Goal: Task Accomplishment & Management: Manage account settings

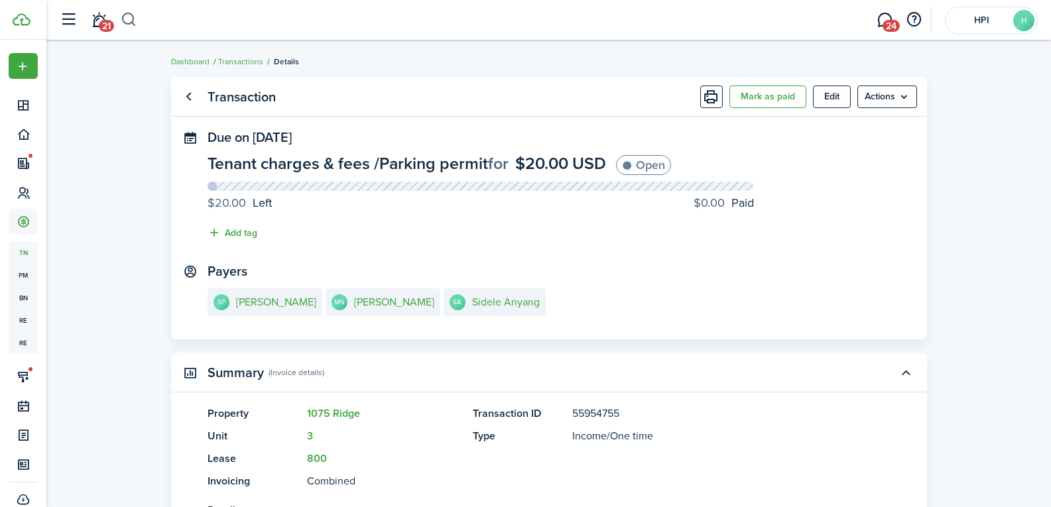
click at [133, 15] on button "button" at bounding box center [129, 20] width 17 height 23
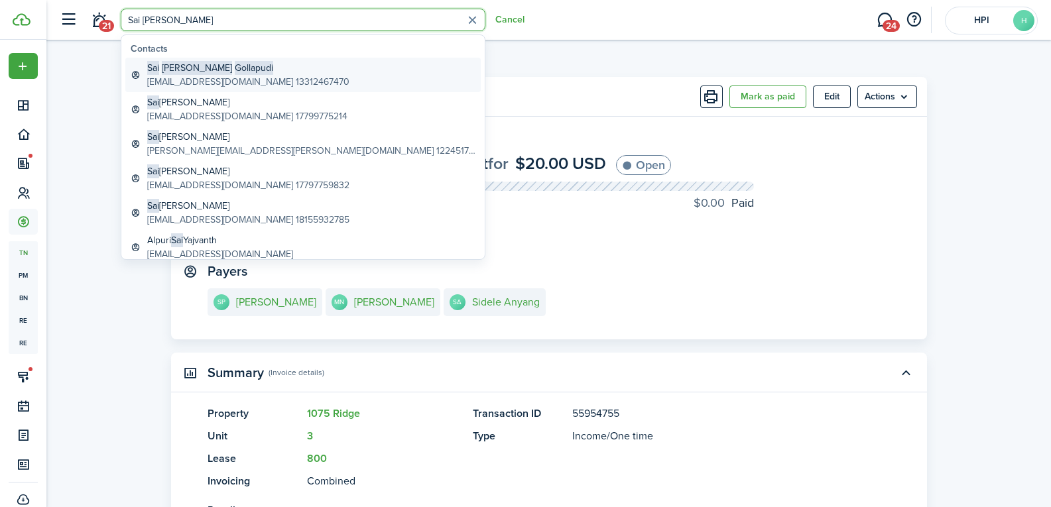
type input "Sai [PERSON_NAME]"
click at [235, 70] on span "Gollapudi" at bounding box center [254, 68] width 38 height 14
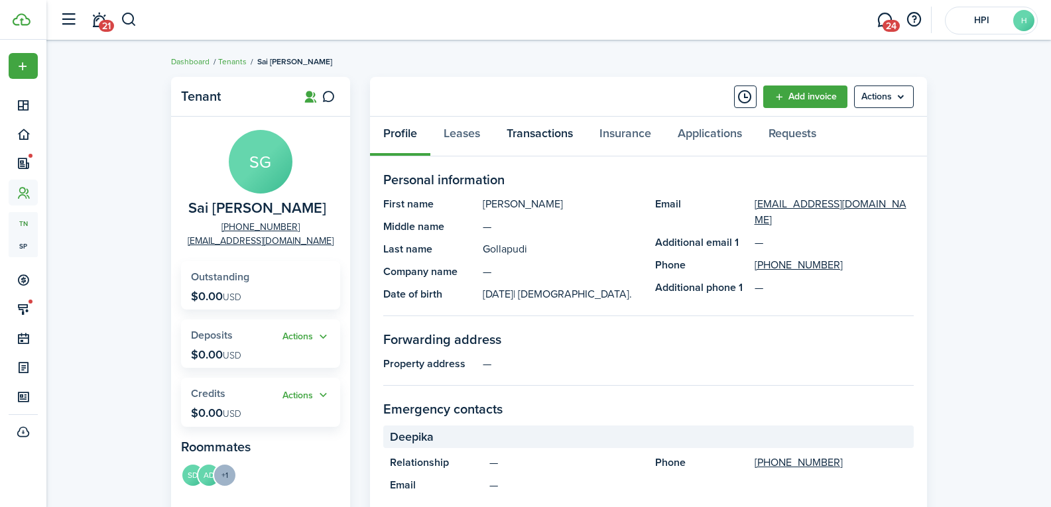
click at [524, 141] on link "Transactions" at bounding box center [539, 137] width 93 height 40
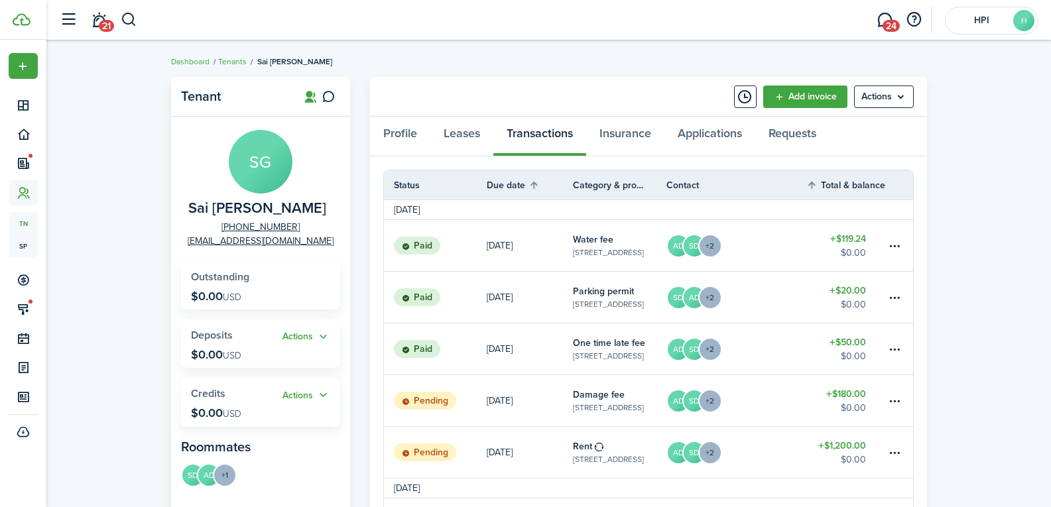
scroll to position [66, 0]
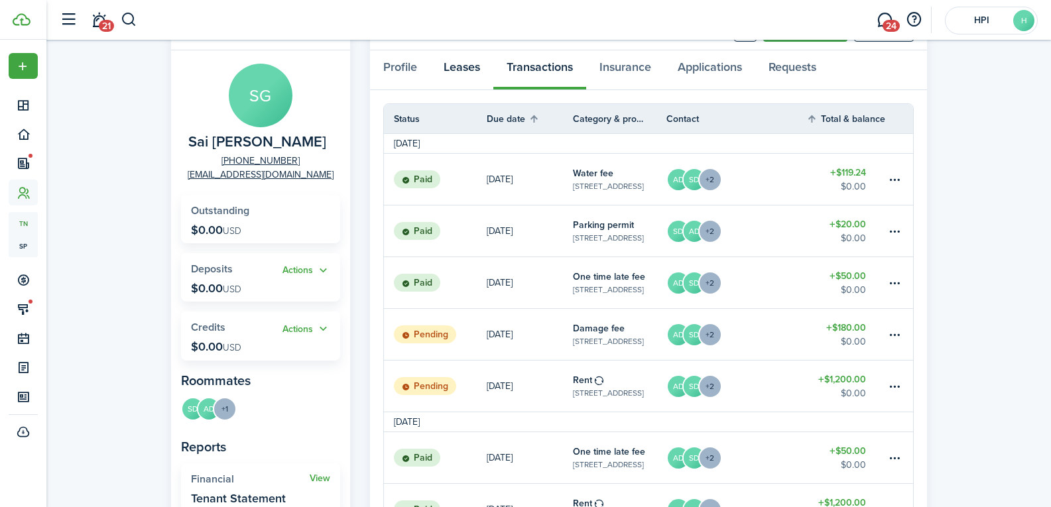
click at [461, 71] on link "Leases" at bounding box center [461, 70] width 63 height 40
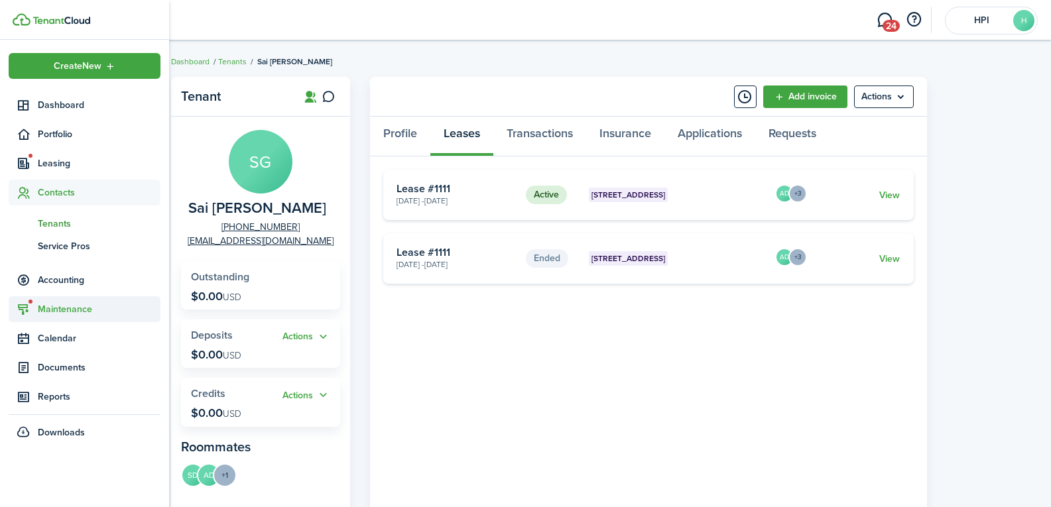
click at [64, 300] on span "Maintenance" at bounding box center [85, 309] width 152 height 26
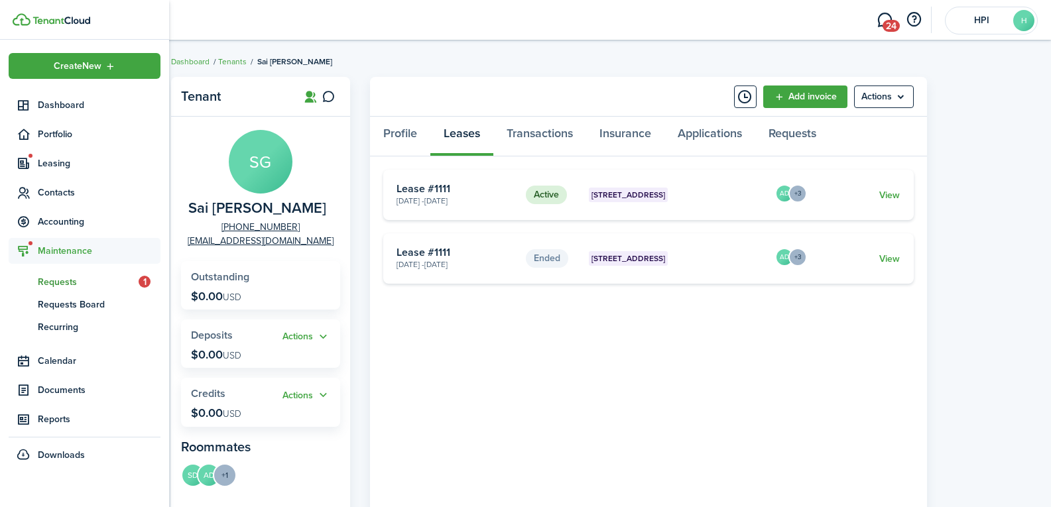
click at [68, 273] on link "rq Requests 1" at bounding box center [85, 281] width 152 height 23
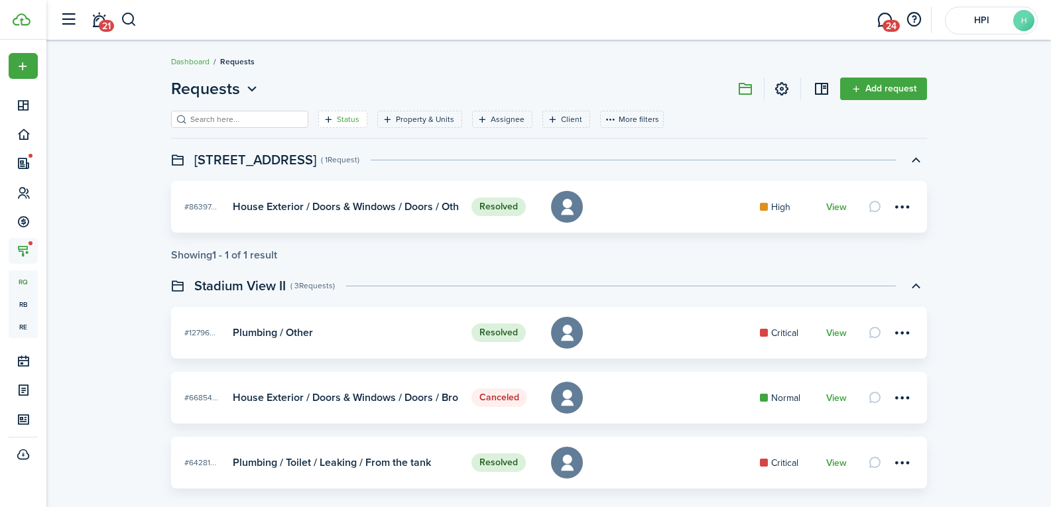
click at [327, 126] on filter-tag "Status" at bounding box center [342, 119] width 49 height 17
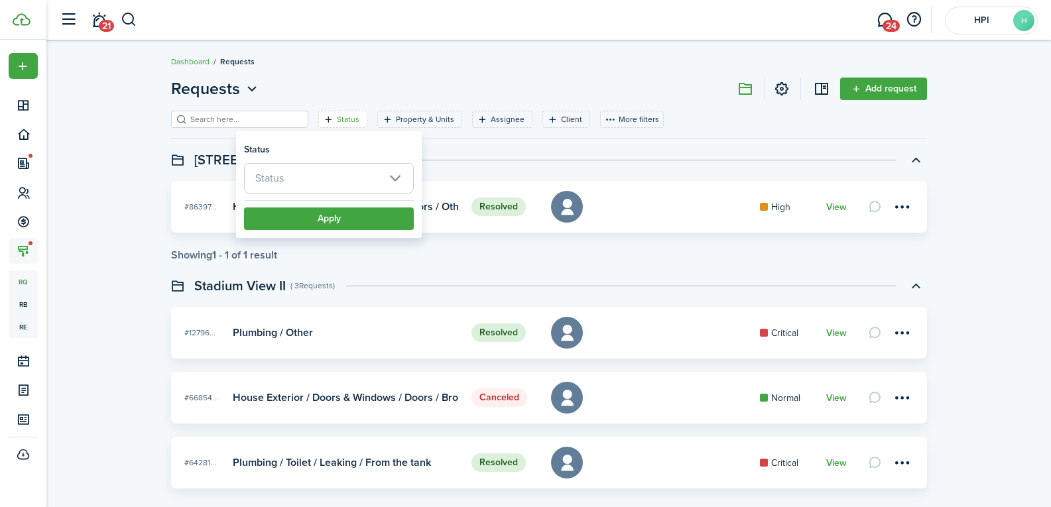
click at [292, 188] on span "Status" at bounding box center [329, 178] width 168 height 29
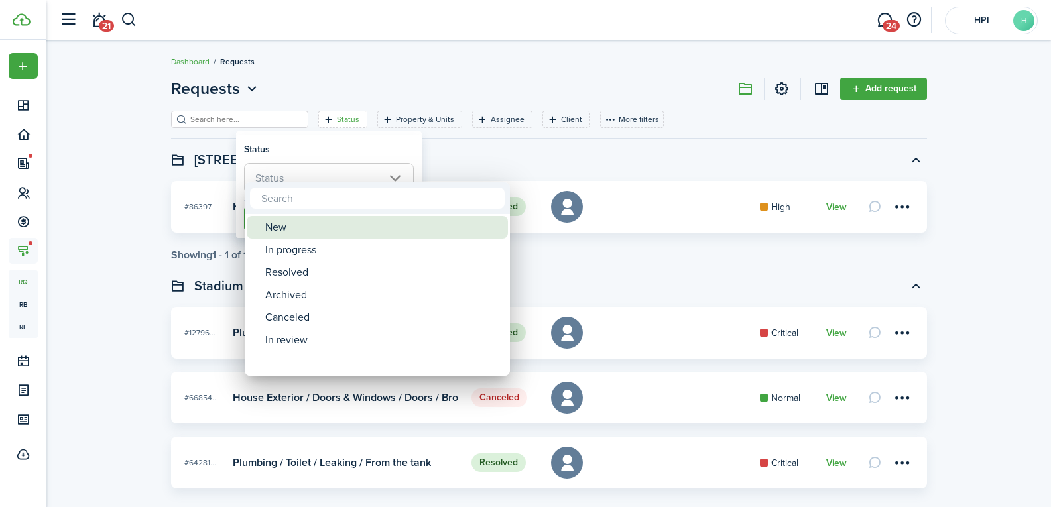
click at [286, 227] on div "New" at bounding box center [382, 227] width 235 height 23
type input "New"
click at [196, 243] on div at bounding box center [525, 253] width 1263 height 719
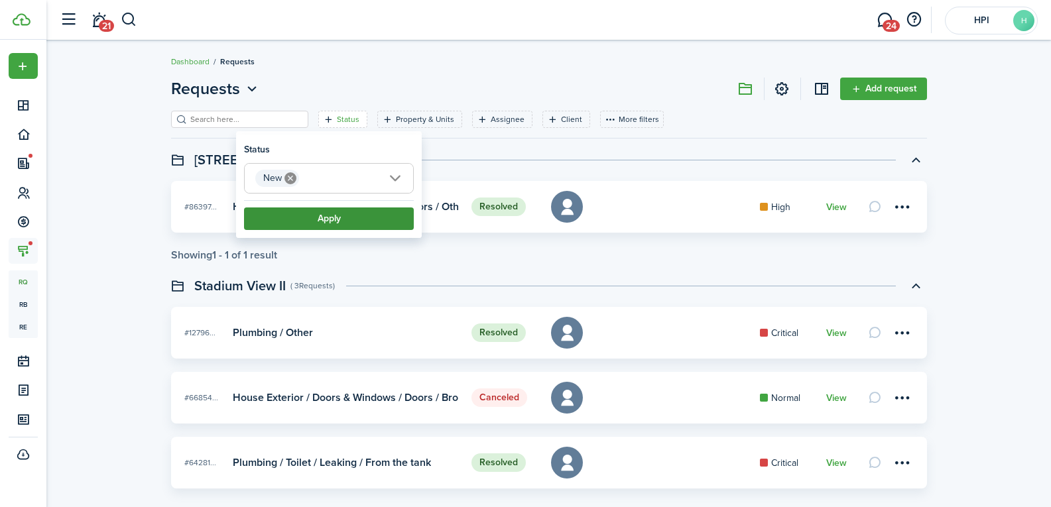
click at [257, 224] on button "Apply" at bounding box center [329, 218] width 170 height 23
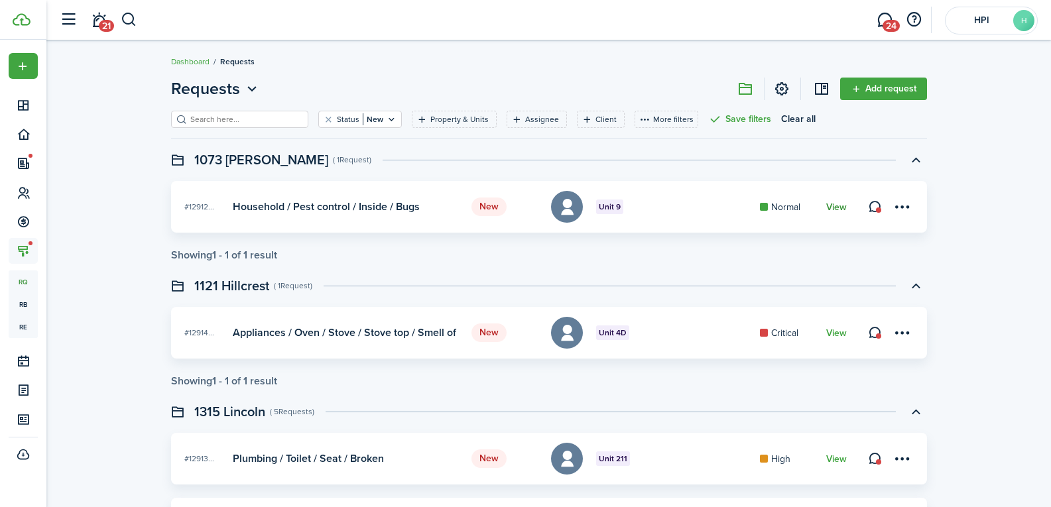
click at [832, 205] on link "View" at bounding box center [836, 207] width 21 height 11
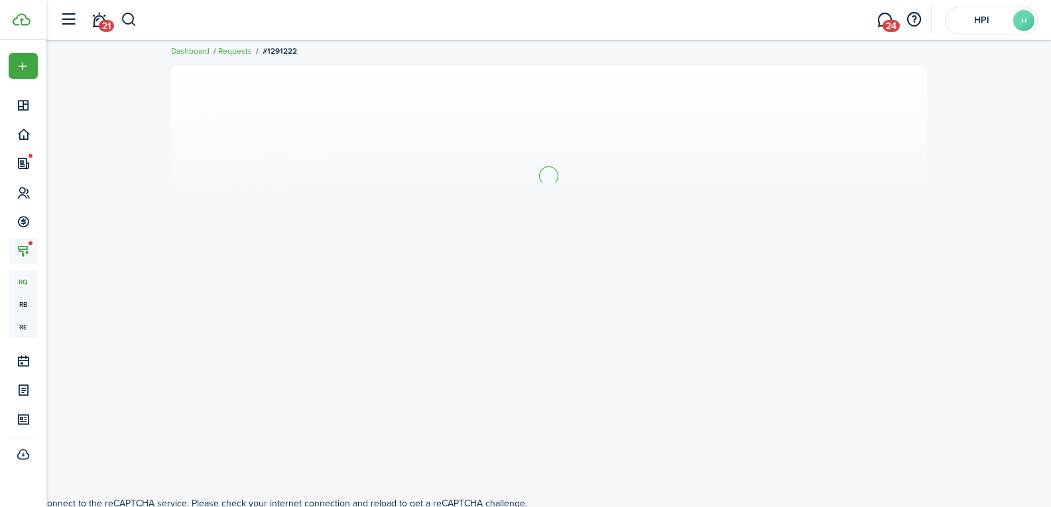
scroll to position [14, 0]
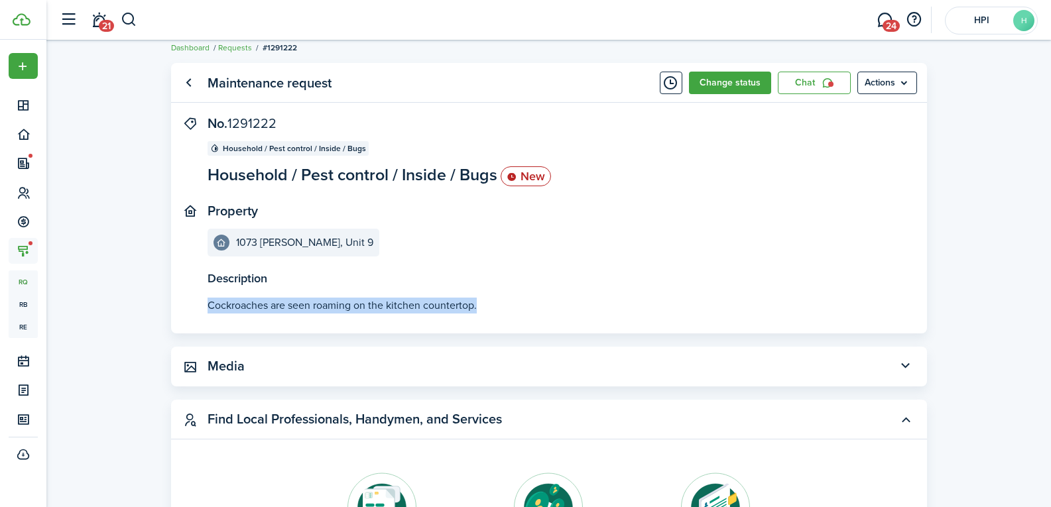
drag, startPoint x: 207, startPoint y: 308, endPoint x: 491, endPoint y: 311, distance: 283.7
click at [487, 308] on p "Cockroaches are seen roaming on the kitchen countertop." at bounding box center [548, 306] width 683 height 16
copy p "Cockroaches are seen roaming on the kitchen countertop."
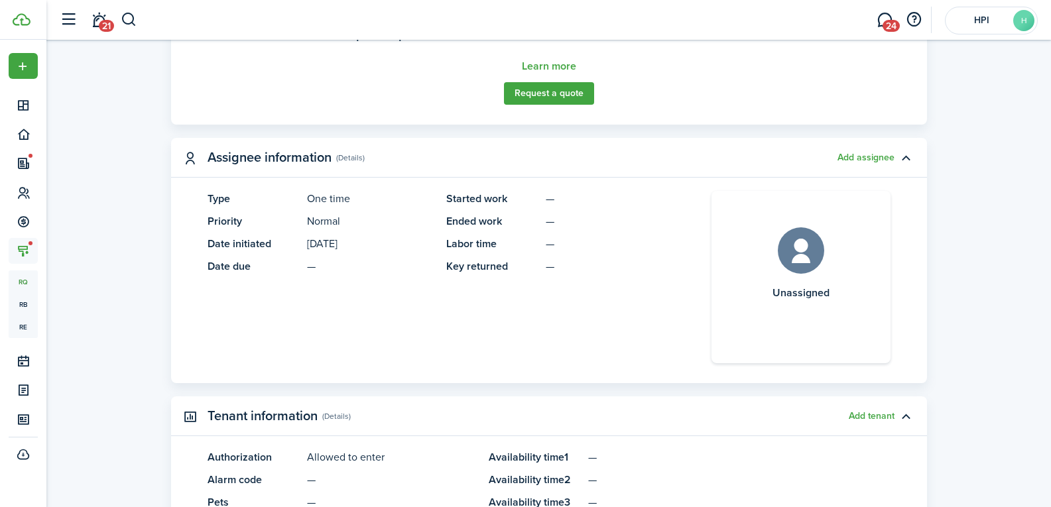
scroll to position [677, 0]
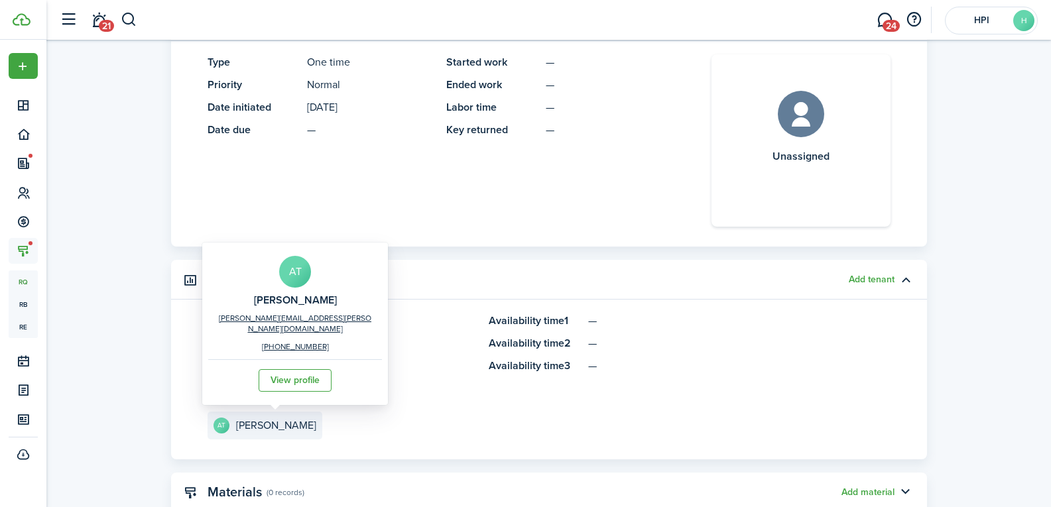
drag, startPoint x: 239, startPoint y: 308, endPoint x: 339, endPoint y: 306, distance: 100.1
click at [339, 306] on div "AT [PERSON_NAME] [PERSON_NAME][EMAIL_ADDRESS][PERSON_NAME][DOMAIN_NAME] [PHONE_…" at bounding box center [295, 324] width 174 height 156
copy h2 "[PERSON_NAME]"
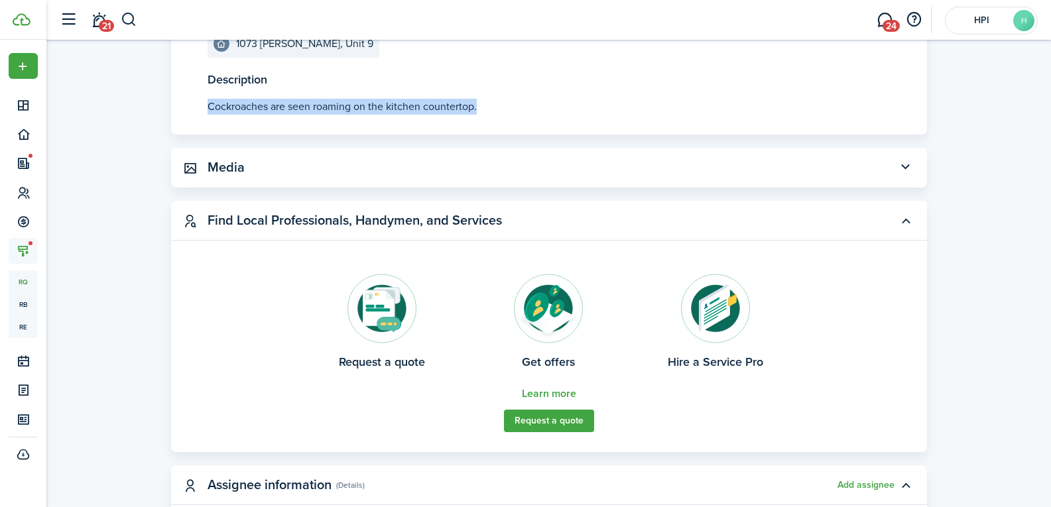
scroll to position [0, 0]
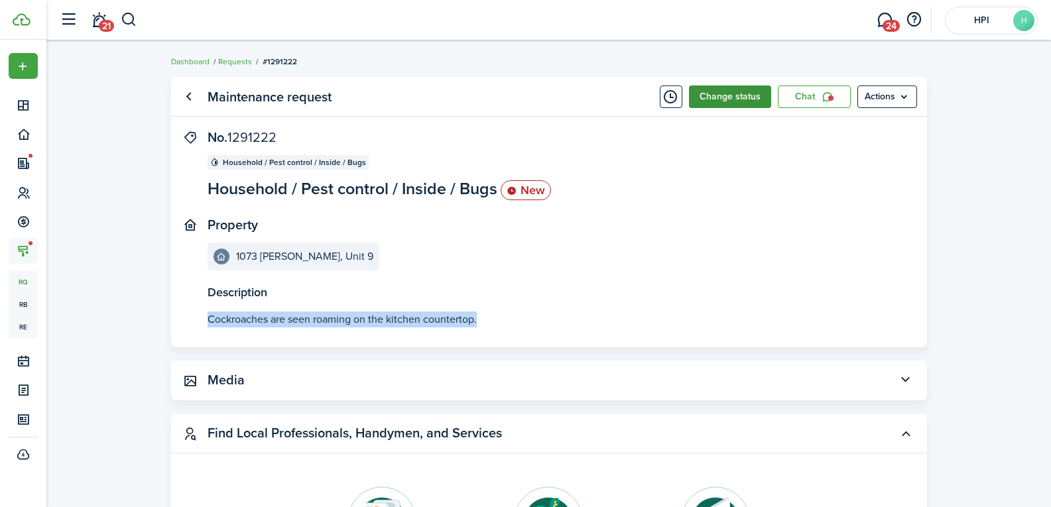
click at [726, 101] on button "Change status" at bounding box center [730, 97] width 82 height 23
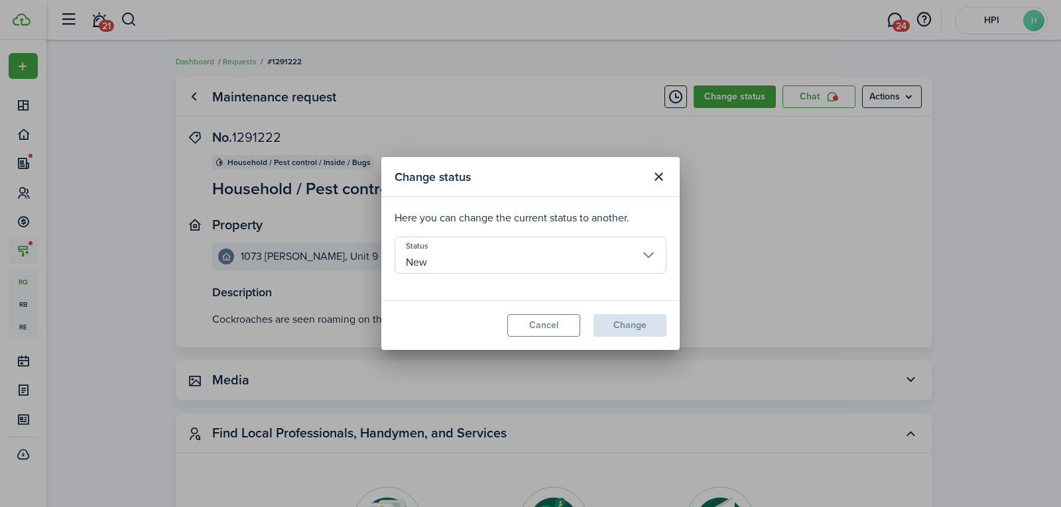
click at [460, 253] on input "New" at bounding box center [530, 255] width 272 height 37
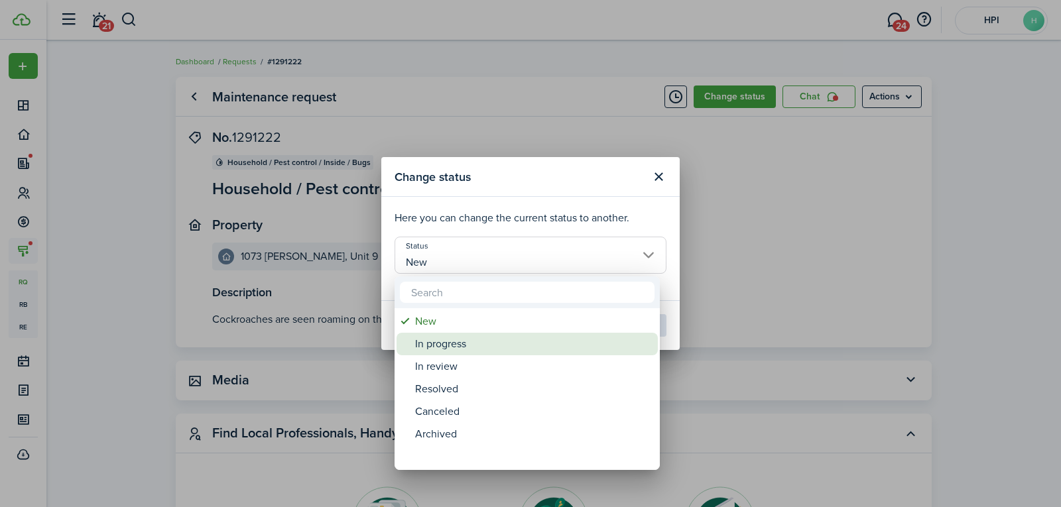
click at [460, 345] on div "In progress" at bounding box center [532, 344] width 235 height 23
type input "In progress"
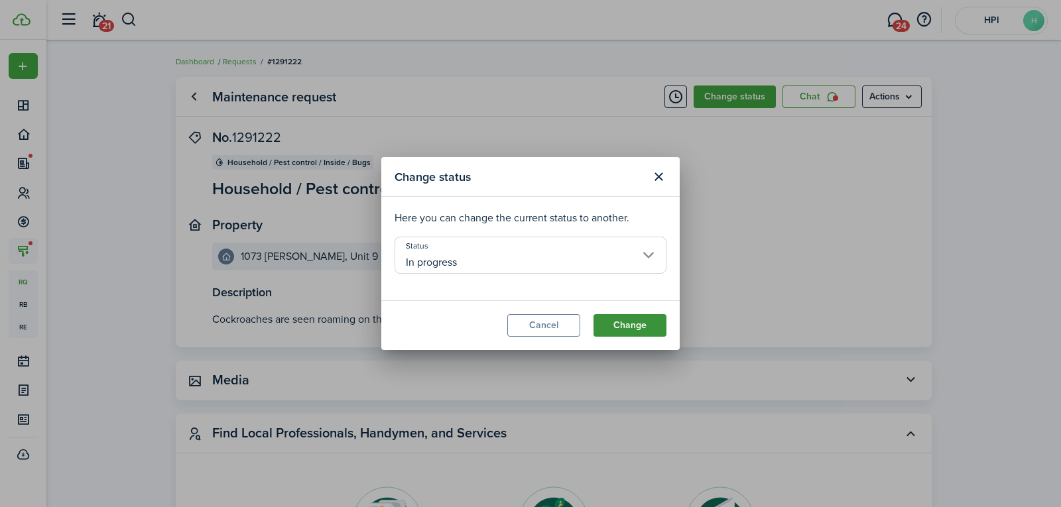
click at [616, 323] on button "Change" at bounding box center [629, 325] width 73 height 23
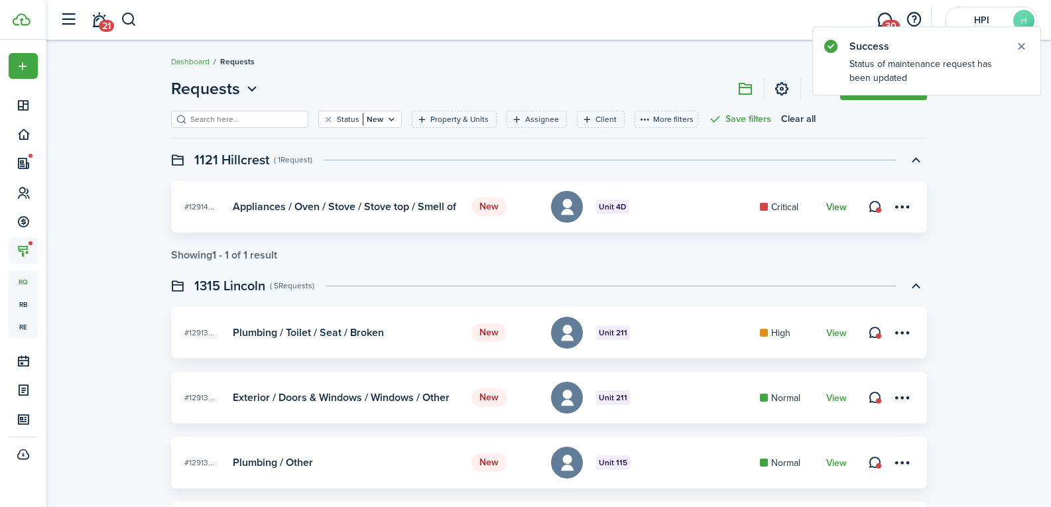
click at [843, 206] on link "View" at bounding box center [836, 207] width 21 height 11
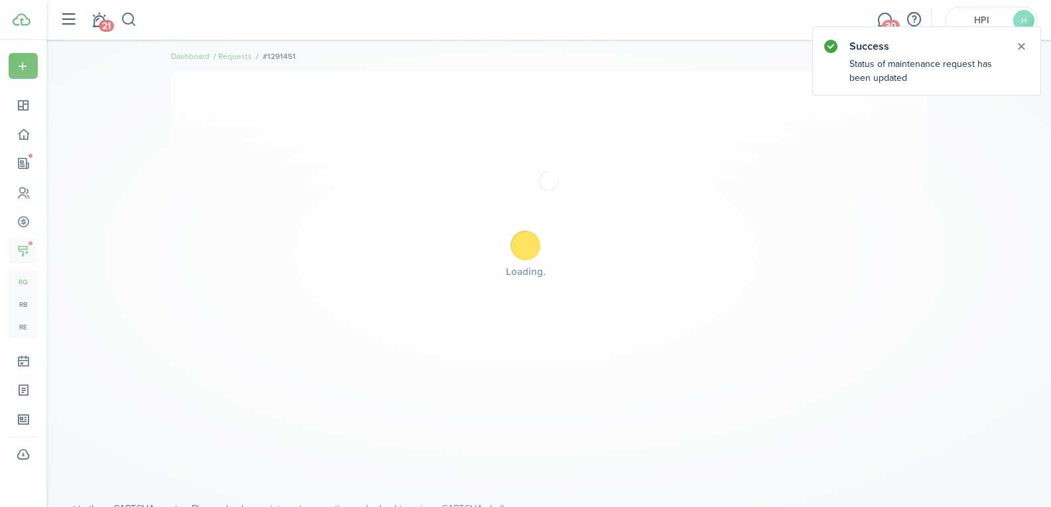
scroll to position [14, 0]
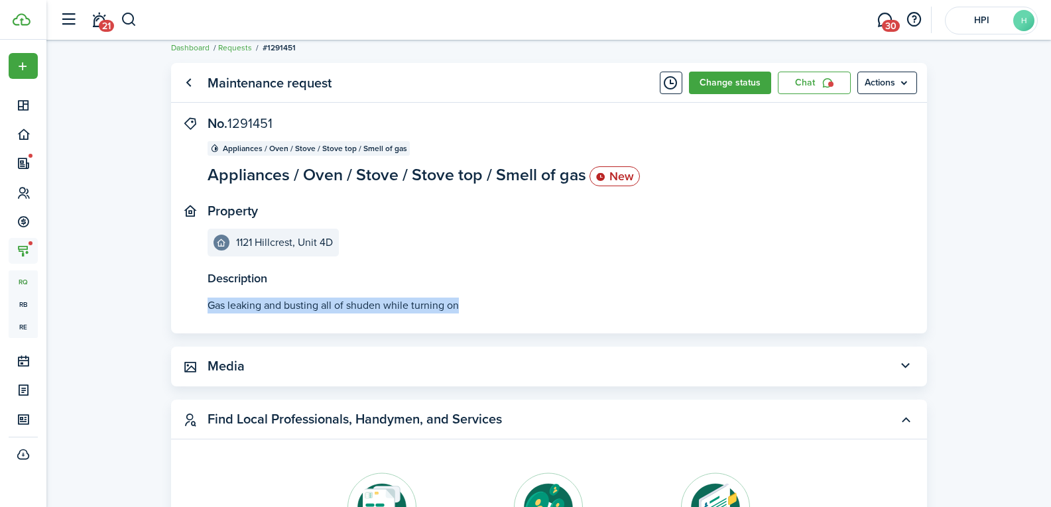
drag, startPoint x: 207, startPoint y: 303, endPoint x: 461, endPoint y: 303, distance: 254.6
click at [461, 303] on p "Gas leaking and busting all of shuden while turning on" at bounding box center [548, 306] width 683 height 16
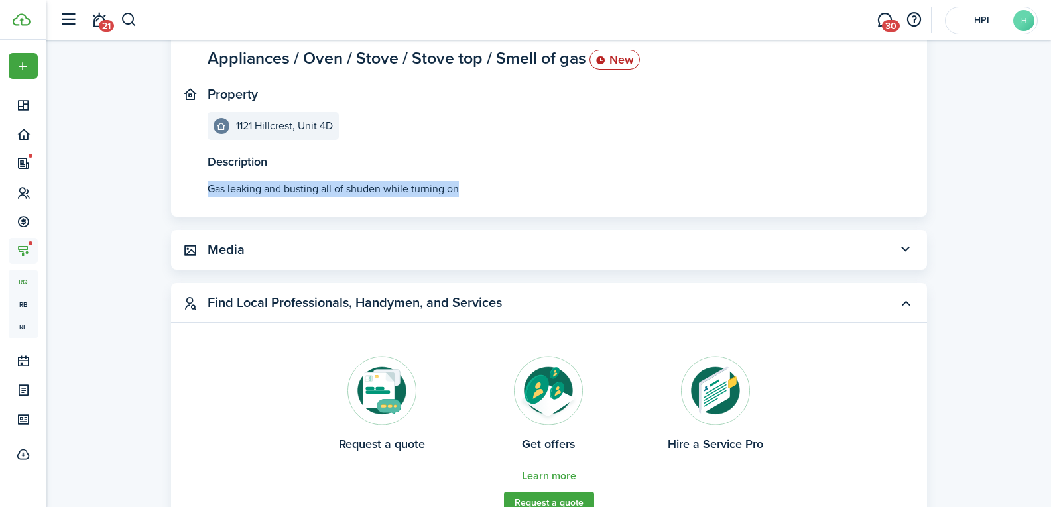
scroll to position [146, 0]
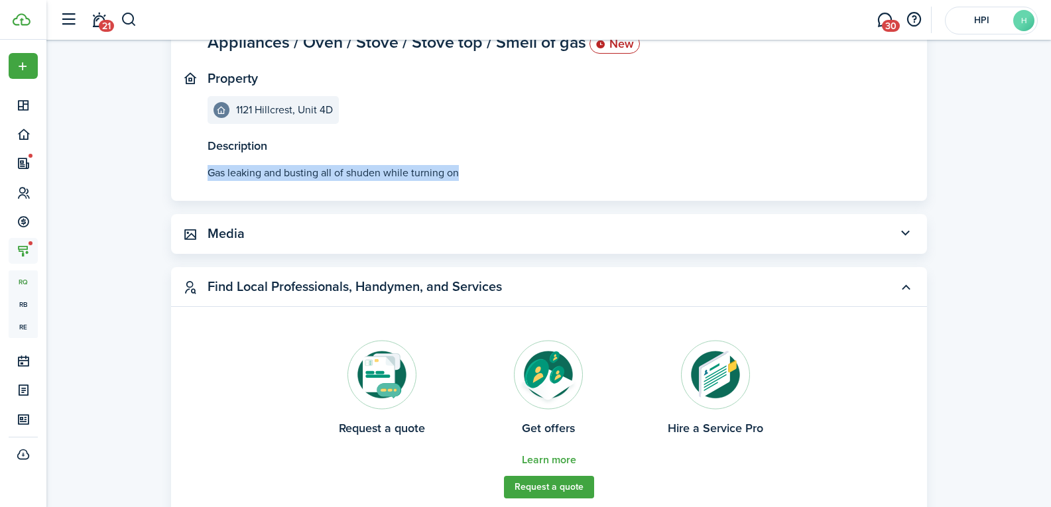
copy p "Gas leaking and busting all of shuden while turning on"
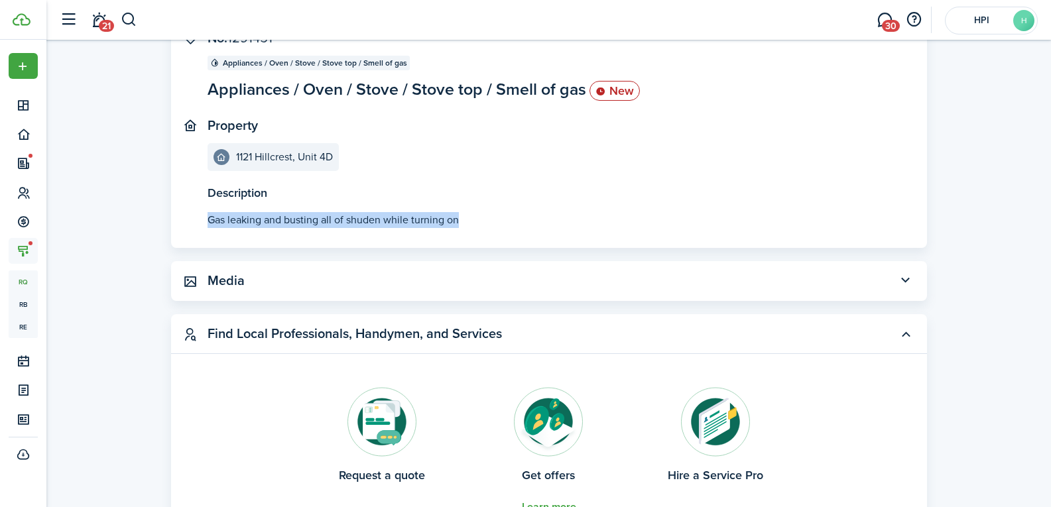
scroll to position [0, 0]
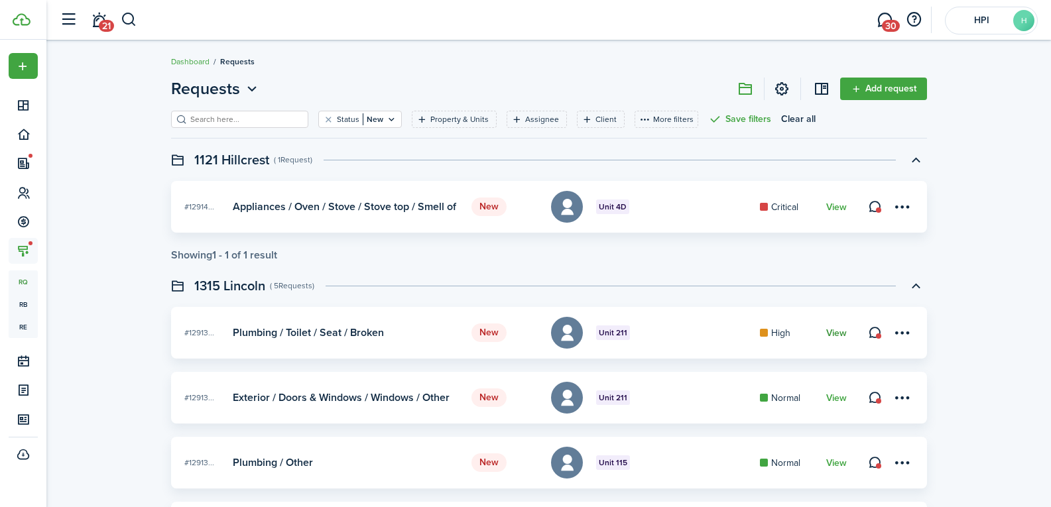
click at [835, 331] on link "View" at bounding box center [836, 333] width 21 height 11
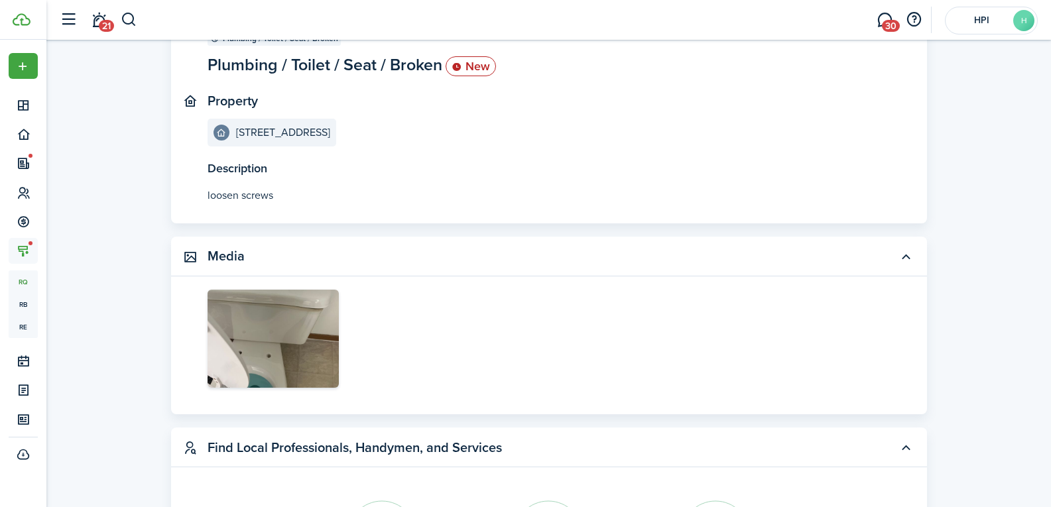
scroll to position [146, 0]
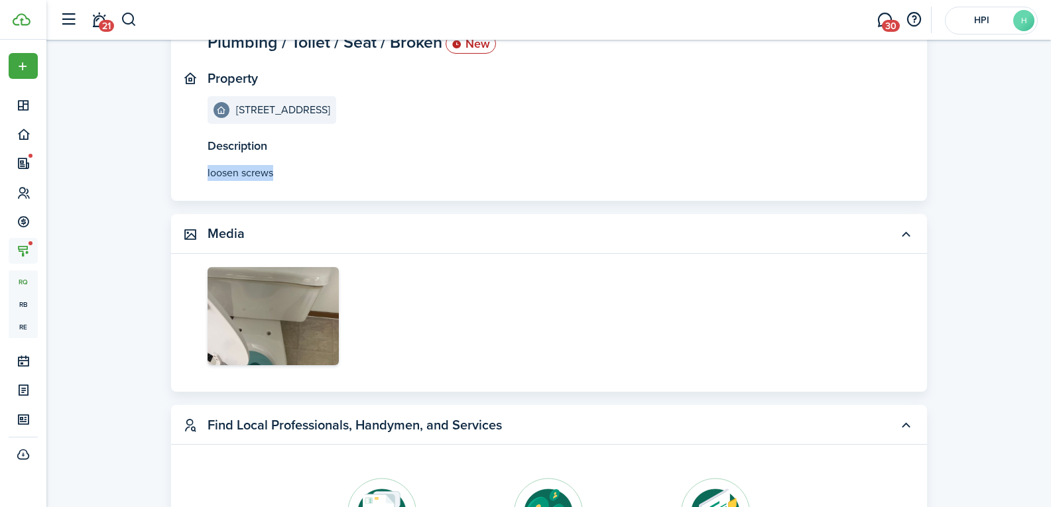
drag, startPoint x: 204, startPoint y: 174, endPoint x: 293, endPoint y: 167, distance: 89.1
click at [293, 167] on panel-main-body "Description loosen screws No. 1291394 Plumbing / Toilet / Seat / Broken Plumbin…" at bounding box center [549, 91] width 756 height 217
copy p "loosen screws"
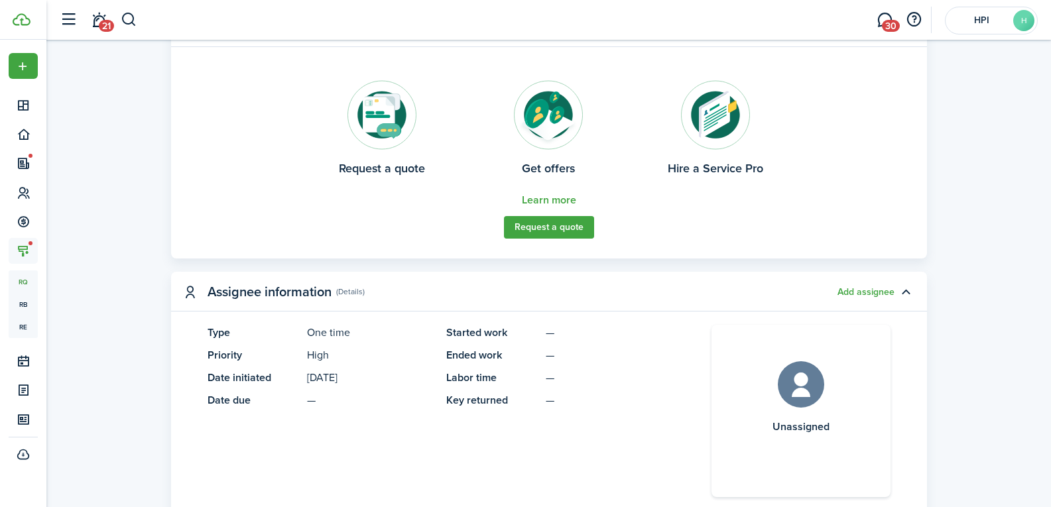
scroll to position [942, 0]
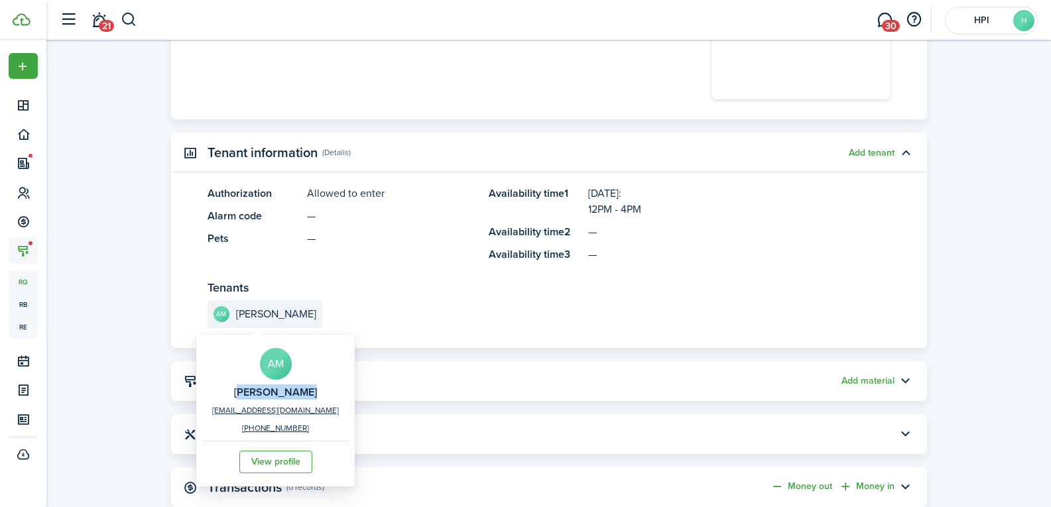
drag, startPoint x: 222, startPoint y: 382, endPoint x: 294, endPoint y: 386, distance: 71.7
click at [294, 386] on div "AM [PERSON_NAME] [EMAIL_ADDRESS][DOMAIN_NAME] [PHONE_NUMBER] View profile" at bounding box center [275, 410] width 146 height 145
copy h2 "[PERSON_NAME]"
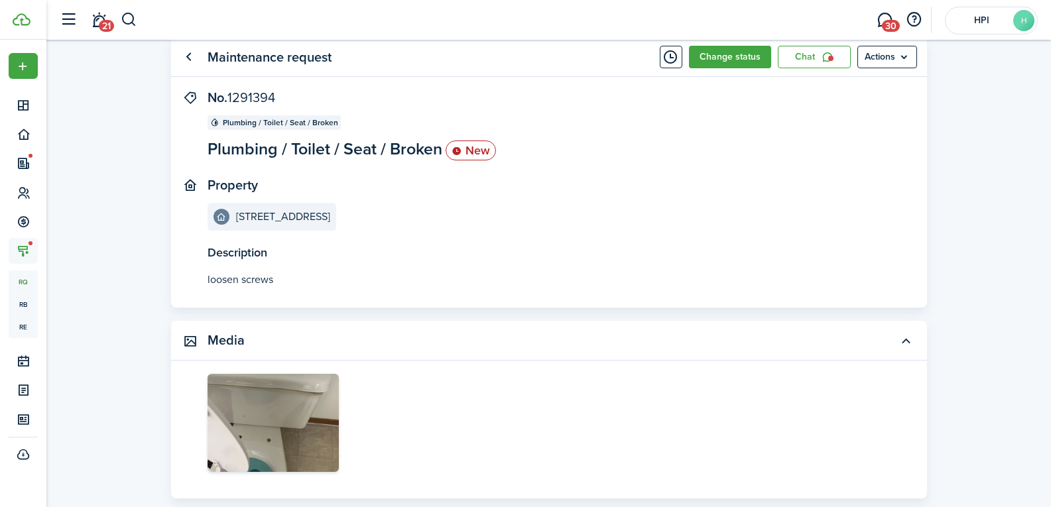
scroll to position [0, 0]
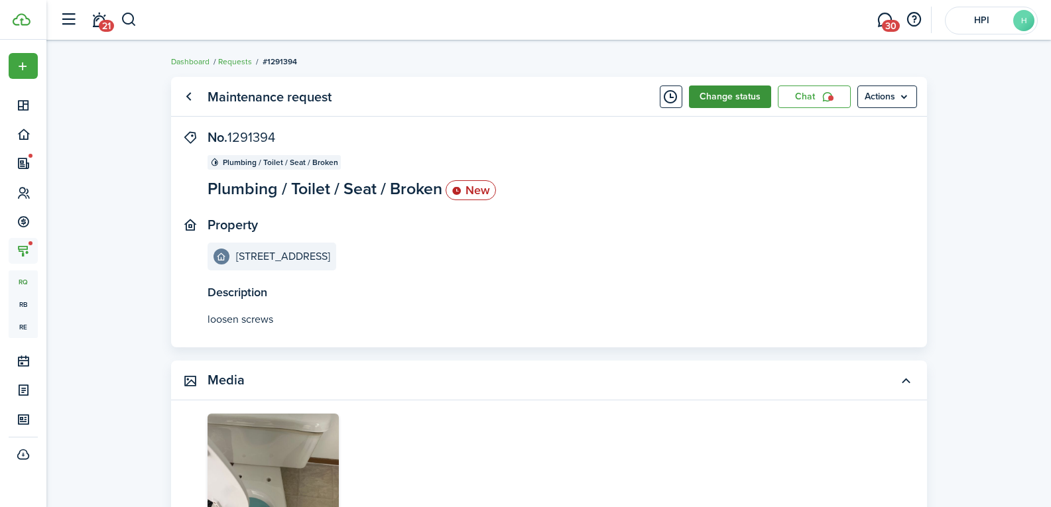
click at [705, 104] on button "Change status" at bounding box center [730, 97] width 82 height 23
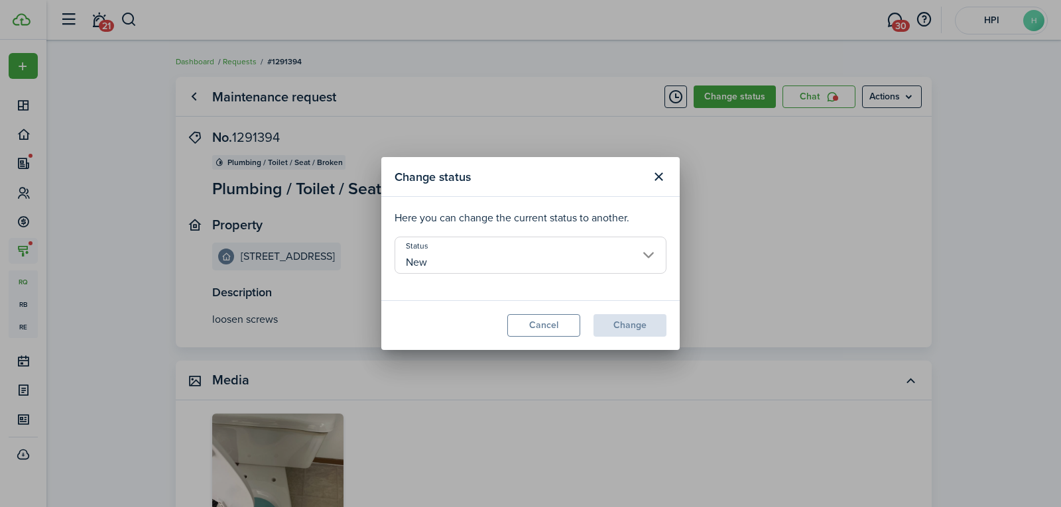
click at [450, 258] on input "New" at bounding box center [530, 255] width 272 height 37
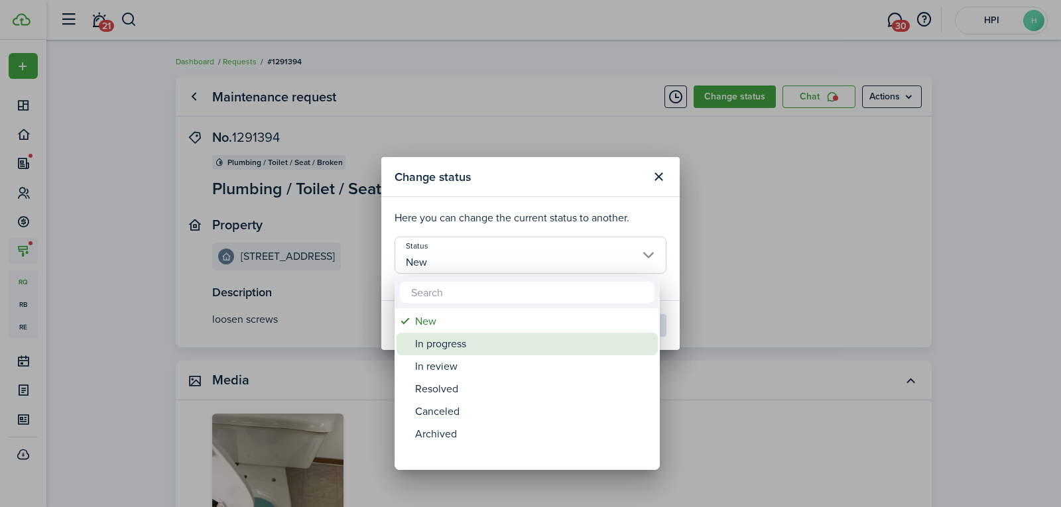
drag, startPoint x: 461, startPoint y: 346, endPoint x: 505, endPoint y: 325, distance: 48.6
click at [462, 346] on div "In progress" at bounding box center [532, 344] width 235 height 23
type input "In progress"
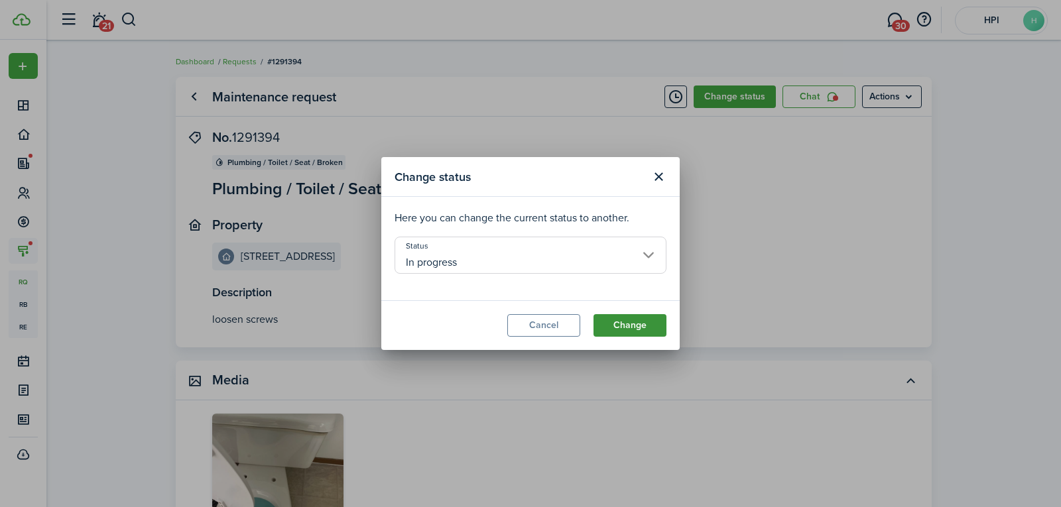
click at [644, 316] on button "Change" at bounding box center [629, 325] width 73 height 23
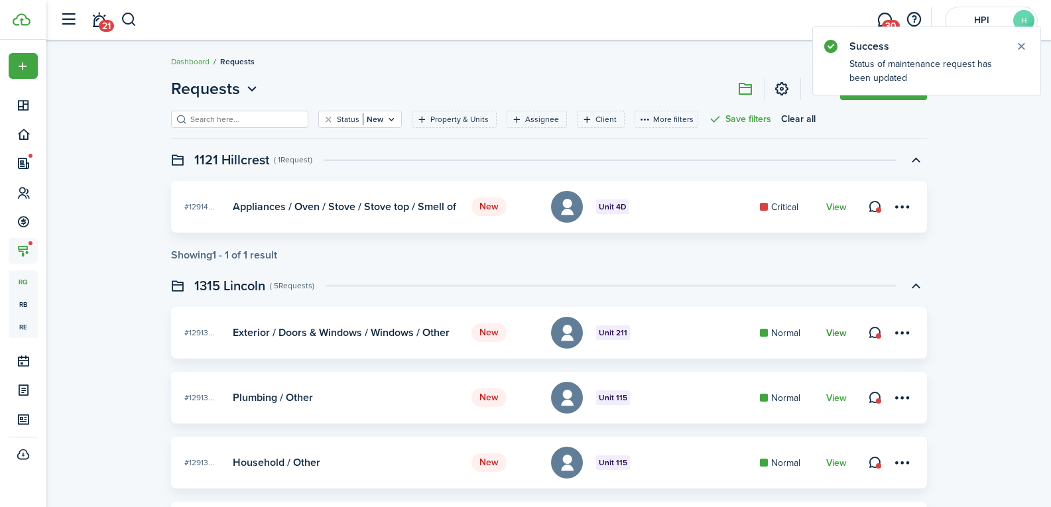
click at [834, 328] on link "View" at bounding box center [836, 333] width 21 height 11
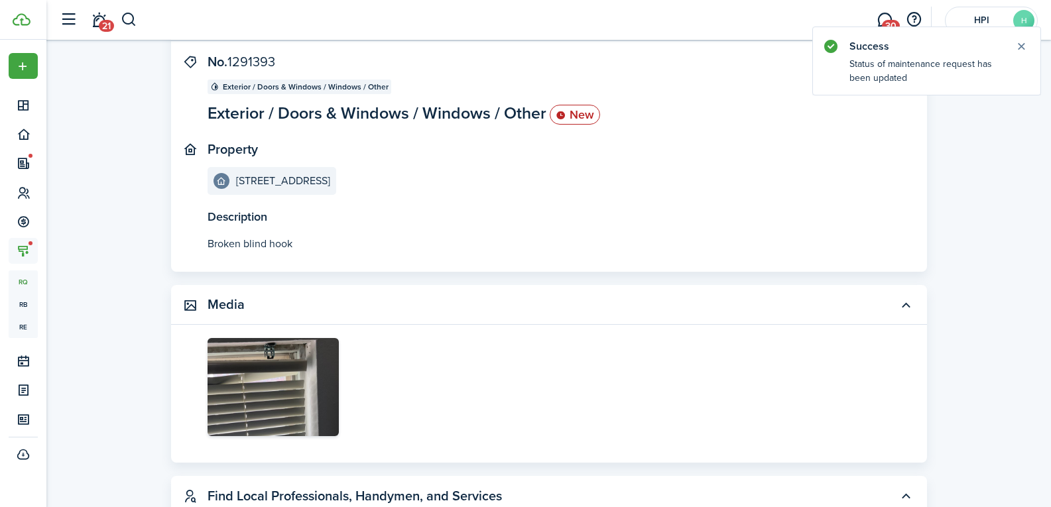
scroll to position [199, 0]
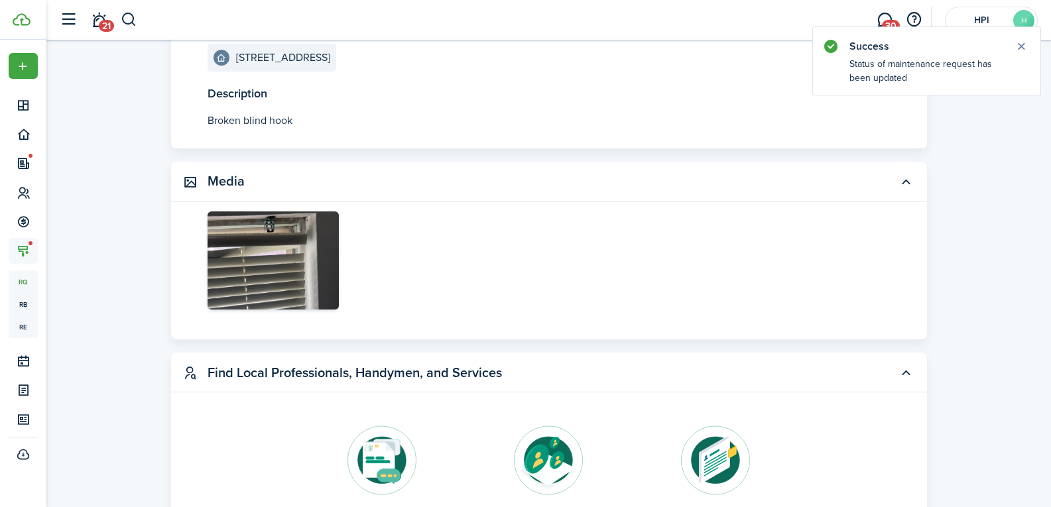
click at [280, 250] on img at bounding box center [272, 260] width 131 height 99
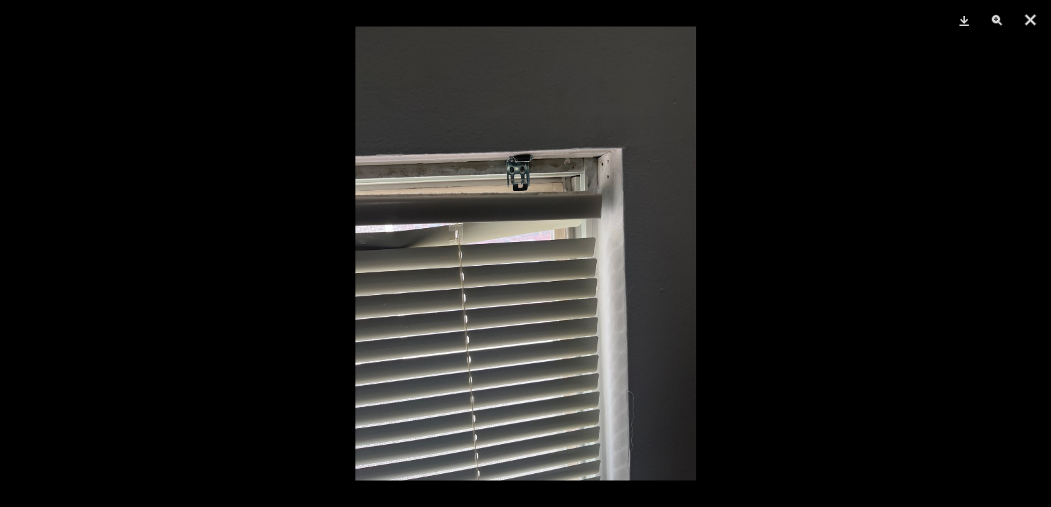
click at [520, 176] on img at bounding box center [525, 254] width 341 height 454
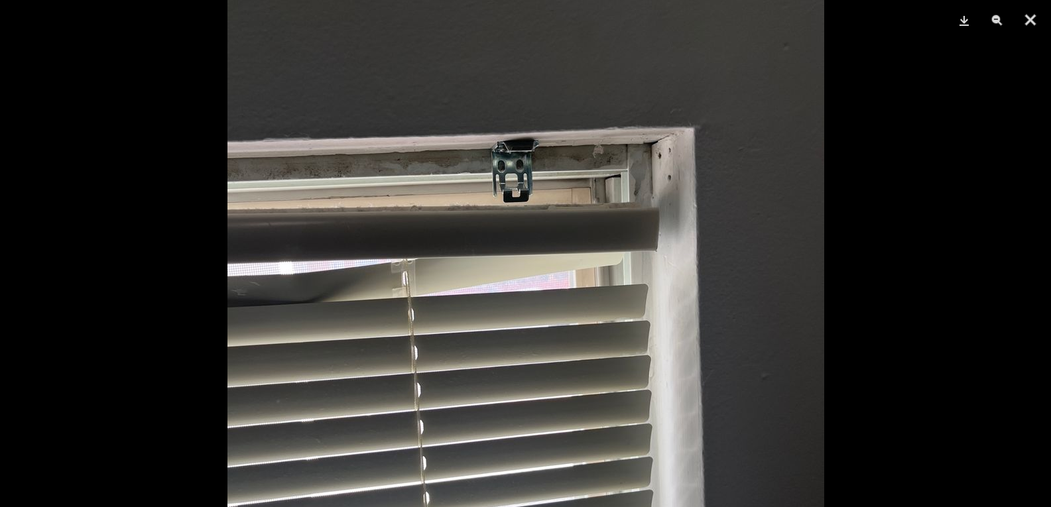
click at [522, 179] on img at bounding box center [525, 311] width 597 height 795
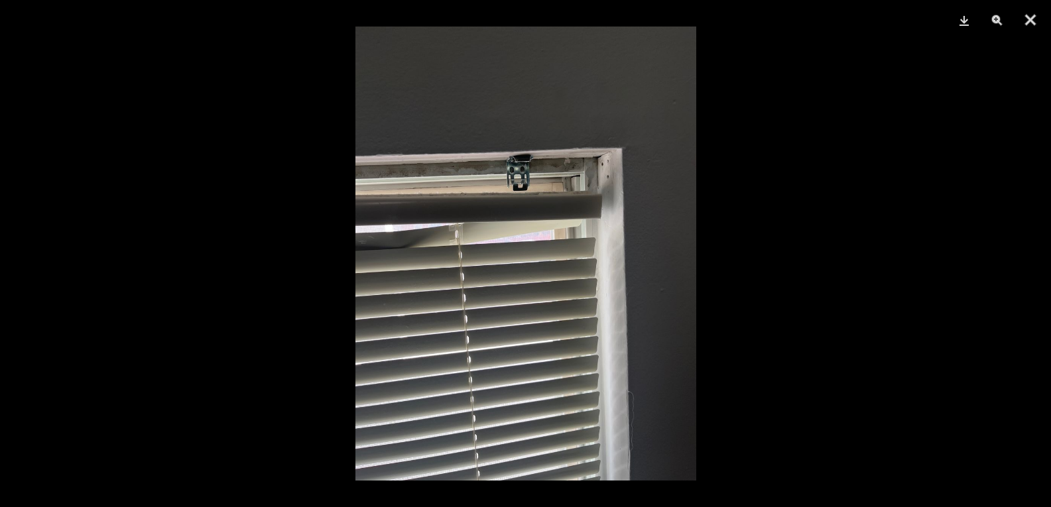
click at [522, 179] on img at bounding box center [525, 254] width 341 height 454
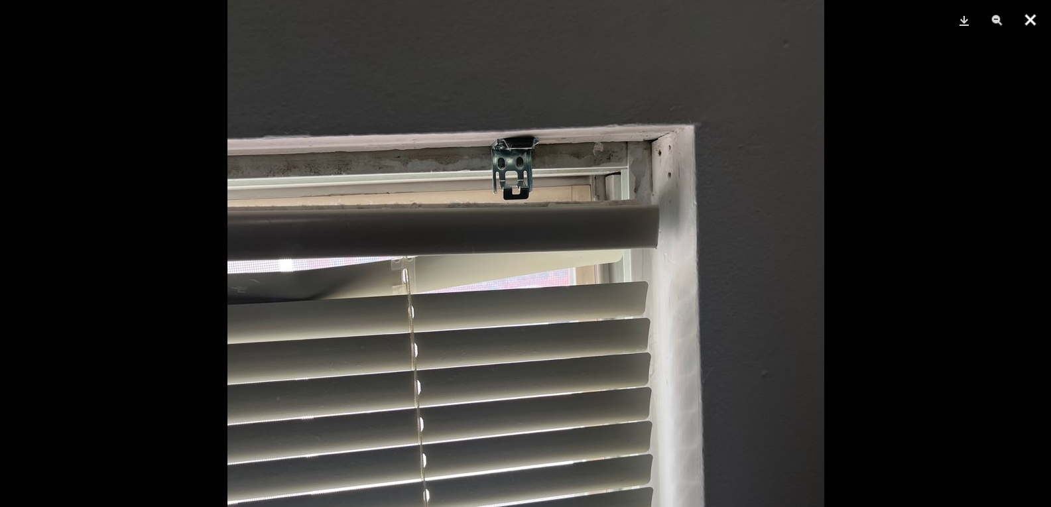
click at [1041, 14] on button "Close" at bounding box center [1030, 20] width 33 height 40
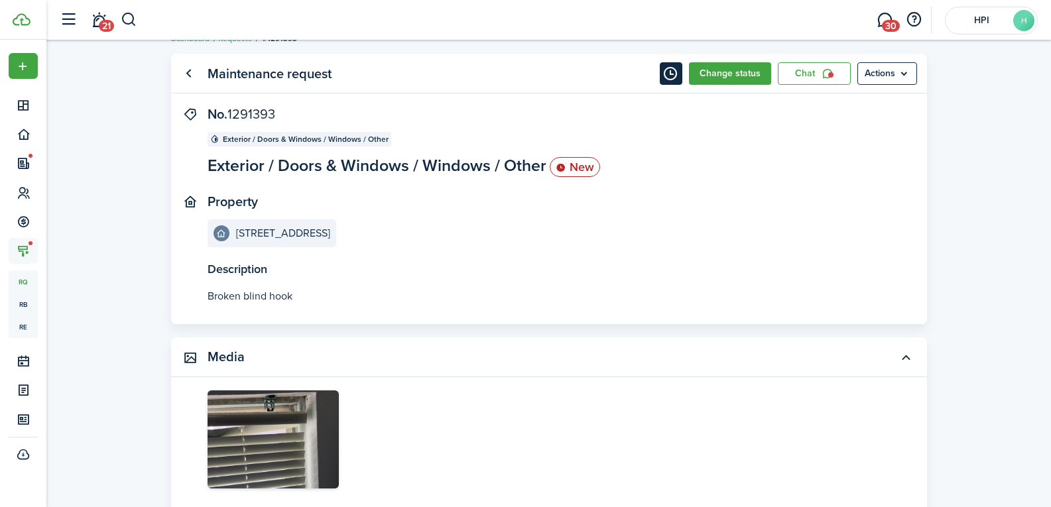
scroll to position [0, 0]
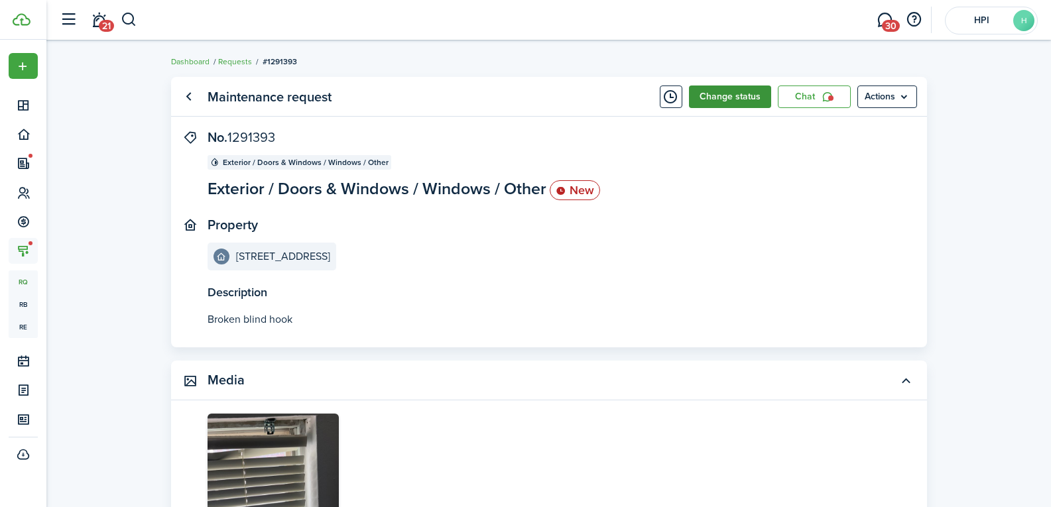
click at [723, 89] on button "Change status" at bounding box center [730, 97] width 82 height 23
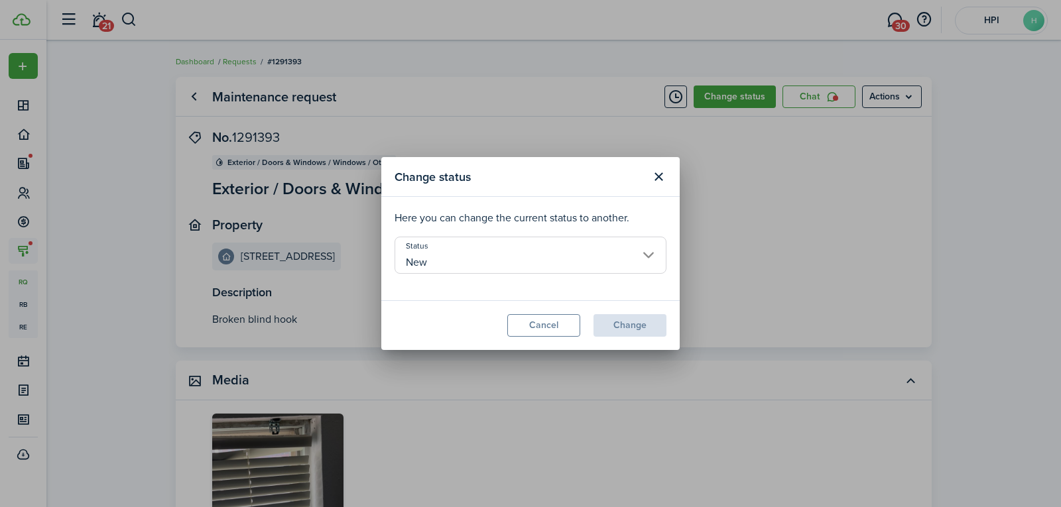
click at [466, 266] on input "New" at bounding box center [530, 255] width 272 height 37
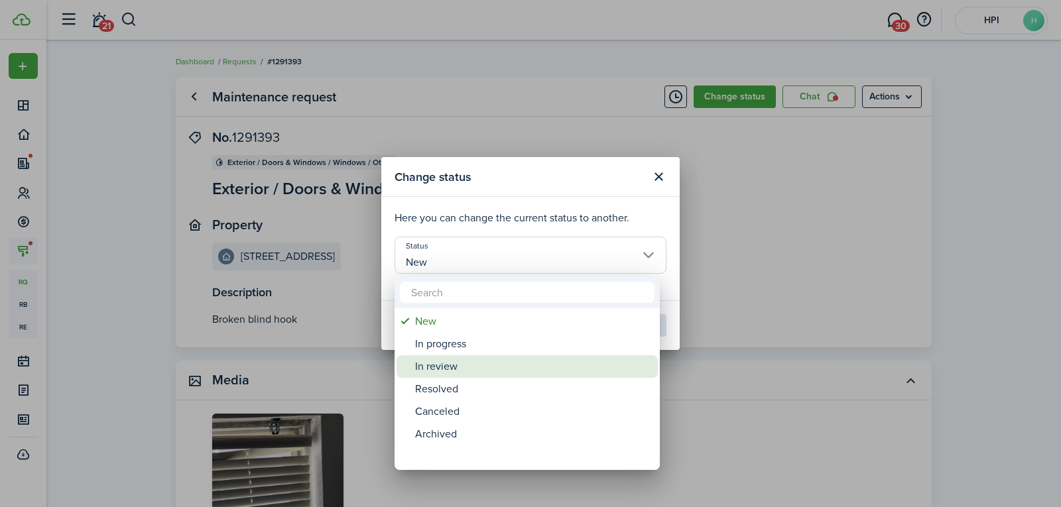
click at [481, 345] on div "In progress" at bounding box center [532, 344] width 235 height 23
type input "In progress"
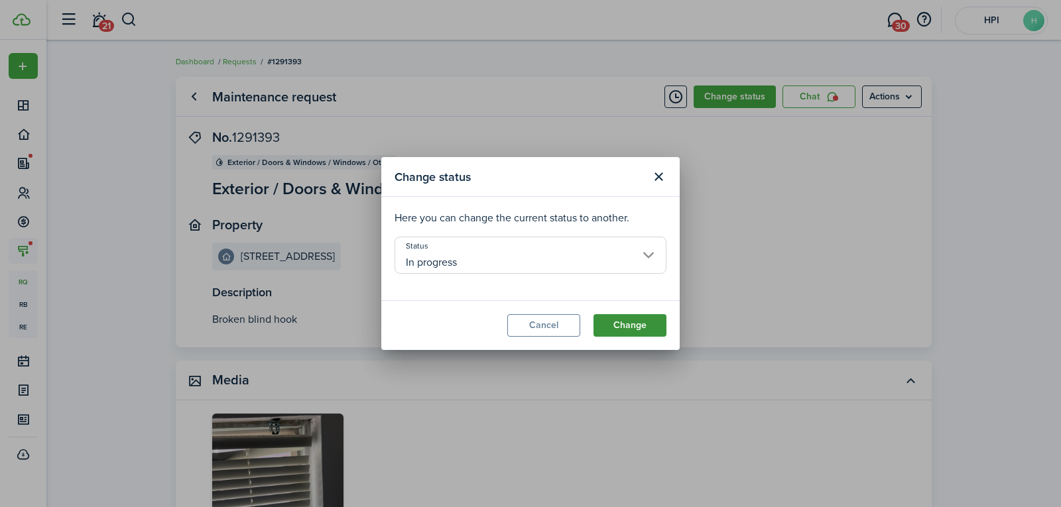
click at [630, 323] on button "Change" at bounding box center [629, 325] width 73 height 23
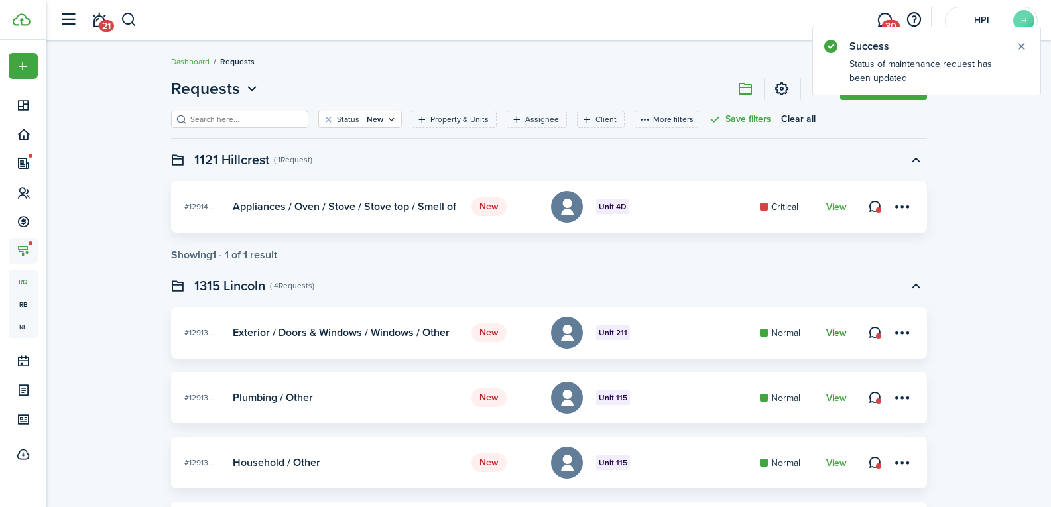
click at [836, 333] on link "View" at bounding box center [836, 333] width 21 height 11
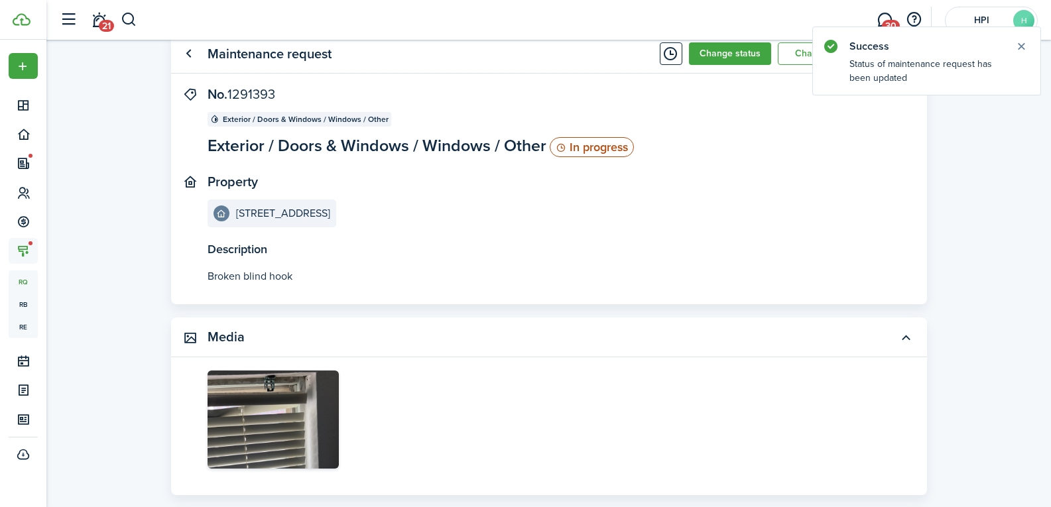
scroll to position [66, 0]
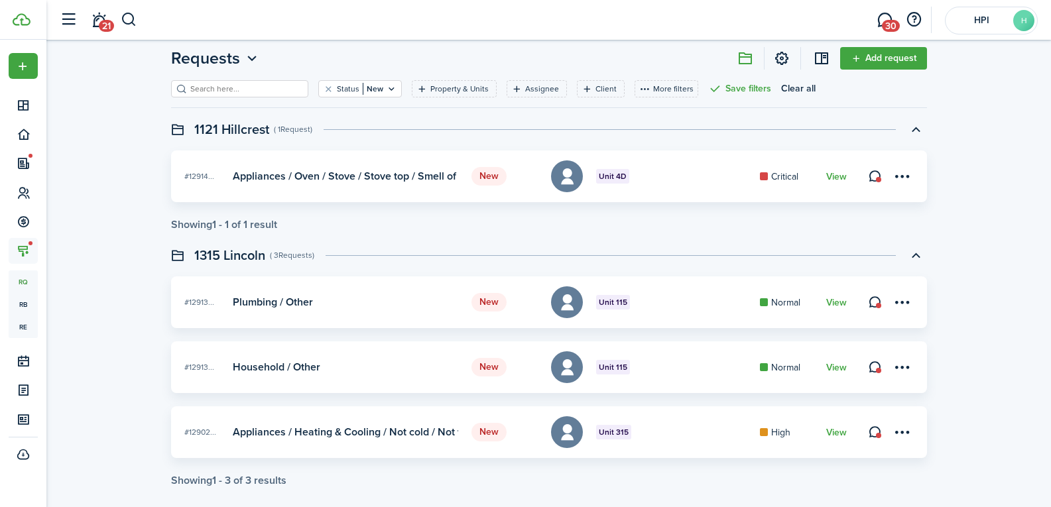
scroll to position [46, 0]
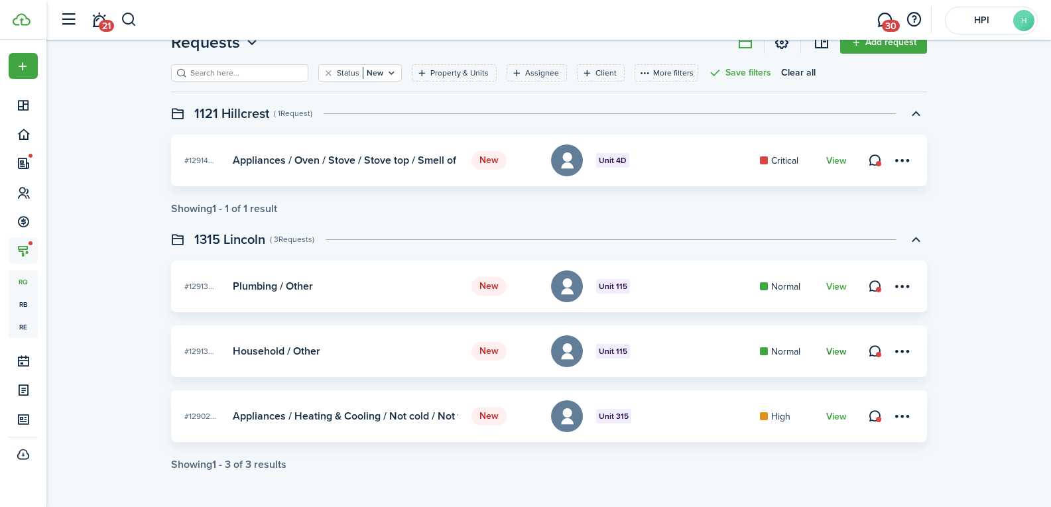
click at [835, 349] on link "View" at bounding box center [836, 352] width 21 height 11
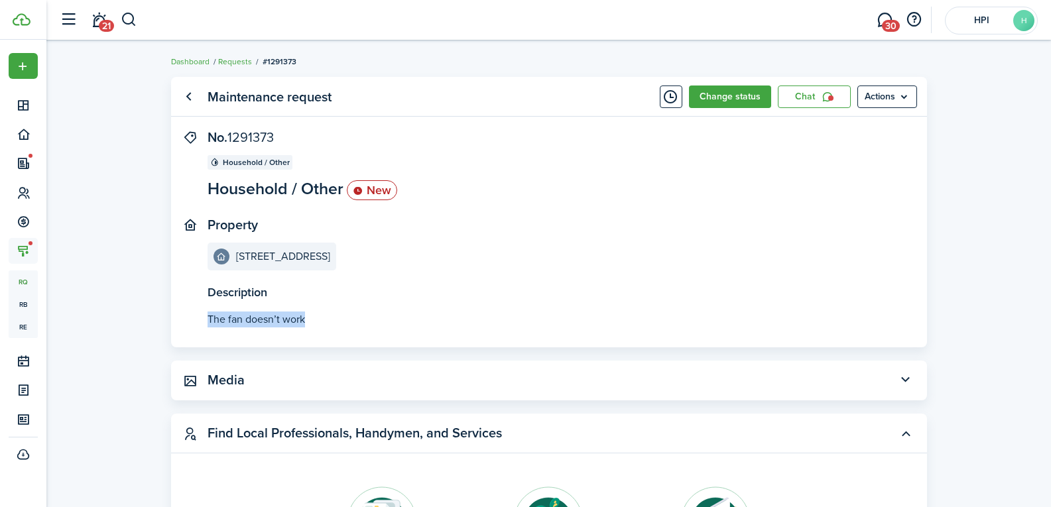
drag, startPoint x: 206, startPoint y: 319, endPoint x: 308, endPoint y: 323, distance: 101.5
click at [308, 323] on panel-main-body "Description The fan doesn’t work No. 1291373 Household / Other Household / Othe…" at bounding box center [549, 238] width 756 height 217
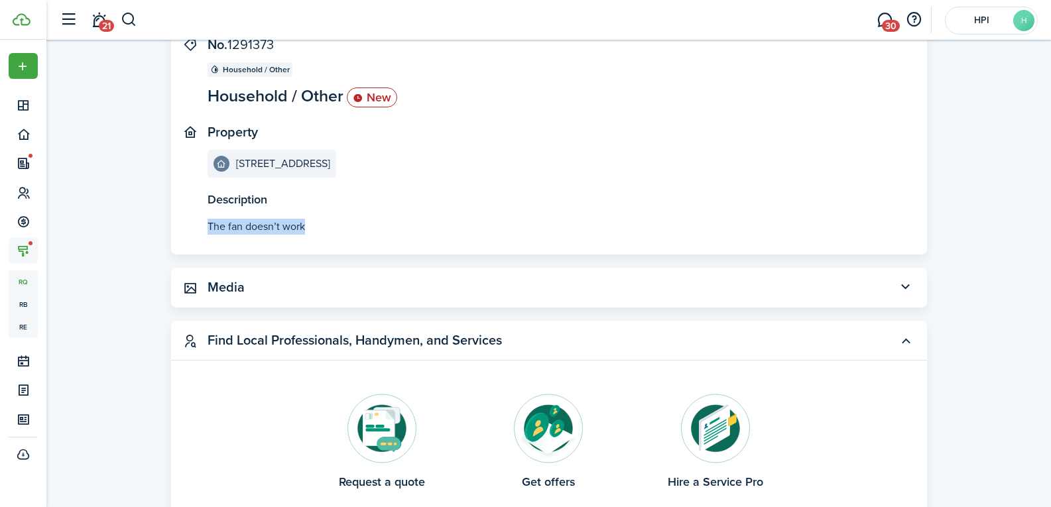
scroll to position [265, 0]
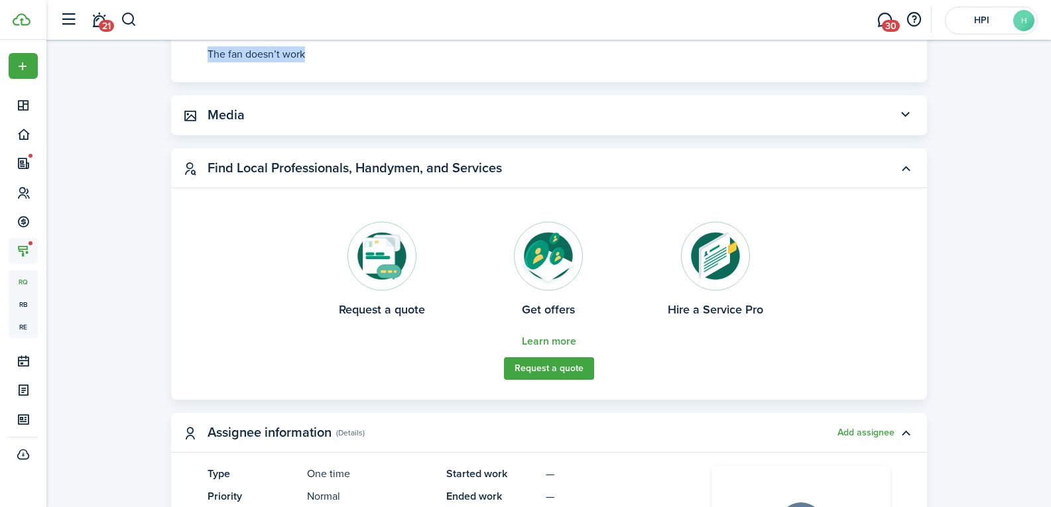
copy p "The fan doesn’t work"
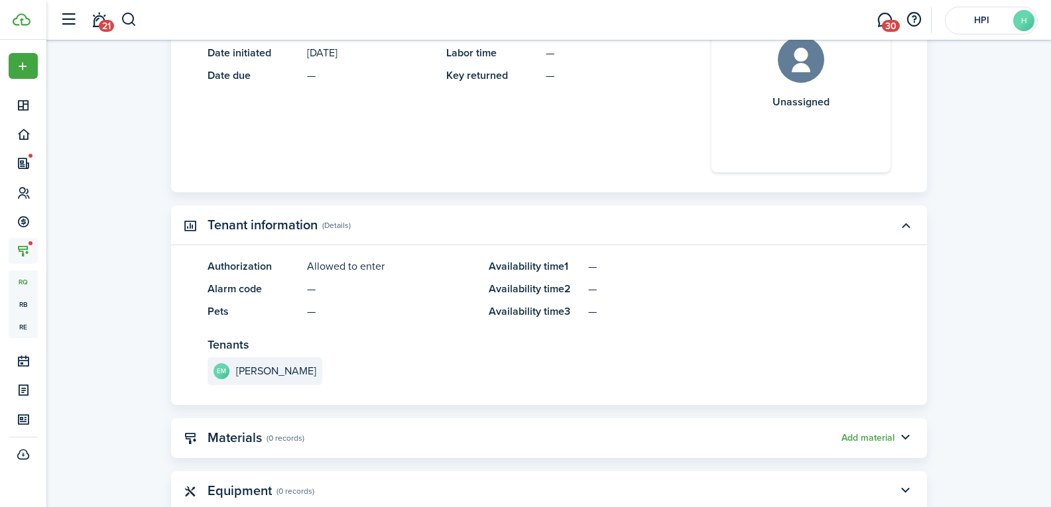
scroll to position [795, 0]
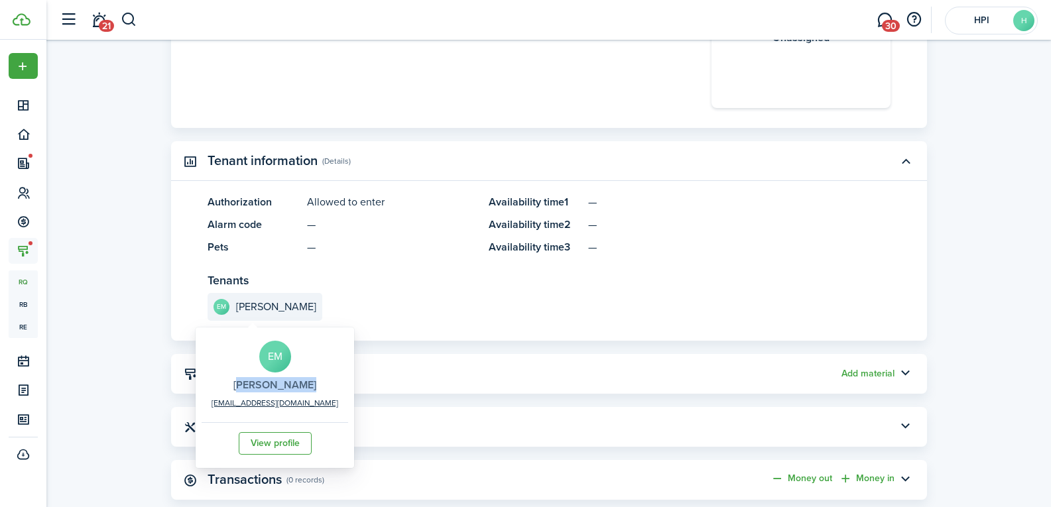
drag, startPoint x: 216, startPoint y: 376, endPoint x: 286, endPoint y: 389, distance: 70.9
click at [286, 389] on div "EM [PERSON_NAME] [EMAIL_ADDRESS][DOMAIN_NAME] View profile" at bounding box center [275, 398] width 146 height 134
copy h2 "[PERSON_NAME]"
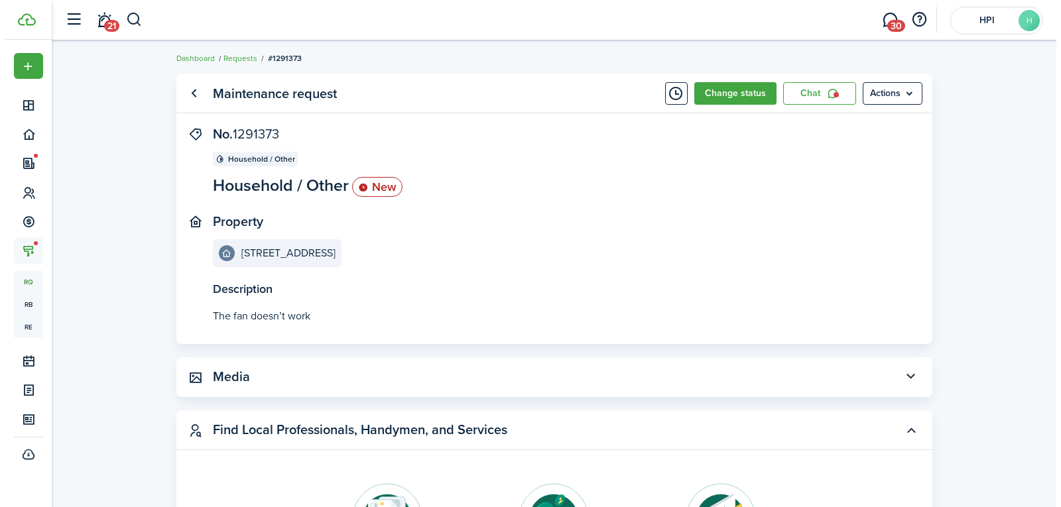
scroll to position [0, 0]
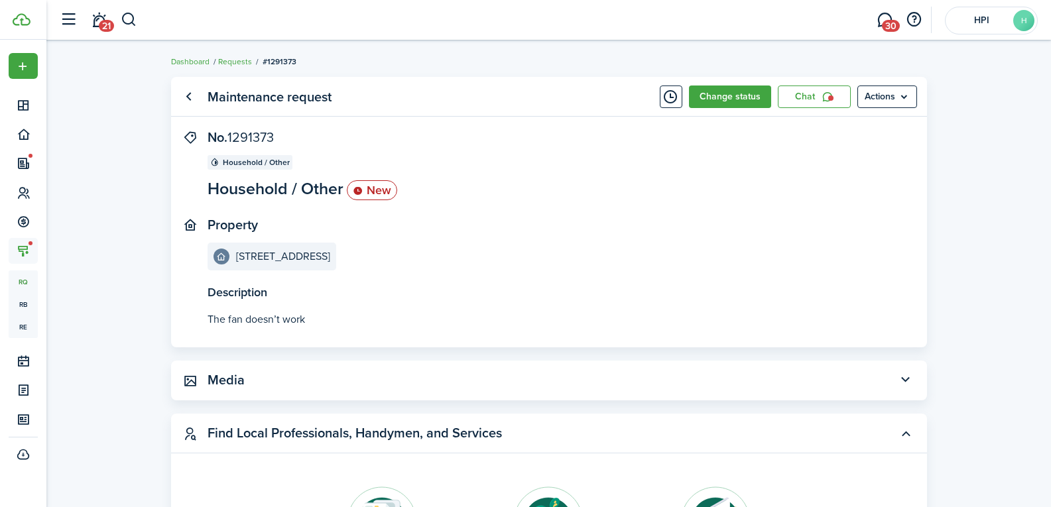
click at [738, 84] on panel-main-header "Maintenance request Change status Chat Actions" at bounding box center [549, 97] width 756 height 40
click at [737, 90] on button "Change status" at bounding box center [730, 97] width 82 height 23
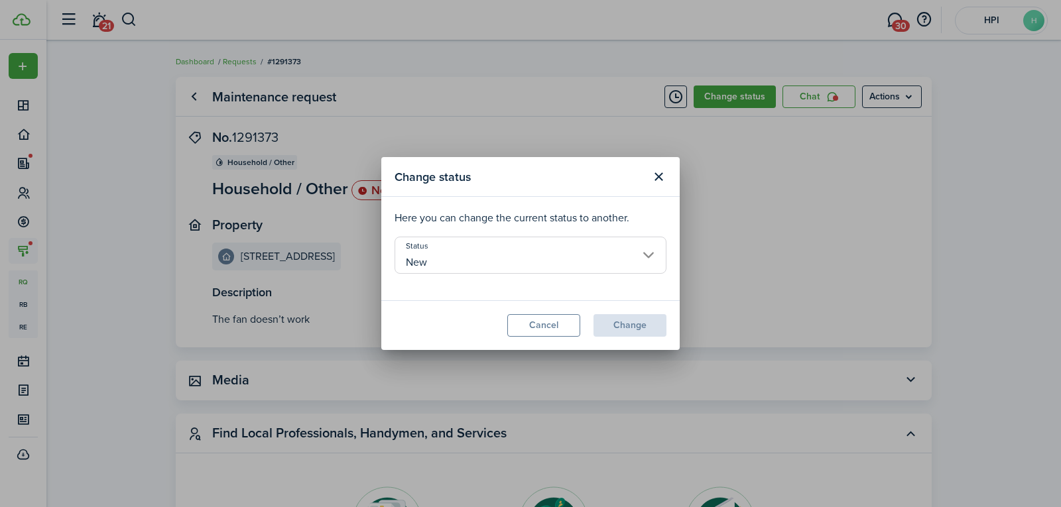
click at [562, 223] on p "Here you can change the current status to another." at bounding box center [530, 218] width 272 height 16
click at [542, 253] on input "New" at bounding box center [530, 255] width 272 height 37
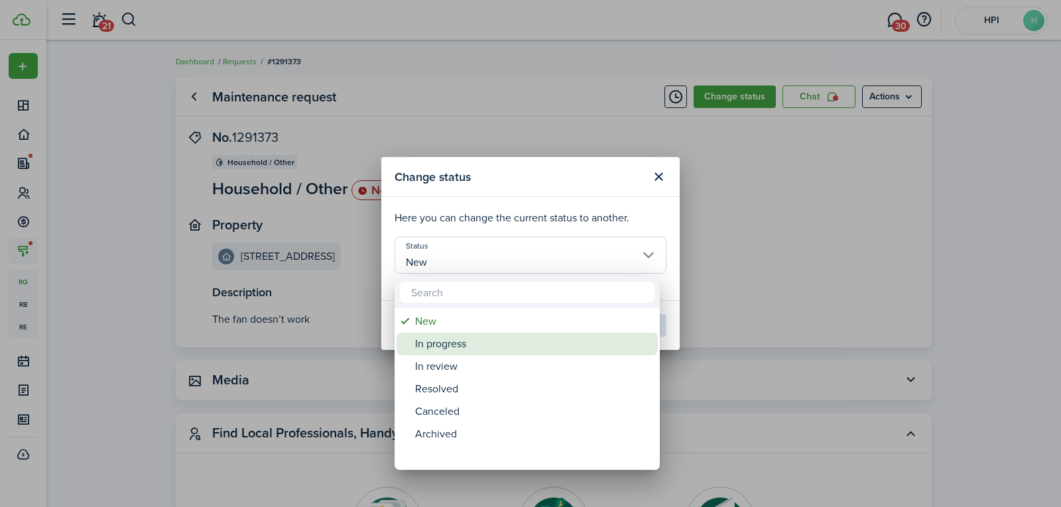
click at [517, 349] on div "In progress" at bounding box center [532, 344] width 235 height 23
type input "In progress"
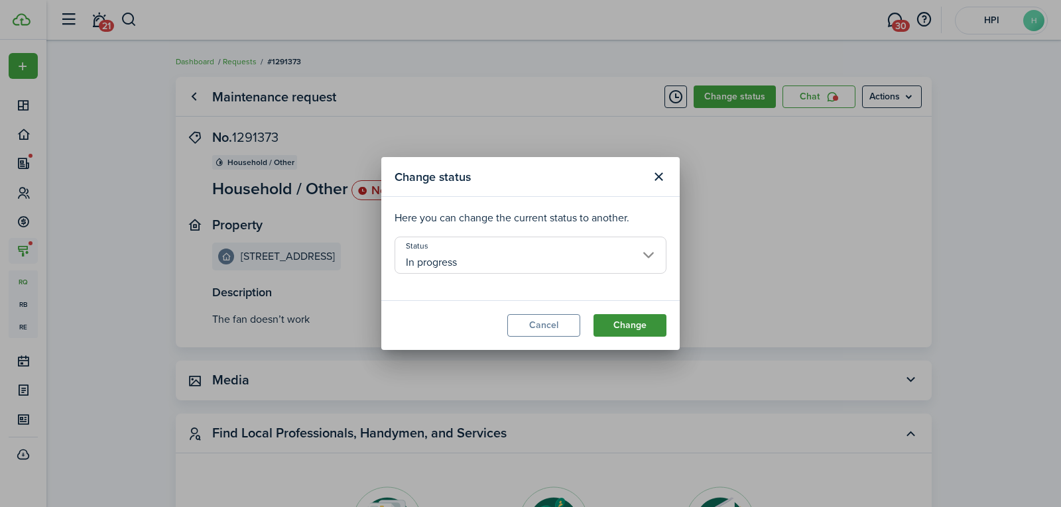
click at [638, 324] on button "Change" at bounding box center [629, 325] width 73 height 23
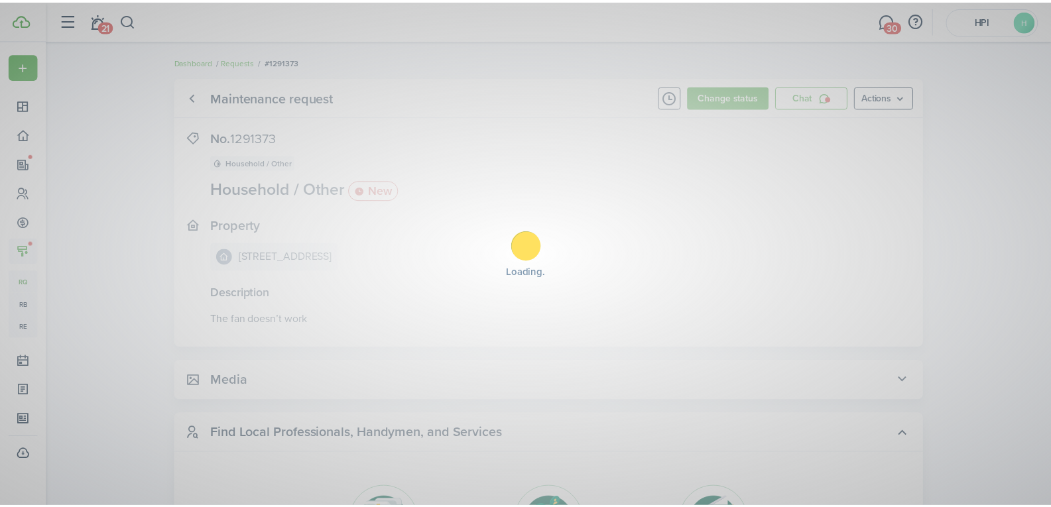
scroll to position [14, 0]
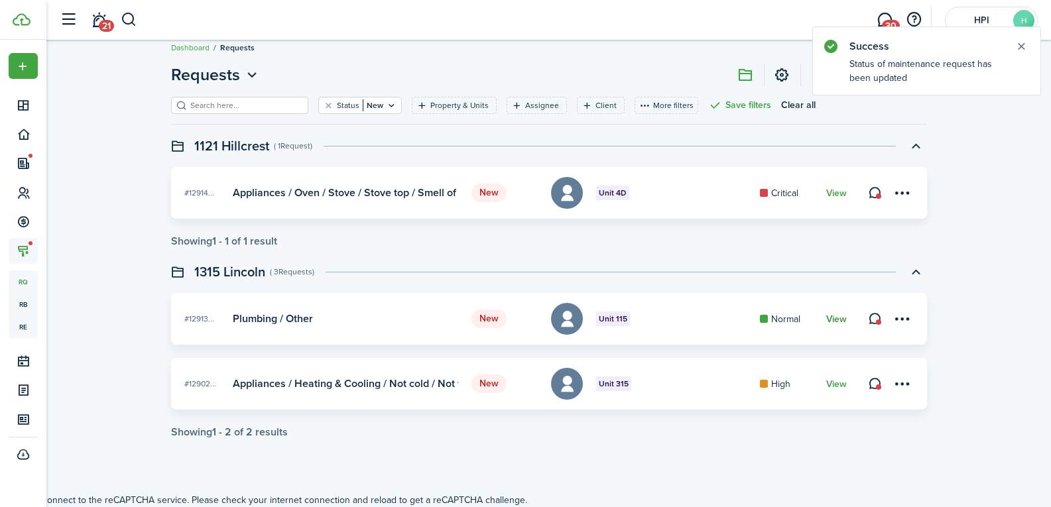
click at [837, 317] on link "View" at bounding box center [836, 319] width 21 height 11
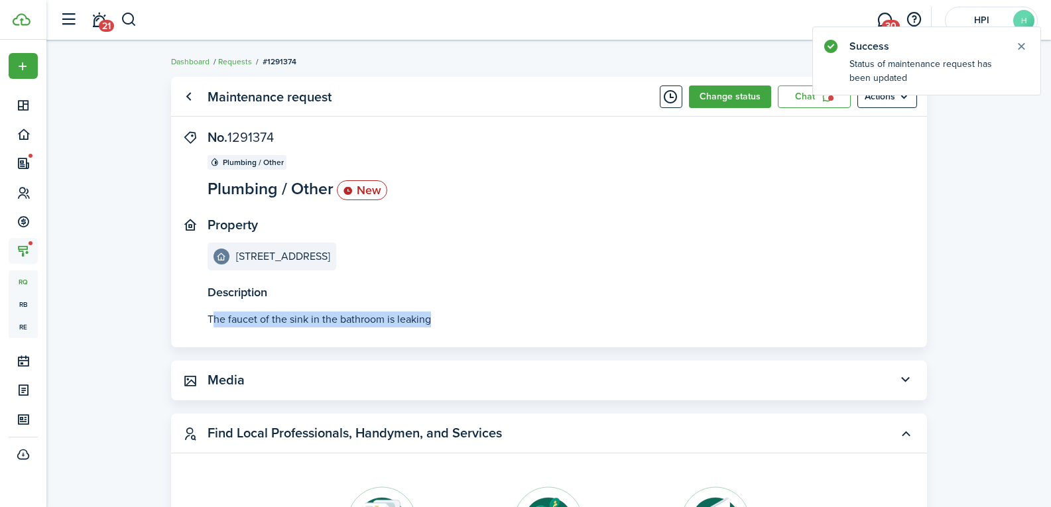
drag, startPoint x: 214, startPoint y: 317, endPoint x: 441, endPoint y: 328, distance: 227.0
click at [441, 328] on panel-main-body "Description The faucet of the sink in the bathroom is leaking No. 1291374 Plumb…" at bounding box center [549, 238] width 756 height 217
click at [251, 344] on panel-main-body "Description The faucet of the sink in the bathroom is leaking No. 1291374 Plumb…" at bounding box center [549, 238] width 756 height 217
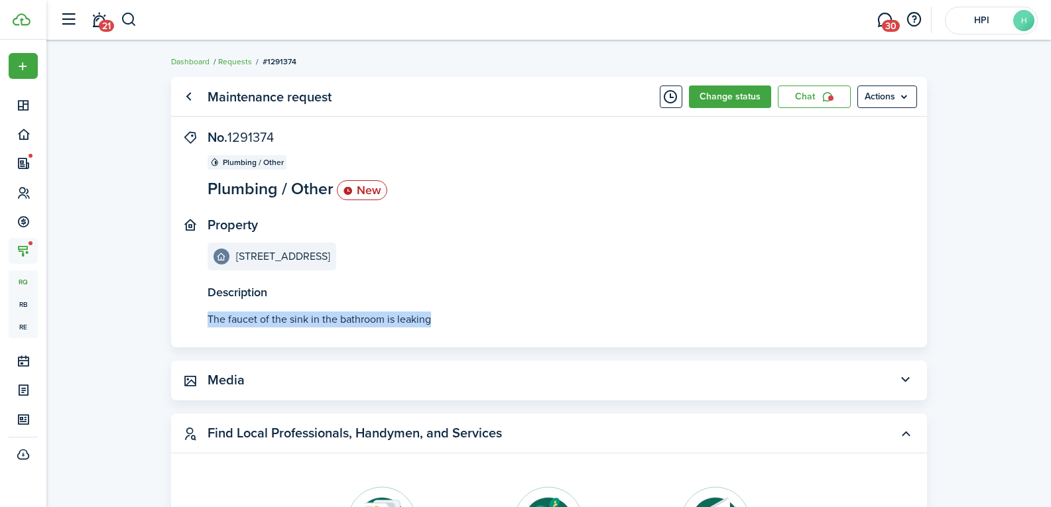
drag, startPoint x: 203, startPoint y: 319, endPoint x: 489, endPoint y: 323, distance: 285.7
click at [489, 323] on panel-main-body "Description The faucet of the sink in the bathroom is leaking No. 1291374 Plumb…" at bounding box center [549, 238] width 756 height 217
copy p "The faucet of the sink in the bathroom is leaking"
click at [748, 103] on button "Change status" at bounding box center [730, 97] width 82 height 23
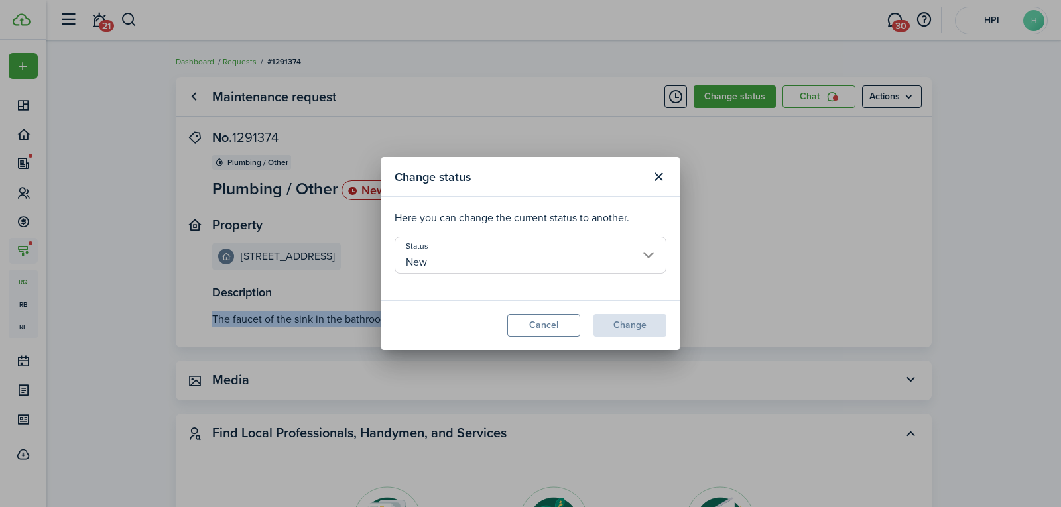
click at [474, 255] on input "New" at bounding box center [530, 255] width 272 height 37
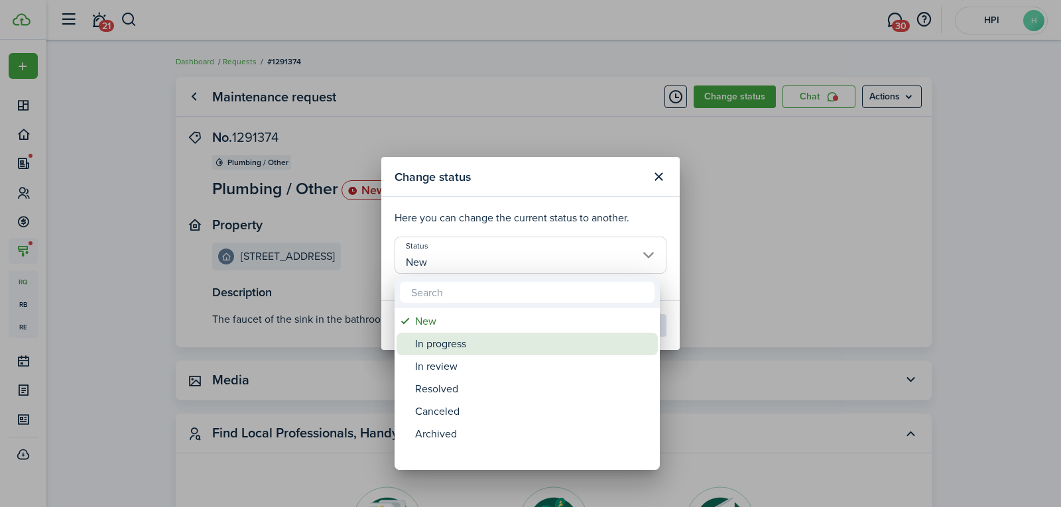
click at [468, 338] on div "In progress" at bounding box center [532, 344] width 235 height 23
type input "In progress"
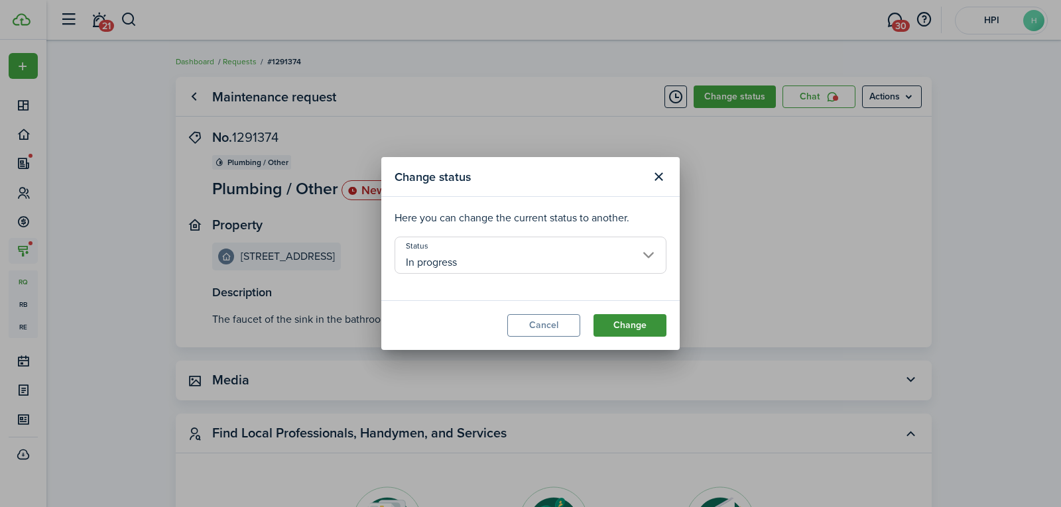
click at [611, 322] on button "Change" at bounding box center [629, 325] width 73 height 23
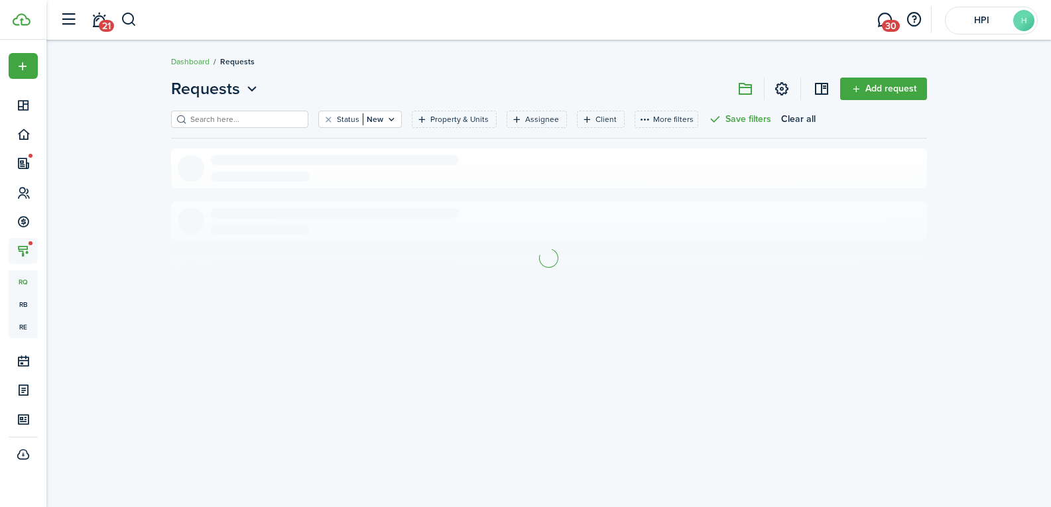
scroll to position [14, 0]
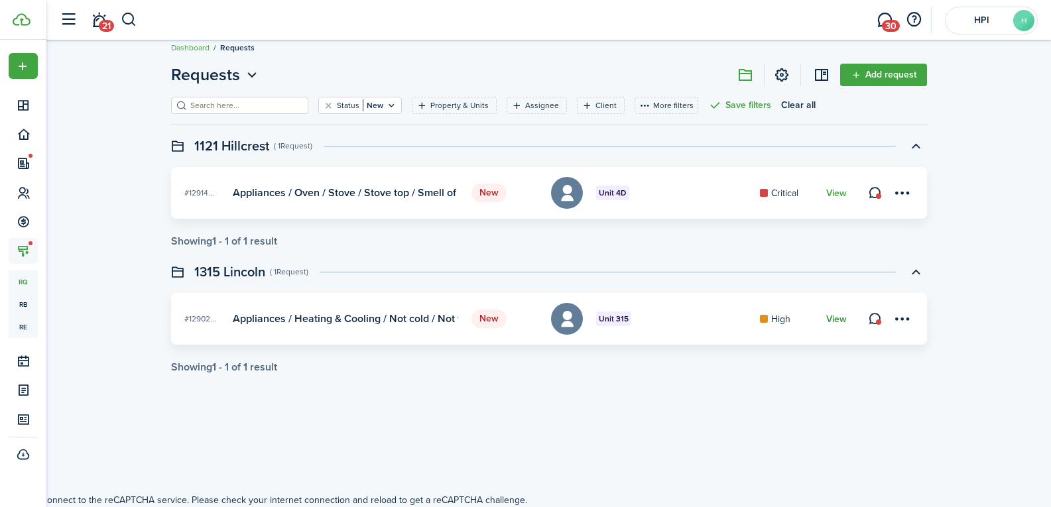
click at [832, 319] on link "View" at bounding box center [836, 319] width 21 height 11
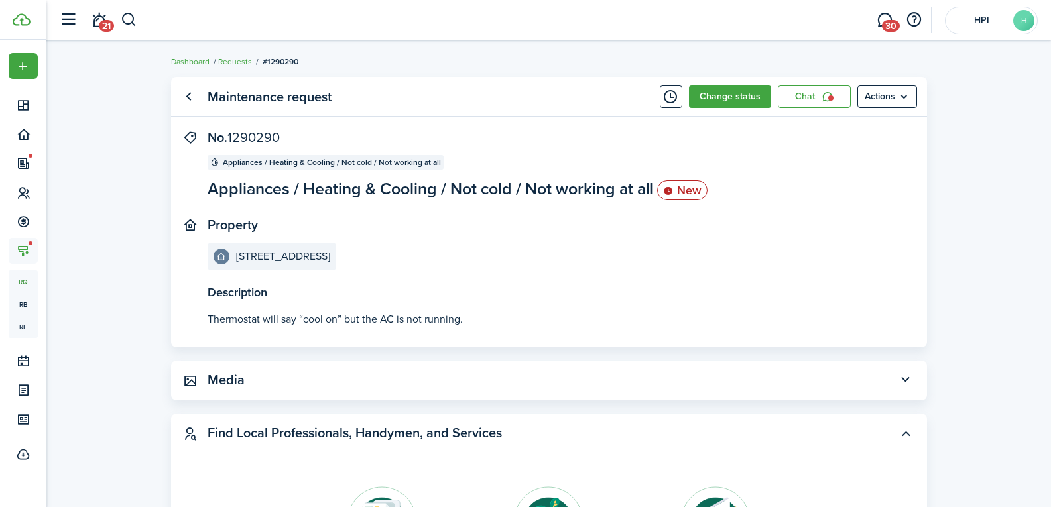
scroll to position [14, 0]
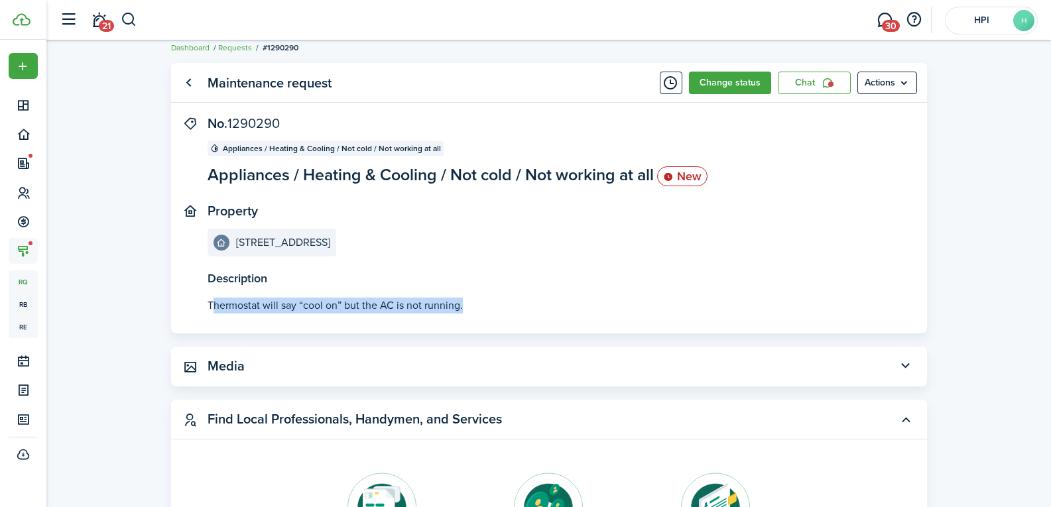
drag, startPoint x: 211, startPoint y: 308, endPoint x: 498, endPoint y: 307, distance: 286.4
click at [498, 307] on p "Thermostat will say “cool on” but the AC is not running." at bounding box center [548, 306] width 683 height 16
click at [499, 304] on p "Thermostat will say “cool on” but the AC is not running." at bounding box center [548, 306] width 683 height 16
drag, startPoint x: 207, startPoint y: 305, endPoint x: 473, endPoint y: 304, distance: 265.8
click at [473, 304] on p "Thermostat will say “cool on” but the AC is not running." at bounding box center [548, 306] width 683 height 16
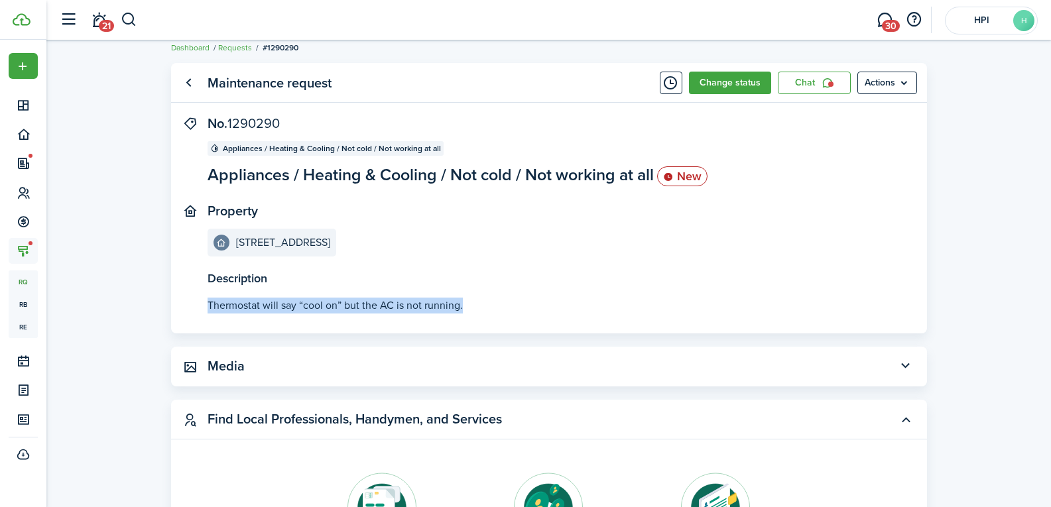
copy p "Thermostat will say “cool on” but the AC is not running."
click at [734, 86] on button "Change status" at bounding box center [730, 83] width 82 height 23
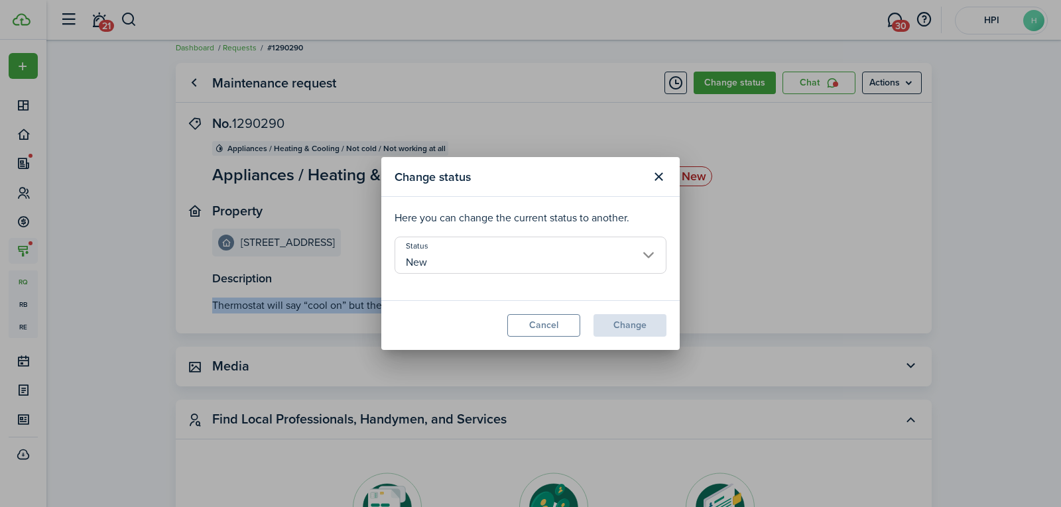
click at [466, 255] on input "New" at bounding box center [530, 255] width 272 height 37
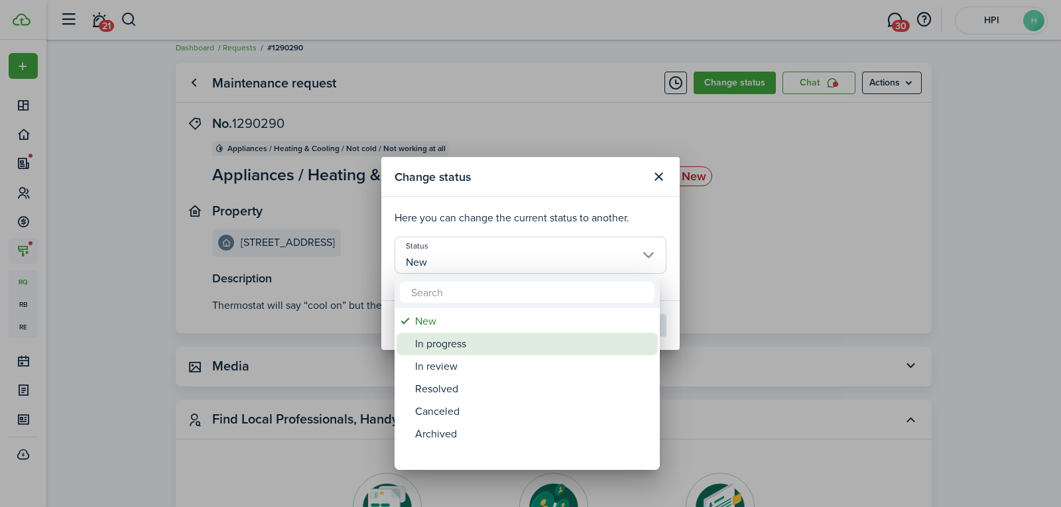
drag, startPoint x: 492, startPoint y: 343, endPoint x: 583, endPoint y: 334, distance: 91.9
click at [493, 343] on div "In progress" at bounding box center [532, 344] width 235 height 23
type input "In progress"
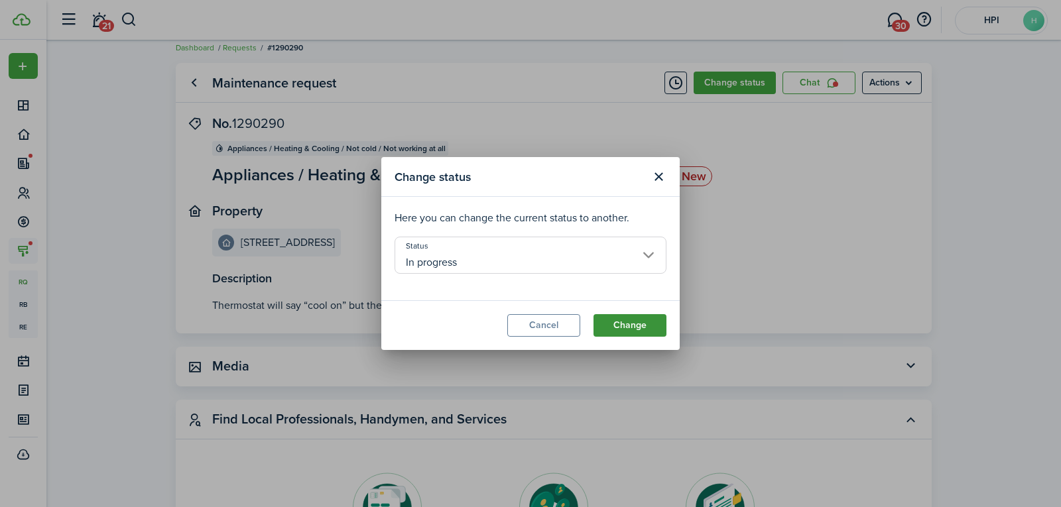
click at [641, 328] on button "Change" at bounding box center [629, 325] width 73 height 23
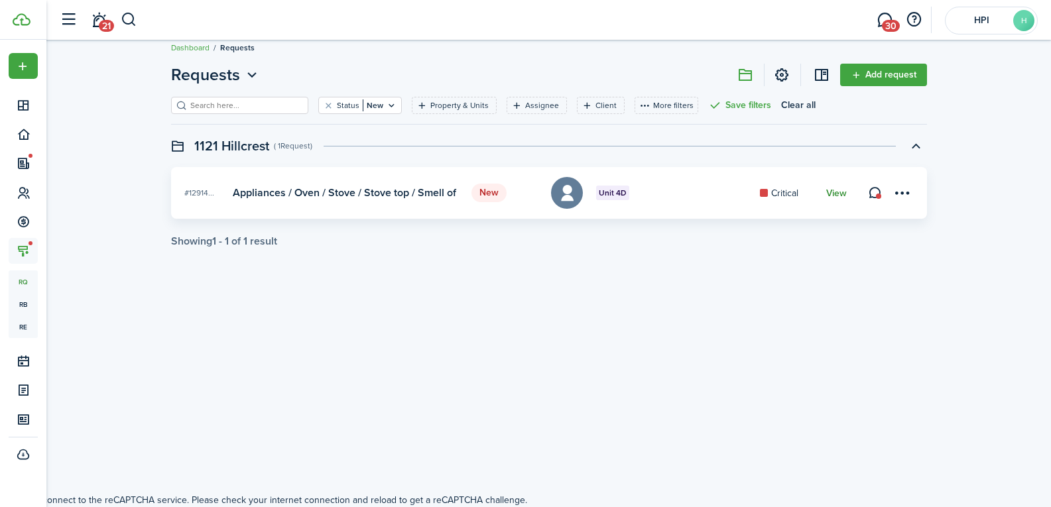
click at [834, 194] on link "View" at bounding box center [836, 193] width 21 height 11
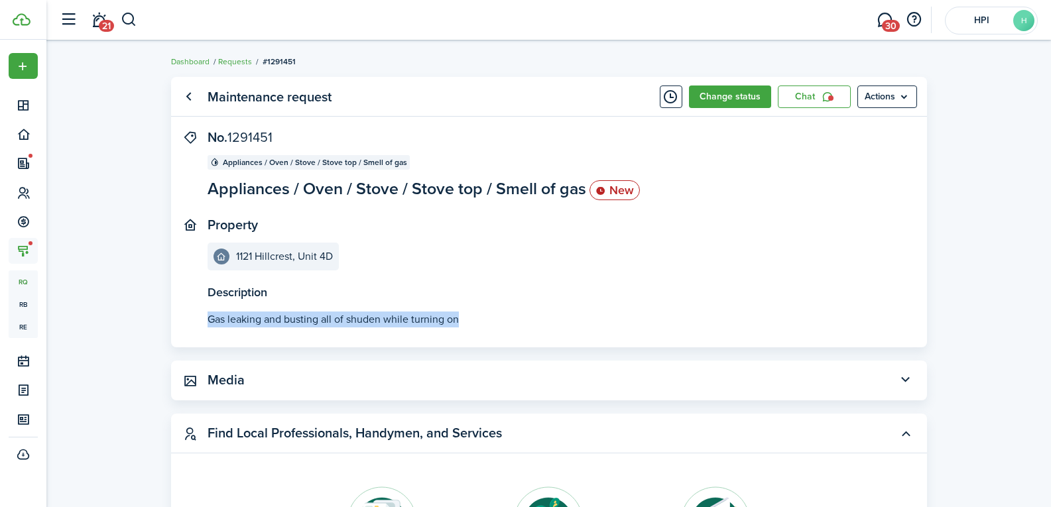
drag, startPoint x: 202, startPoint y: 319, endPoint x: 492, endPoint y: 312, distance: 290.4
click at [492, 312] on panel-main-body "Description Gas leaking and busting all of shuden while turning on No. 1291451 …" at bounding box center [549, 238] width 756 height 217
copy p "Gas leaking and busting all of shuden while turning on"
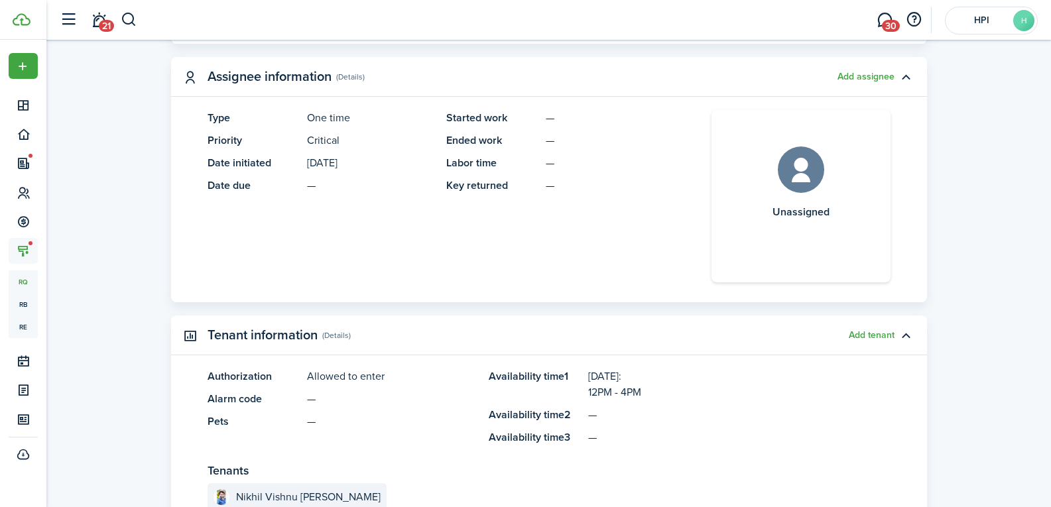
scroll to position [729, 0]
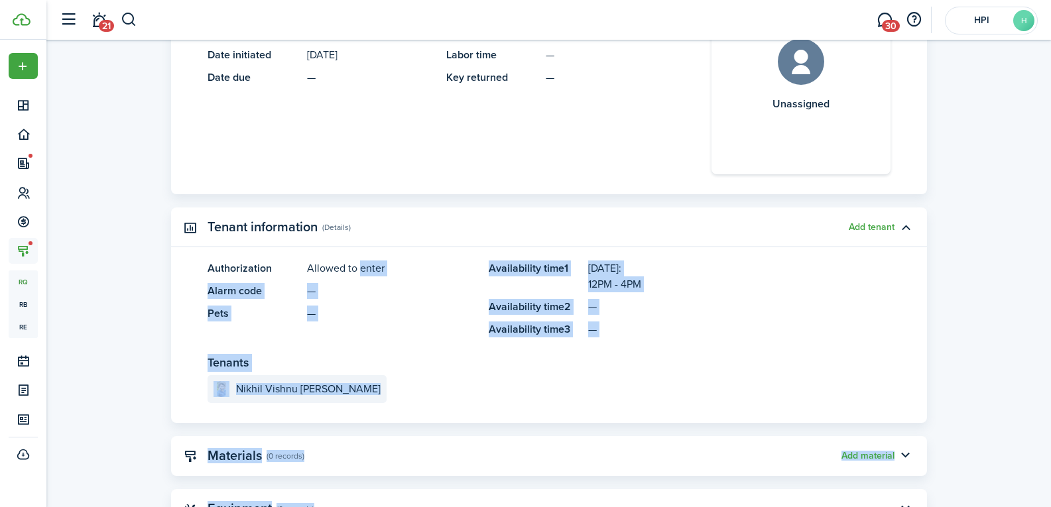
drag, startPoint x: 220, startPoint y: 262, endPoint x: 357, endPoint y: 272, distance: 137.6
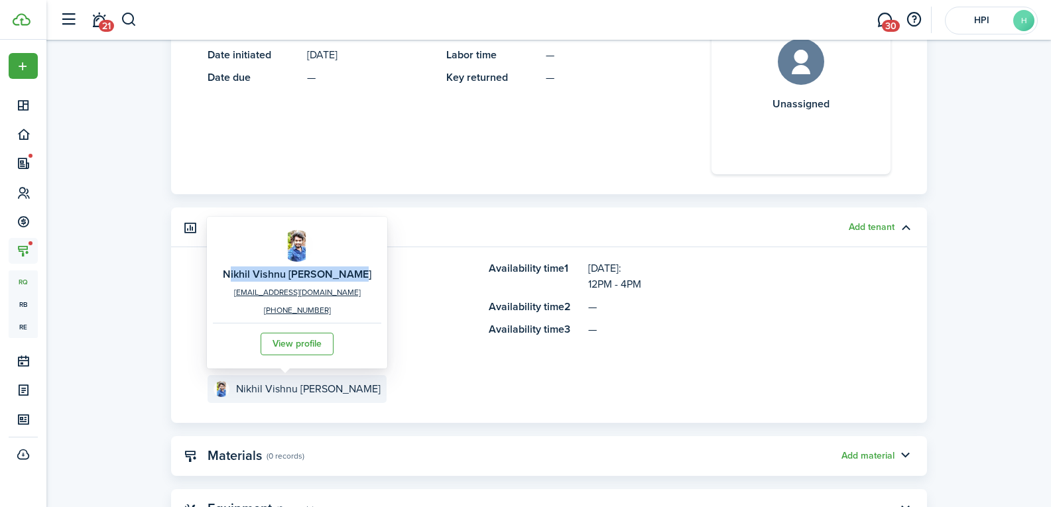
drag, startPoint x: 221, startPoint y: 276, endPoint x: 359, endPoint y: 272, distance: 138.0
click at [359, 272] on div "Nikhil Vishnu [PERSON_NAME] [EMAIL_ADDRESS][DOMAIN_NAME] [PHONE_NUMBER] View pr…" at bounding box center [297, 293] width 180 height 152
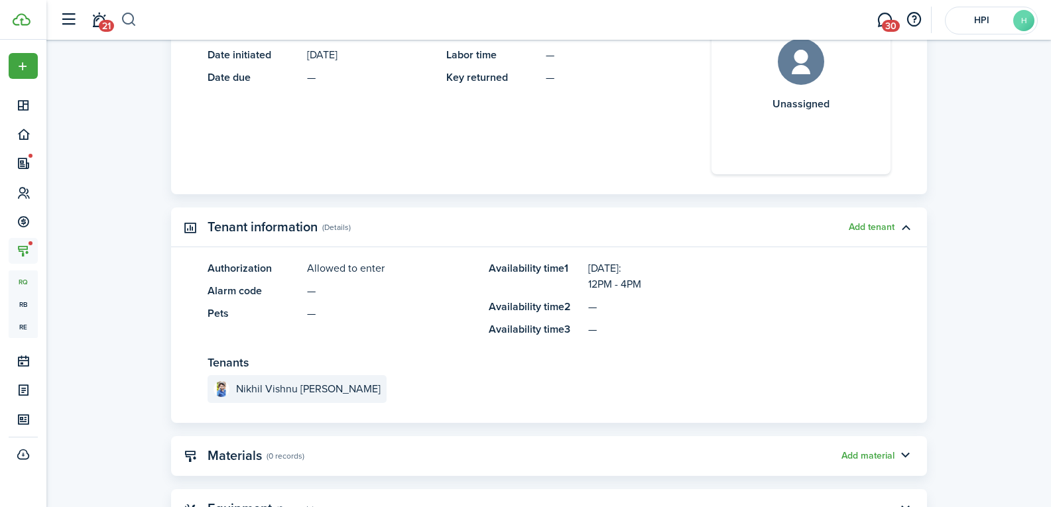
click at [133, 20] on button "button" at bounding box center [129, 20] width 17 height 23
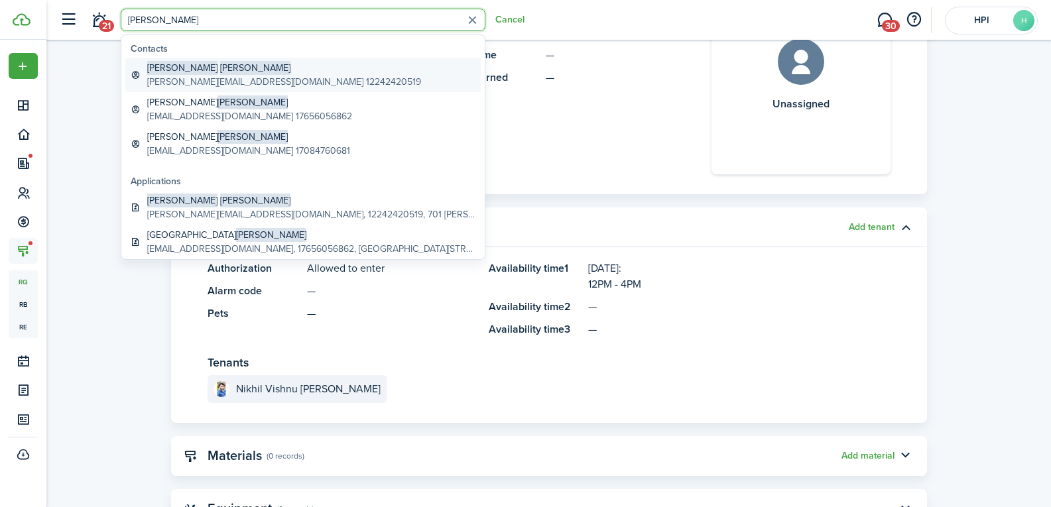
type input "[PERSON_NAME]"
click at [220, 68] on span "[PERSON_NAME]" at bounding box center [255, 68] width 70 height 14
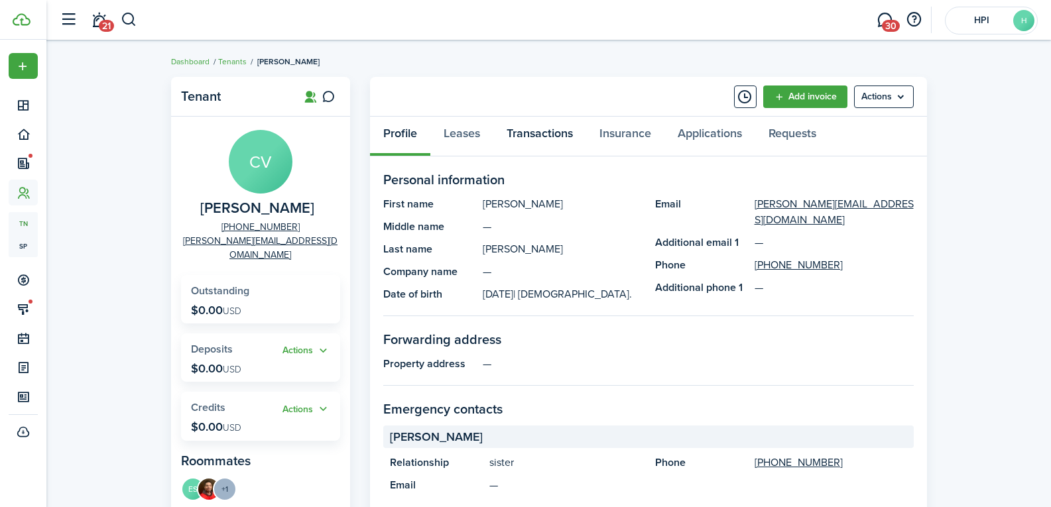
click at [554, 136] on link "Transactions" at bounding box center [539, 137] width 93 height 40
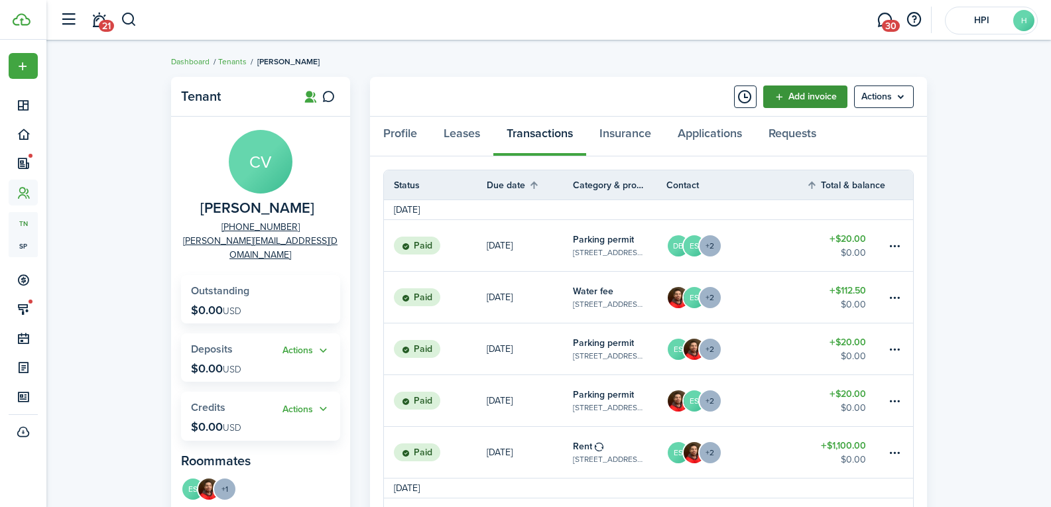
click at [811, 92] on link "Add invoice" at bounding box center [805, 97] width 84 height 23
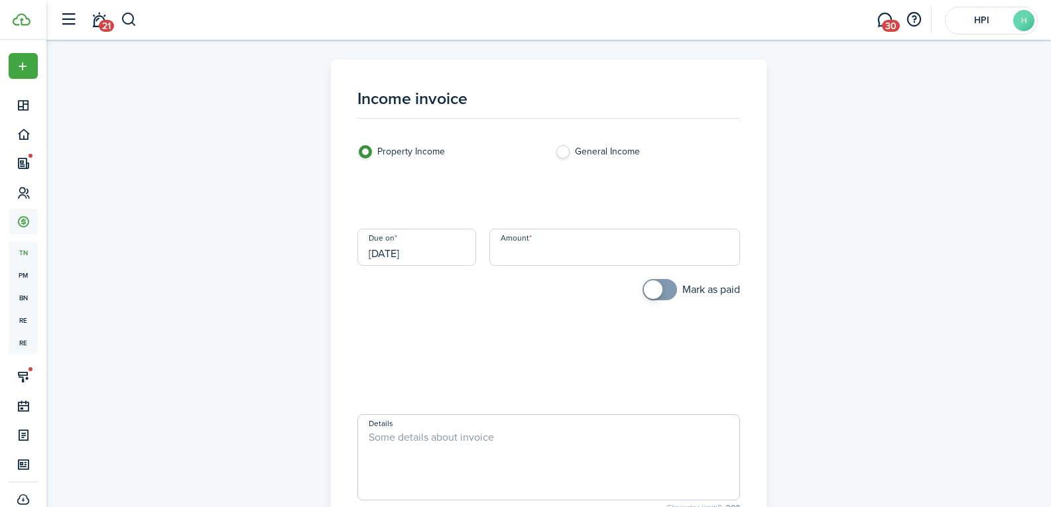
click at [500, 200] on loading-skeleton at bounding box center [548, 196] width 382 height 37
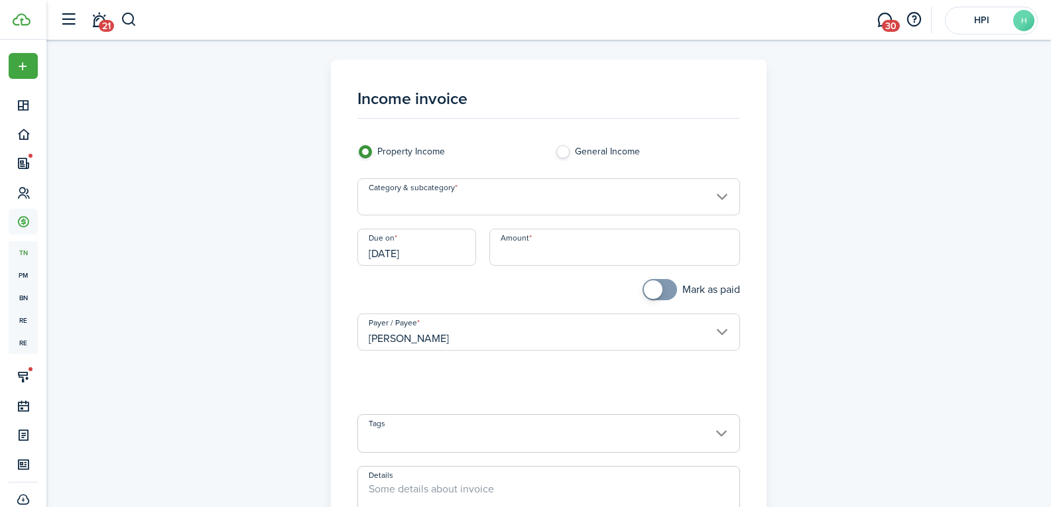
click at [500, 200] on input "Category & subcategory" at bounding box center [548, 196] width 382 height 37
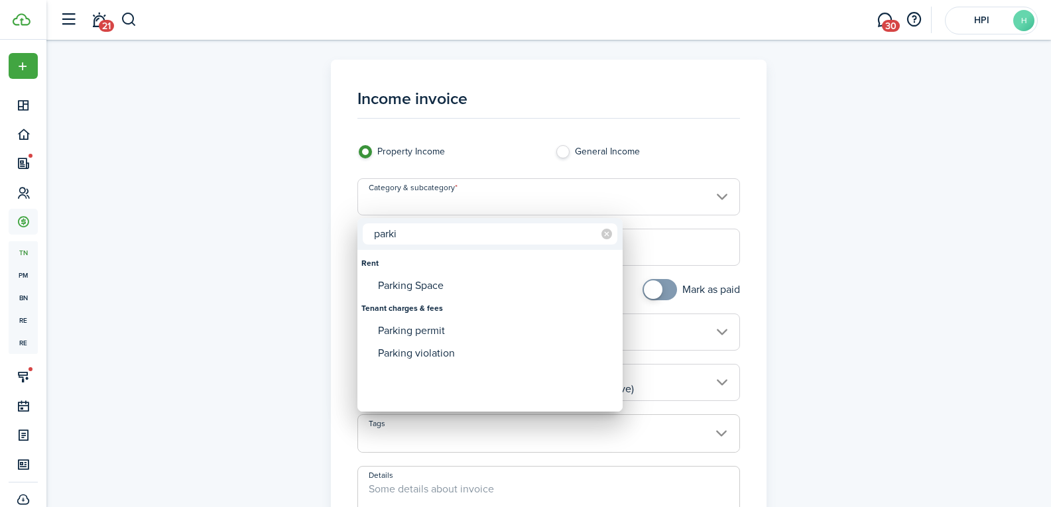
type input "parki"
click at [464, 325] on div "Parking permit" at bounding box center [495, 331] width 235 height 23
type input "Tenant charges & fees / Parking permit"
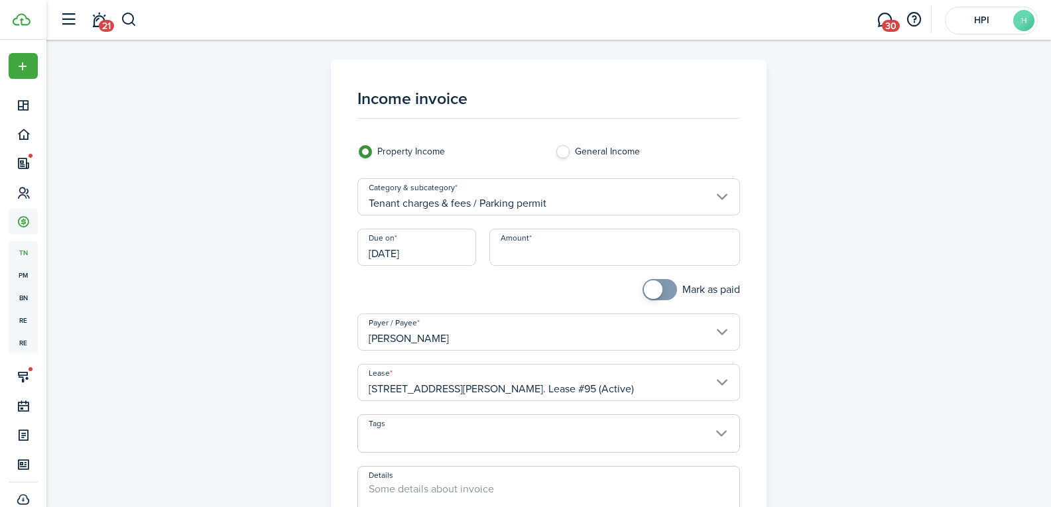
click at [553, 247] on input "Amount" at bounding box center [614, 247] width 251 height 37
type input "$20.00"
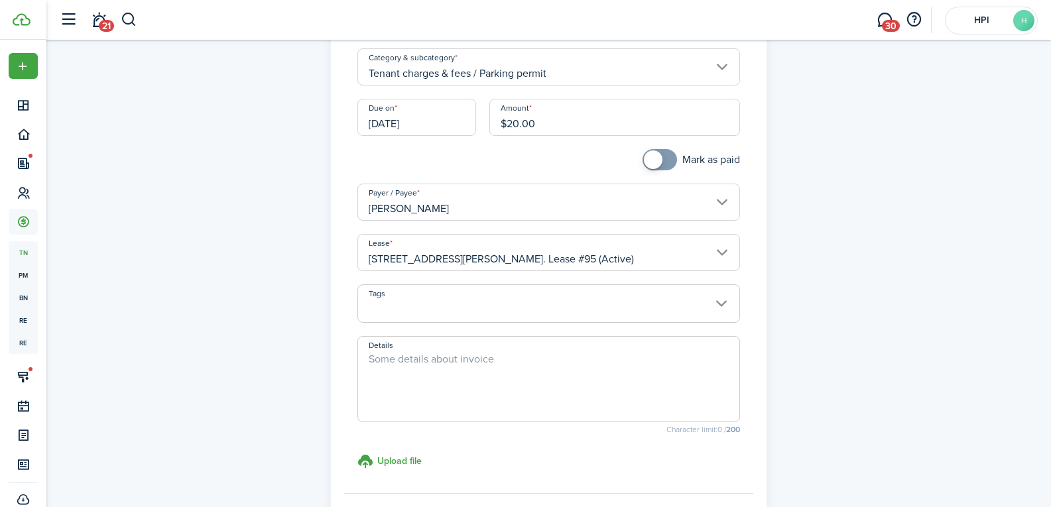
scroll to position [262, 0]
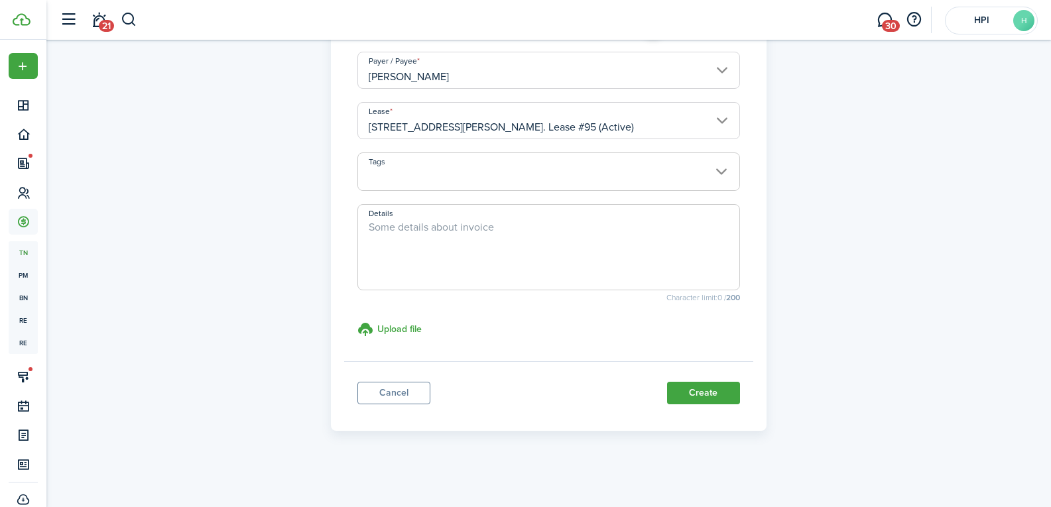
click at [448, 253] on textarea "Details" at bounding box center [548, 251] width 381 height 64
paste textarea "[PERSON_NAME]"
type textarea "[PERSON_NAME] 25-26"
click at [701, 390] on button "Create" at bounding box center [703, 393] width 73 height 23
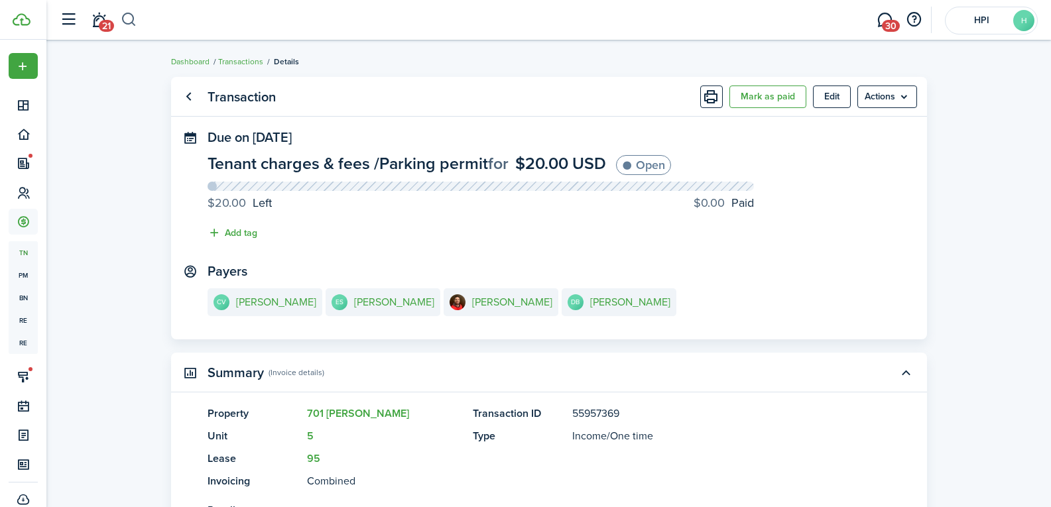
click at [131, 20] on button "button" at bounding box center [129, 20] width 17 height 23
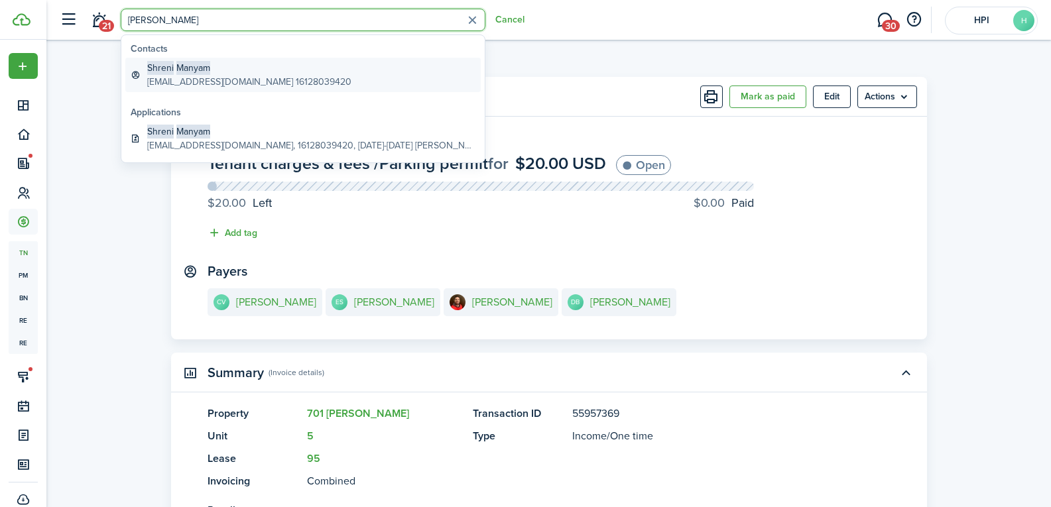
type input "[PERSON_NAME]"
click at [166, 72] on span "Shreni" at bounding box center [160, 68] width 27 height 14
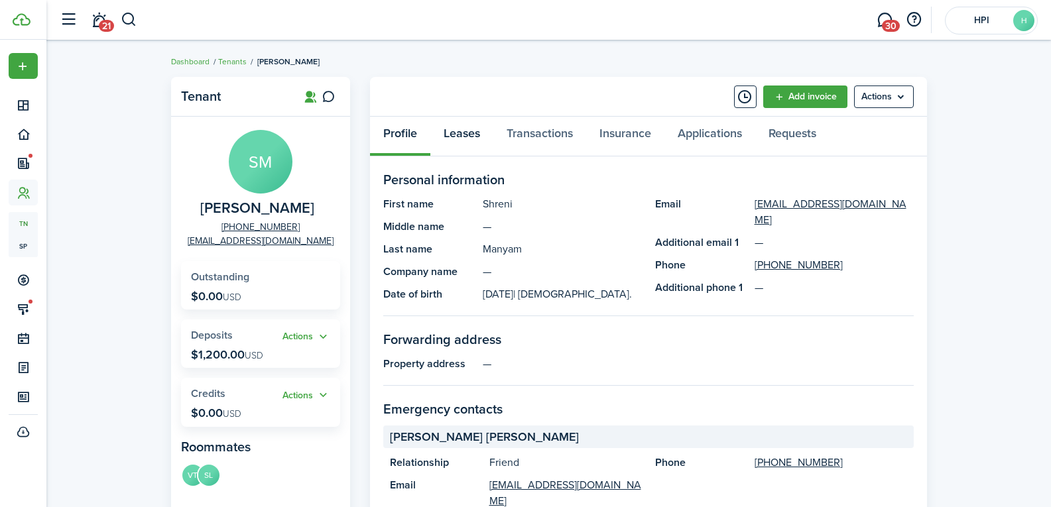
click at [470, 131] on link "Leases" at bounding box center [461, 137] width 63 height 40
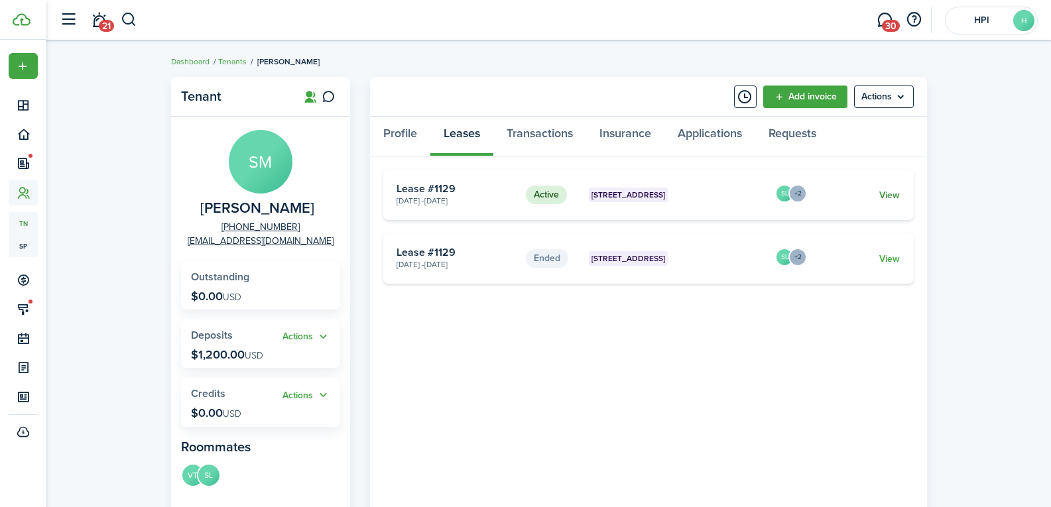
click at [896, 190] on link "View" at bounding box center [889, 195] width 21 height 14
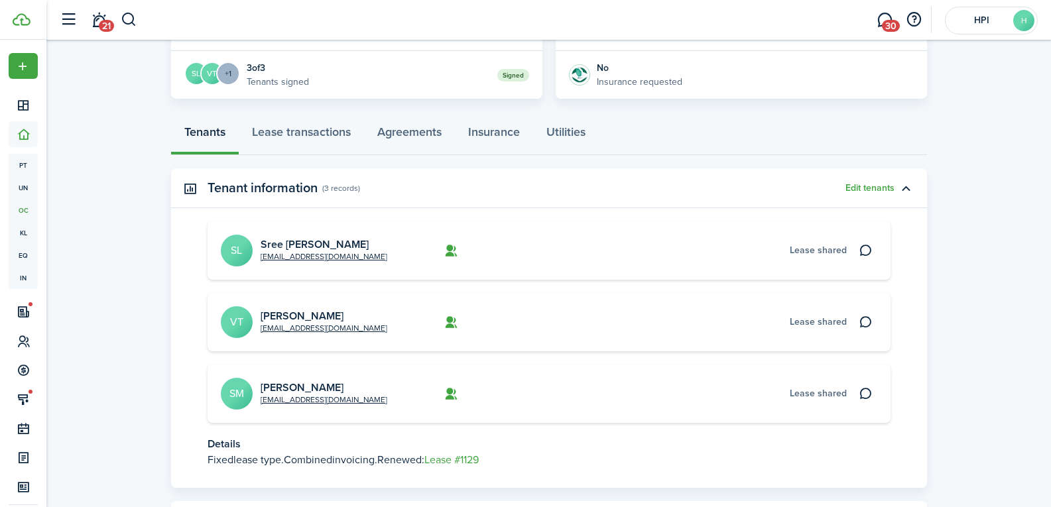
scroll to position [331, 0]
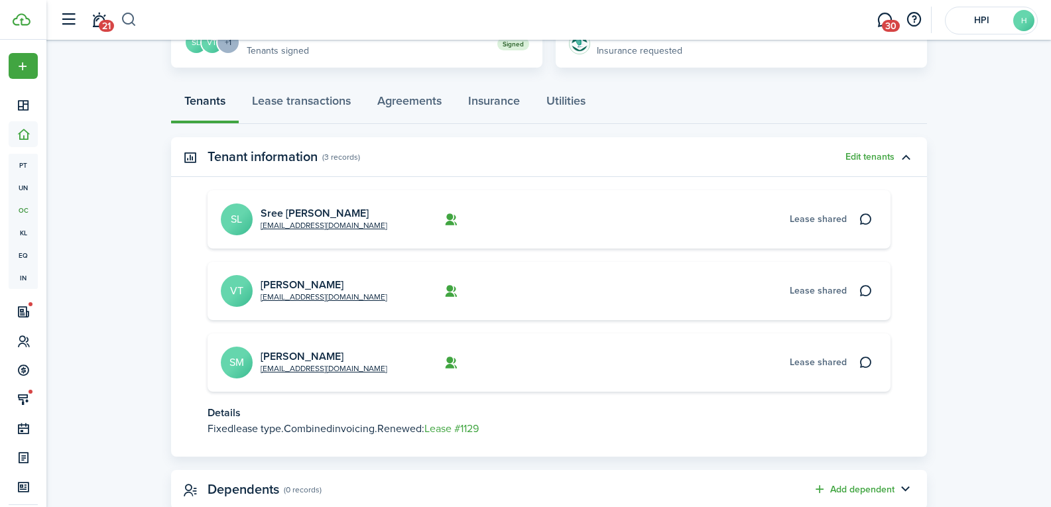
click at [123, 18] on button "button" at bounding box center [129, 20] width 17 height 23
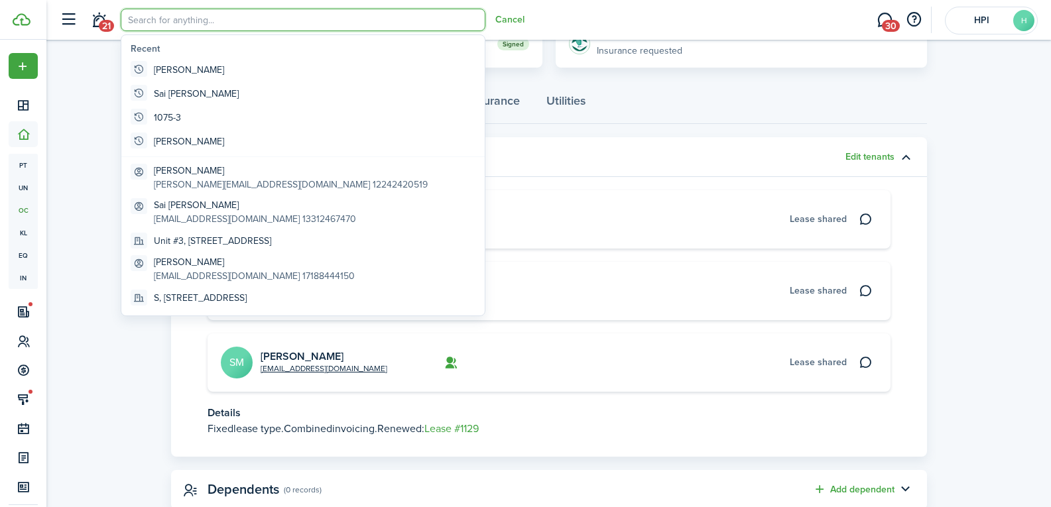
scroll to position [0, 0]
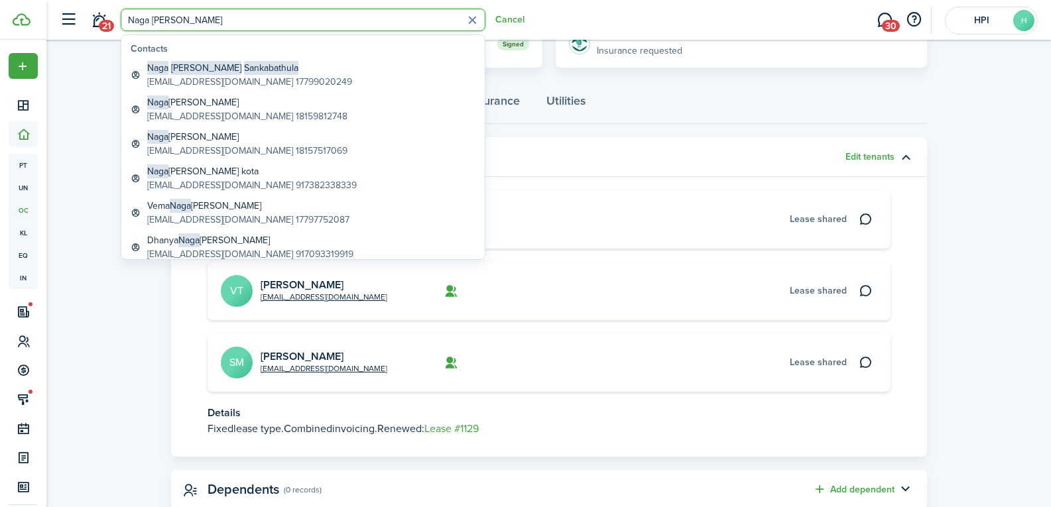
type input "Naga [PERSON_NAME]"
click at [204, 64] on span "[PERSON_NAME]" at bounding box center [206, 68] width 70 height 14
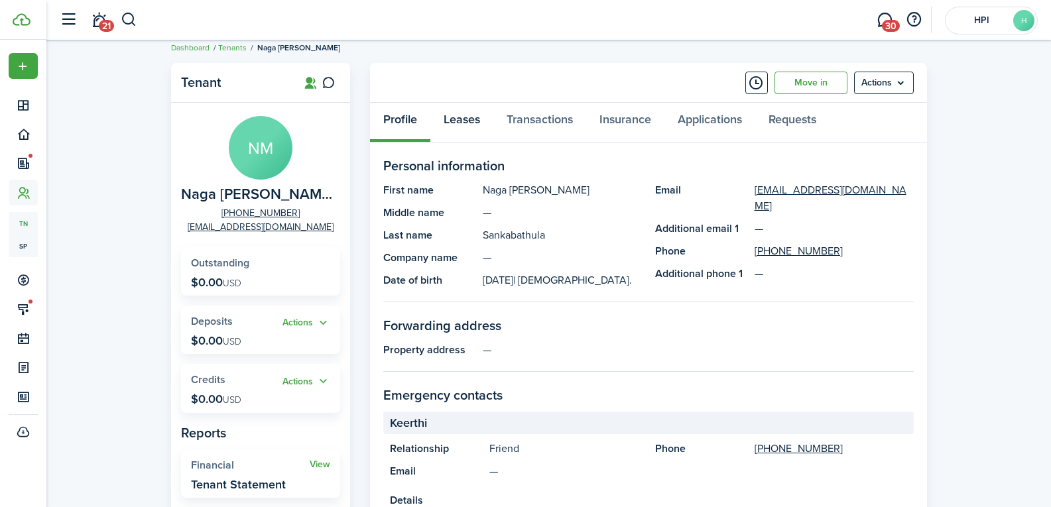
click at [466, 131] on link "Leases" at bounding box center [461, 123] width 63 height 40
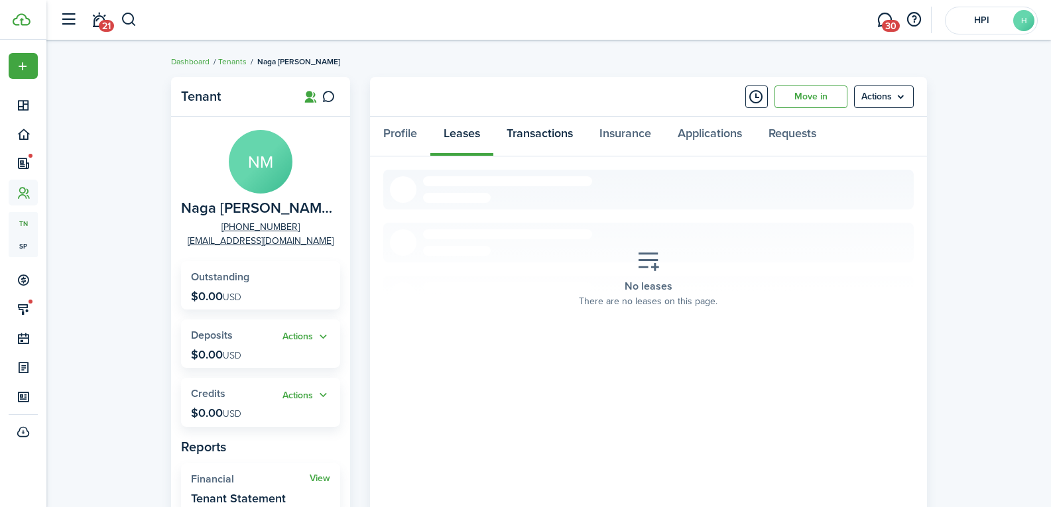
click at [528, 136] on link "Transactions" at bounding box center [539, 137] width 93 height 40
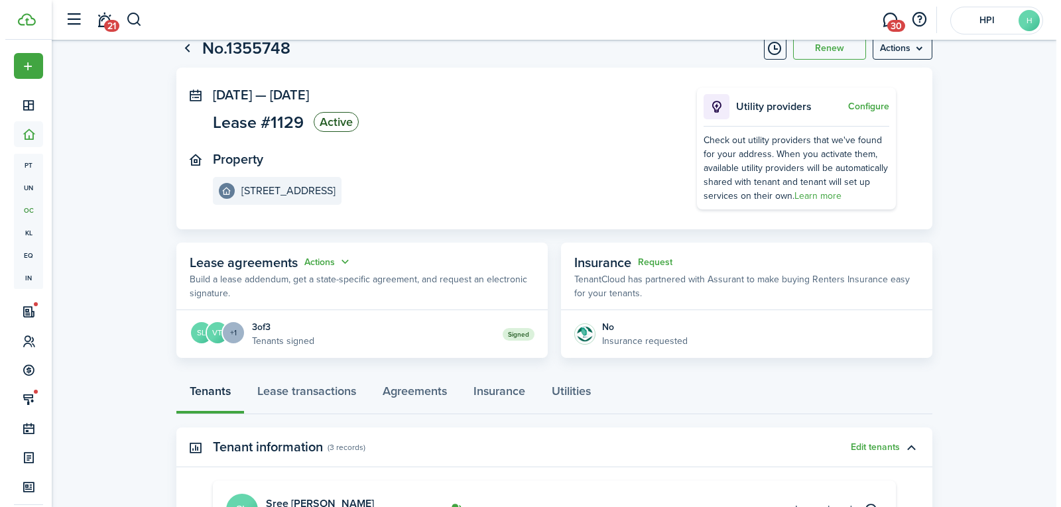
scroll to position [133, 0]
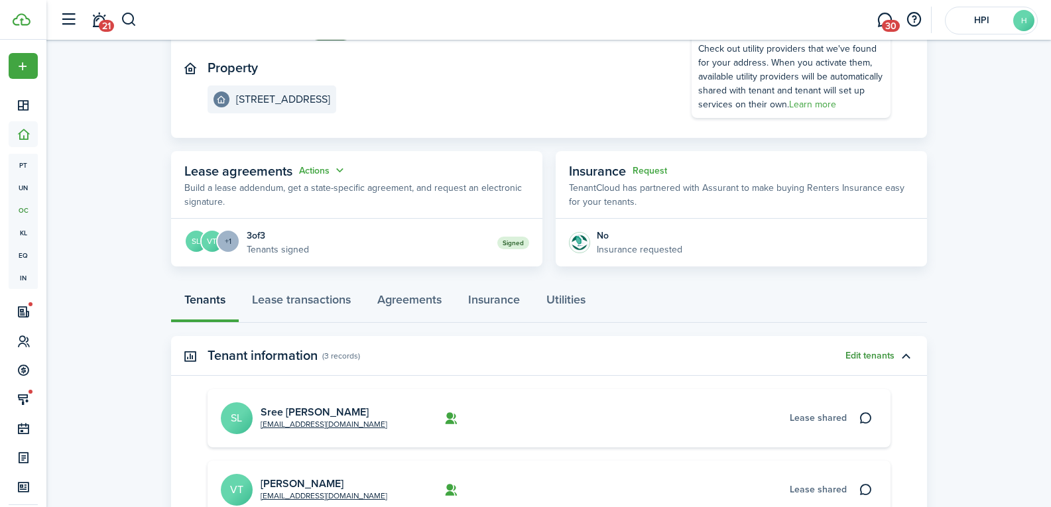
click at [872, 359] on button "Edit tenants" at bounding box center [869, 356] width 49 height 11
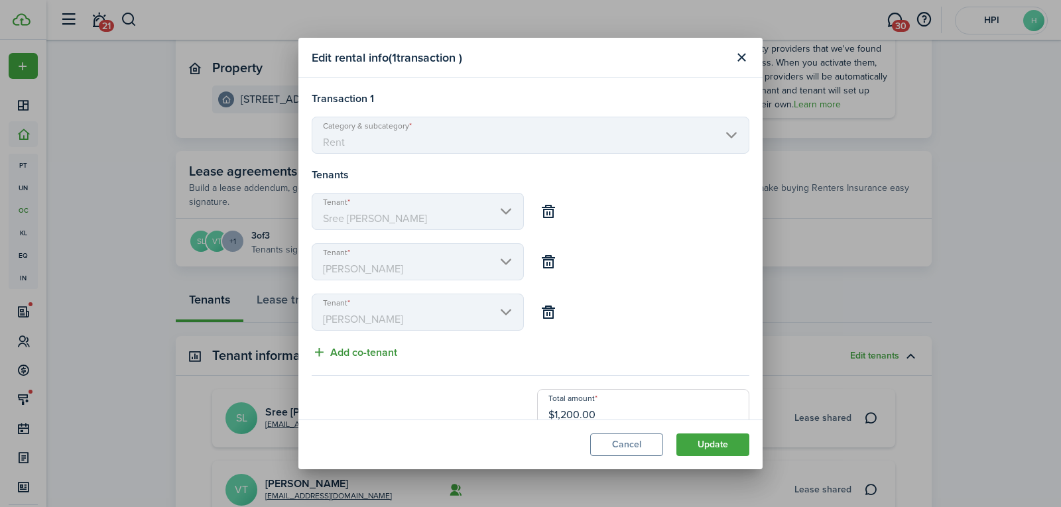
click at [361, 358] on button "Add co-tenant" at bounding box center [355, 352] width 86 height 17
click at [358, 365] on input "Tenant" at bounding box center [418, 362] width 212 height 37
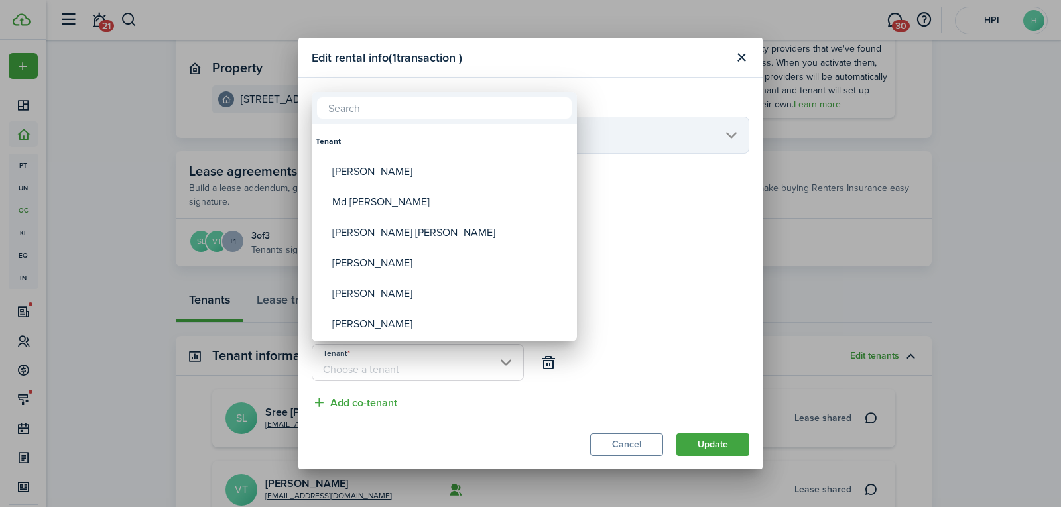
paste input "Naga [PERSON_NAME]"
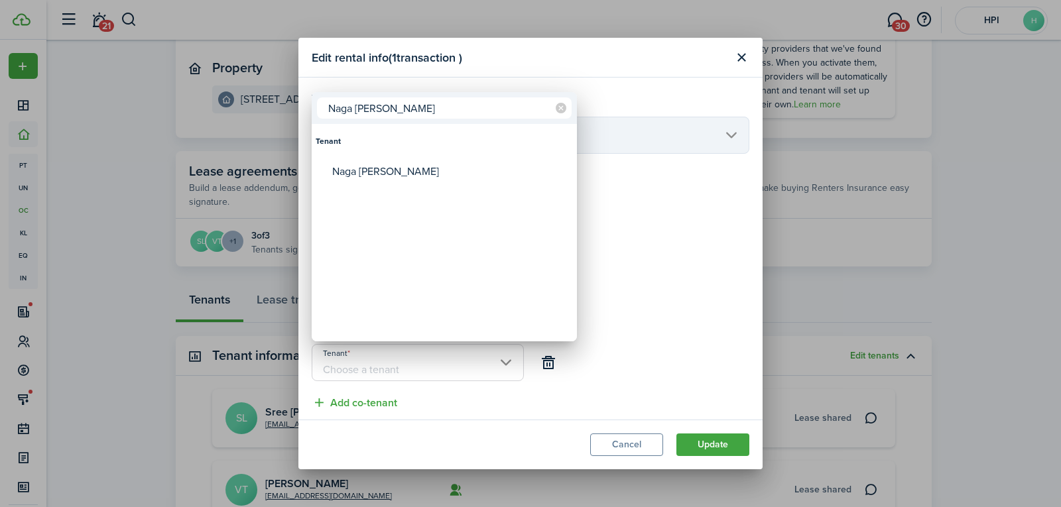
type input "Naga [PERSON_NAME]"
click at [690, 453] on div at bounding box center [530, 253] width 1273 height 719
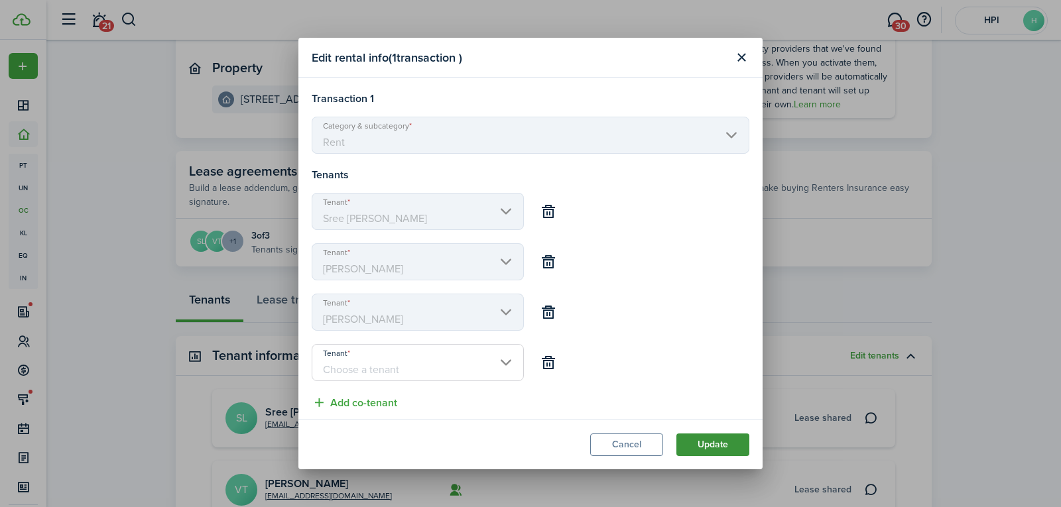
click at [694, 450] on button "Update" at bounding box center [712, 445] width 73 height 23
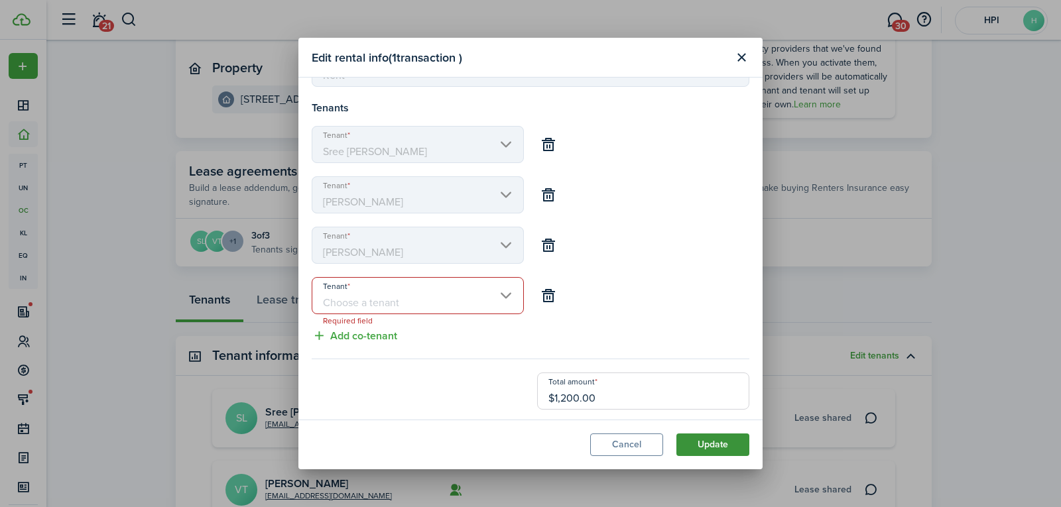
scroll to position [70, 0]
click at [395, 291] on input "Tenant" at bounding box center [418, 292] width 212 height 37
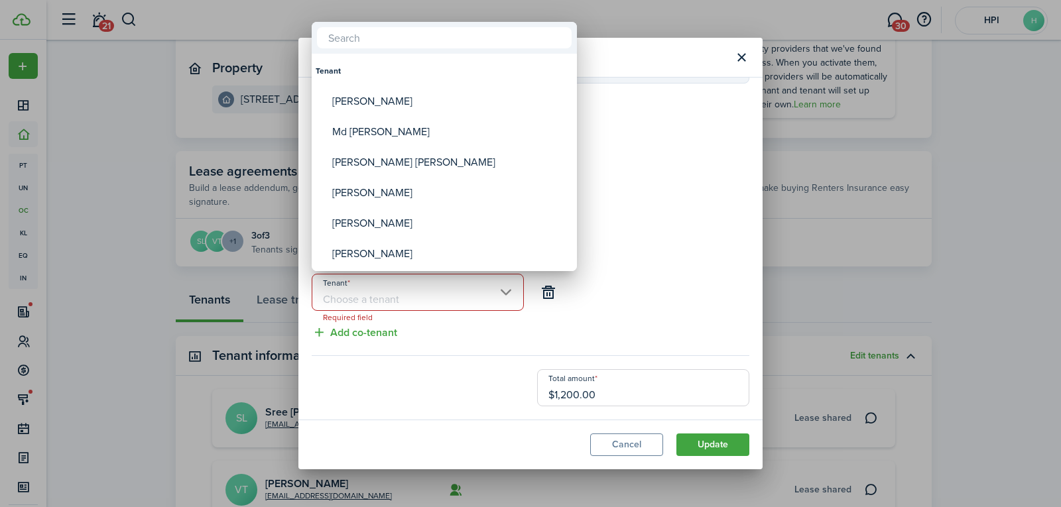
paste input "Naga [PERSON_NAME]"
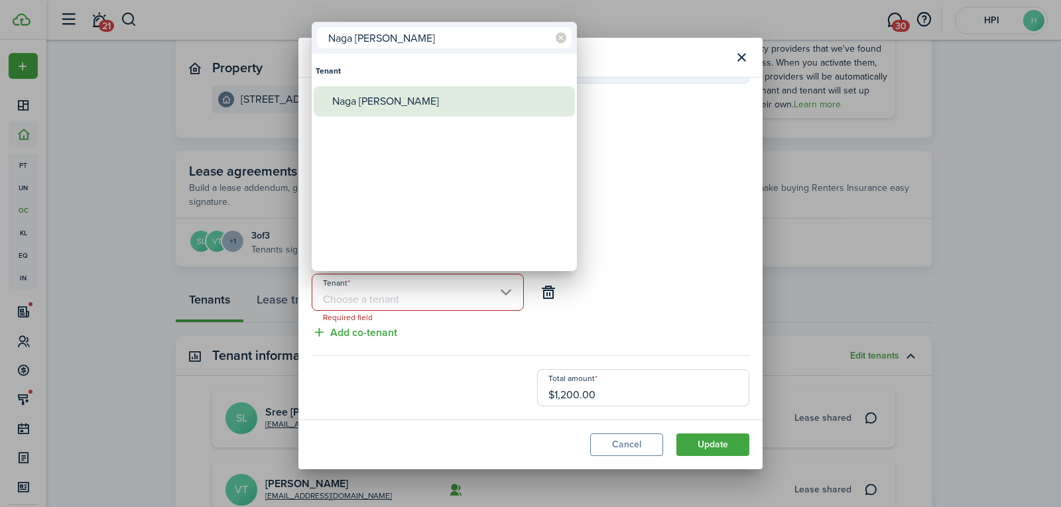
type input "Naga [PERSON_NAME]"
click at [438, 106] on div "Naga [PERSON_NAME]" at bounding box center [449, 101] width 235 height 30
type input "Naga [PERSON_NAME]"
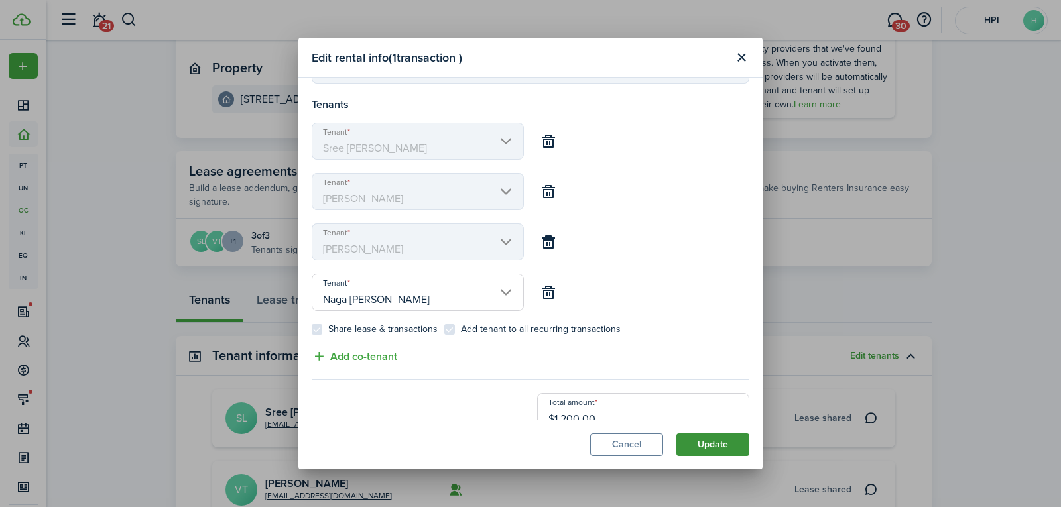
click at [721, 442] on button "Update" at bounding box center [712, 445] width 73 height 23
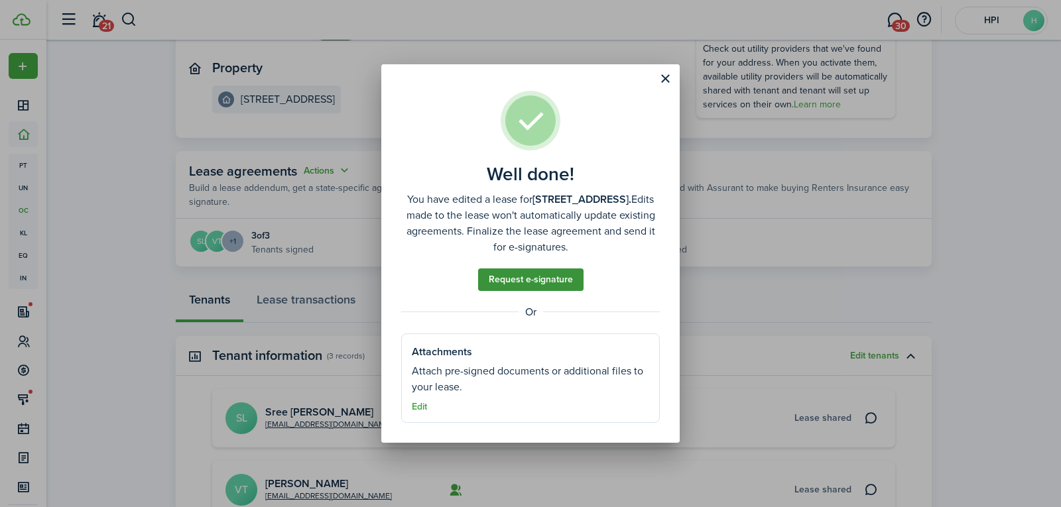
click at [582, 289] on link "Request e-signature" at bounding box center [530, 279] width 105 height 23
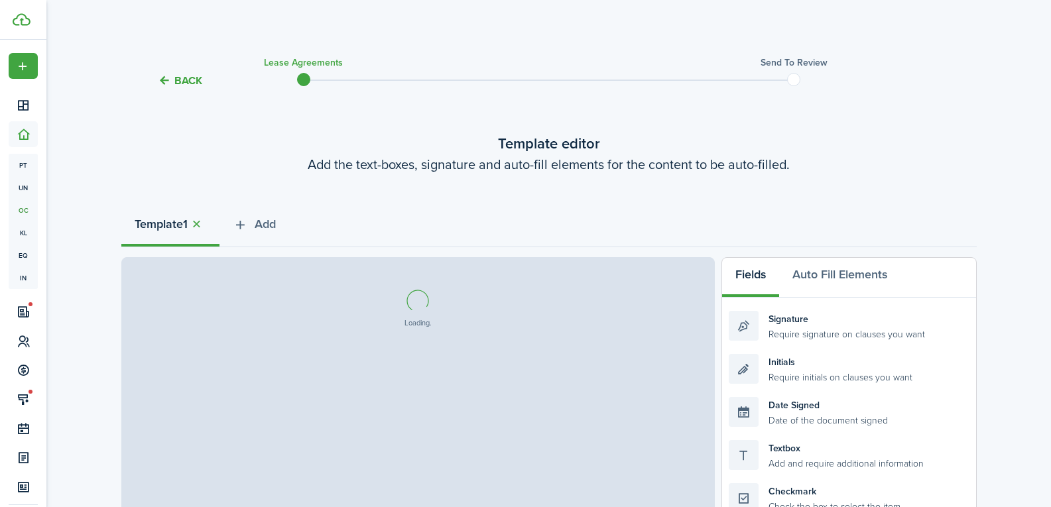
select select "fit"
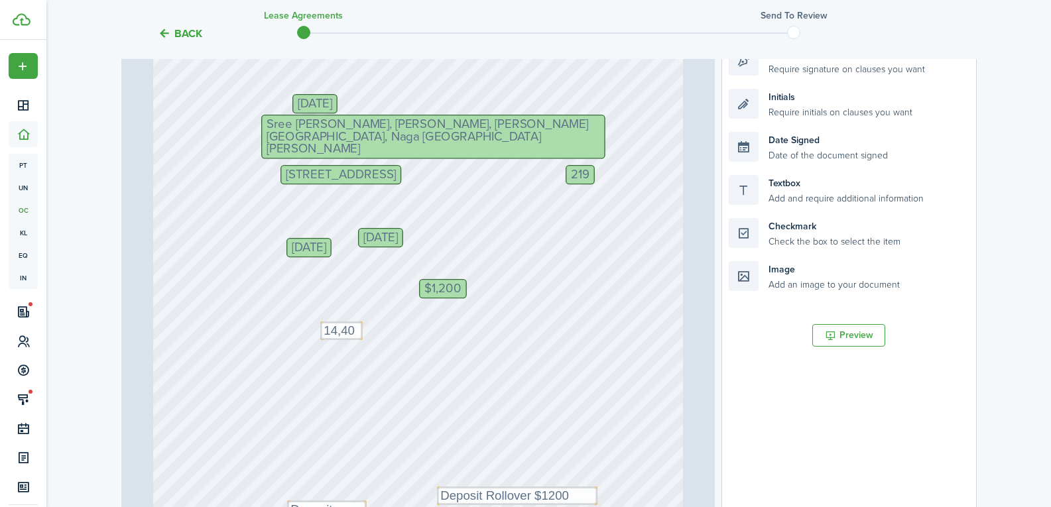
scroll to position [199, 0]
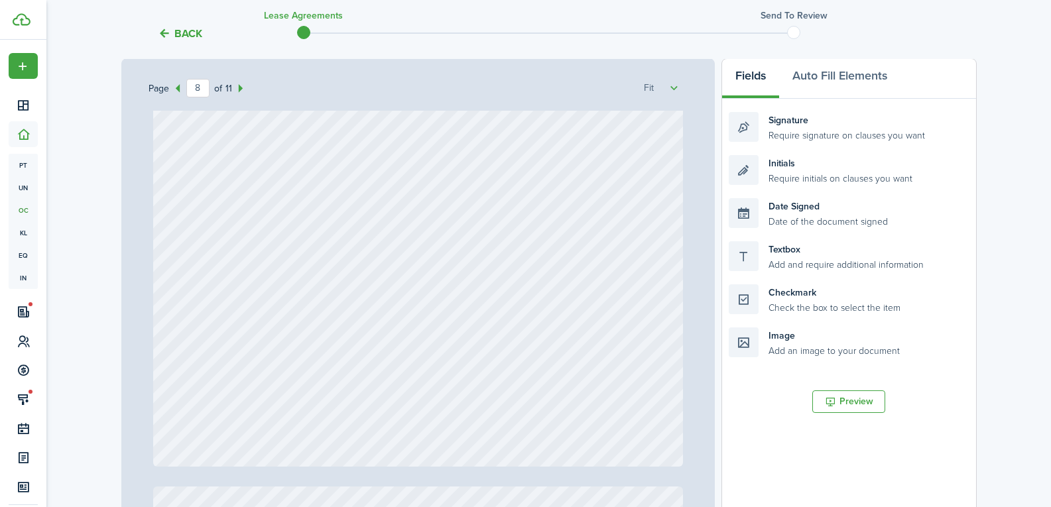
type input "9"
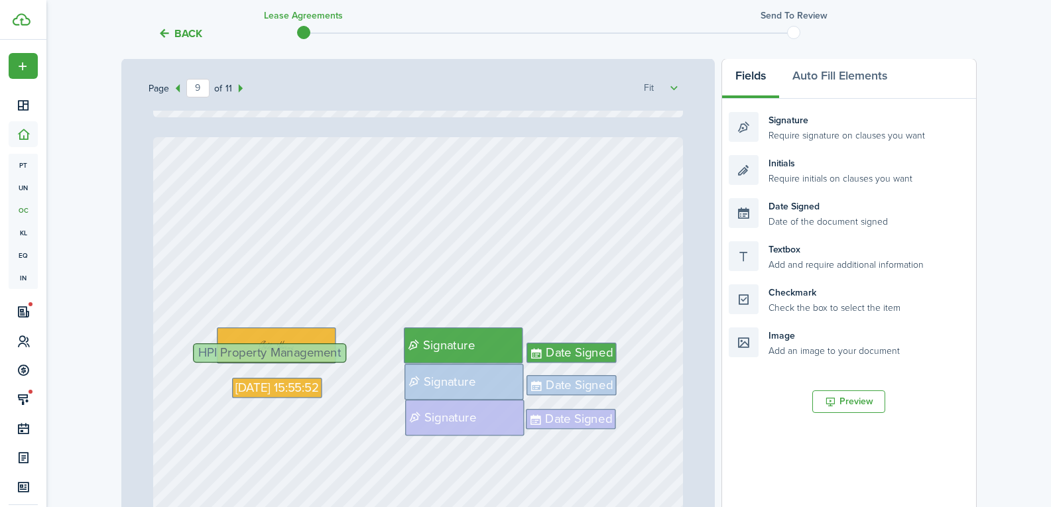
scroll to position [5833, 0]
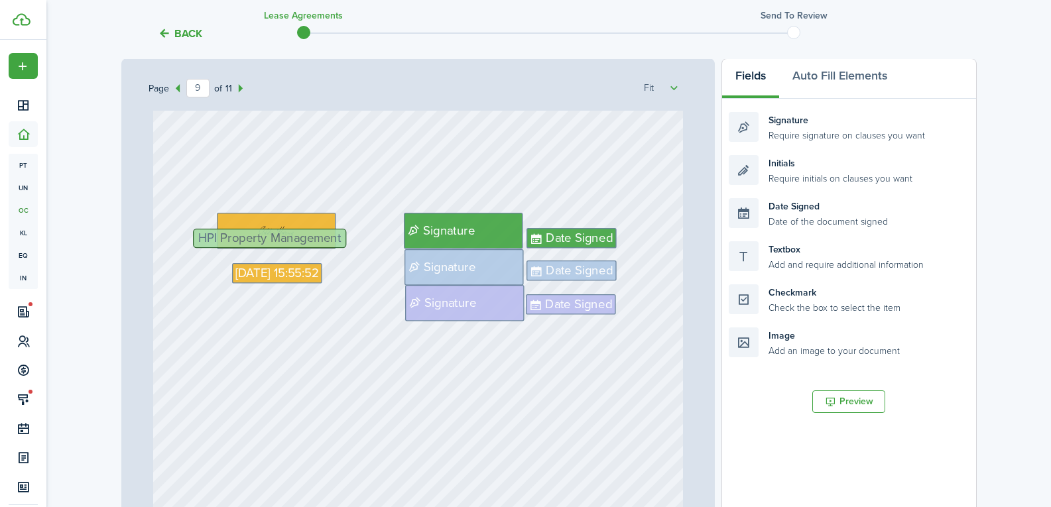
click at [528, 371] on div "Date Signed Date Signed [DATE] 15:55:52 HPI Property Management Signature Signa…" at bounding box center [418, 372] width 530 height 698
drag, startPoint x: 825, startPoint y: 126, endPoint x: 498, endPoint y: 334, distance: 387.5
click at [498, 334] on div "Page 9 of 11 50% 75% 100% 150% 200% Fit [DATE] $1,200 219 [DATE] [STREET_ADDRES…" at bounding box center [548, 333] width 855 height 550
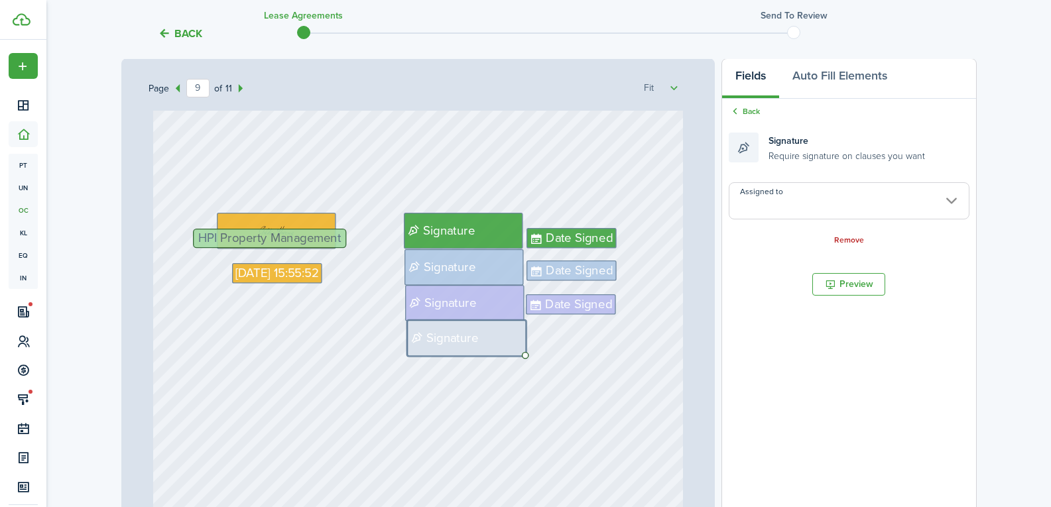
click at [831, 213] on input "Assigned to" at bounding box center [849, 200] width 240 height 37
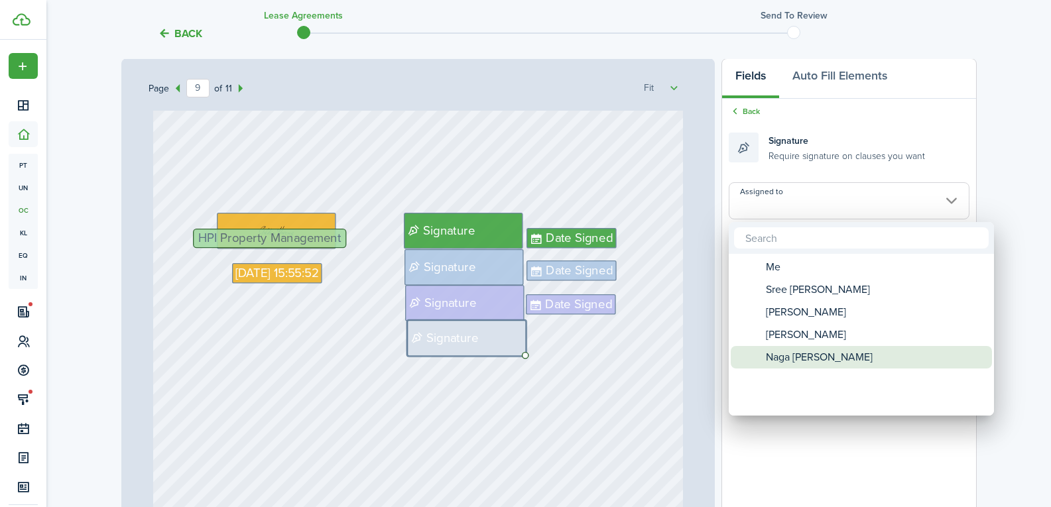
click at [851, 355] on span "Naga [PERSON_NAME]" at bounding box center [819, 357] width 107 height 23
type input "Naga [PERSON_NAME]"
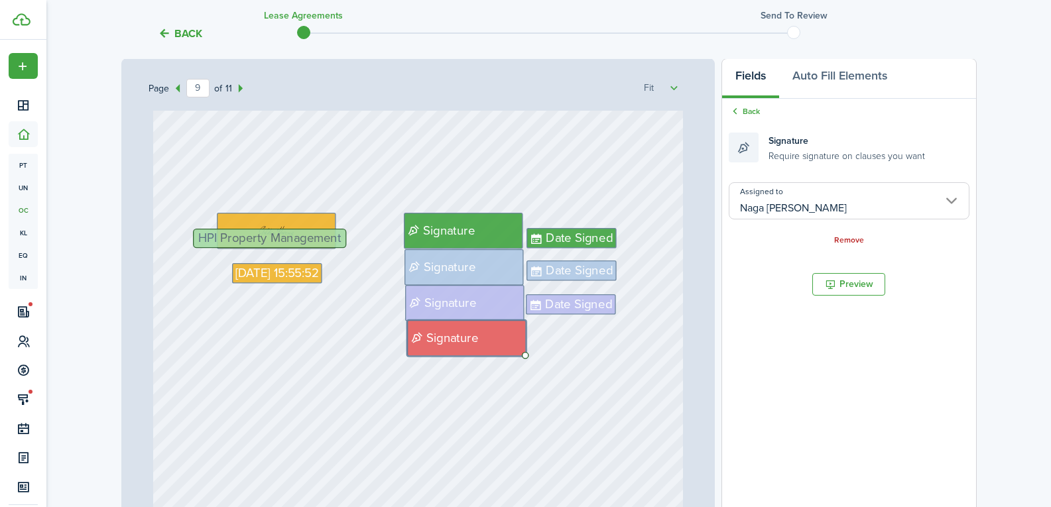
click at [644, 388] on div "Date Signed Date Signed [DATE] 15:55:52 HPI Property Management Signature Signa…" at bounding box center [418, 372] width 530 height 698
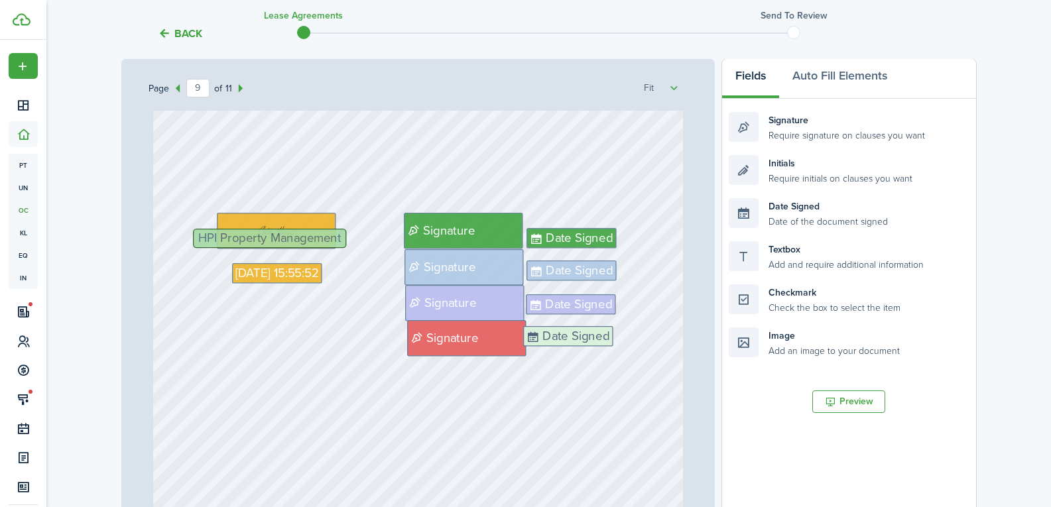
drag, startPoint x: 781, startPoint y: 222, endPoint x: 575, endPoint y: 350, distance: 242.1
click at [575, 350] on div "Page 9 of 11 50% 75% 100% 150% 200% Fit [DATE] $1,200 219 [DATE] [STREET_ADDRES…" at bounding box center [548, 333] width 855 height 550
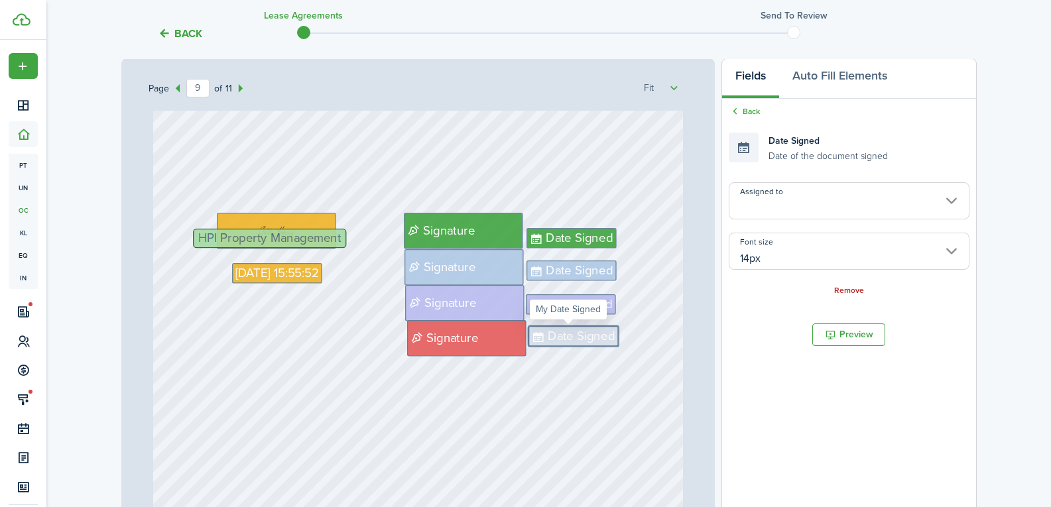
click at [811, 204] on input "Assigned to" at bounding box center [849, 200] width 240 height 37
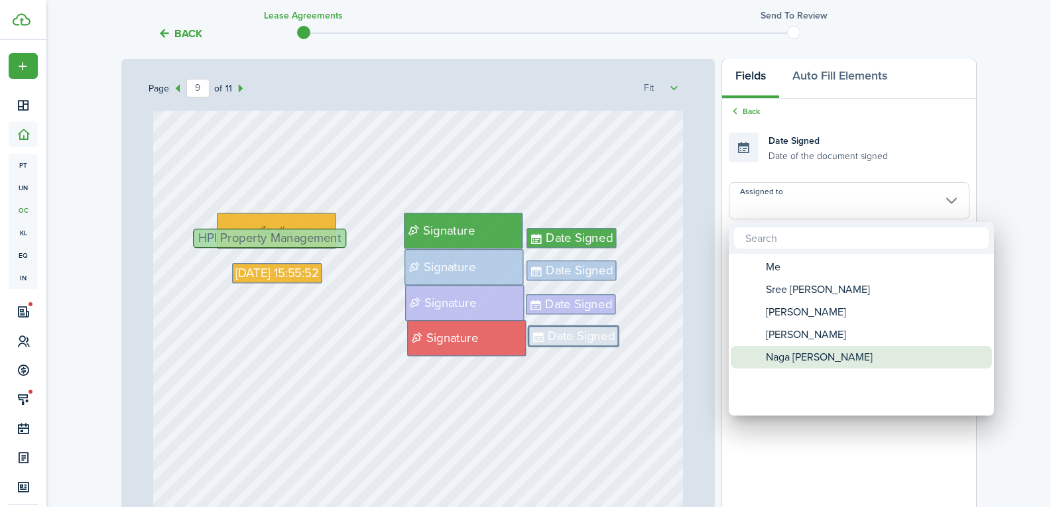
drag, startPoint x: 820, startPoint y: 357, endPoint x: 813, endPoint y: 357, distance: 7.3
click at [819, 357] on span "Naga [PERSON_NAME]" at bounding box center [819, 357] width 107 height 23
type input "Naga [PERSON_NAME]"
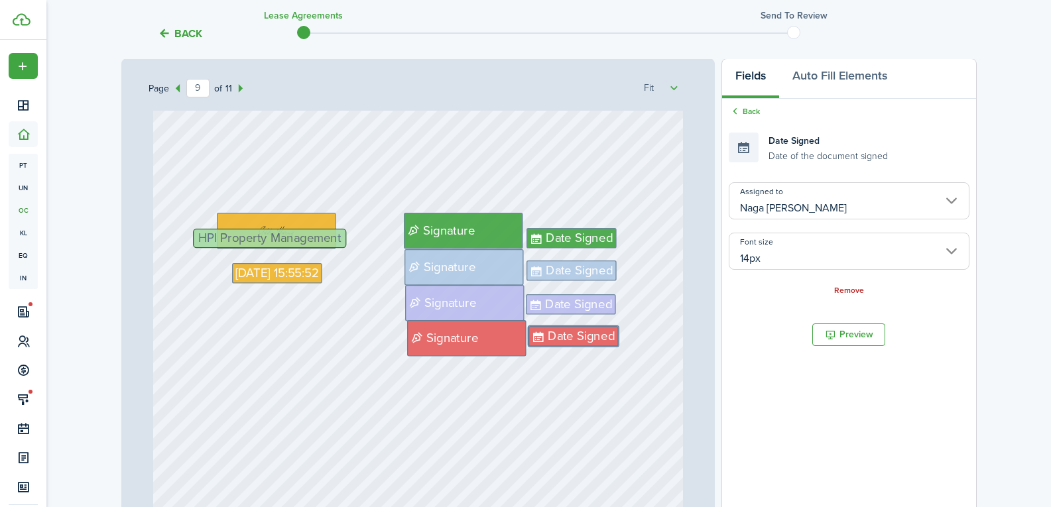
drag, startPoint x: 614, startPoint y: 398, endPoint x: 608, endPoint y: 394, distance: 7.2
click at [613, 398] on div "Date Signed Date Signed [DATE] 15:55:52 HPI Property Management Signature Signa…" at bounding box center [418, 372] width 530 height 698
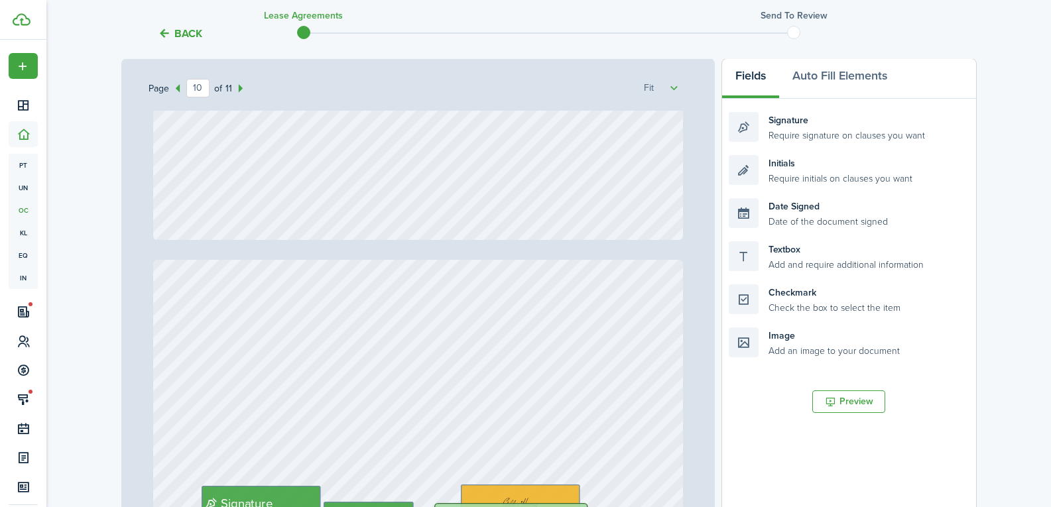
type input "11"
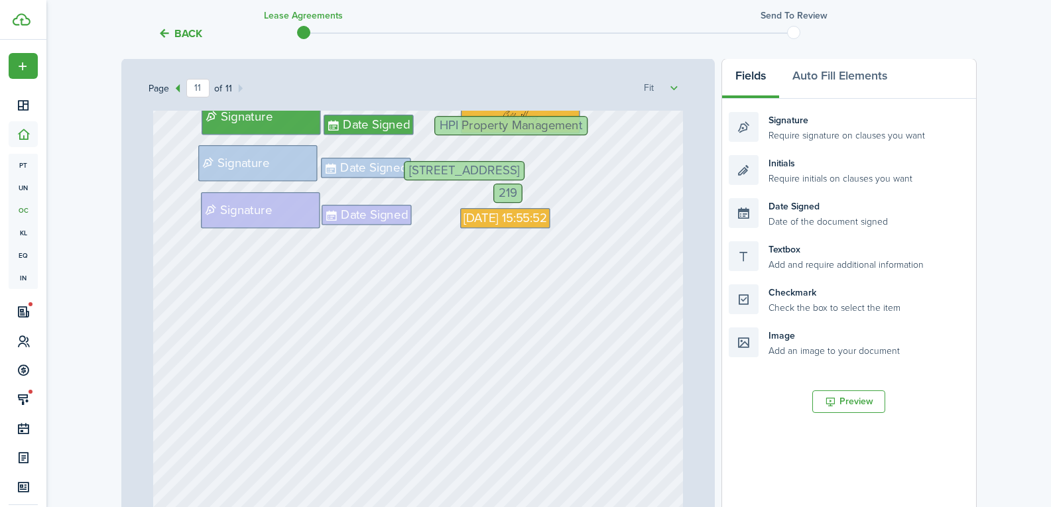
scroll to position [7354, 0]
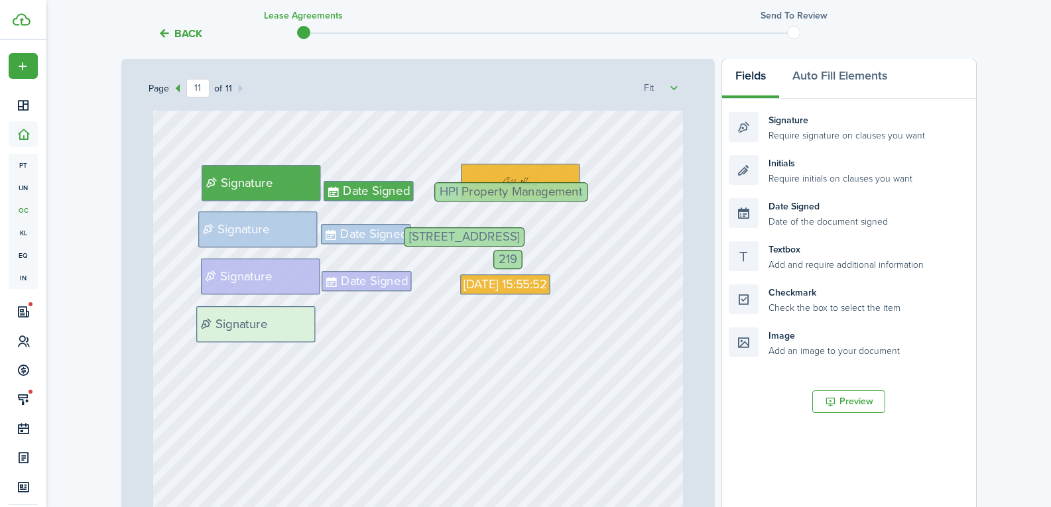
drag, startPoint x: 802, startPoint y: 131, endPoint x: 272, endPoint y: 323, distance: 563.5
click at [272, 323] on div "Page 11 of 11 50% 75% 100% 150% 200% Fit [DATE] $1,200 219 [DATE] [STREET_ADDRE…" at bounding box center [548, 333] width 855 height 550
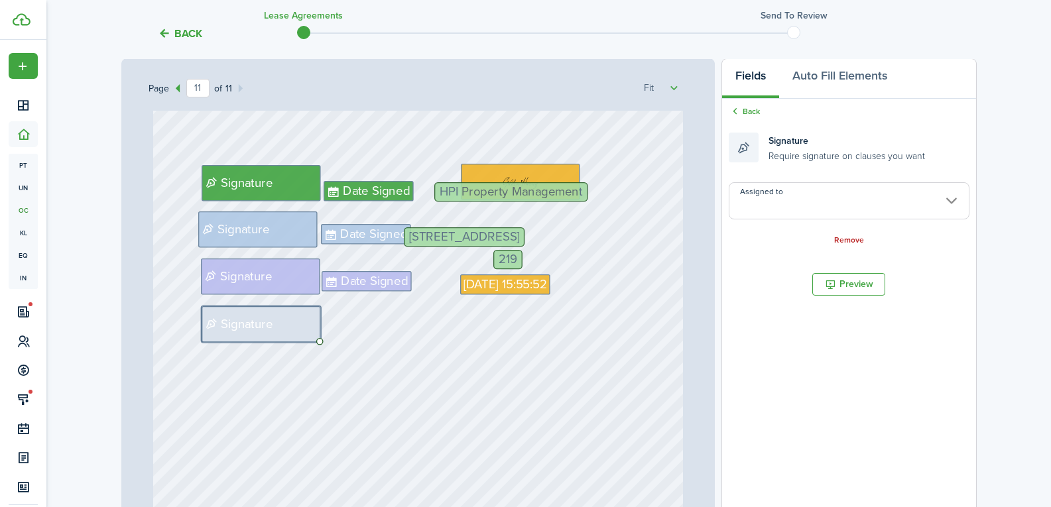
click at [758, 196] on input "Assigned to" at bounding box center [849, 200] width 240 height 37
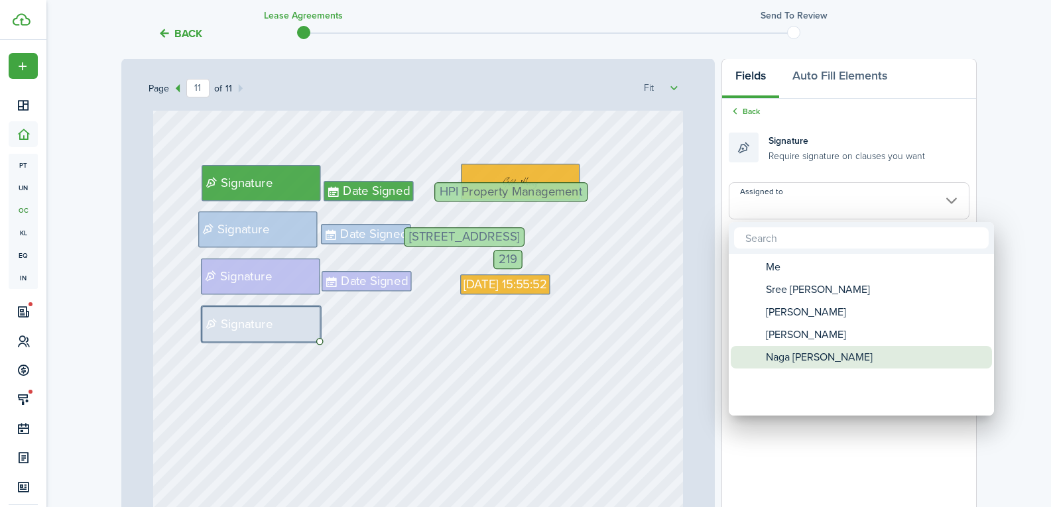
click at [788, 358] on span "Naga [PERSON_NAME]" at bounding box center [819, 357] width 107 height 23
type input "Naga [PERSON_NAME]"
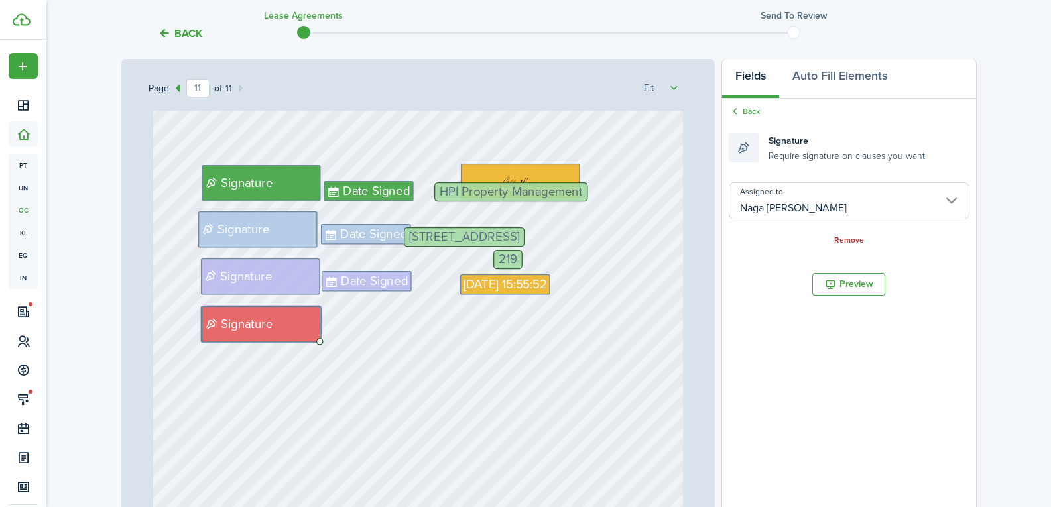
click at [569, 363] on div "[DATE] 15:55:52 Date Signed Signature Date Signed [STREET_ADDRESS] Date Signed …" at bounding box center [418, 288] width 530 height 698
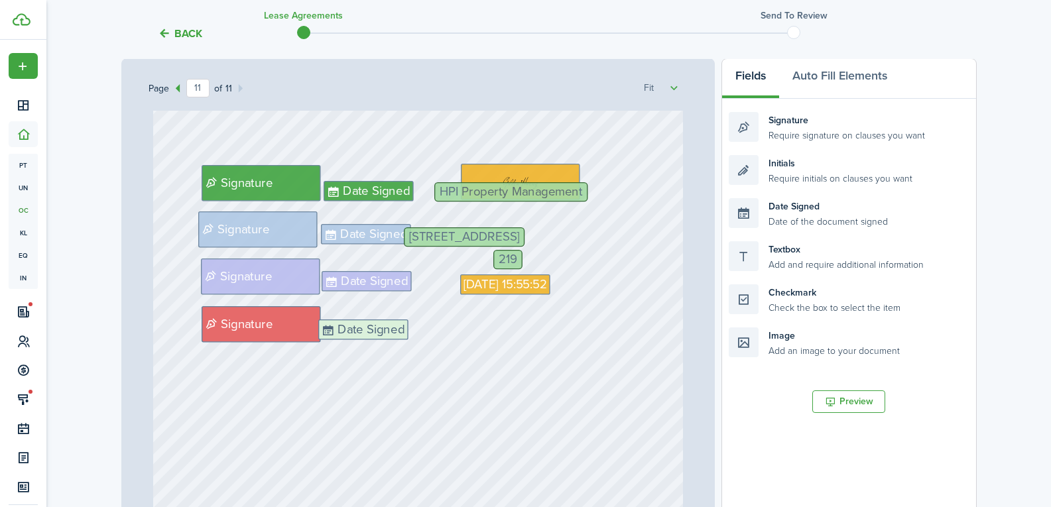
drag, startPoint x: 817, startPoint y: 209, endPoint x: 406, endPoint y: 330, distance: 429.2
click at [406, 330] on div "Page 11 of 11 50% 75% 100% 150% 200% Fit [DATE] $1,200 219 [DATE] [STREET_ADDRE…" at bounding box center [548, 333] width 855 height 550
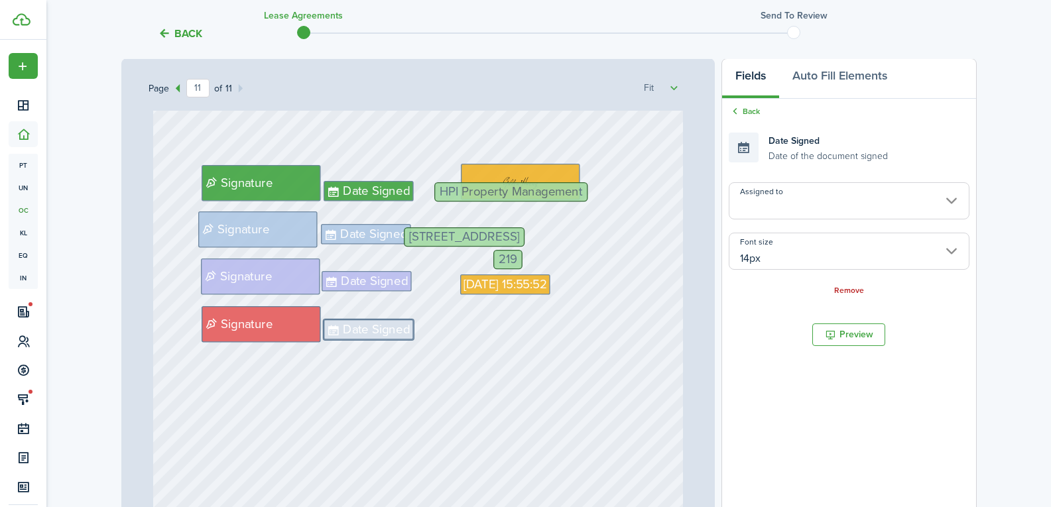
click at [832, 182] on input "Assigned to" at bounding box center [849, 200] width 240 height 37
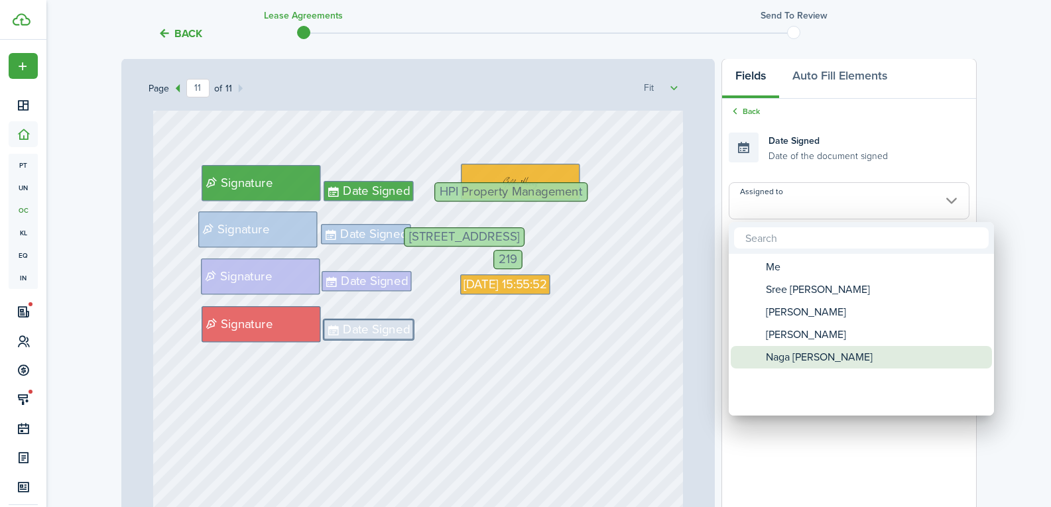
click at [785, 363] on span "Naga [PERSON_NAME]" at bounding box center [819, 357] width 107 height 23
type input "Naga [PERSON_NAME]"
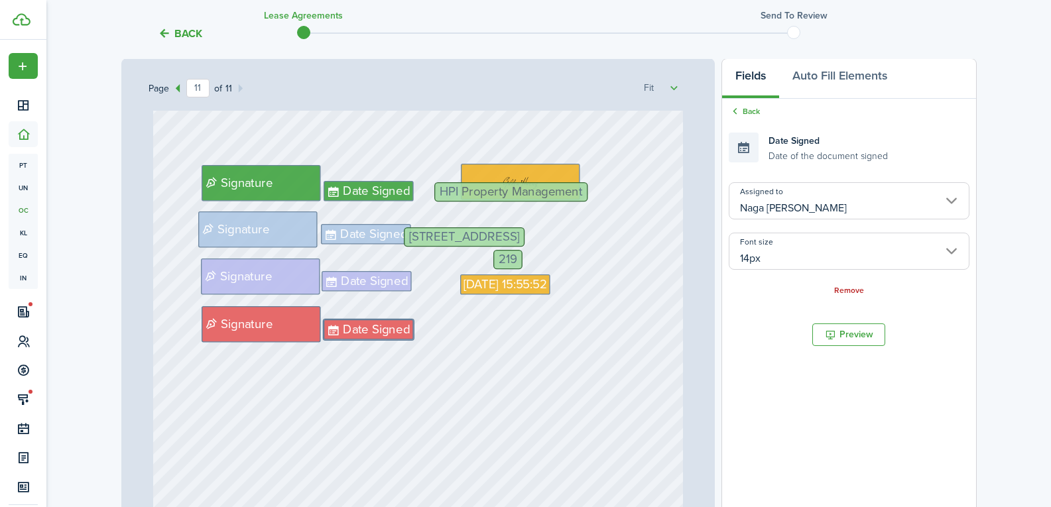
click at [563, 367] on div "[DATE] 15:55:52 Date Signed Signature Date Signed [STREET_ADDRESS] Date Signed …" at bounding box center [418, 288] width 530 height 698
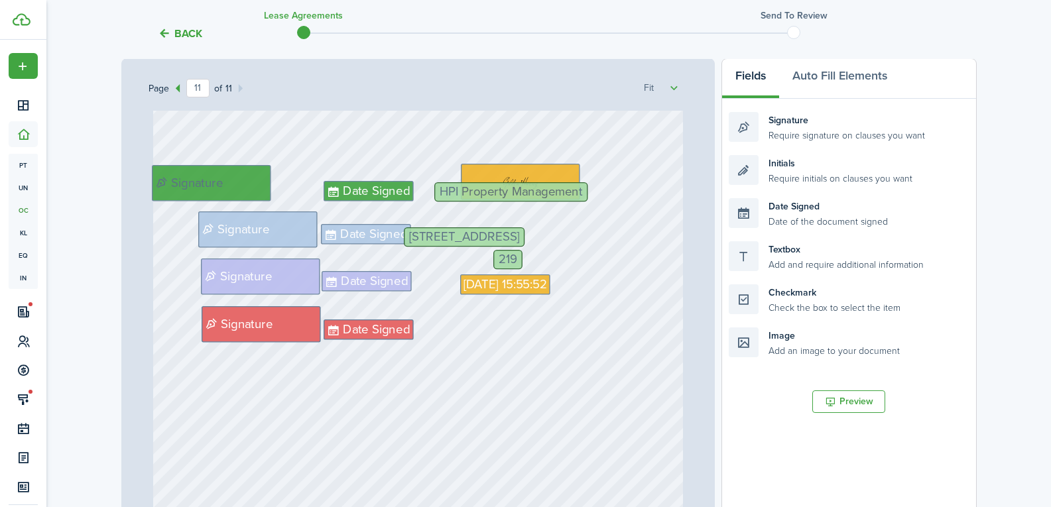
drag, startPoint x: 244, startPoint y: 180, endPoint x: 199, endPoint y: 180, distance: 45.1
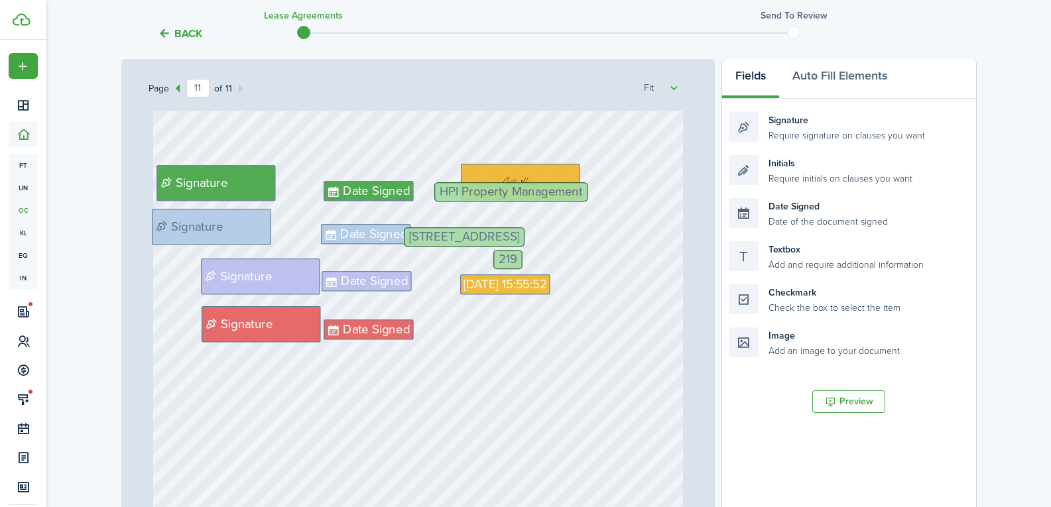
drag, startPoint x: 225, startPoint y: 223, endPoint x: 183, endPoint y: 221, distance: 41.8
drag, startPoint x: 238, startPoint y: 268, endPoint x: 195, endPoint y: 266, distance: 43.1
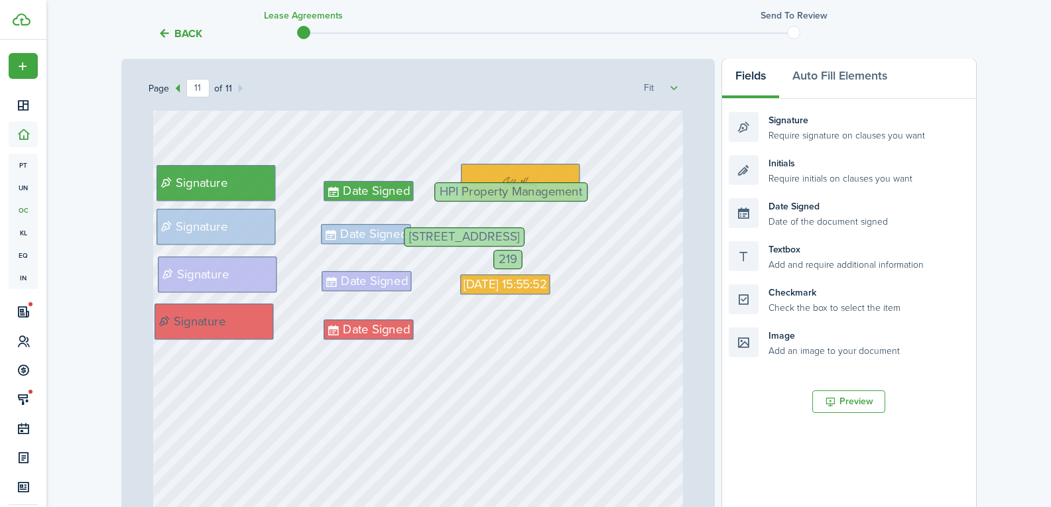
drag, startPoint x: 244, startPoint y: 322, endPoint x: 202, endPoint y: 320, distance: 42.5
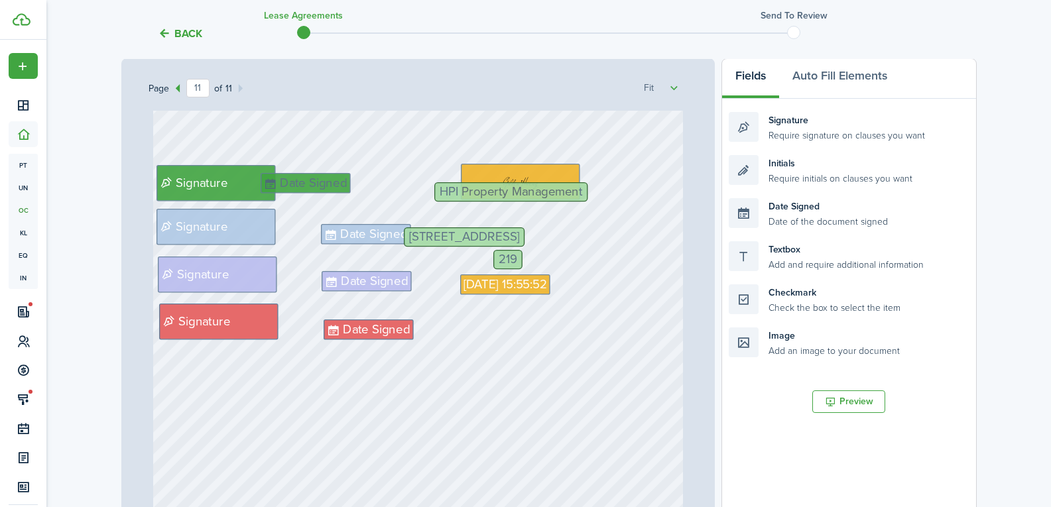
drag, startPoint x: 363, startPoint y: 194, endPoint x: 308, endPoint y: 186, distance: 55.6
drag, startPoint x: 346, startPoint y: 233, endPoint x: 286, endPoint y: 226, distance: 60.8
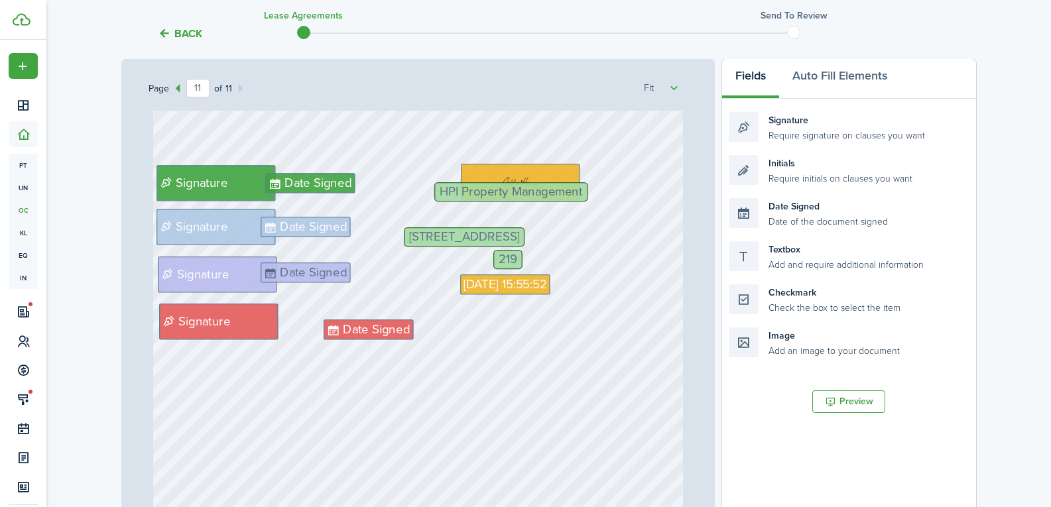
drag, startPoint x: 353, startPoint y: 281, endPoint x: 297, endPoint y: 272, distance: 57.0
drag, startPoint x: 353, startPoint y: 329, endPoint x: 304, endPoint y: 320, distance: 49.4
click at [412, 316] on div "[DATE] 15:55:52 [STREET_ADDRESS] HPI Property Management 219 Signature Signatur…" at bounding box center [418, 288] width 530 height 698
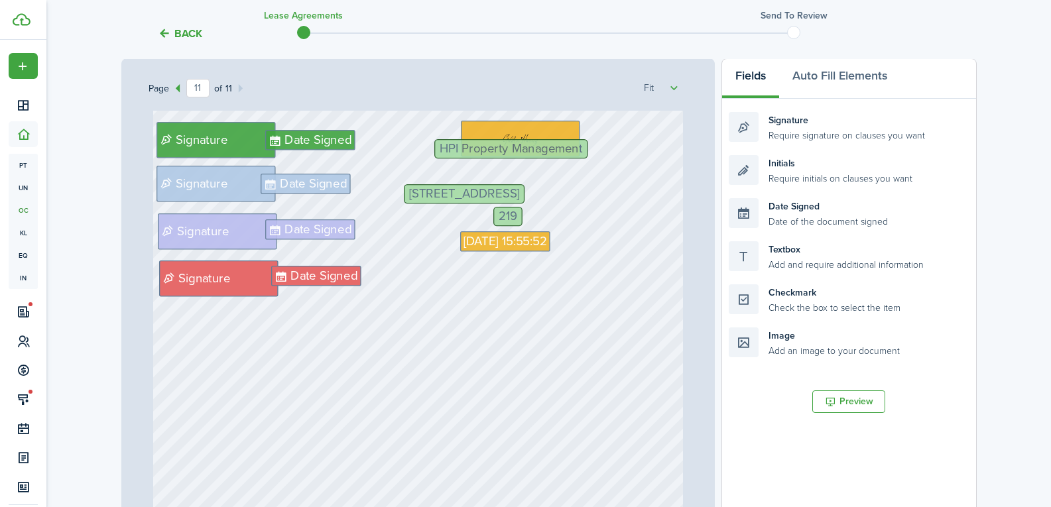
scroll to position [7420, 0]
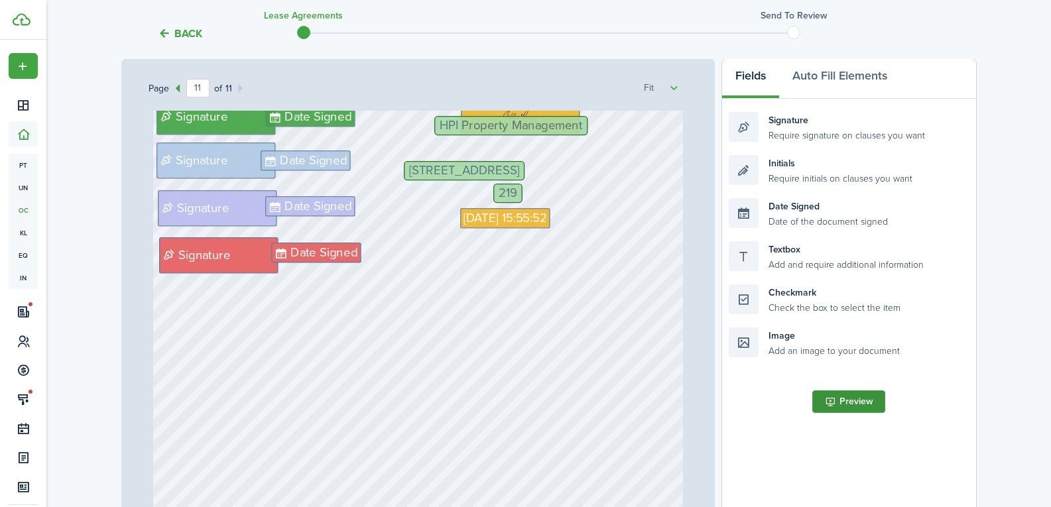
click at [825, 398] on button "Preview" at bounding box center [848, 401] width 73 height 23
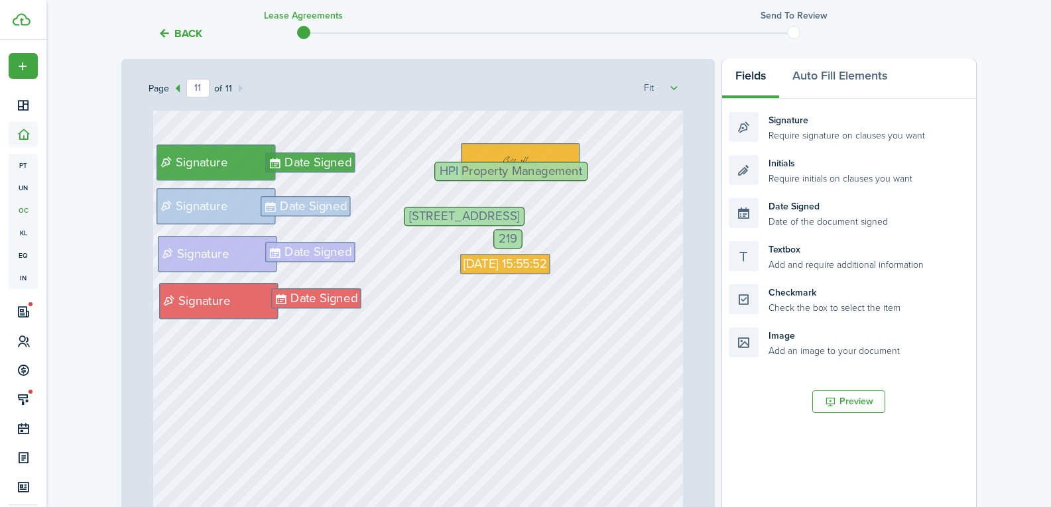
scroll to position [7354, 0]
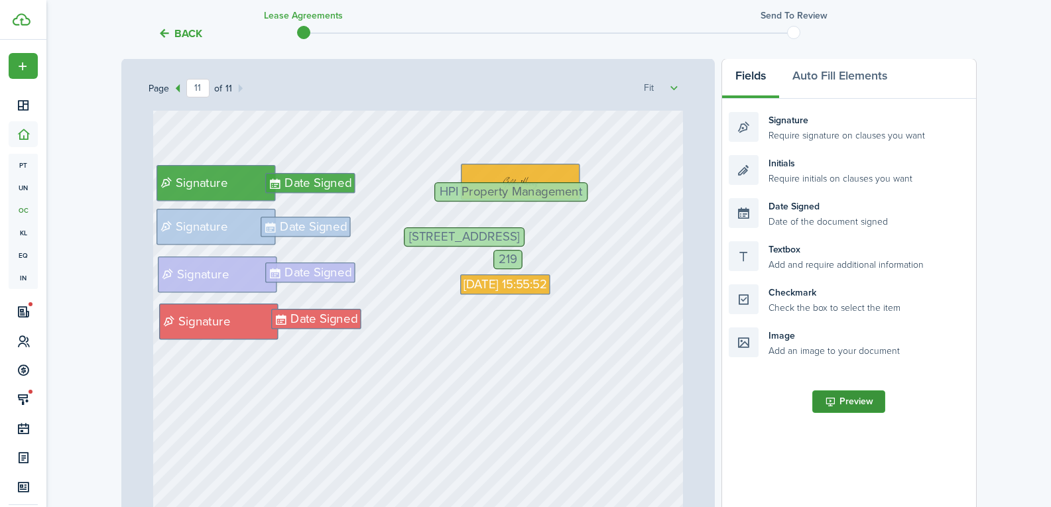
click at [829, 406] on button "Preview" at bounding box center [848, 401] width 73 height 23
click at [835, 404] on button "Preview" at bounding box center [848, 401] width 73 height 23
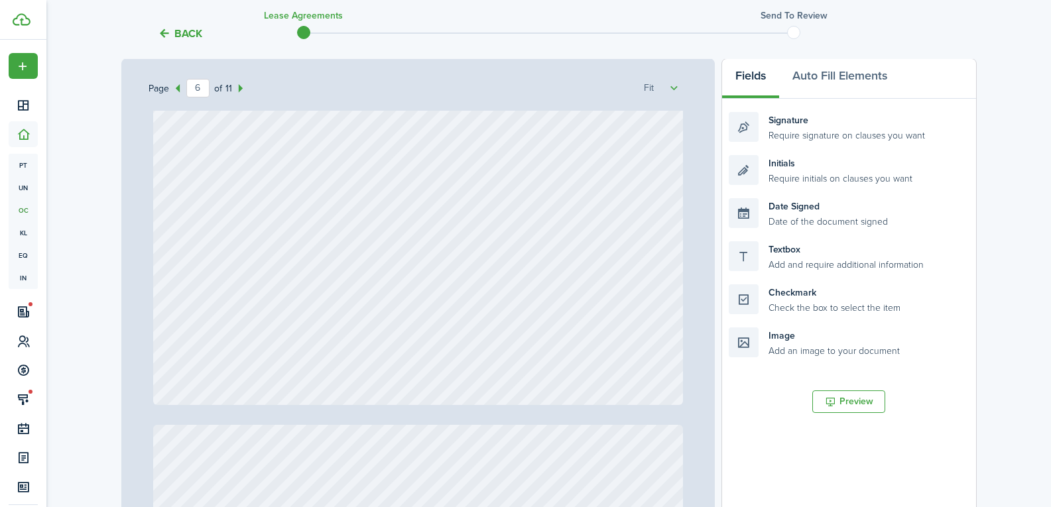
scroll to position [0, 0]
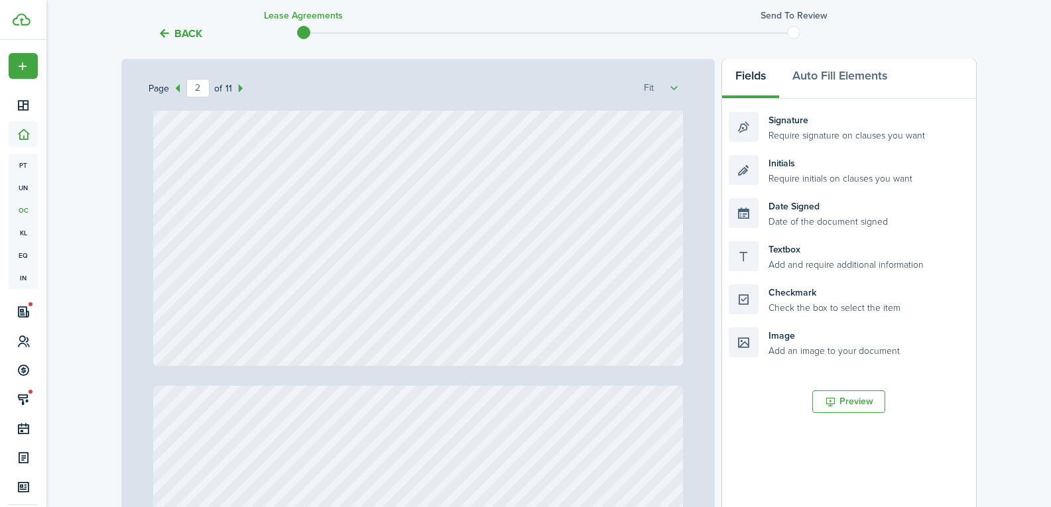
type input "1"
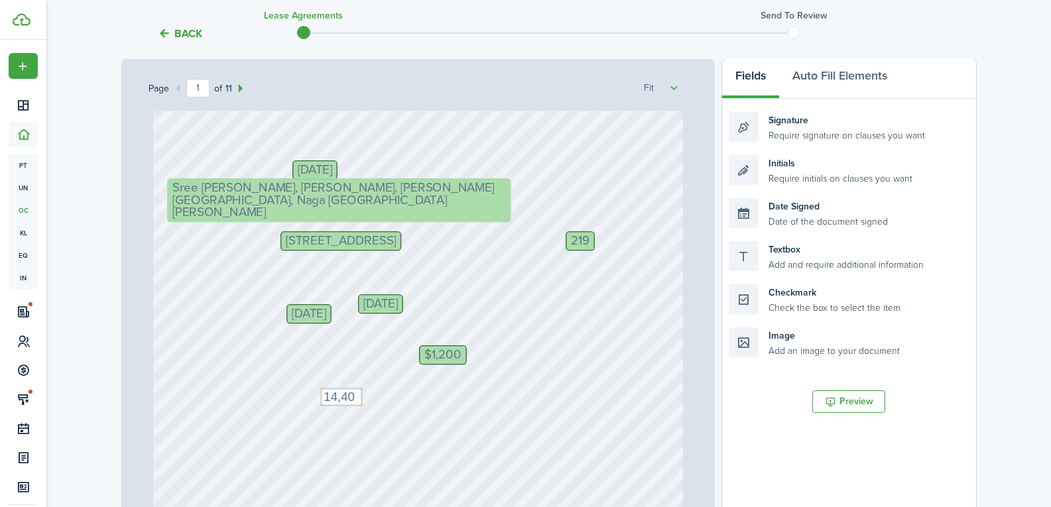
drag, startPoint x: 527, startPoint y: 198, endPoint x: 438, endPoint y: 195, distance: 89.5
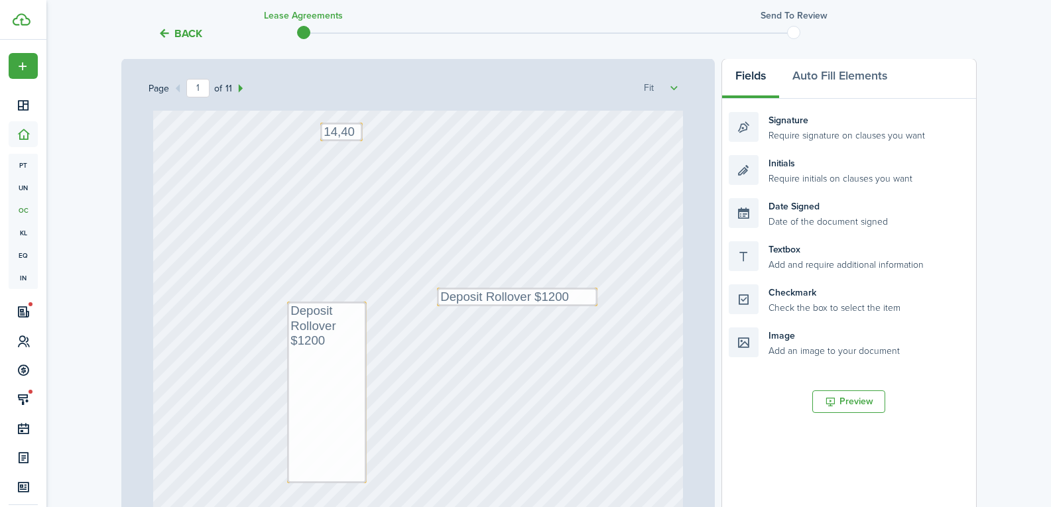
scroll to position [331, 0]
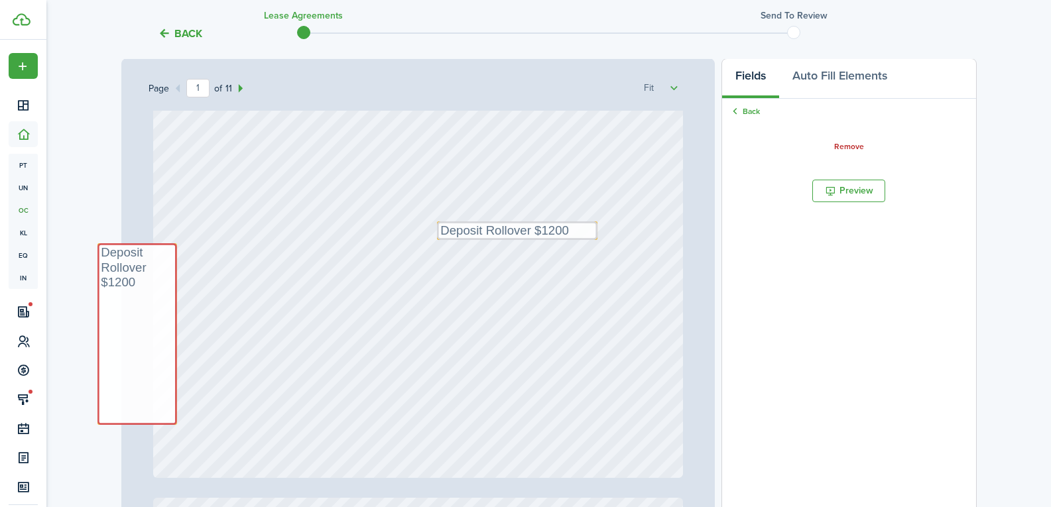
drag, startPoint x: 322, startPoint y: 306, endPoint x: 137, endPoint y: 314, distance: 185.1
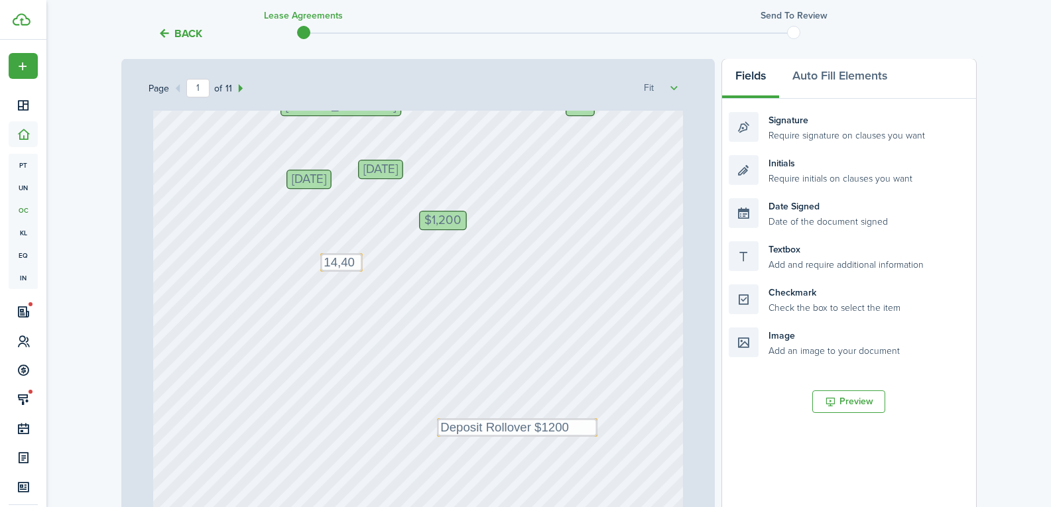
scroll to position [133, 0]
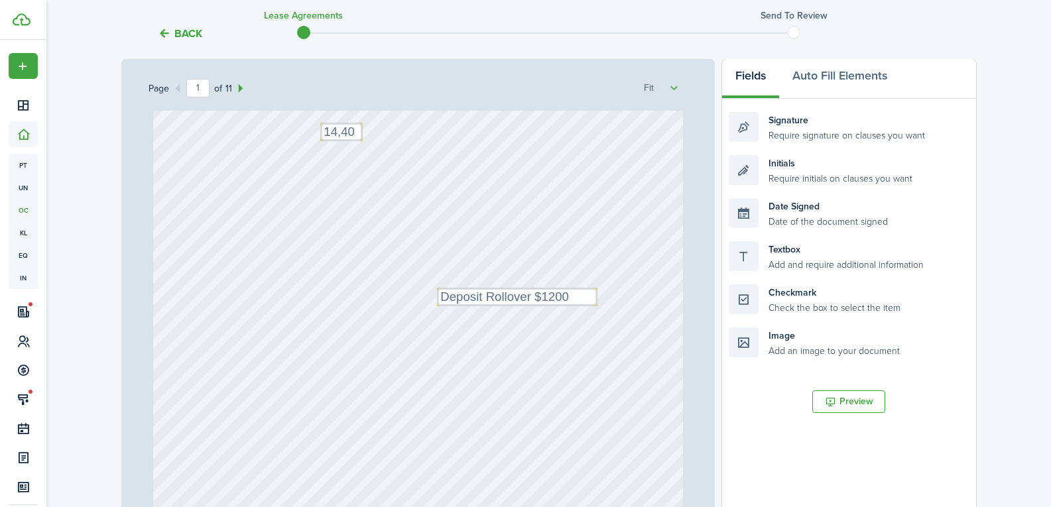
click at [555, 369] on div "[DATE] $1,200 219 [DATE] [STREET_ADDRESS] Text 14,400 Text Deposit Rollover $12…" at bounding box center [418, 195] width 530 height 698
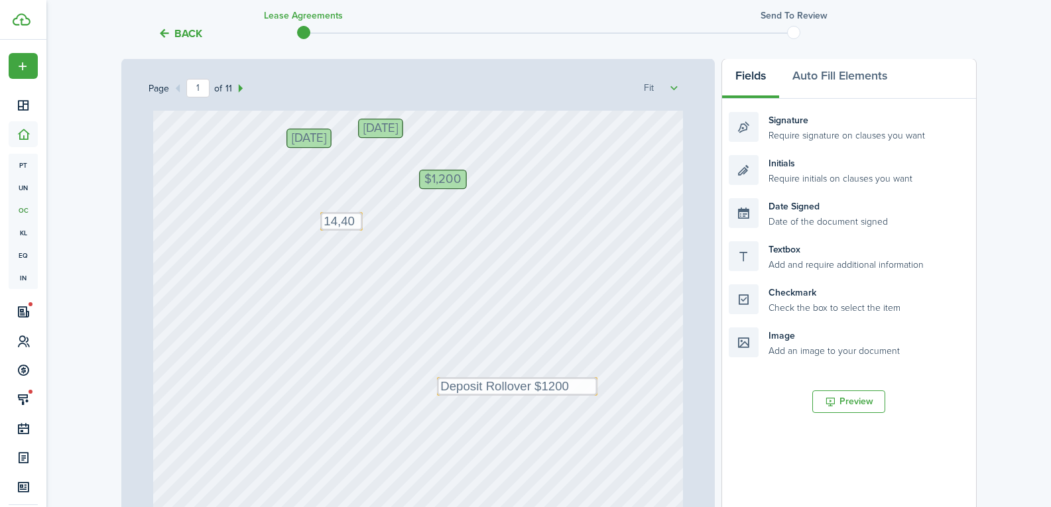
scroll to position [199, 0]
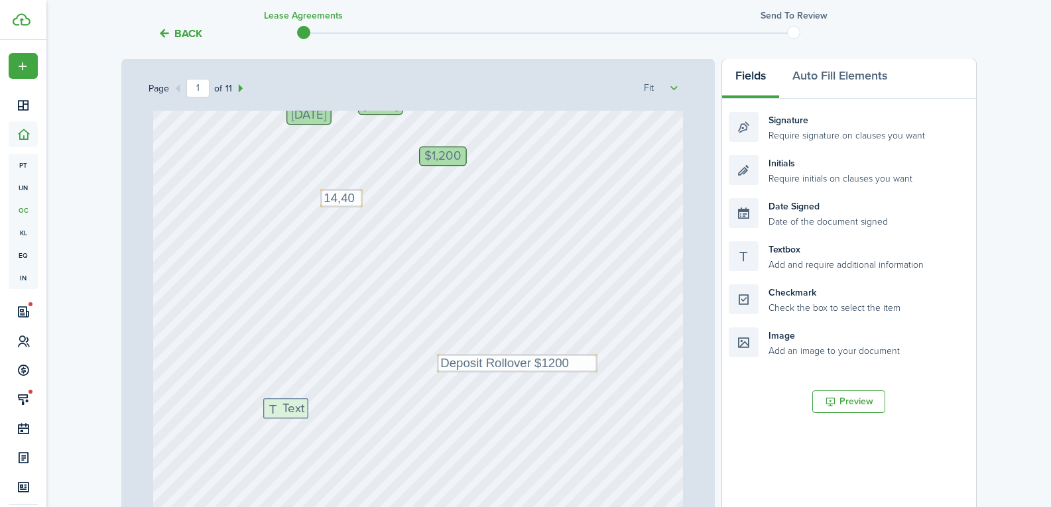
drag, startPoint x: 760, startPoint y: 251, endPoint x: 294, endPoint y: 408, distance: 491.6
click at [294, 408] on div "Page 1 of 11 50% 75% 100% 150% 200% Fit [DATE] $1,200 219 [DATE] [STREET_ADDRES…" at bounding box center [548, 333] width 855 height 550
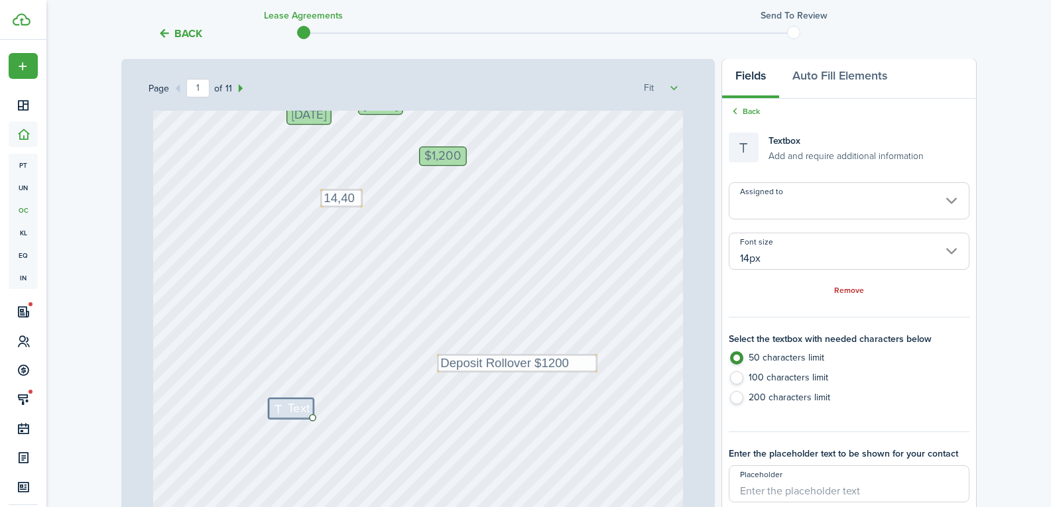
scroll to position [398, 0]
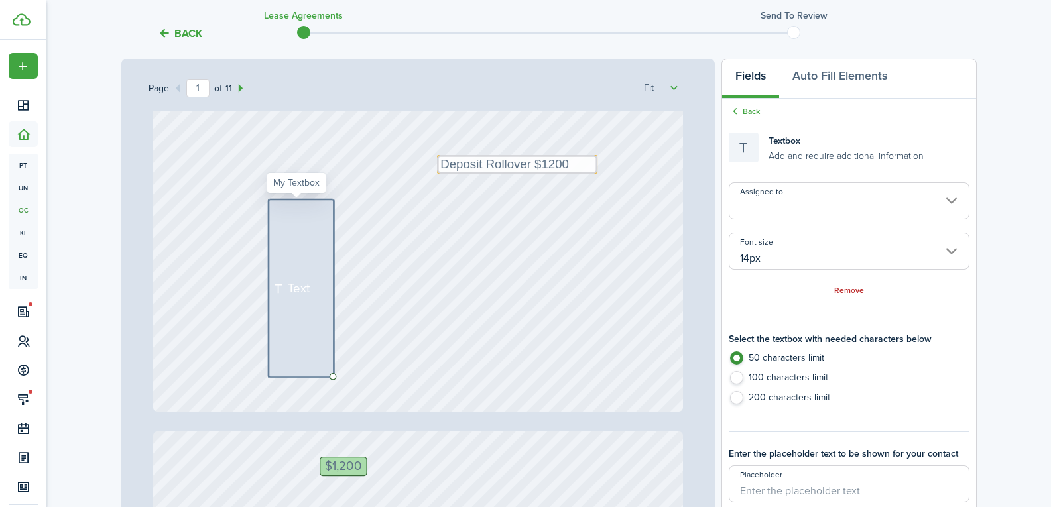
drag, startPoint x: 306, startPoint y: 218, endPoint x: 292, endPoint y: 228, distance: 16.6
click at [310, 329] on div "Text" at bounding box center [300, 289] width 65 height 178
click at [292, 227] on div "Text" at bounding box center [300, 287] width 65 height 174
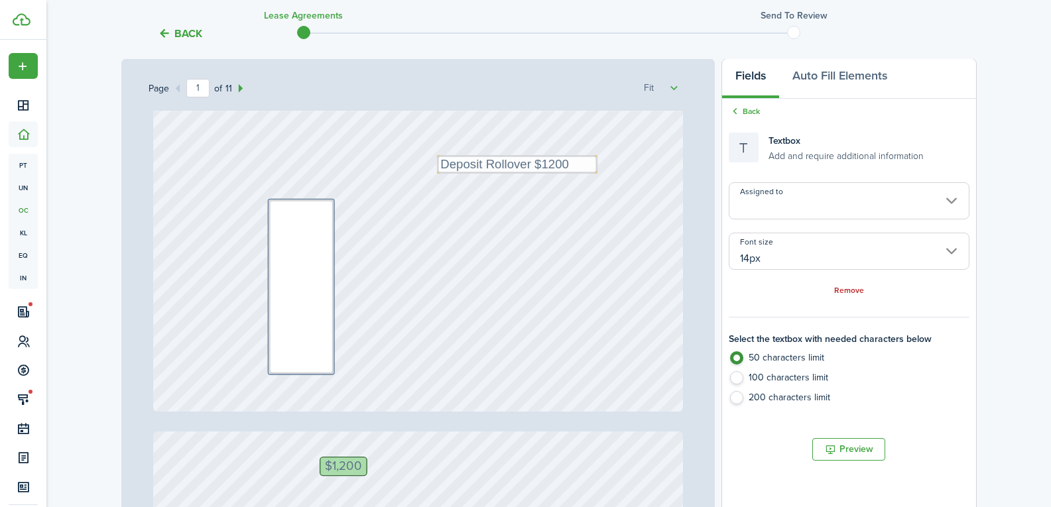
click at [740, 398] on label "200 characters limit" at bounding box center [849, 401] width 240 height 20
radio input "false"
radio input "true"
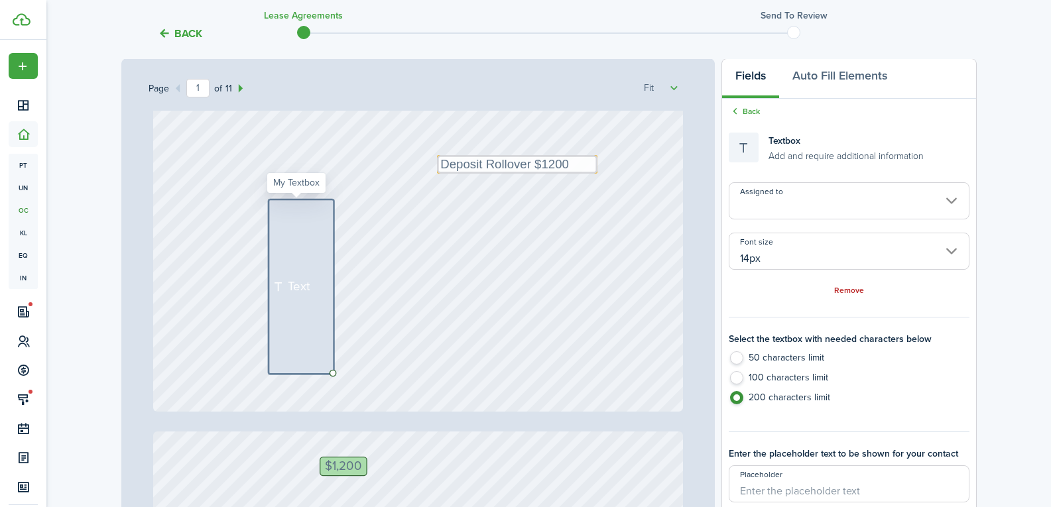
click at [296, 224] on div "Text" at bounding box center [300, 287] width 65 height 174
click at [297, 224] on div "Text" at bounding box center [300, 287] width 65 height 174
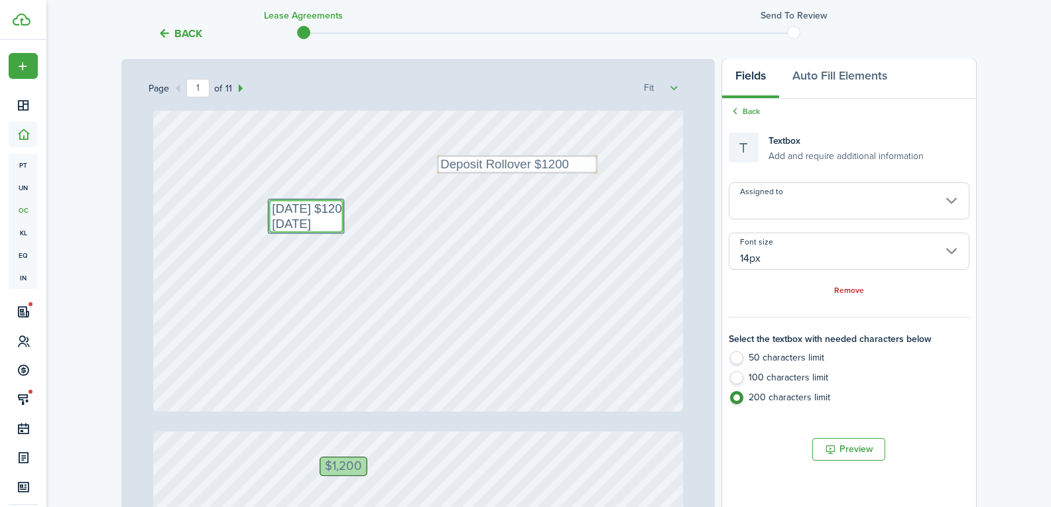
paste textarea "$1200"
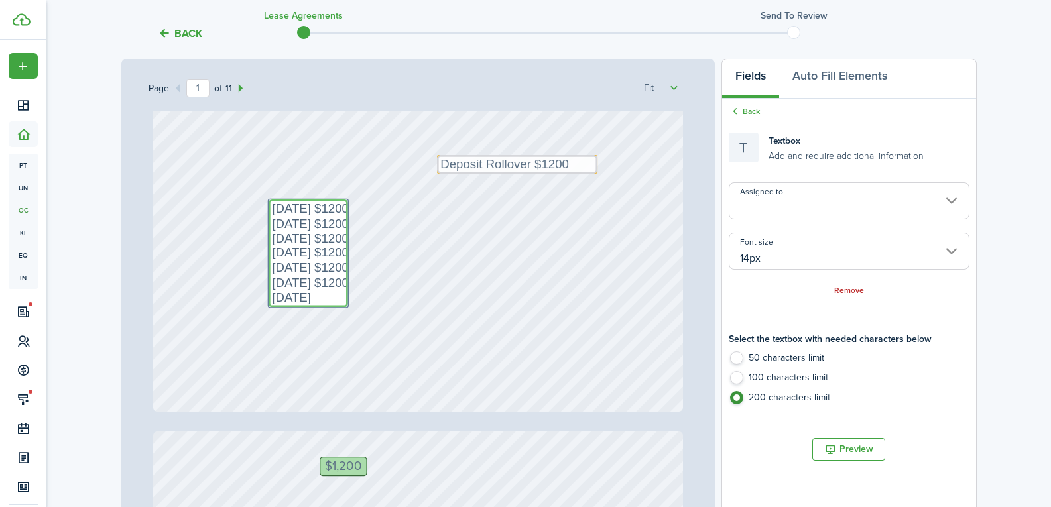
paste textarea "$1200"
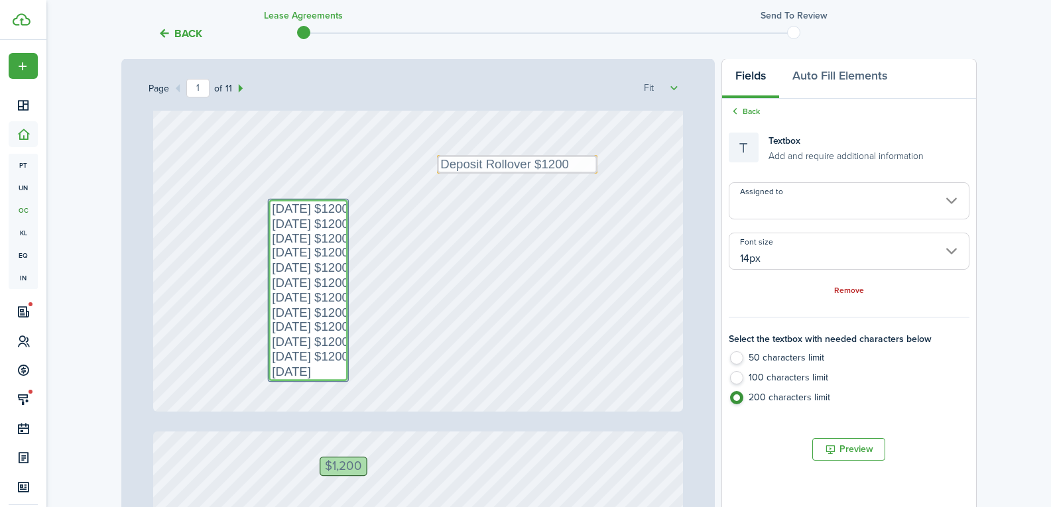
paste textarea "$1200"
click at [298, 369] on textarea "[DATE] $1200 [DATE] $1200 [DATE] $1200 [DATE] $1200 [DATE] $1200 [DATE] $1200 […" at bounding box center [308, 291] width 80 height 182
type textarea "[DATE] $1200 [DATE] $1200 [DATE] $1200 [DATE] $1200 [DATE] $1200 [DATE] $1200 […"
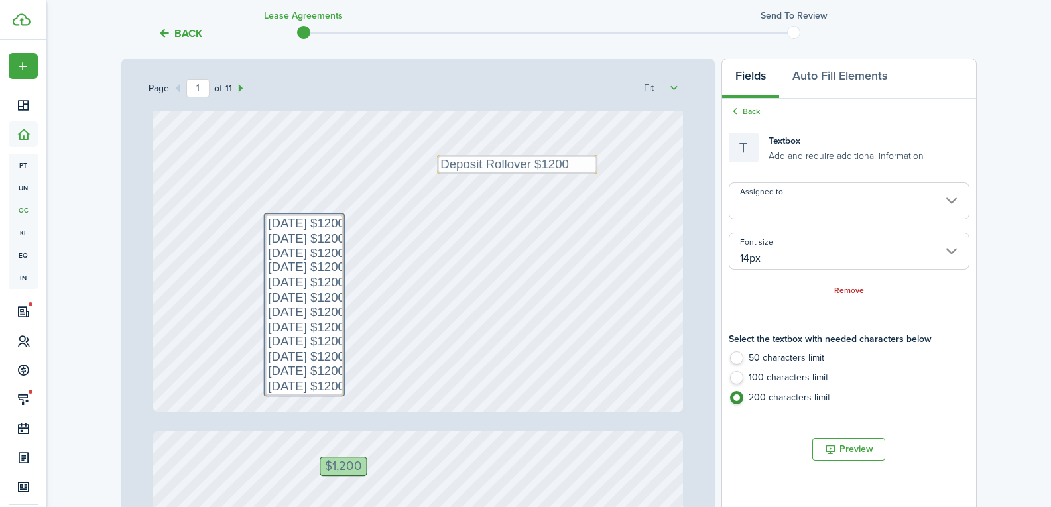
drag, startPoint x: 314, startPoint y: 298, endPoint x: 314, endPoint y: 313, distance: 14.6
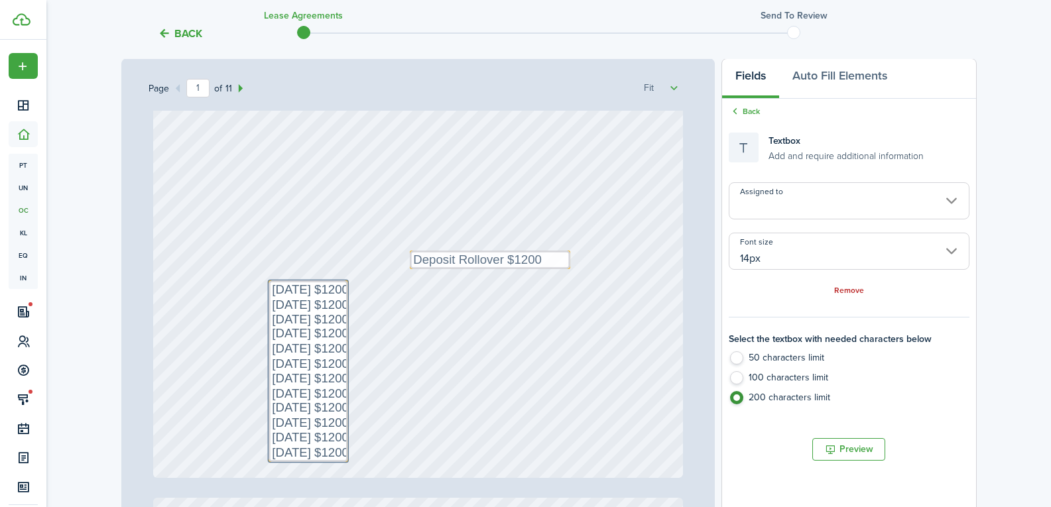
drag, startPoint x: 504, startPoint y: 229, endPoint x: 481, endPoint y: 258, distance: 36.9
click at [335, 449] on textarea "[DATE] $1200 [DATE] $1200 [DATE] $1200 [DATE] $1200 [DATE] $1200 [DATE] $1200 […" at bounding box center [308, 371] width 80 height 182
type textarea "[DATE] $1200 [DATE] $1200 [DATE] $1200 [DATE] $1200 [DATE] $1200 [DATE] $1200 […"
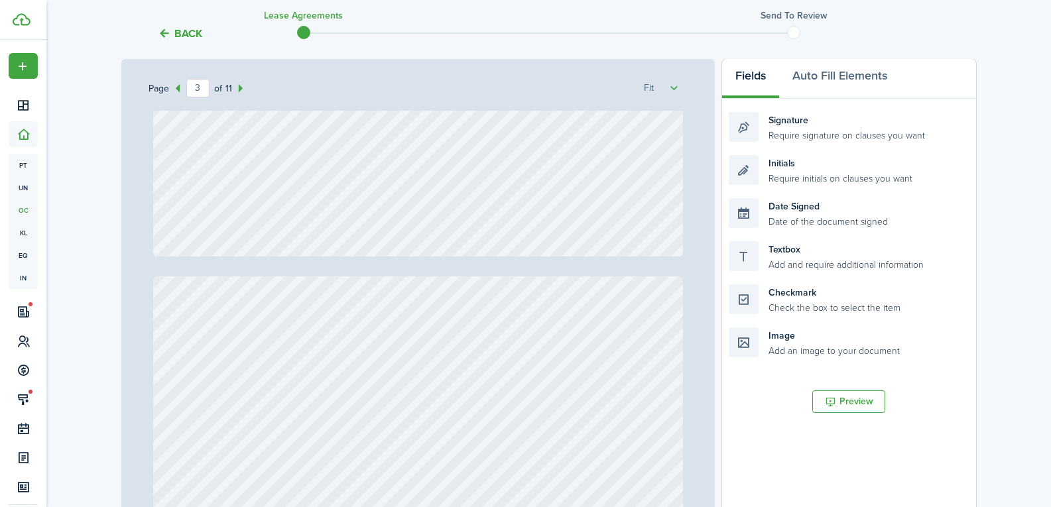
type input "4"
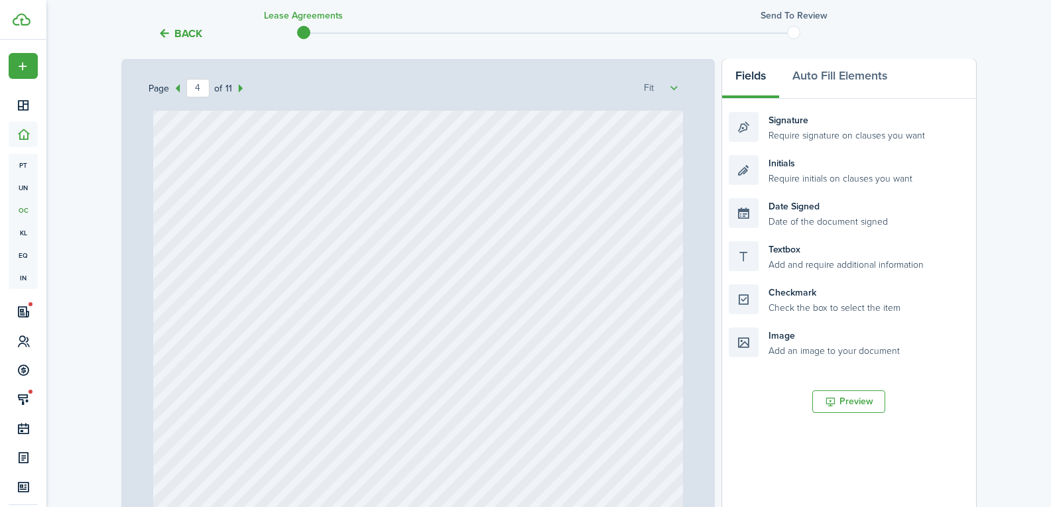
scroll to position [2453, 0]
type textarea "[DATE] $1200 [DATE] $1200 [DATE] $1200 [DATE] $1200 [DATE] $1200 [DATE] $1200 […"
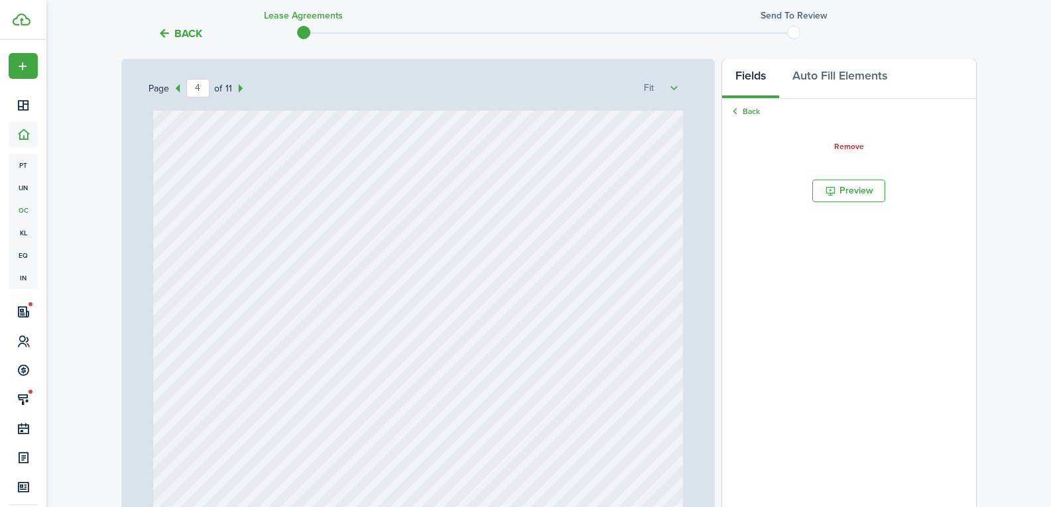
click at [835, 398] on document-aside-settings "Fields Auto Fill Elements Back Remove Signature Require signature on clauses yo…" at bounding box center [848, 333] width 255 height 550
click at [867, 186] on button "Preview" at bounding box center [848, 191] width 73 height 23
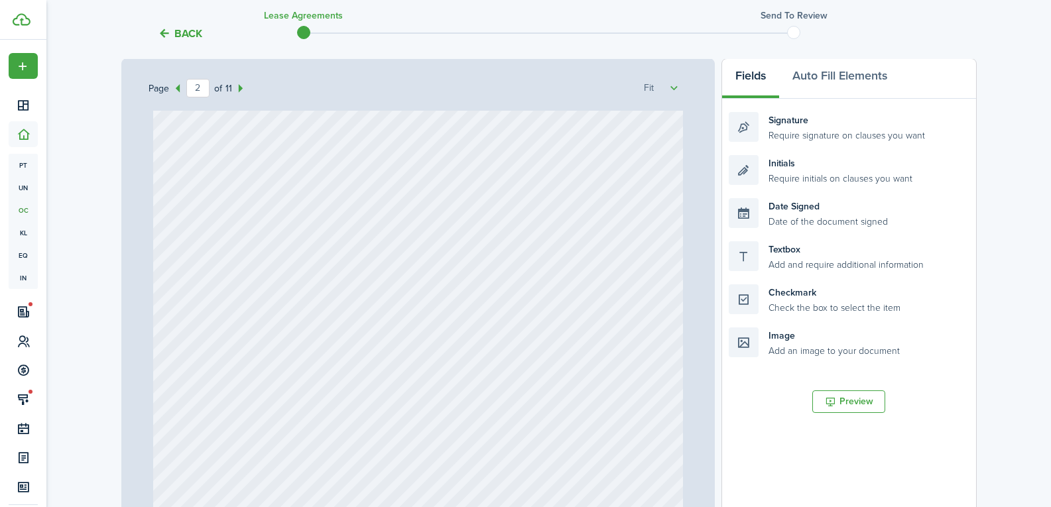
scroll to position [0, 0]
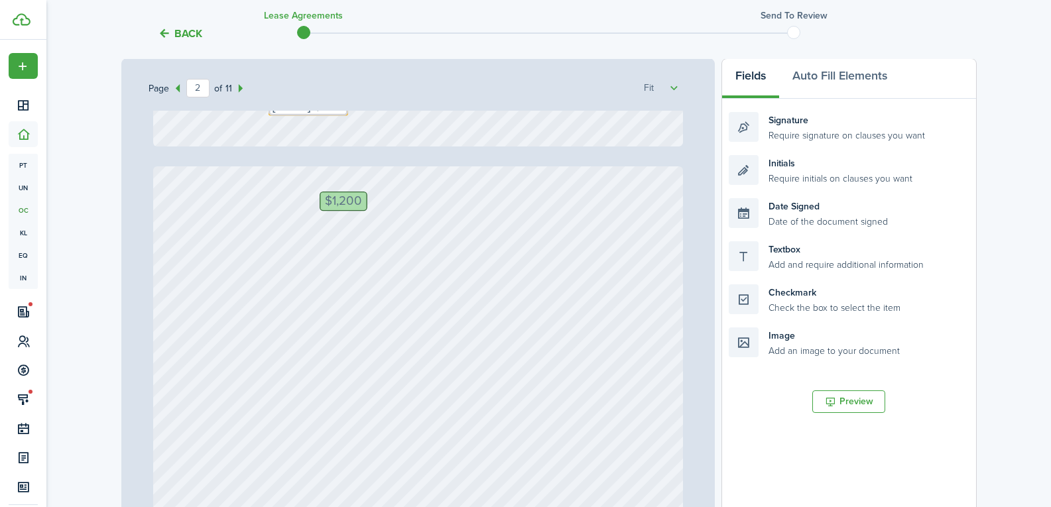
type input "1"
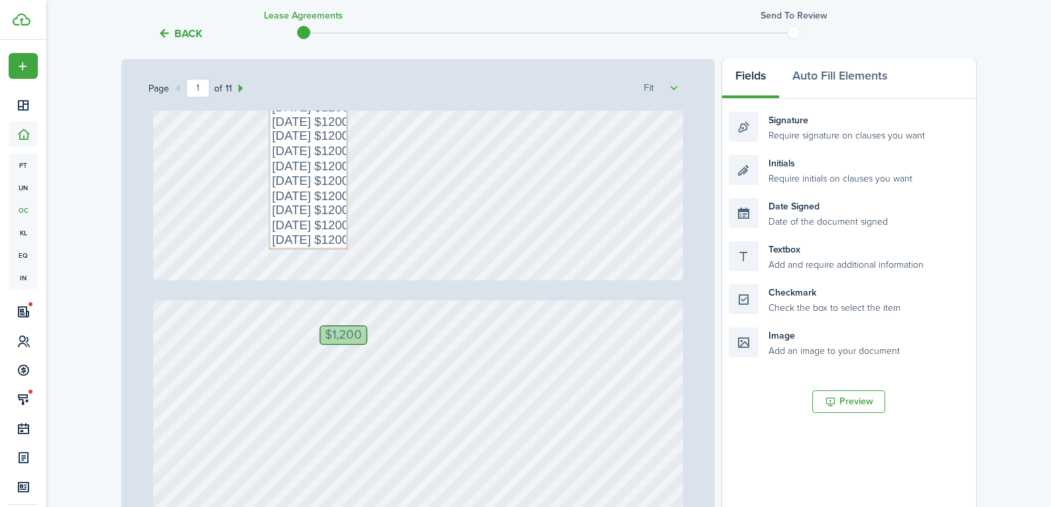
scroll to position [398, 0]
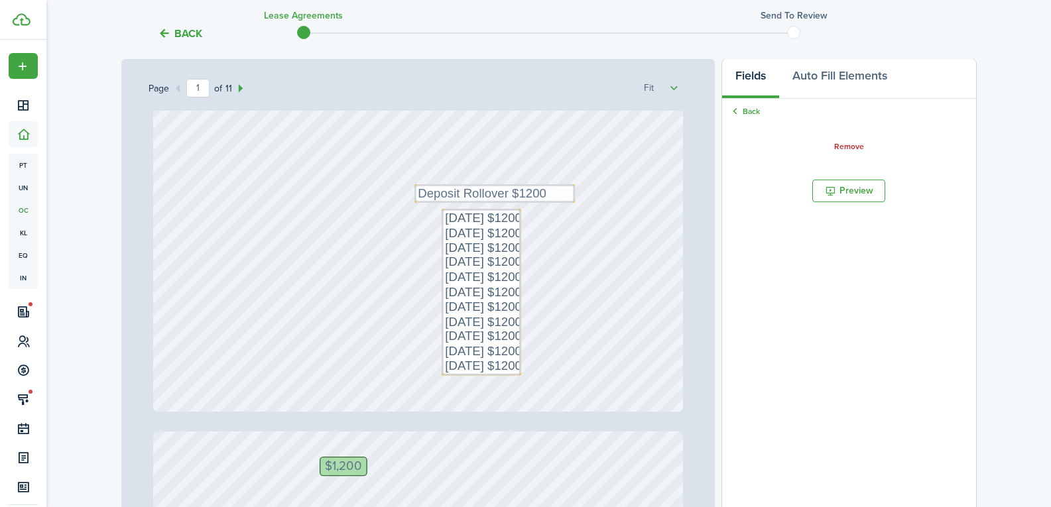
drag, startPoint x: 339, startPoint y: 292, endPoint x: 516, endPoint y: 286, distance: 177.1
click at [841, 194] on button "Preview" at bounding box center [848, 191] width 73 height 23
click at [840, 188] on button "Preview" at bounding box center [848, 191] width 73 height 23
click at [589, 301] on div "[DATE] $1,200 219 [DATE] [STREET_ADDRESS] Text 14,400 [DATE] [PERSON_NAME], [PE…" at bounding box center [418, 62] width 530 height 698
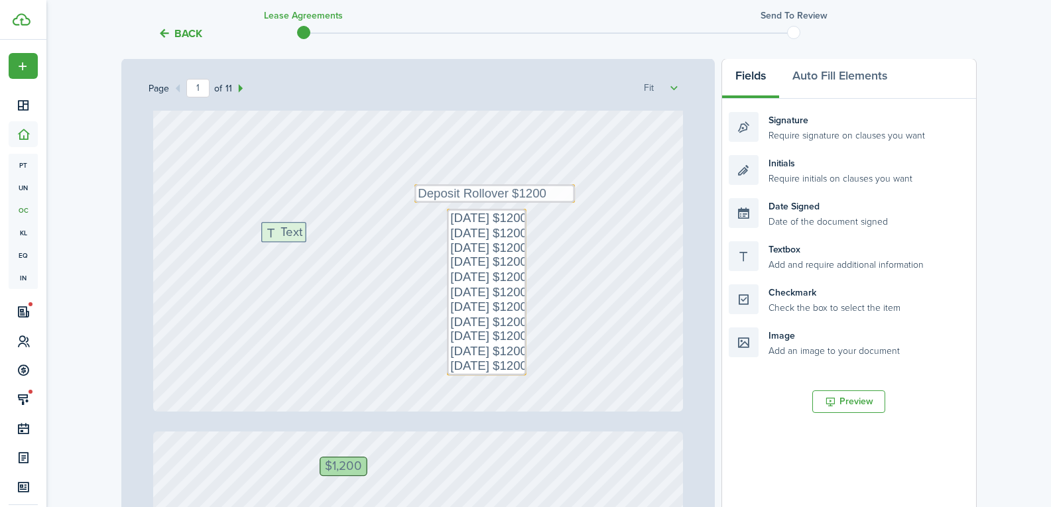
drag, startPoint x: 524, startPoint y: 246, endPoint x: 329, endPoint y: 233, distance: 195.3
click at [329, 233] on div "Page 1 of 11 50% 75% 100% 150% 200% Fit [DATE] $1,200 219 [DATE] [STREET_ADDRES…" at bounding box center [548, 333] width 855 height 550
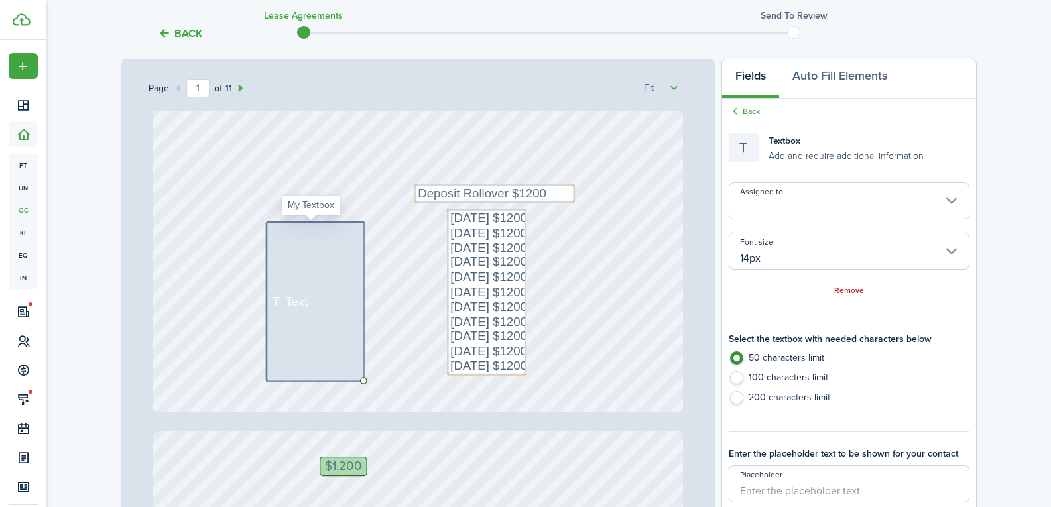
drag, startPoint x: 302, startPoint y: 243, endPoint x: 331, endPoint y: 342, distance: 103.6
click at [331, 342] on div "Text" at bounding box center [315, 301] width 98 height 159
click at [768, 394] on label "200 characters limit" at bounding box center [849, 401] width 240 height 20
radio input "false"
radio input "true"
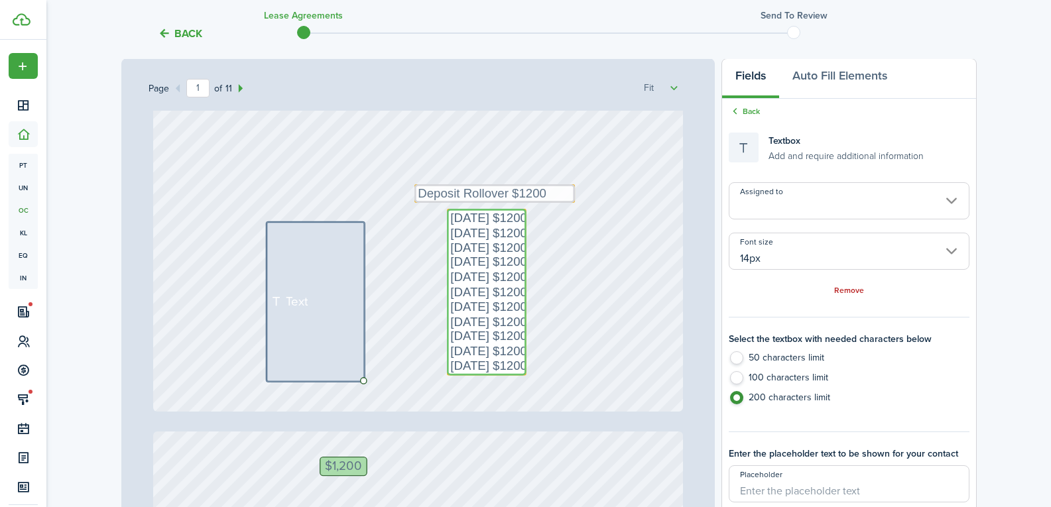
click at [447, 217] on textarea "[DATE] $1200 [DATE] $1200 [DATE] $1200 [DATE] $1200 [DATE] $1200 [DATE] $1200 […" at bounding box center [487, 292] width 80 height 166
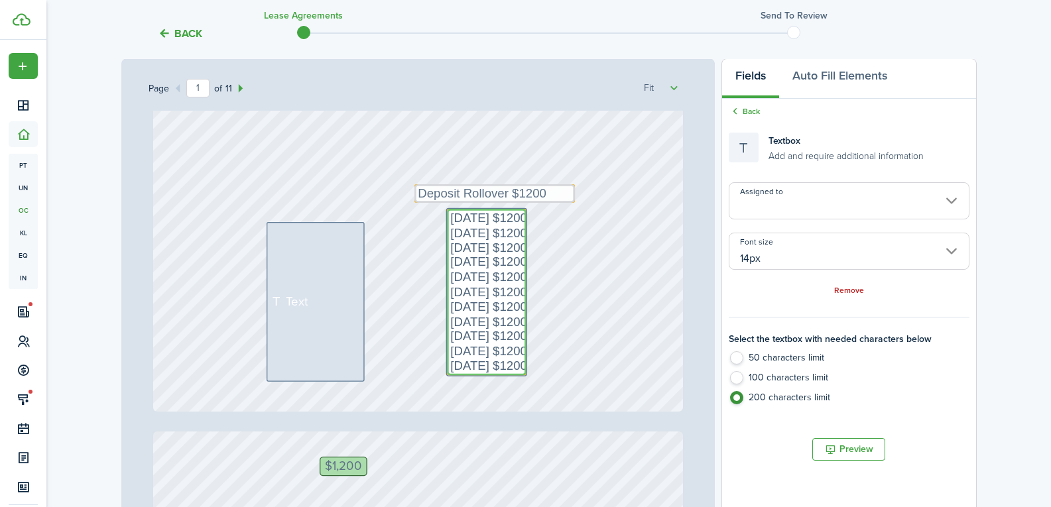
click at [511, 369] on textarea "[DATE] $1200 [DATE] $1200 [DATE] $1200 [DATE] $1200 [DATE] $1200 [DATE] $1200 […" at bounding box center [487, 292] width 80 height 166
click at [294, 237] on div "Text" at bounding box center [315, 301] width 98 height 159
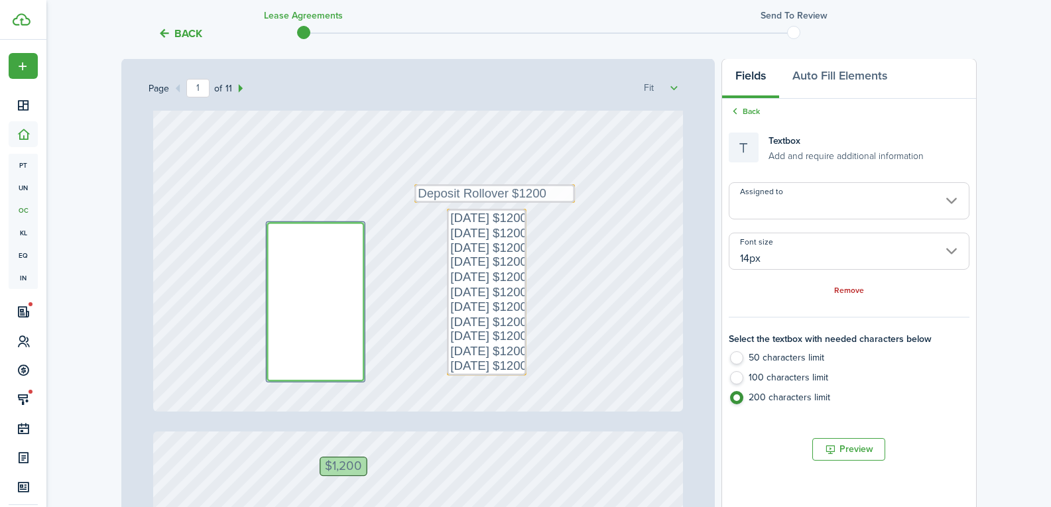
paste textarea "[DATE] $1200 [DATE] $1200 [DATE] $1200 [DATE] $1200 [DATE] $1200 [DATE] $1200 […"
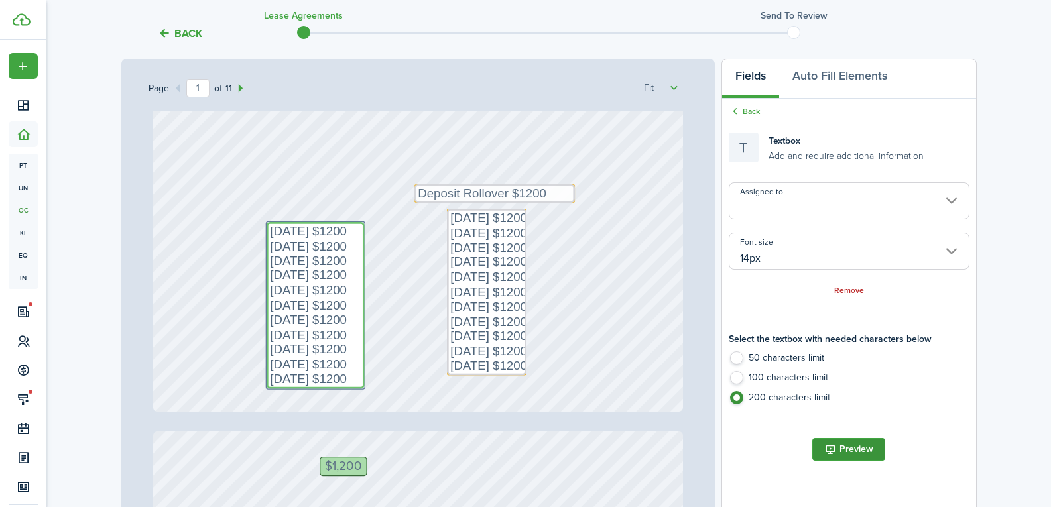
type textarea "[DATE] $1200 [DATE] $1200 [DATE] $1200 [DATE] $1200 [DATE] $1200 [DATE] $1200 […"
click at [860, 452] on button "Preview" at bounding box center [848, 449] width 73 height 23
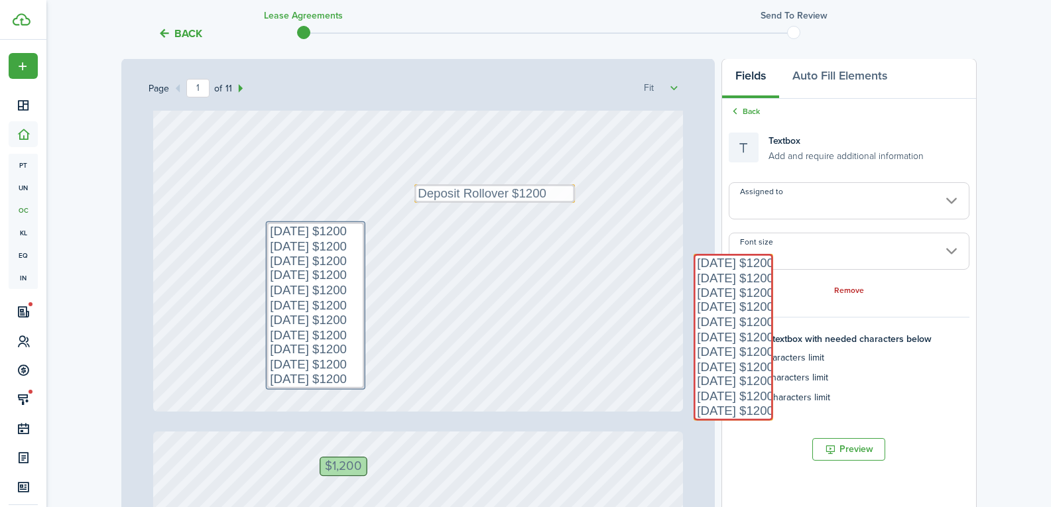
drag, startPoint x: 500, startPoint y: 281, endPoint x: 746, endPoint y: 323, distance: 249.6
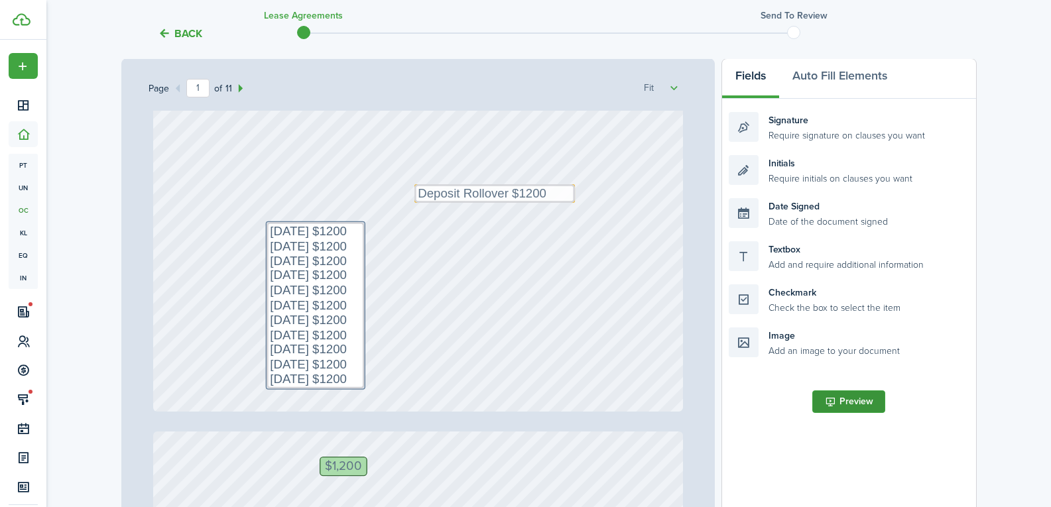
click at [864, 404] on button "Preview" at bounding box center [848, 401] width 73 height 23
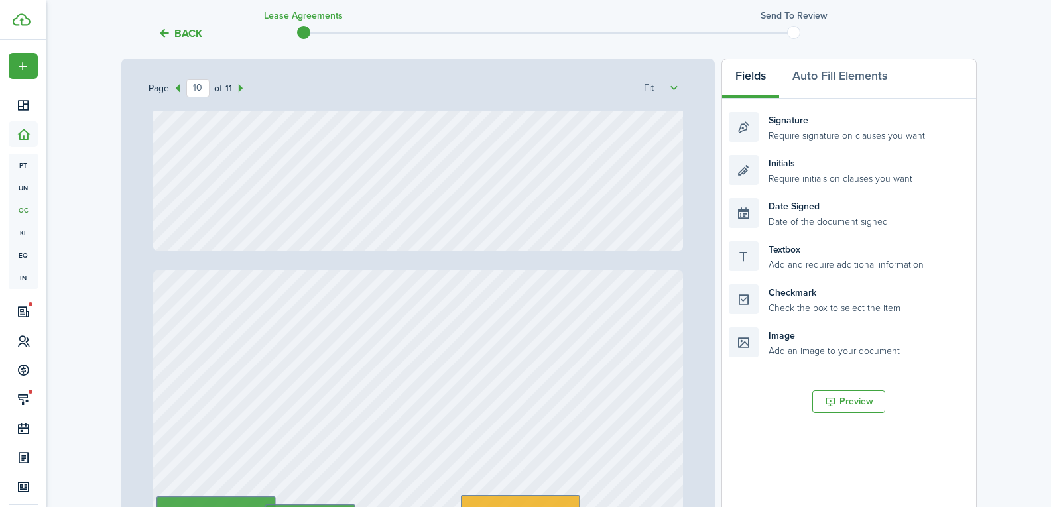
type input "11"
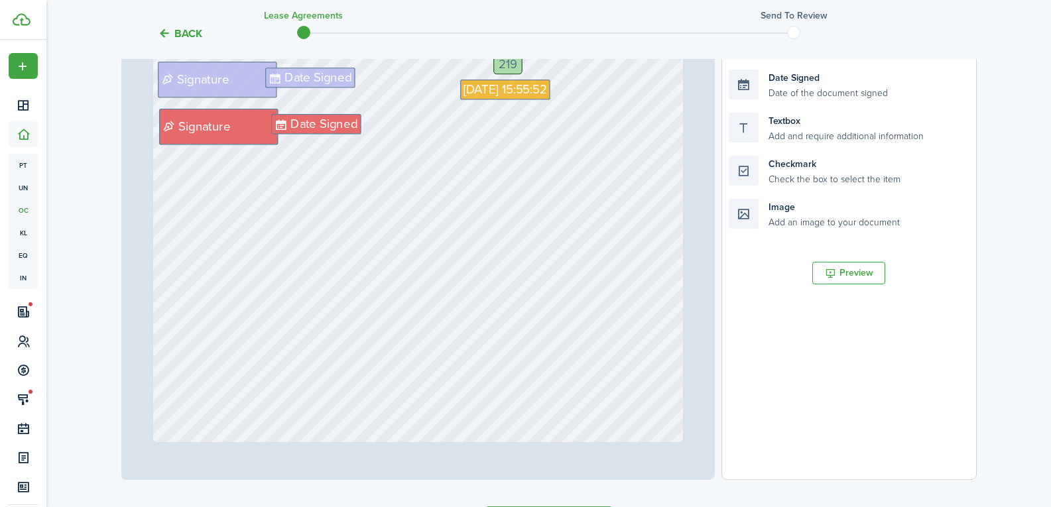
scroll to position [419, 0]
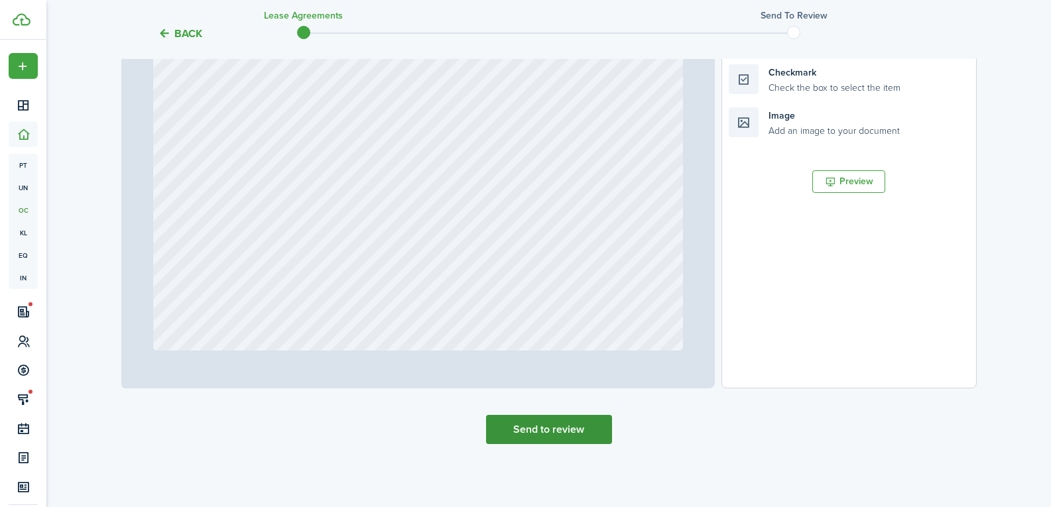
click at [606, 424] on button "Send to review" at bounding box center [549, 429] width 126 height 29
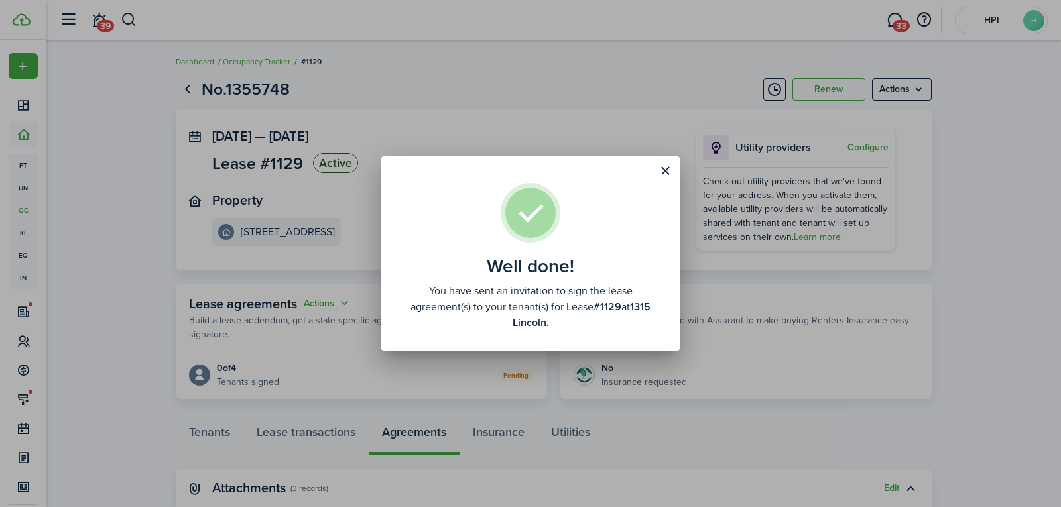
drag, startPoint x: 658, startPoint y: 173, endPoint x: 652, endPoint y: 176, distance: 6.8
click at [659, 173] on button "Close modal" at bounding box center [665, 171] width 23 height 23
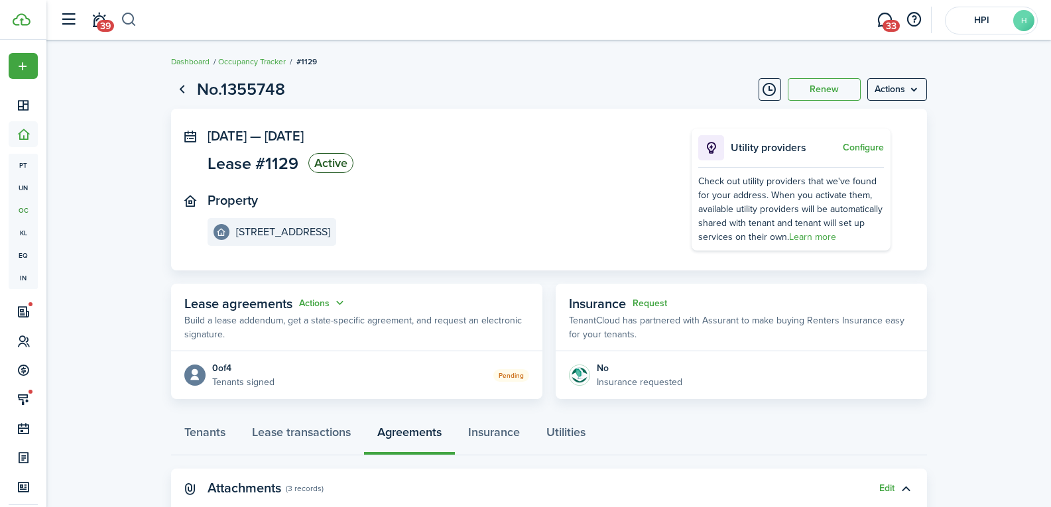
click at [131, 20] on button "button" at bounding box center [129, 20] width 17 height 23
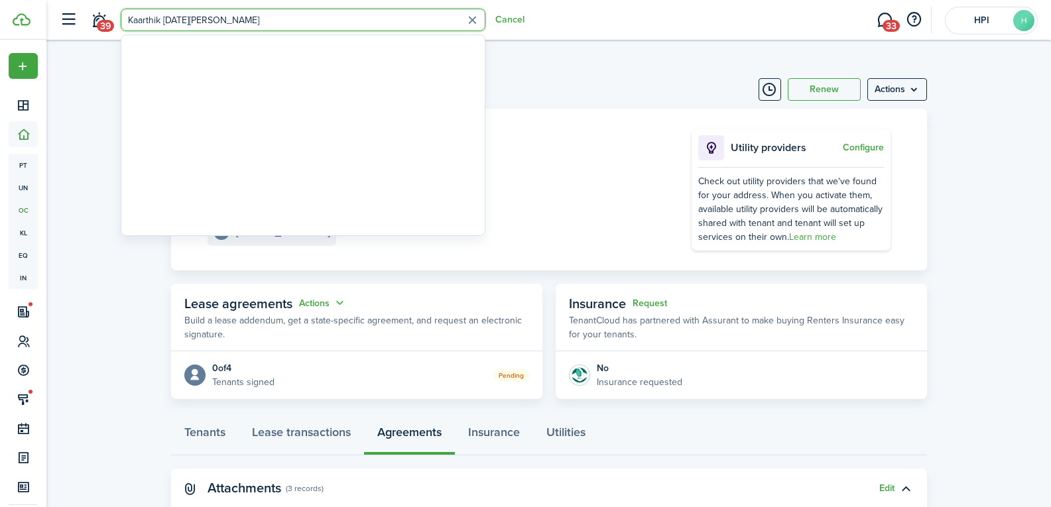
type input "Kaarthik [DATE][PERSON_NAME]"
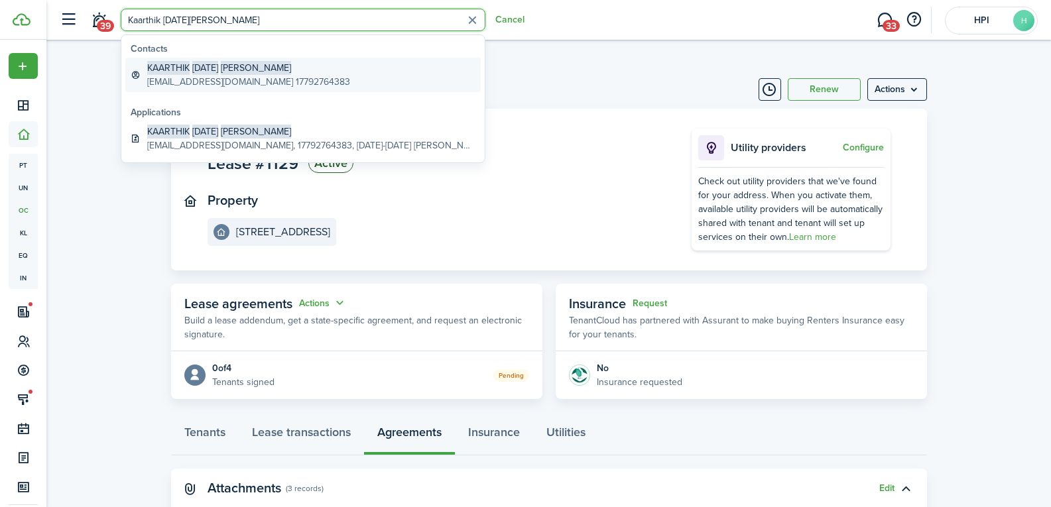
click at [259, 66] on span "[PERSON_NAME]" at bounding box center [256, 68] width 70 height 14
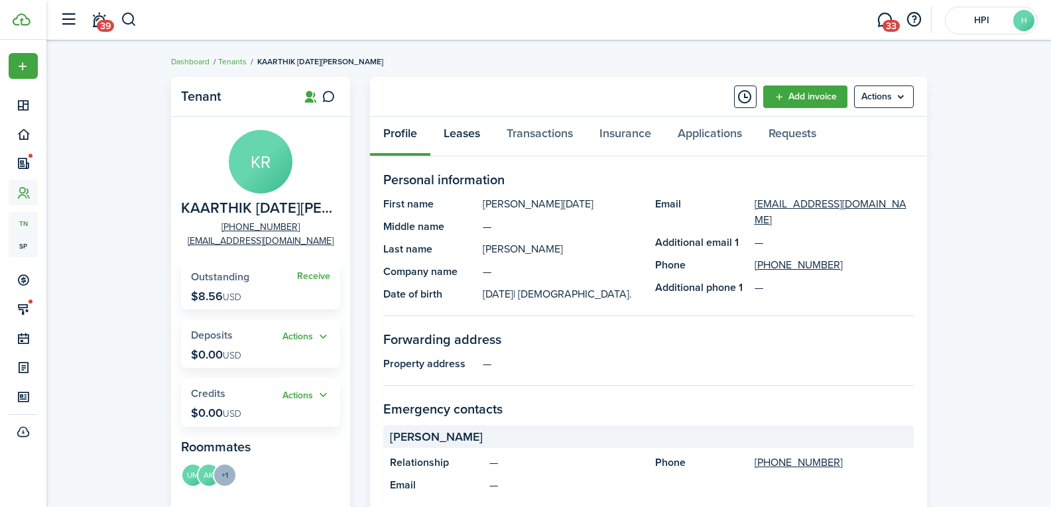
click at [475, 141] on link "Leases" at bounding box center [461, 137] width 63 height 40
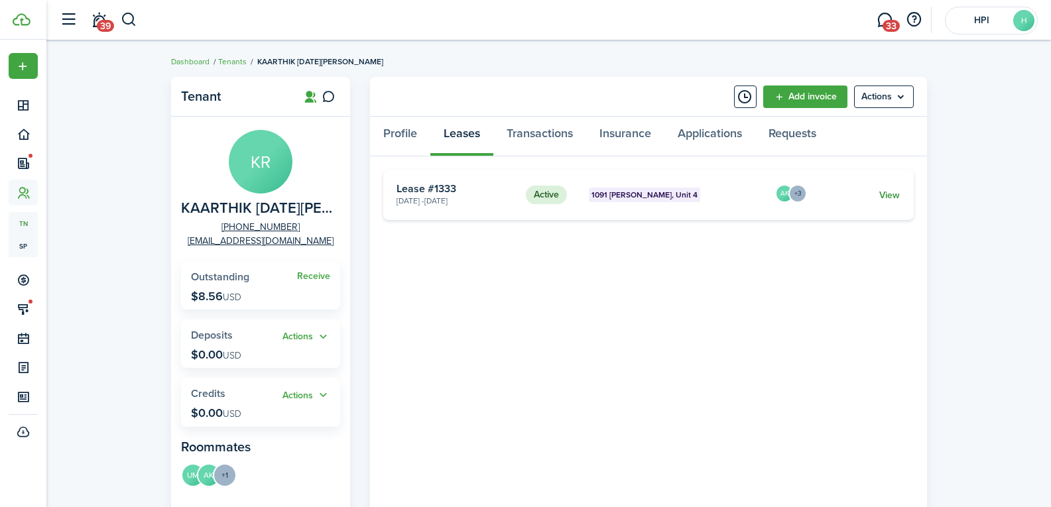
click at [892, 198] on link "View" at bounding box center [889, 195] width 21 height 14
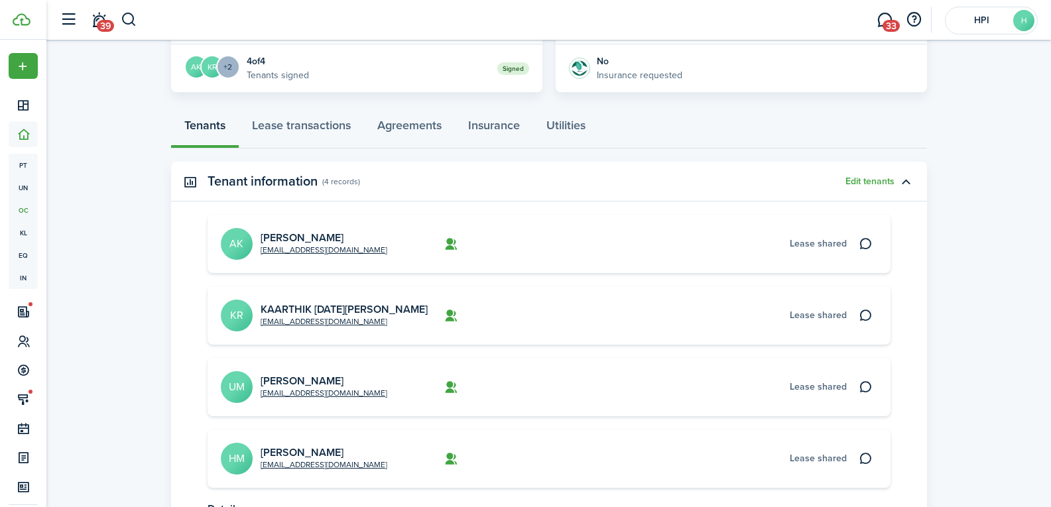
scroll to position [331, 0]
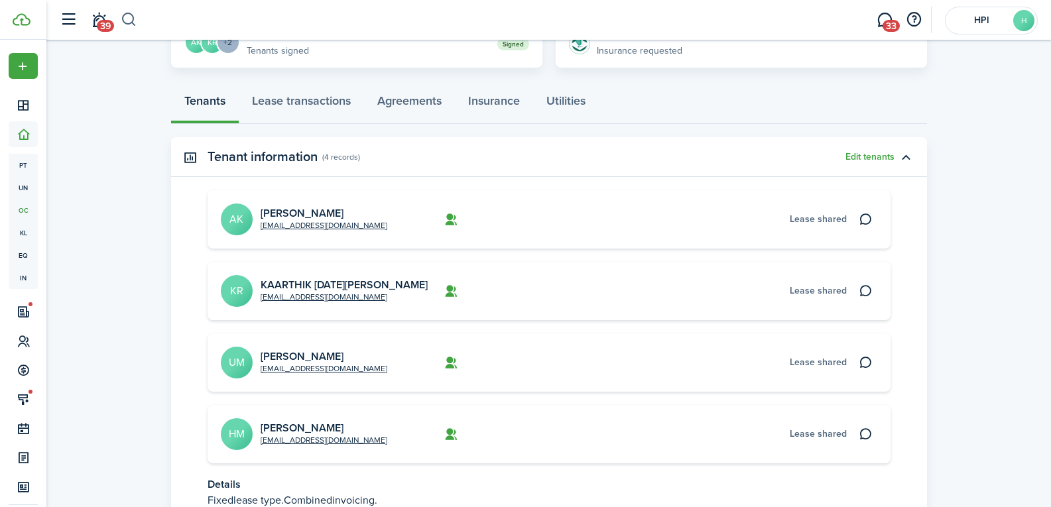
click at [130, 19] on button "button" at bounding box center [129, 20] width 17 height 23
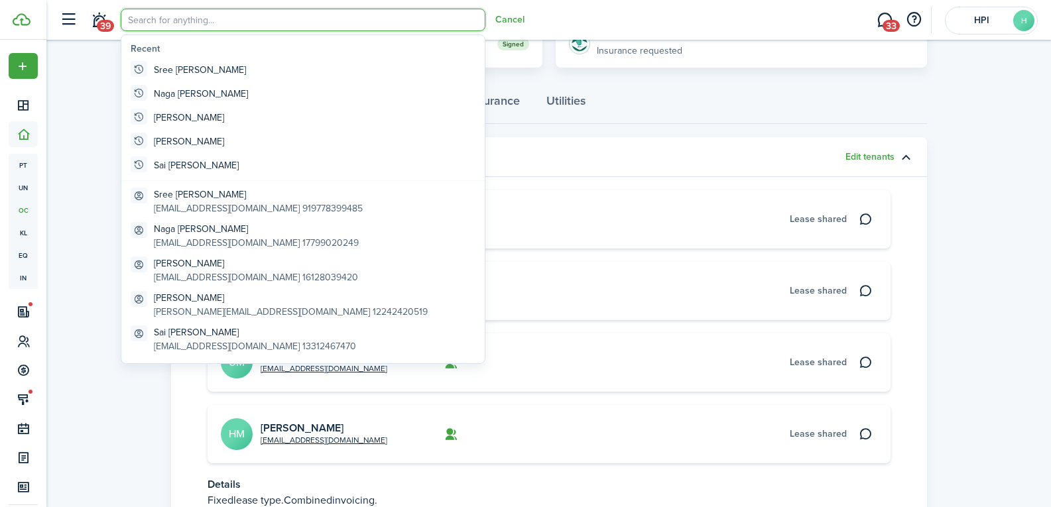
scroll to position [0, 0]
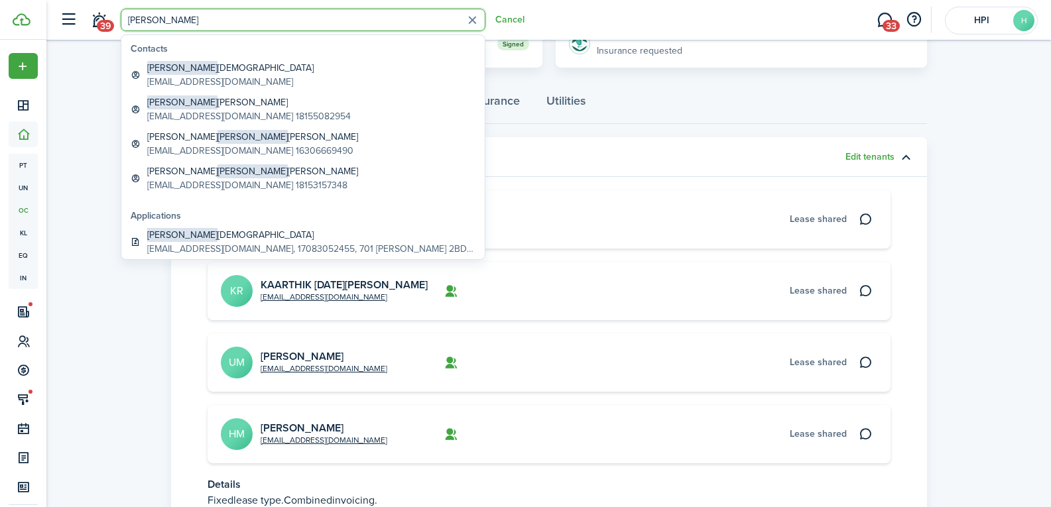
type input "[PERSON_NAME]"
click at [169, 66] on span "[PERSON_NAME]" at bounding box center [182, 68] width 70 height 14
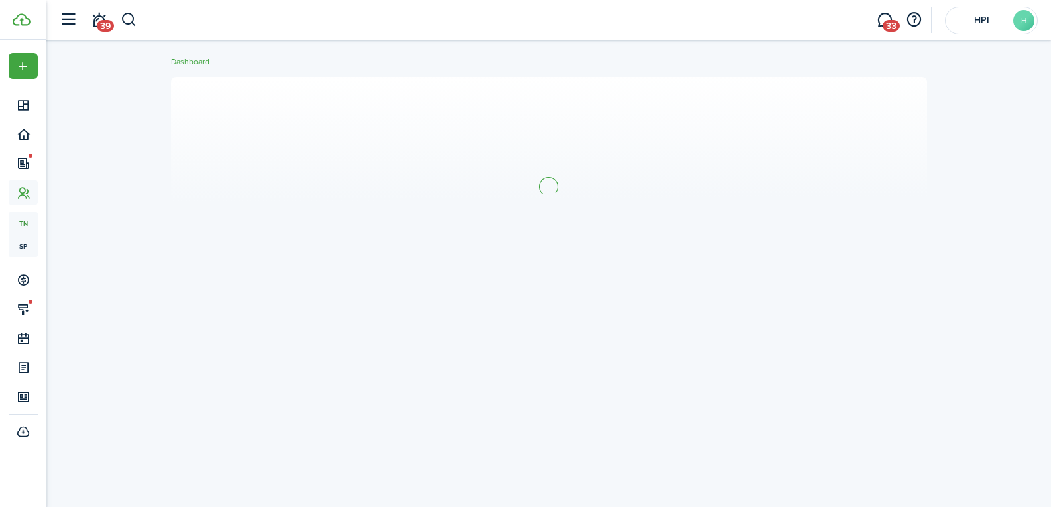
scroll to position [14, 0]
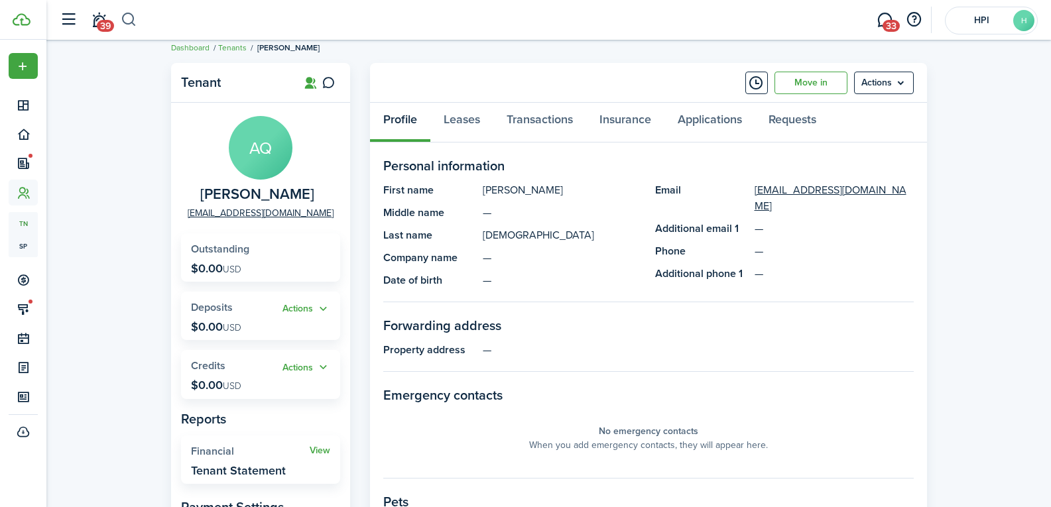
click at [133, 18] on button "button" at bounding box center [129, 20] width 17 height 23
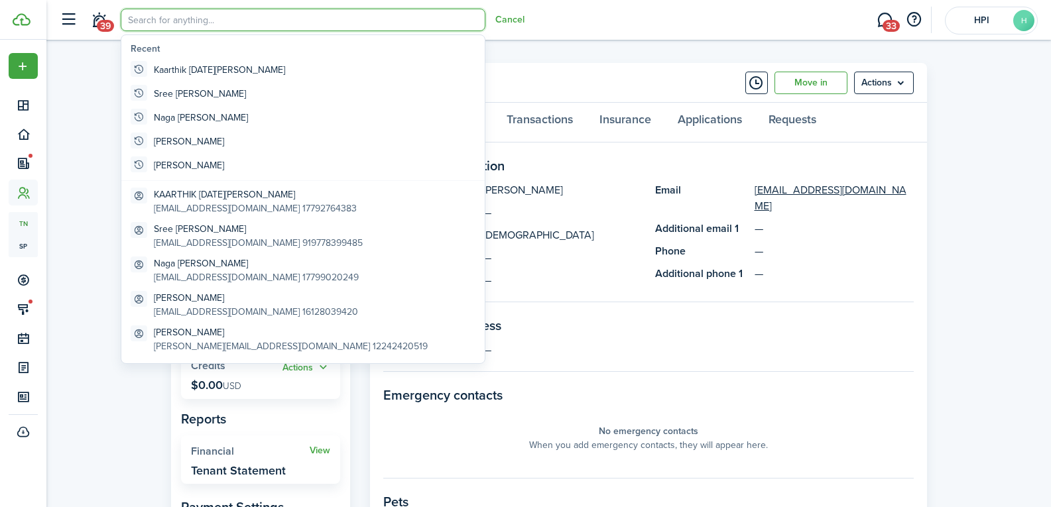
scroll to position [0, 0]
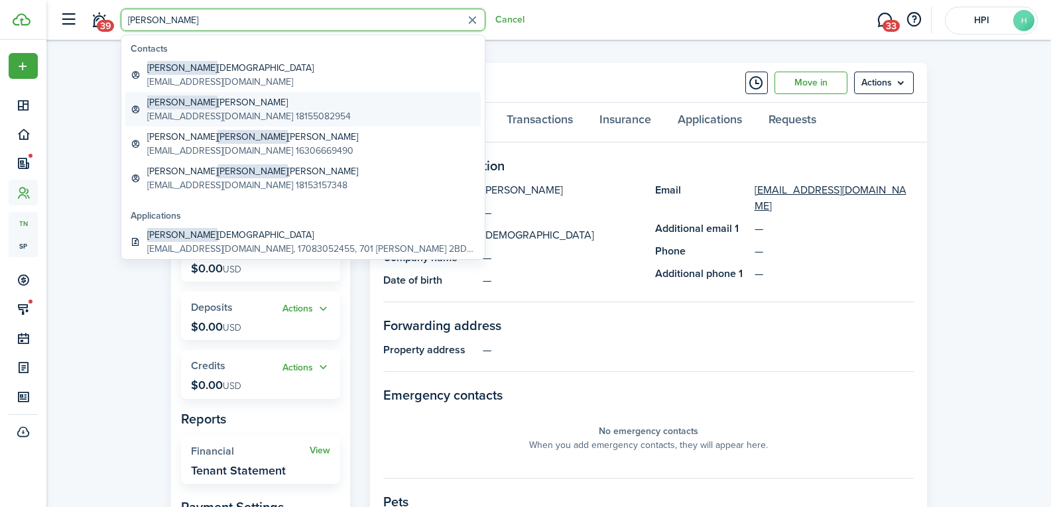
type input "[PERSON_NAME]"
click at [216, 111] on global-search-item-description "[EMAIL_ADDRESS][DOMAIN_NAME] 18155082954" at bounding box center [249, 116] width 204 height 14
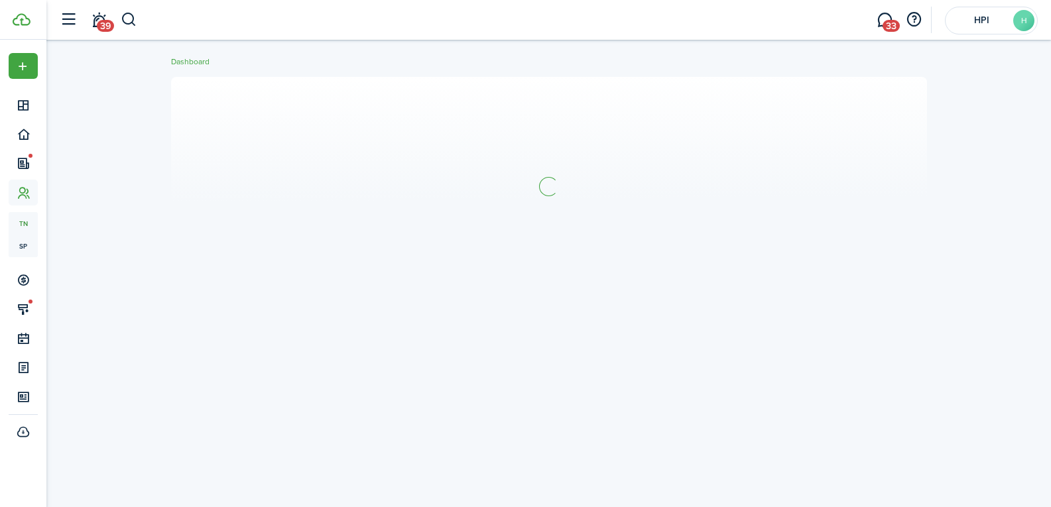
scroll to position [14, 0]
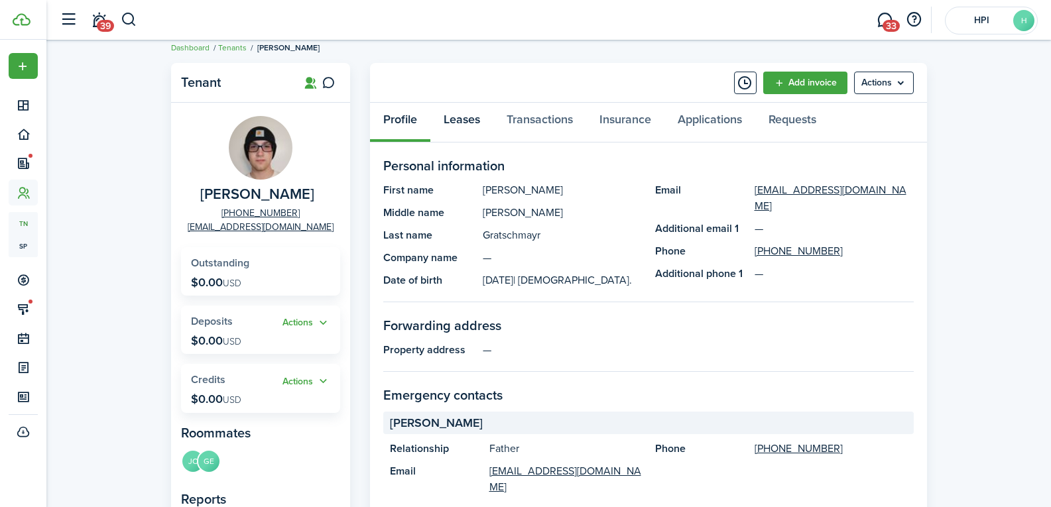
click at [463, 123] on link "Leases" at bounding box center [461, 123] width 63 height 40
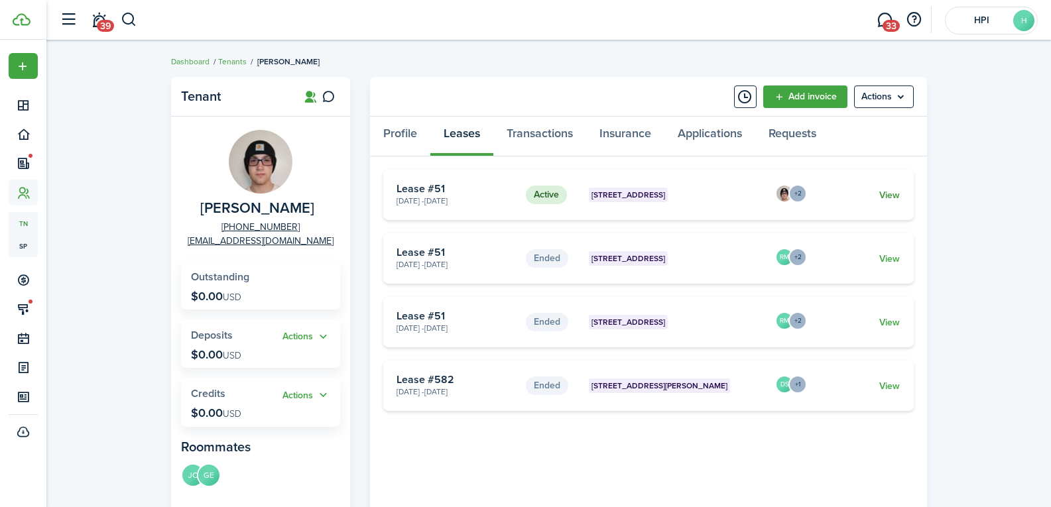
click at [880, 194] on link "View" at bounding box center [889, 195] width 21 height 14
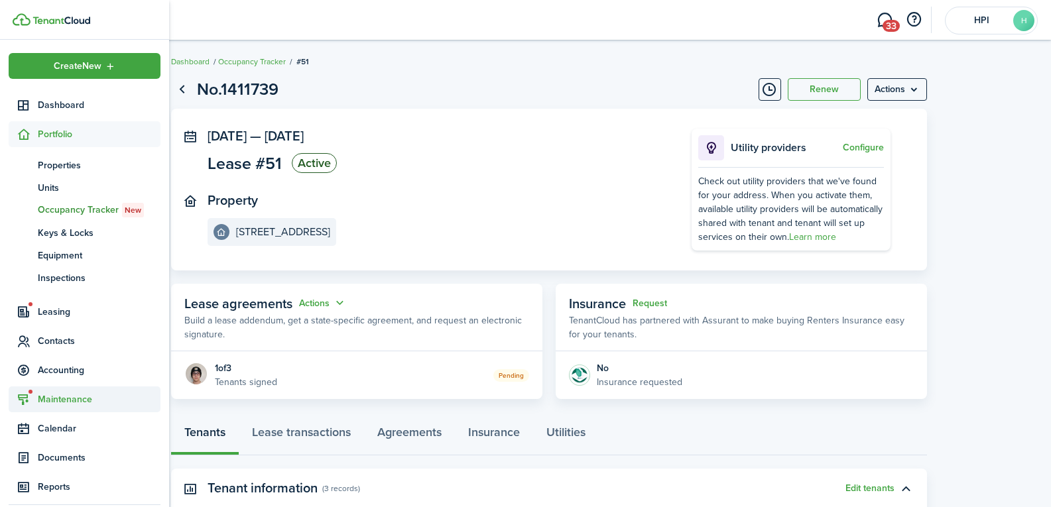
click at [58, 397] on span "Maintenance" at bounding box center [99, 399] width 123 height 14
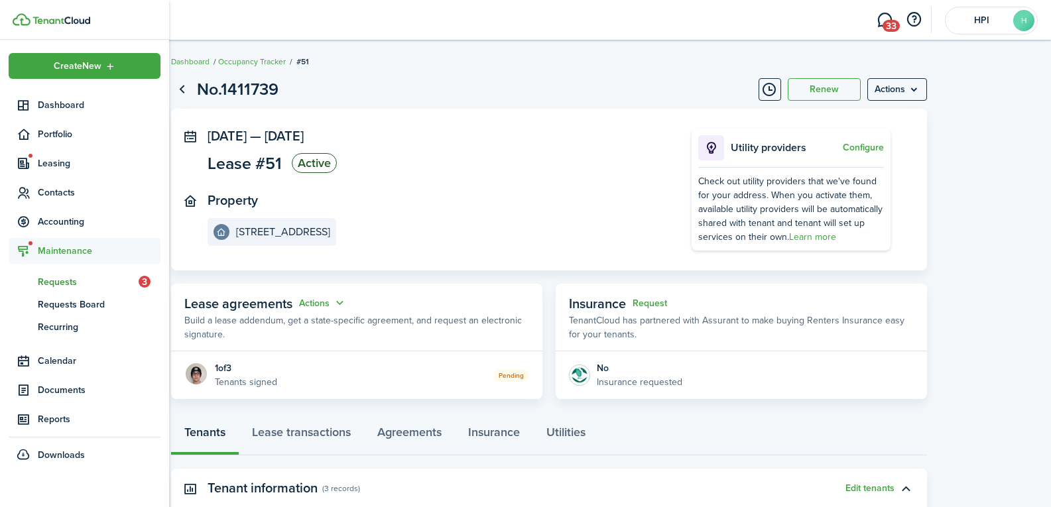
click at [52, 284] on span "Requests" at bounding box center [88, 282] width 101 height 14
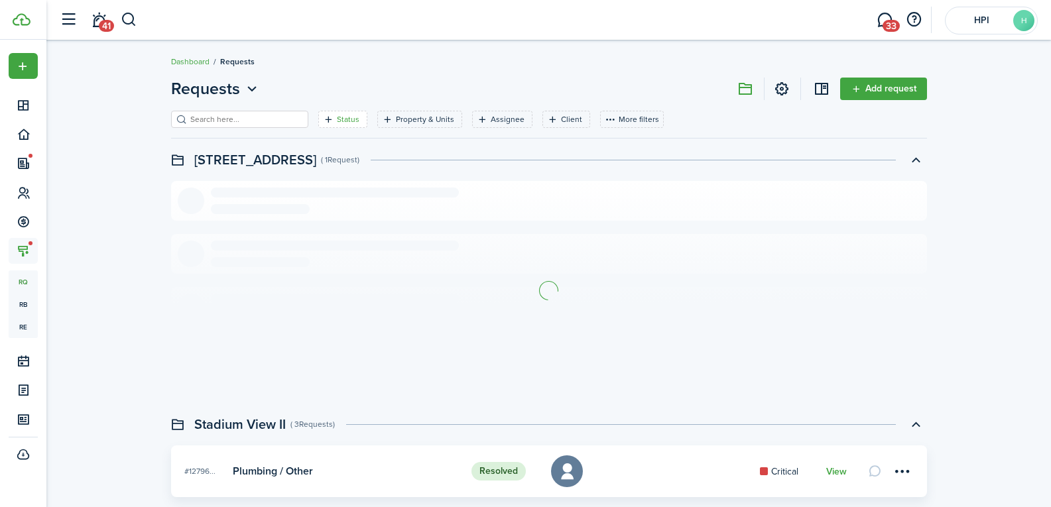
click at [337, 125] on div "Status" at bounding box center [350, 119] width 26 height 12
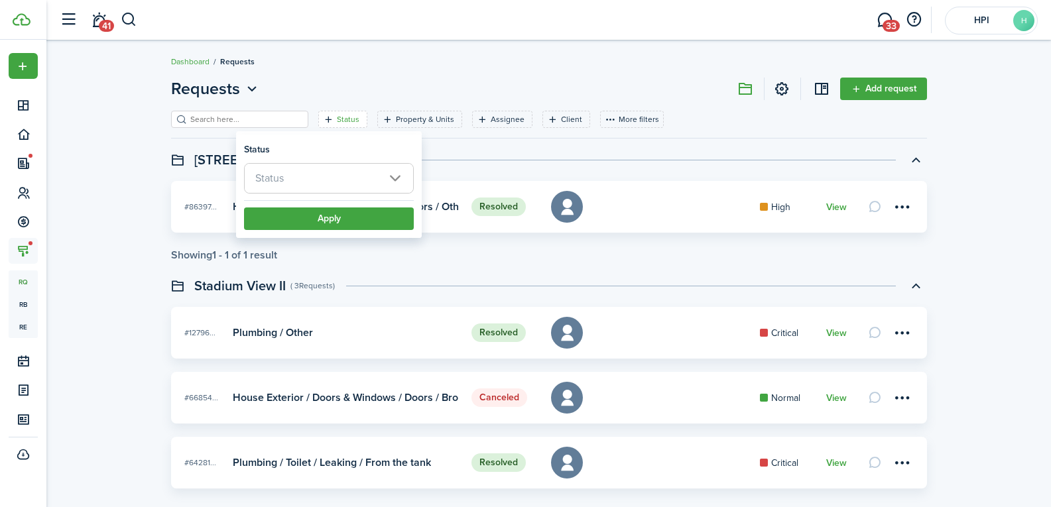
click at [322, 180] on span "Status" at bounding box center [329, 178] width 168 height 29
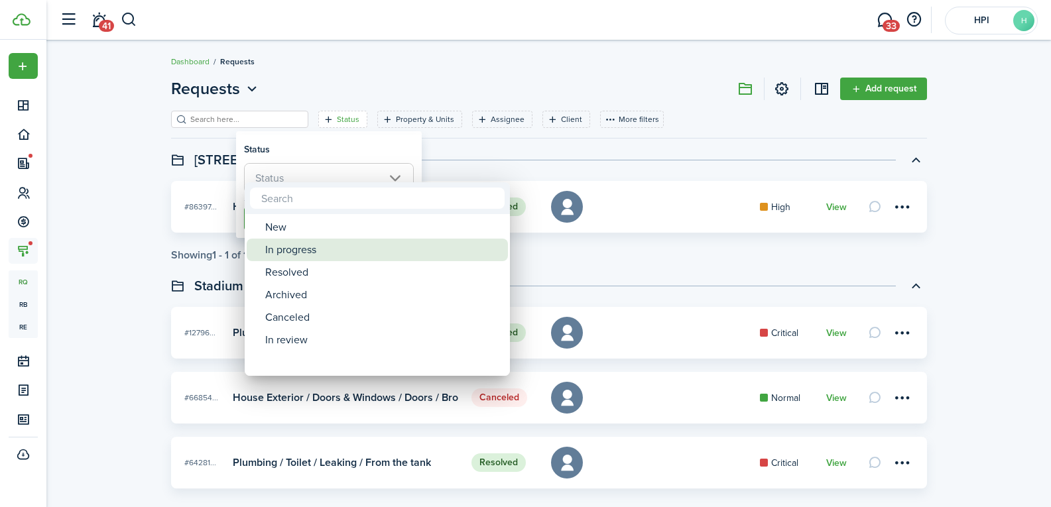
click at [293, 248] on div "In progress" at bounding box center [382, 250] width 235 height 23
type input "In progress"
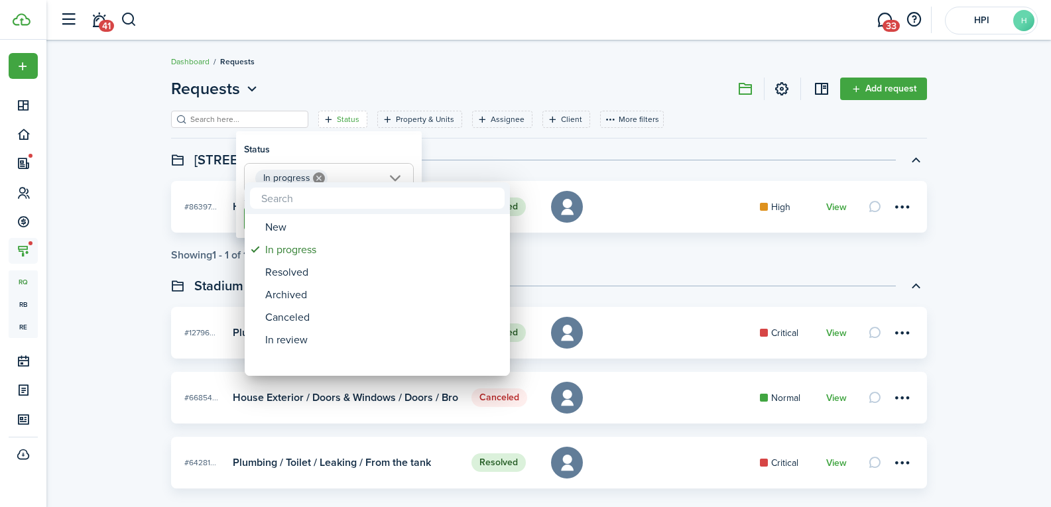
click at [159, 255] on div at bounding box center [525, 253] width 1263 height 719
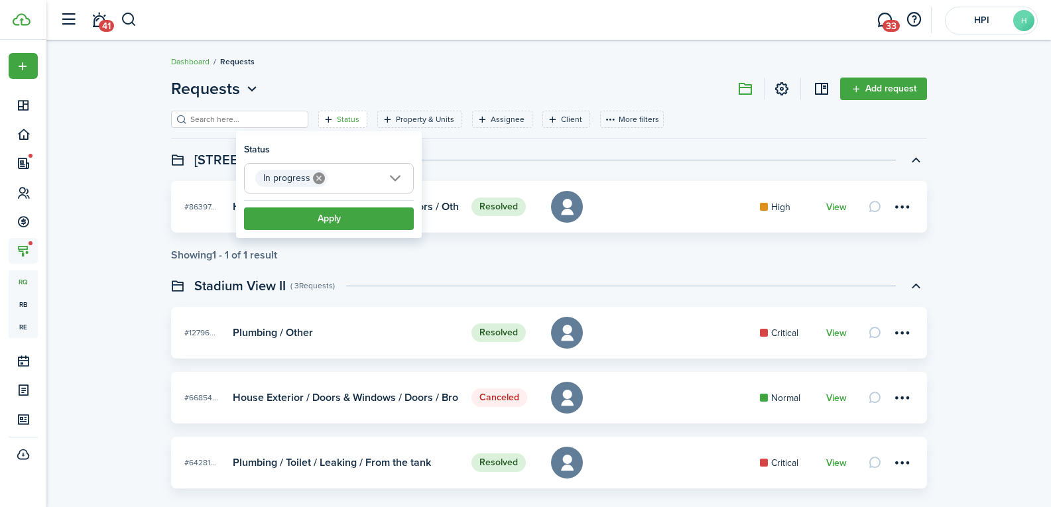
click at [286, 242] on maintenance-list-swimlane-item "Resolved #86397... House Exterior / Doors & Windows / Doors / Other High View S…" at bounding box center [549, 221] width 756 height 80
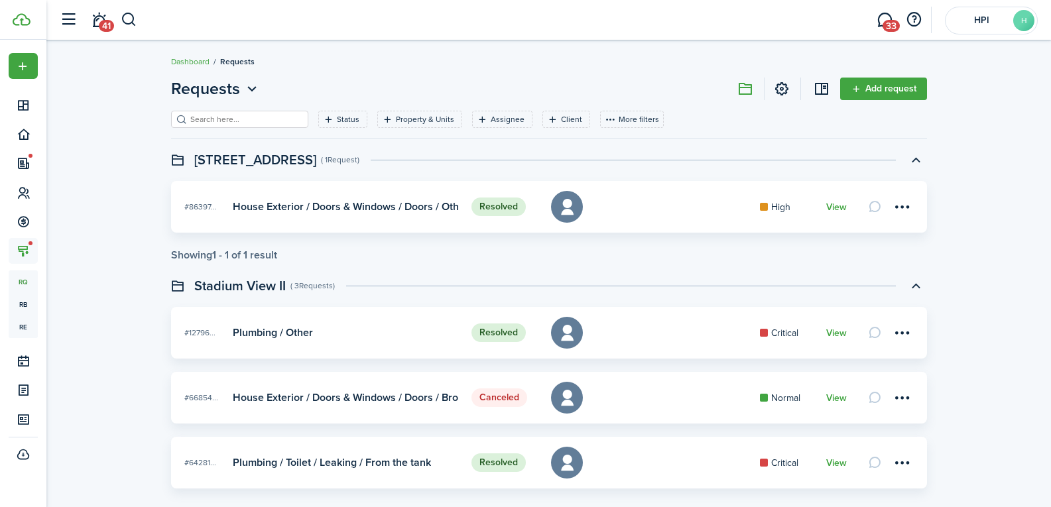
click at [300, 222] on card "Resolved #86397... House Exterior / Doors & Windows / Doors / Other High View" at bounding box center [549, 207] width 756 height 52
click at [337, 119] on filter-tag-label "Status" at bounding box center [348, 119] width 23 height 12
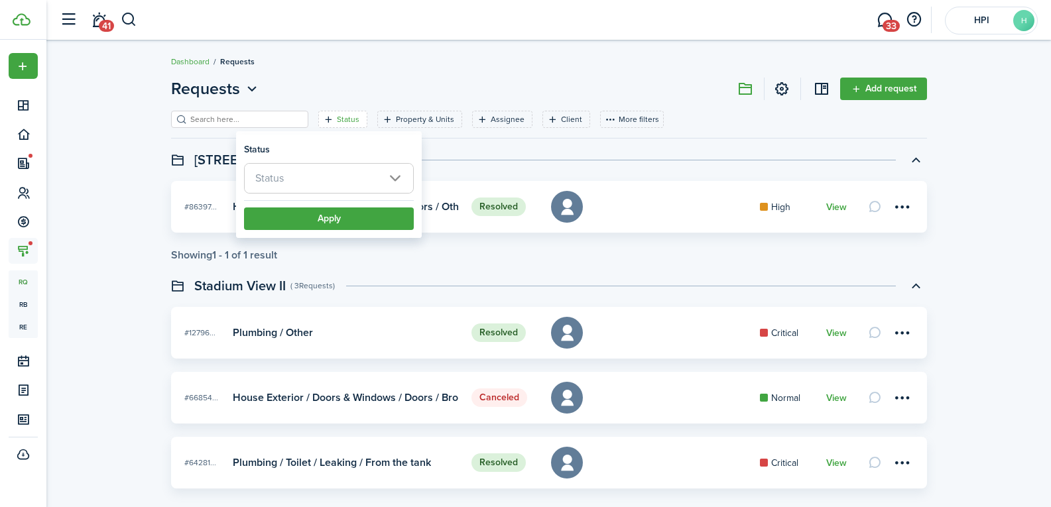
click at [300, 173] on span "Status" at bounding box center [329, 178] width 168 height 29
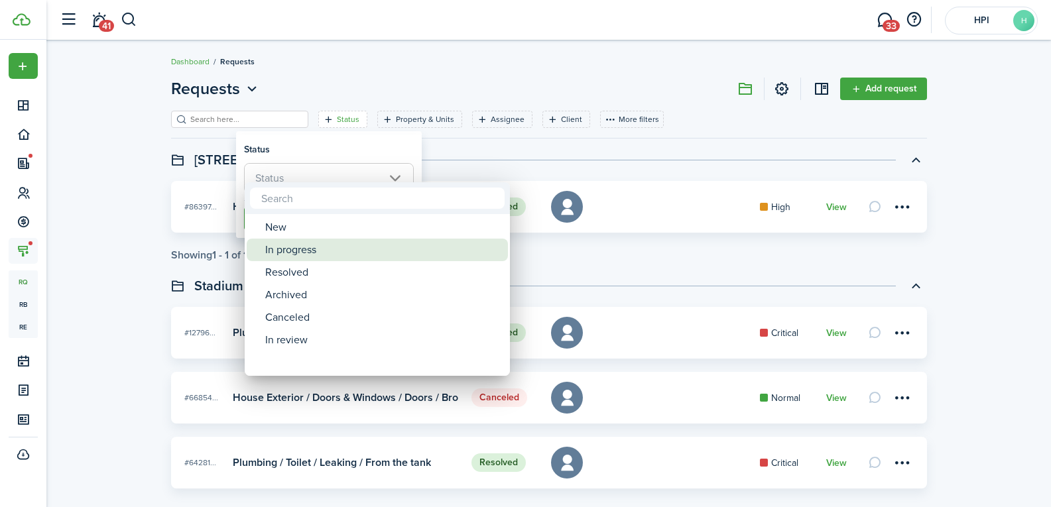
click at [306, 253] on div "In progress" at bounding box center [382, 250] width 235 height 23
type input "In progress"
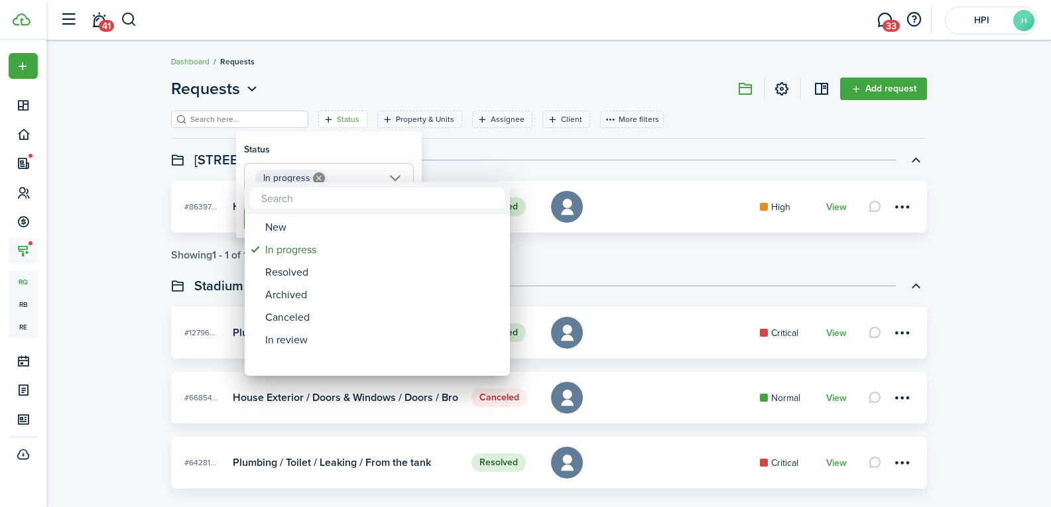
click at [217, 212] on div at bounding box center [525, 253] width 1263 height 719
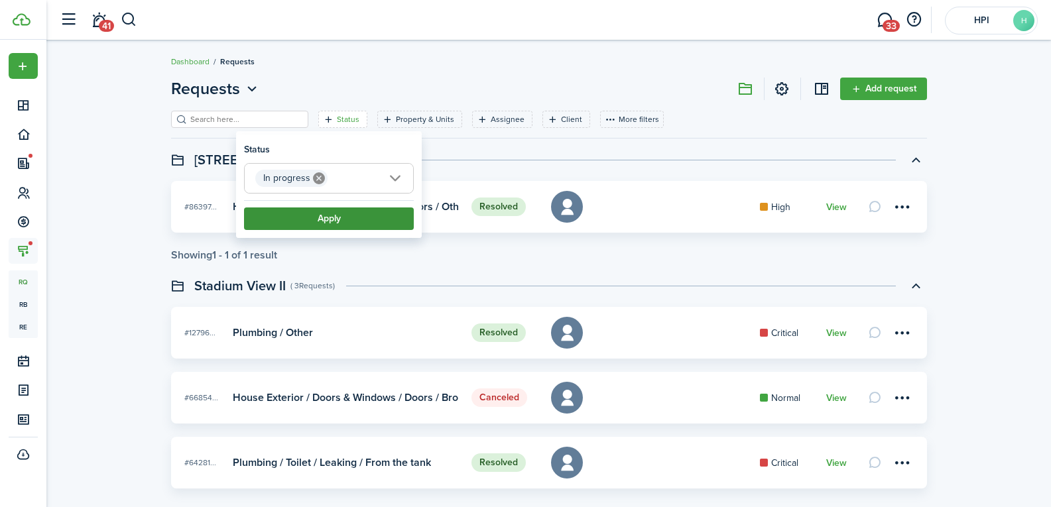
click at [284, 217] on button "Apply" at bounding box center [329, 218] width 170 height 23
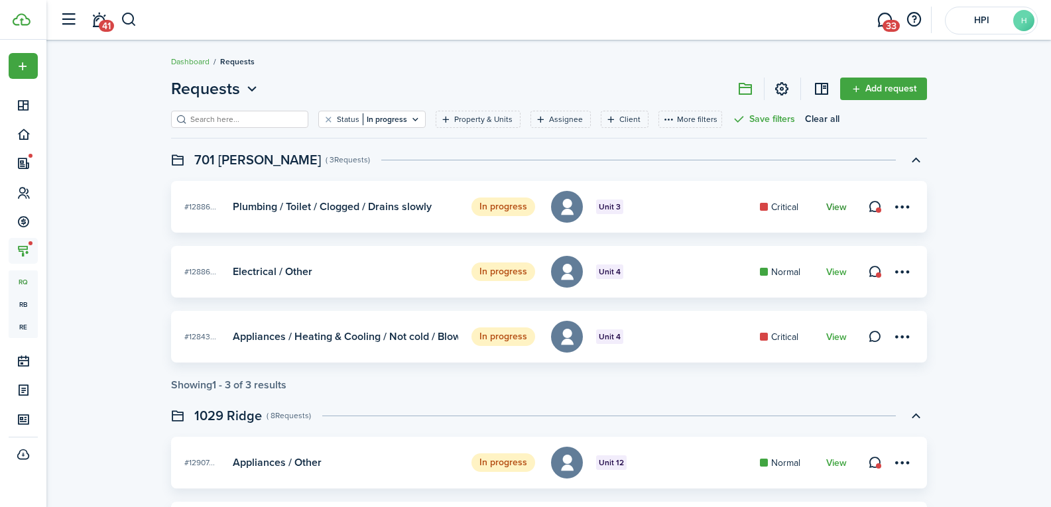
click at [833, 208] on link "View" at bounding box center [836, 207] width 21 height 11
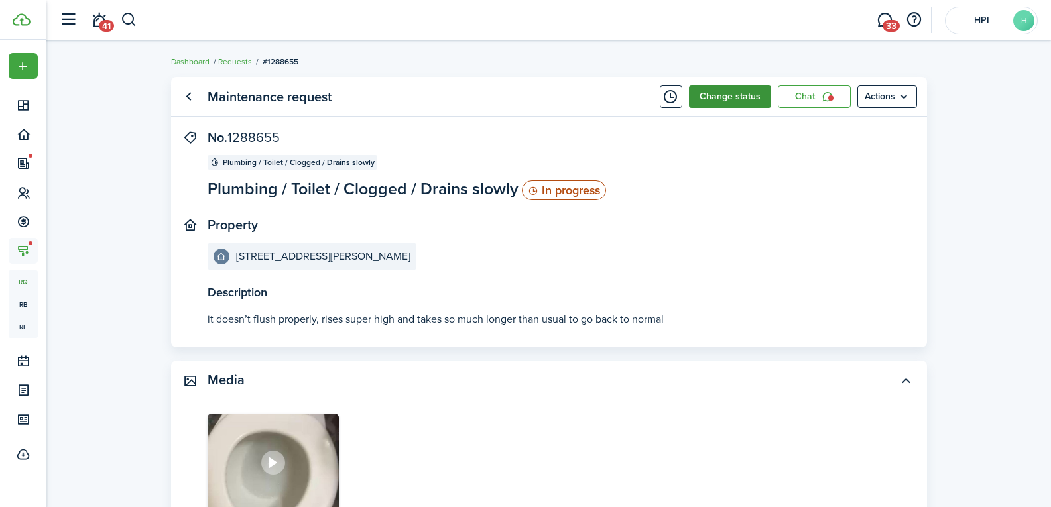
click at [744, 105] on button "Change status" at bounding box center [730, 97] width 82 height 23
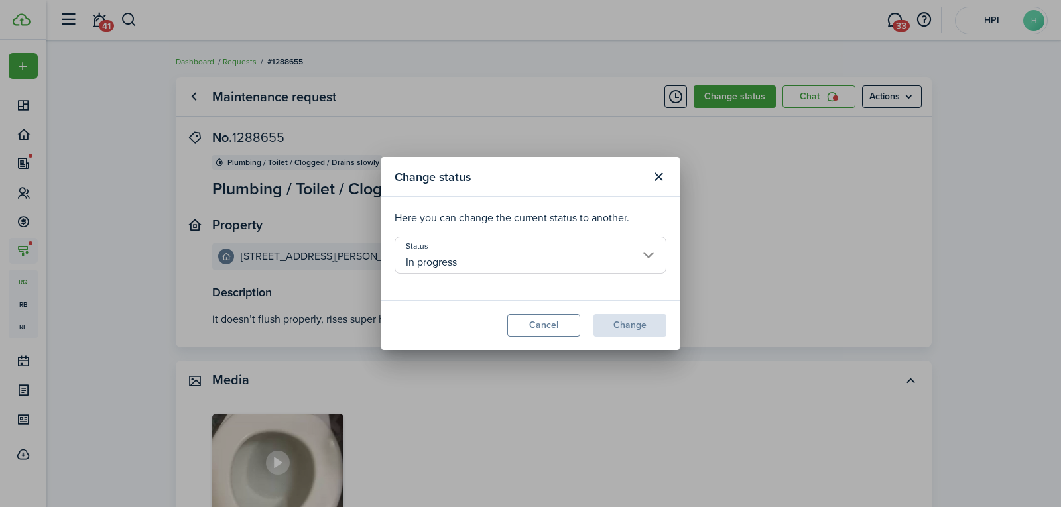
click at [475, 263] on input "In progress" at bounding box center [530, 255] width 272 height 37
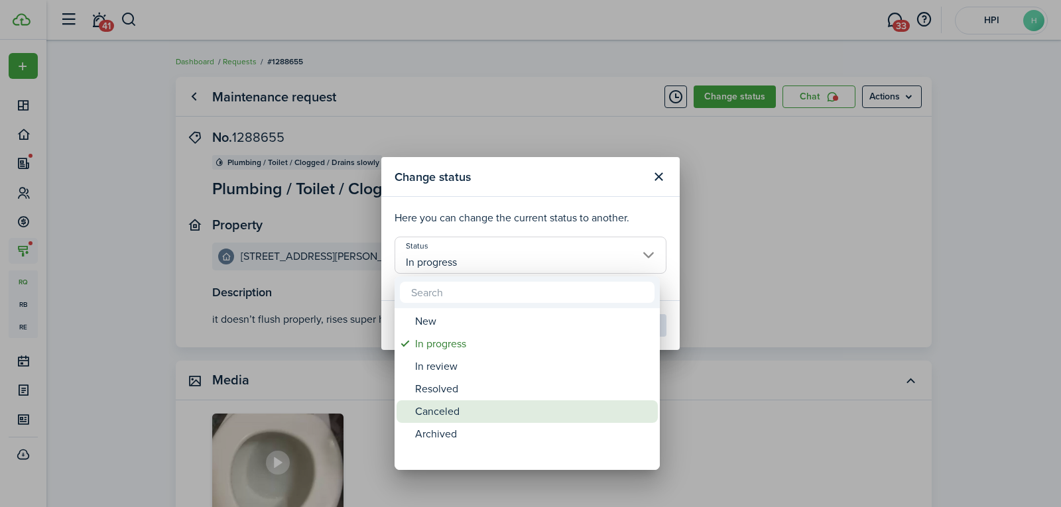
click at [468, 410] on div "Canceled" at bounding box center [532, 411] width 235 height 23
type input "Canceled"
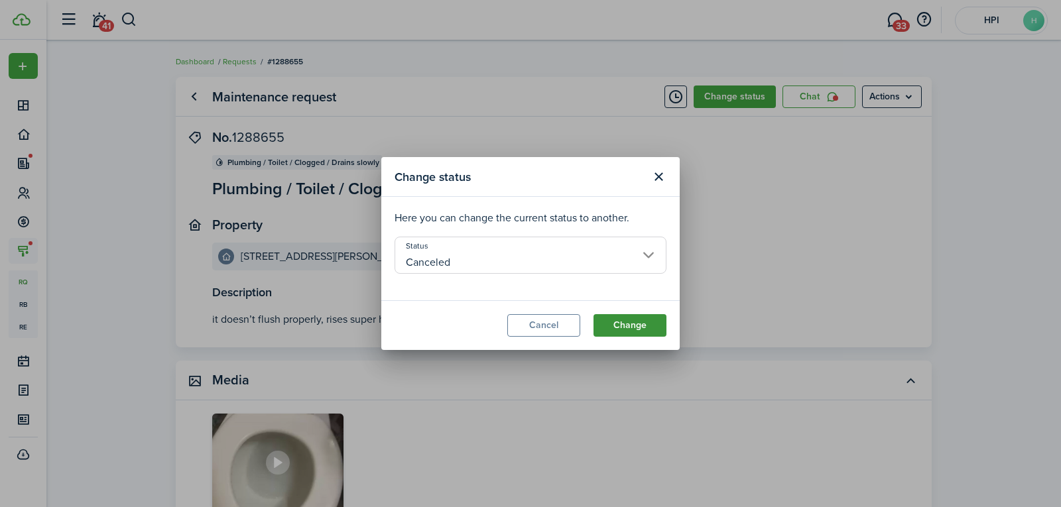
click at [635, 327] on button "Change" at bounding box center [629, 325] width 73 height 23
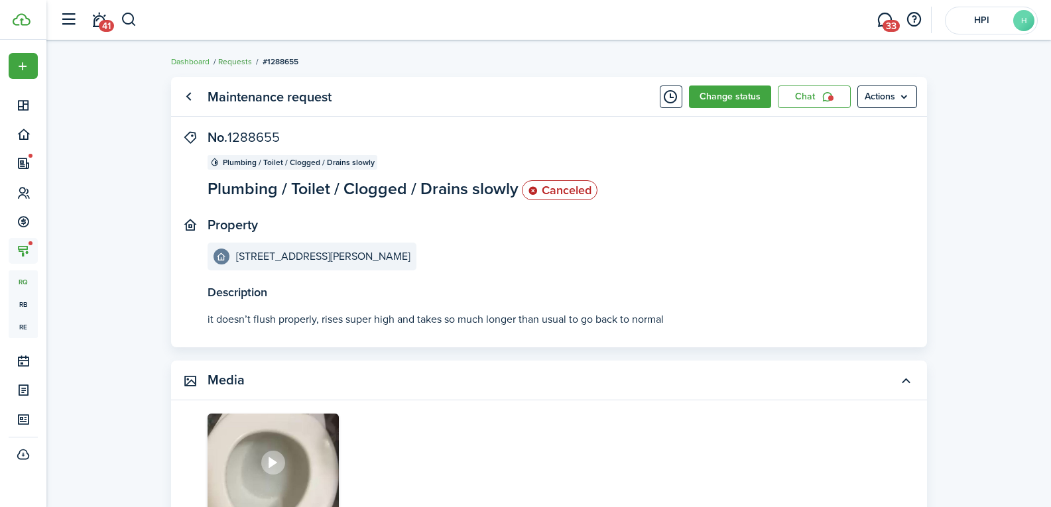
click at [233, 60] on link "Requests" at bounding box center [235, 62] width 34 height 12
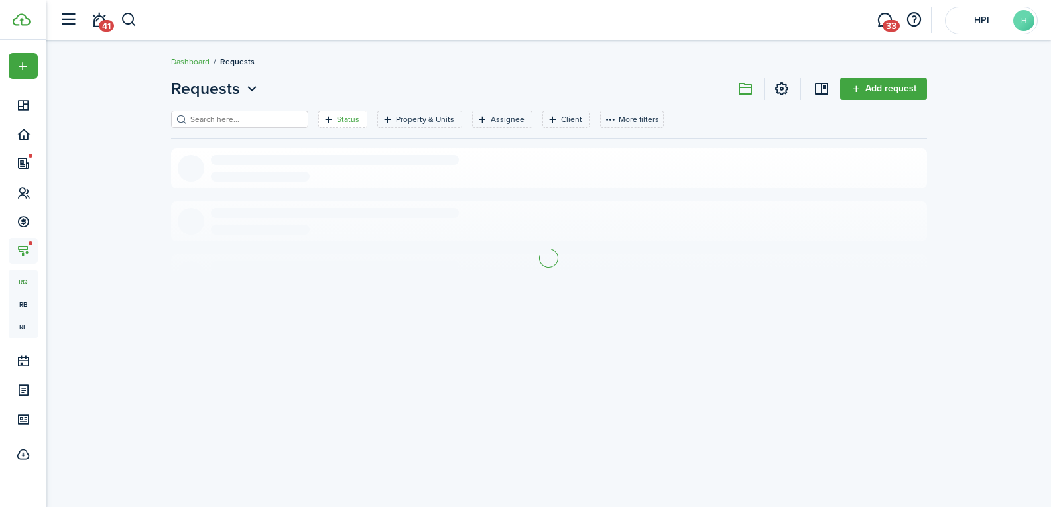
click at [337, 122] on filter-tag-label "Status" at bounding box center [348, 119] width 23 height 12
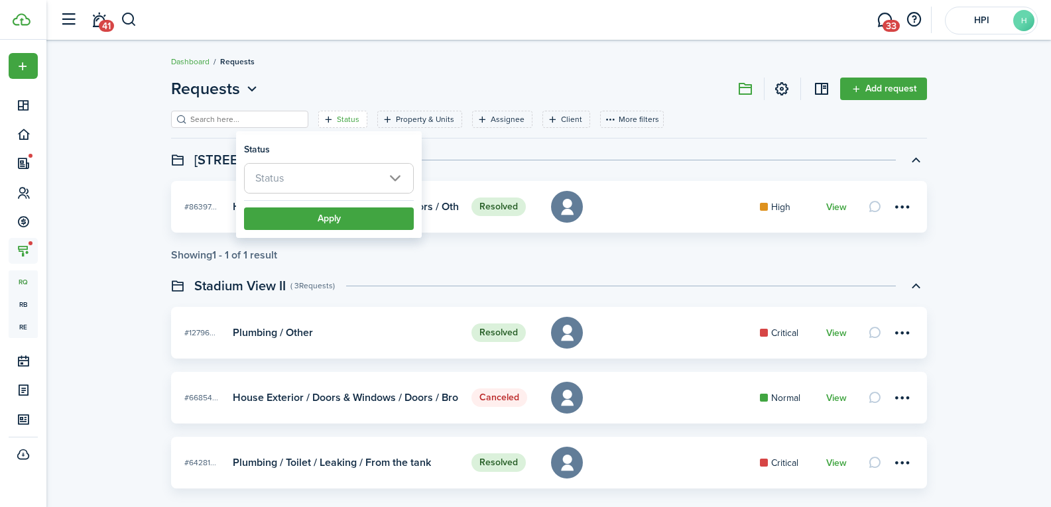
click at [321, 176] on span "Status" at bounding box center [329, 178] width 168 height 29
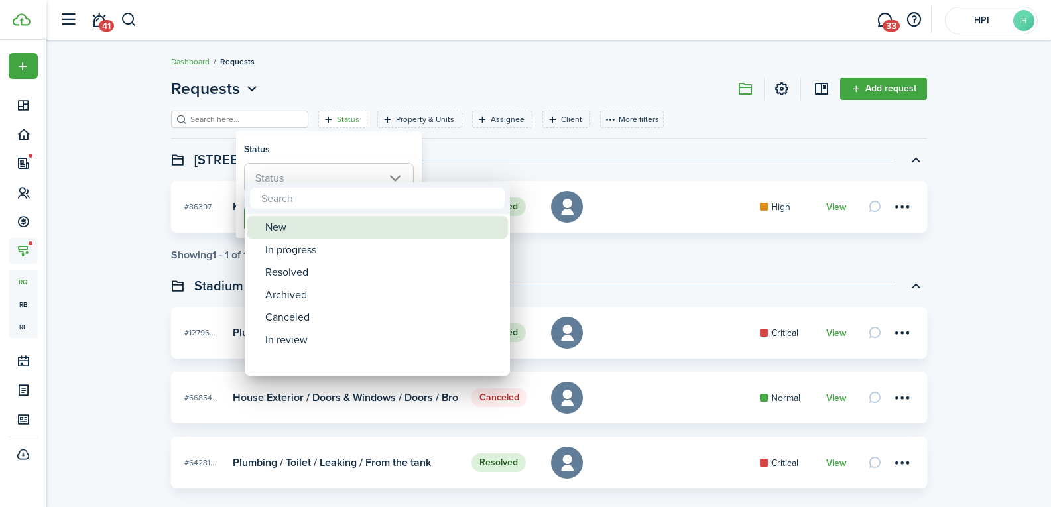
click at [296, 224] on div "New" at bounding box center [382, 227] width 235 height 23
type input "New"
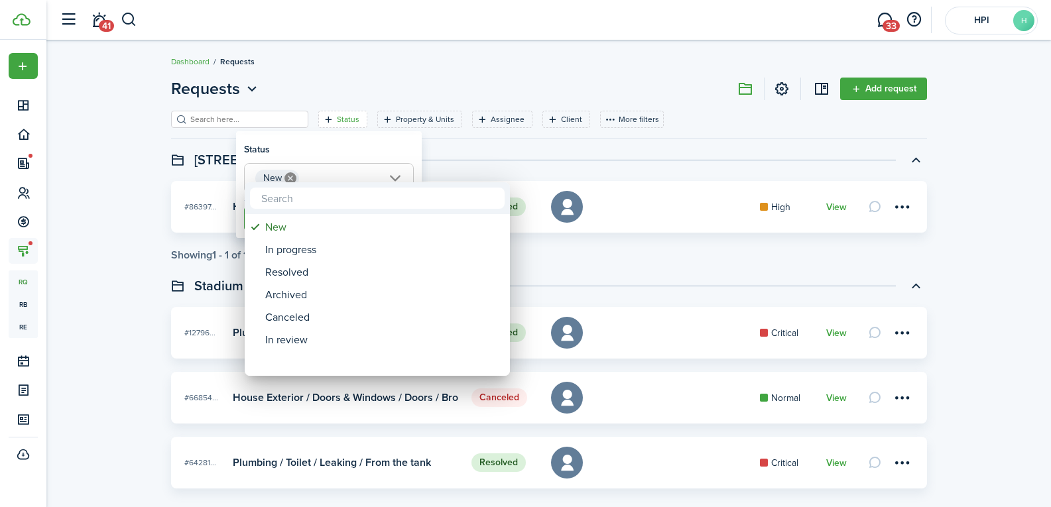
click at [225, 249] on div at bounding box center [525, 253] width 1263 height 719
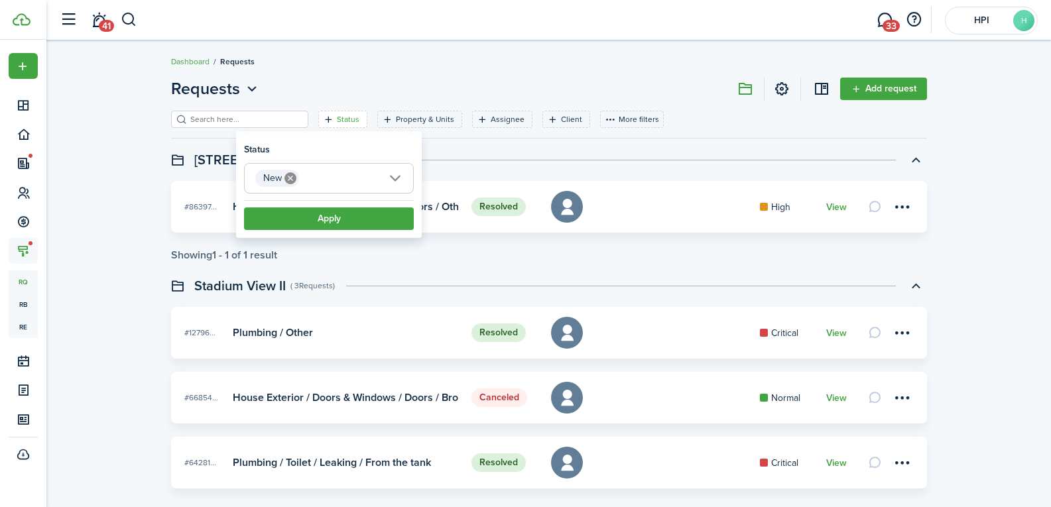
click at [247, 234] on filter-item-popup "Status New New Apply" at bounding box center [329, 186] width 186 height 103
click at [259, 229] on button "Apply" at bounding box center [329, 218] width 170 height 23
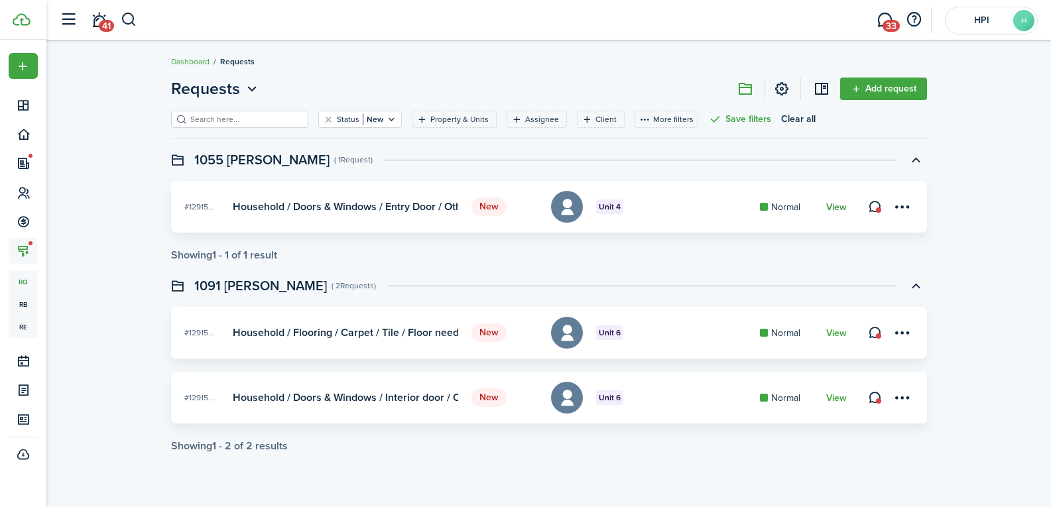
click at [835, 208] on link "View" at bounding box center [836, 207] width 21 height 11
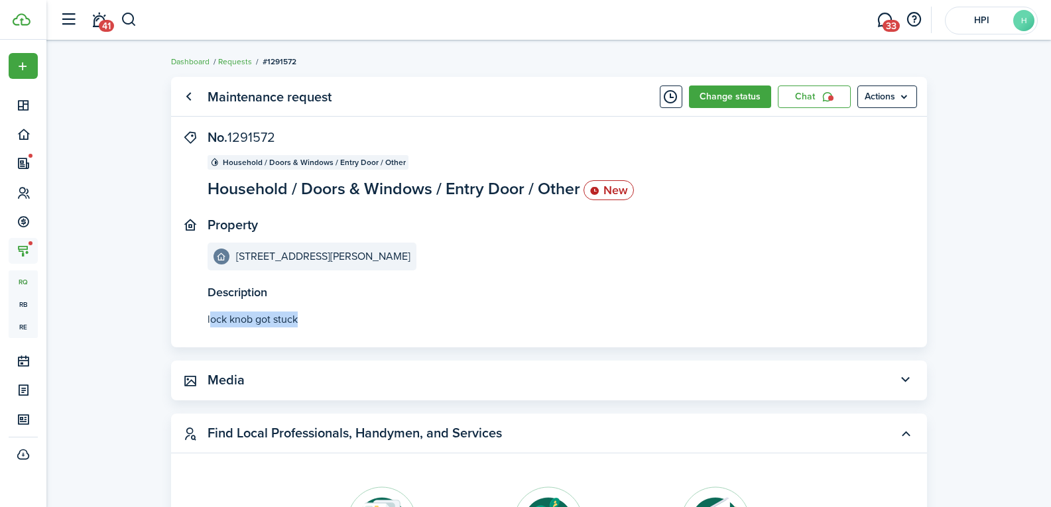
drag, startPoint x: 211, startPoint y: 318, endPoint x: 306, endPoint y: 322, distance: 94.9
click at [304, 322] on p "lock knob got stuck" at bounding box center [548, 320] width 683 height 16
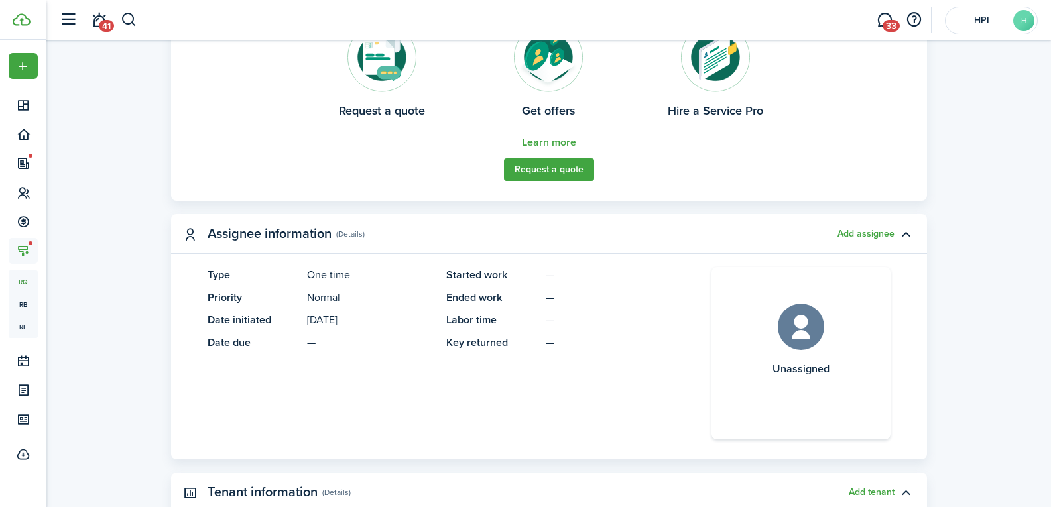
scroll to position [795, 0]
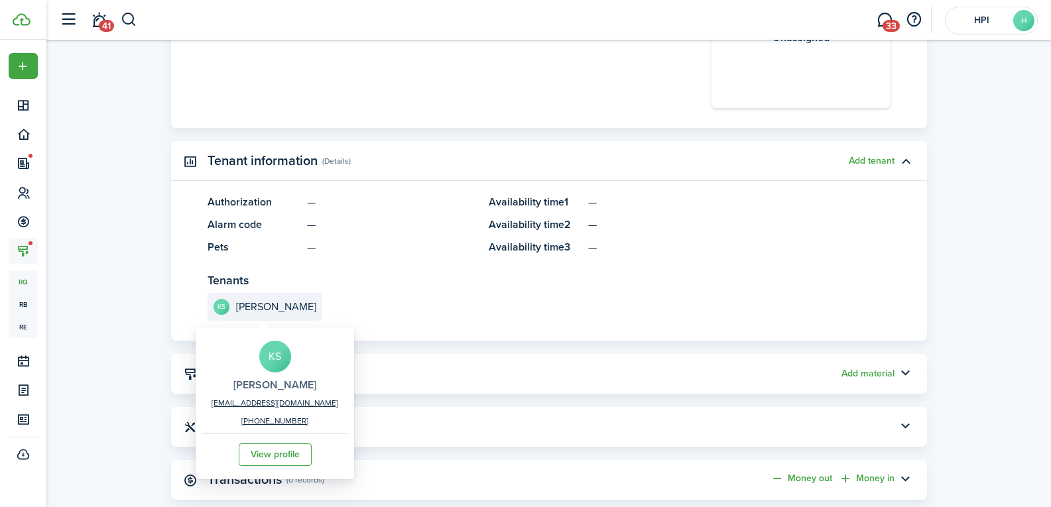
drag, startPoint x: 220, startPoint y: 377, endPoint x: 308, endPoint y: 388, distance: 89.0
click at [308, 388] on div "KS [PERSON_NAME] [EMAIL_ADDRESS][DOMAIN_NAME] [PHONE_NUMBER] View profile" at bounding box center [275, 403] width 146 height 145
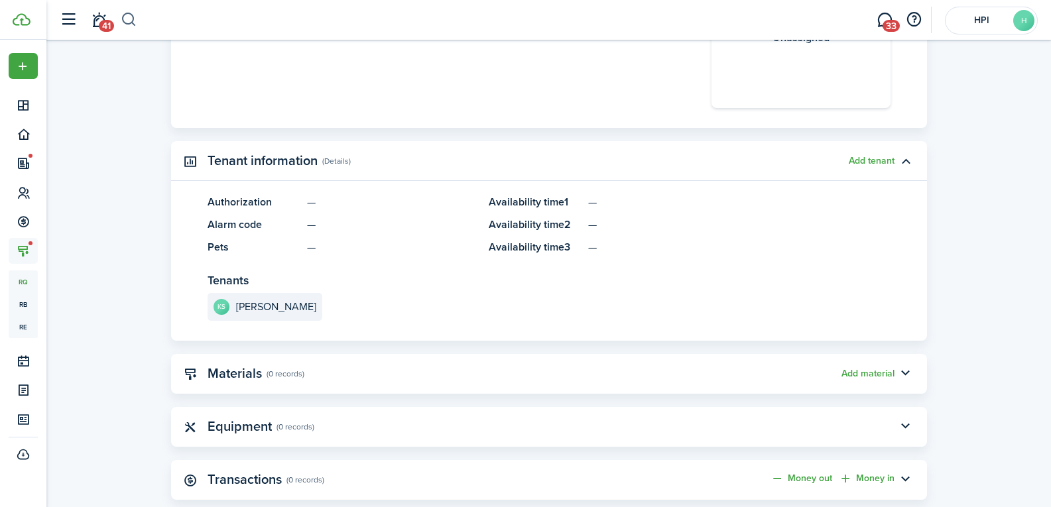
click at [132, 13] on button "button" at bounding box center [129, 20] width 17 height 23
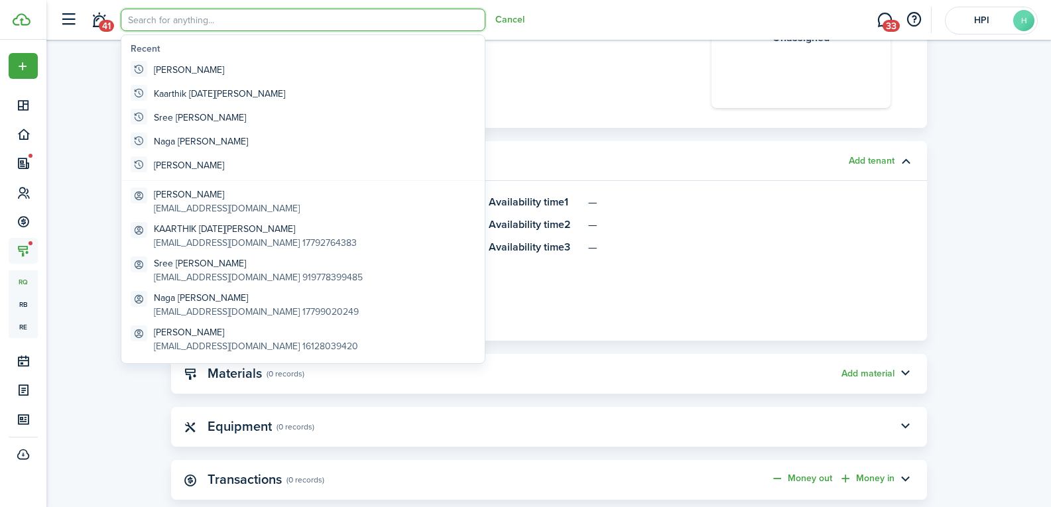
scroll to position [0, 0]
click at [180, 24] on input "search" at bounding box center [303, 20] width 365 height 23
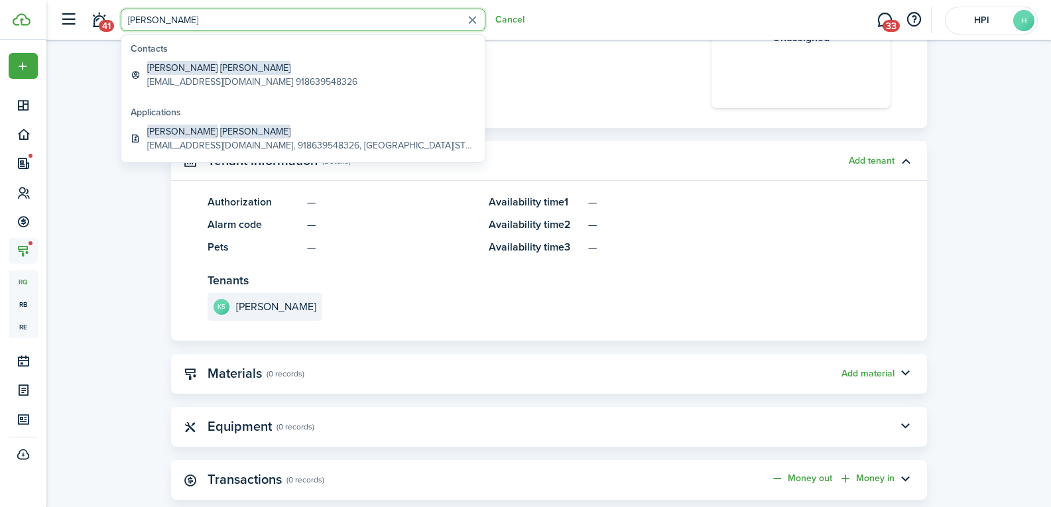
type input "[PERSON_NAME]"
click at [179, 63] on span "[PERSON_NAME]" at bounding box center [182, 68] width 70 height 14
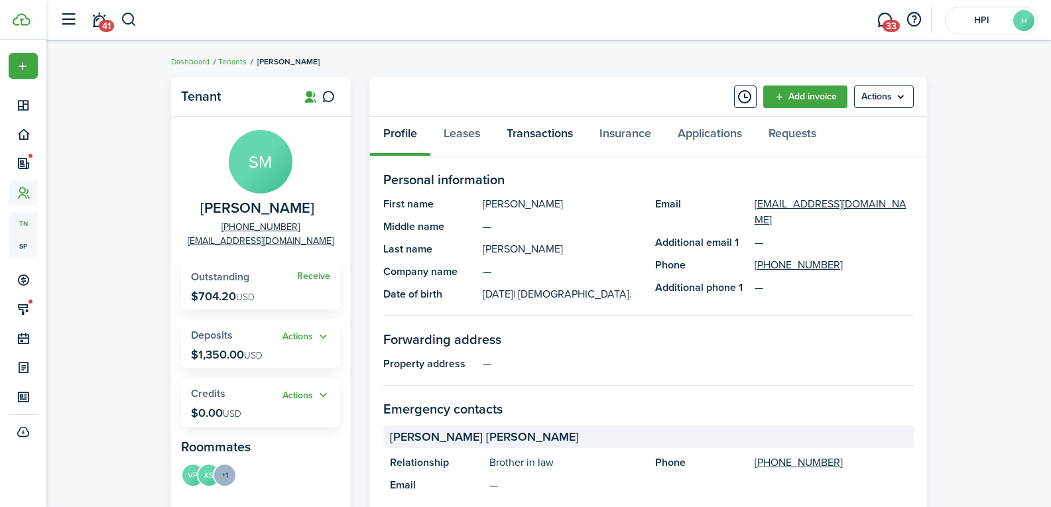
click at [534, 128] on link "Transactions" at bounding box center [539, 137] width 93 height 40
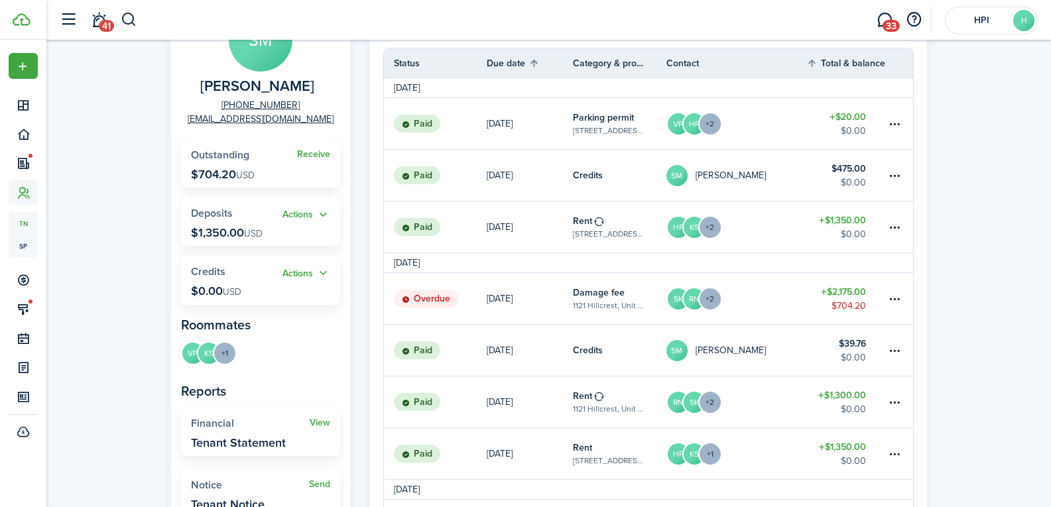
scroll to position [133, 0]
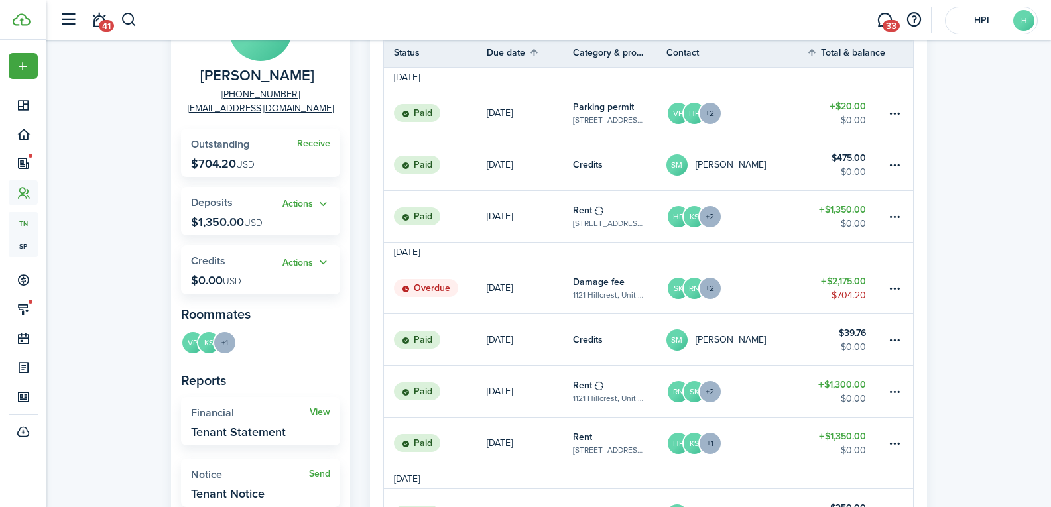
click at [839, 284] on table-amount-title "$2,175.00" at bounding box center [843, 281] width 45 height 14
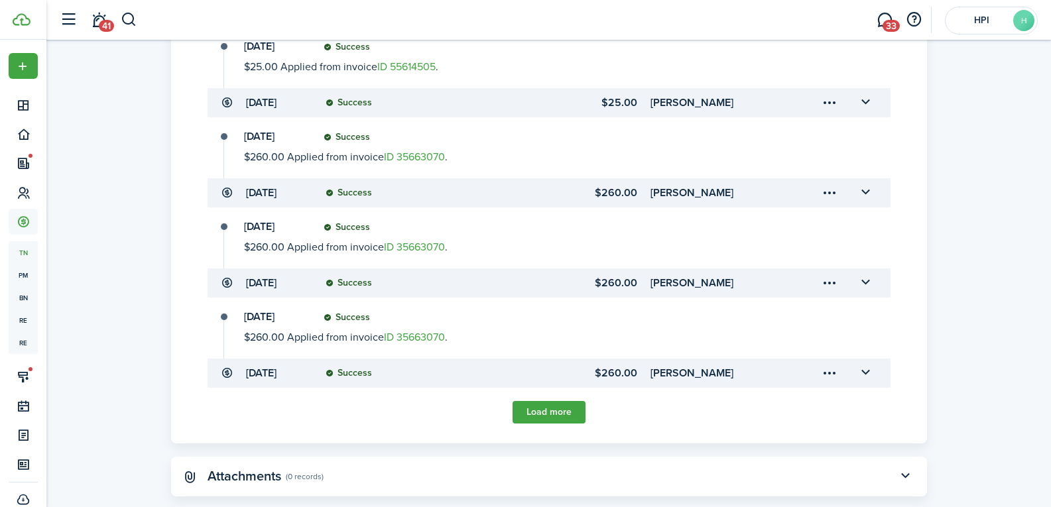
scroll to position [675, 0]
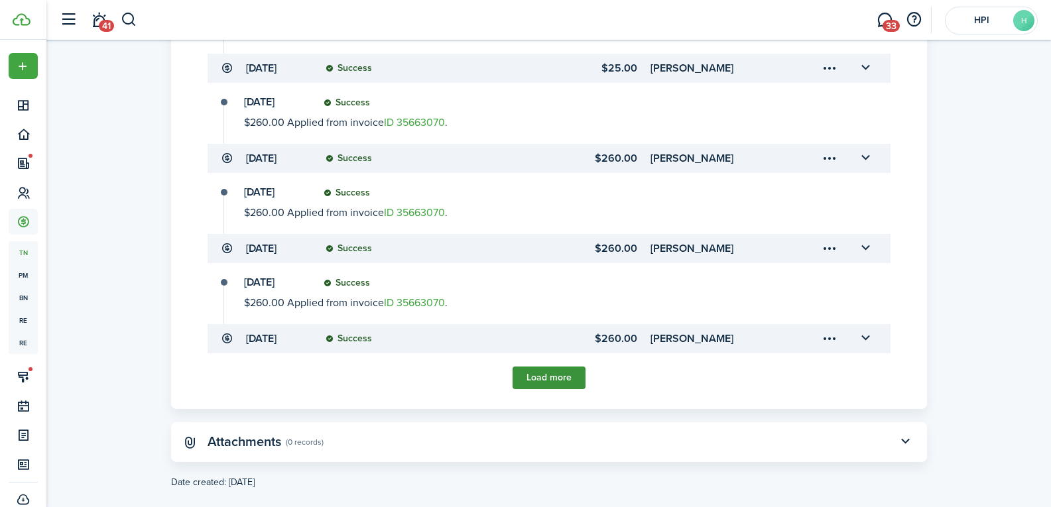
click at [548, 375] on button "Load more" at bounding box center [548, 378] width 73 height 23
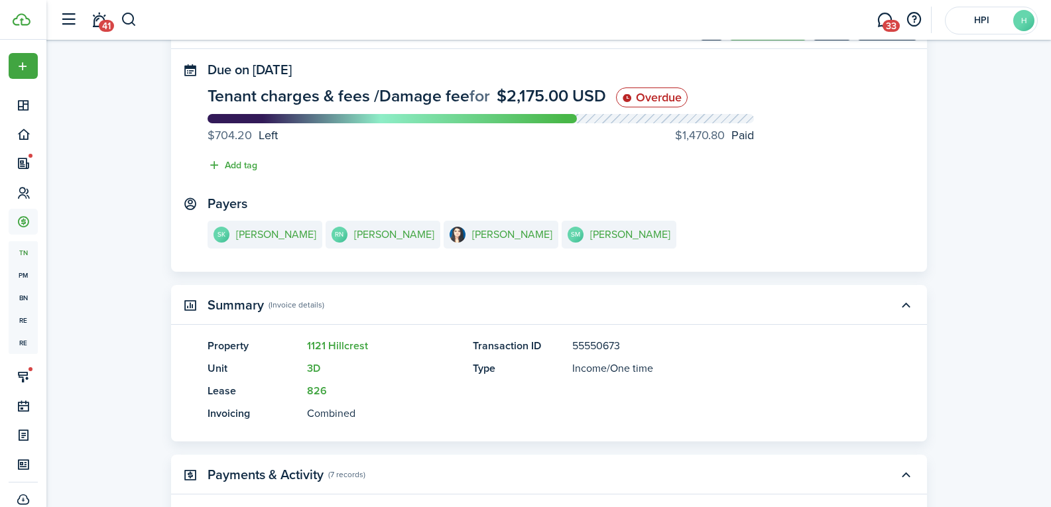
scroll to position [0, 0]
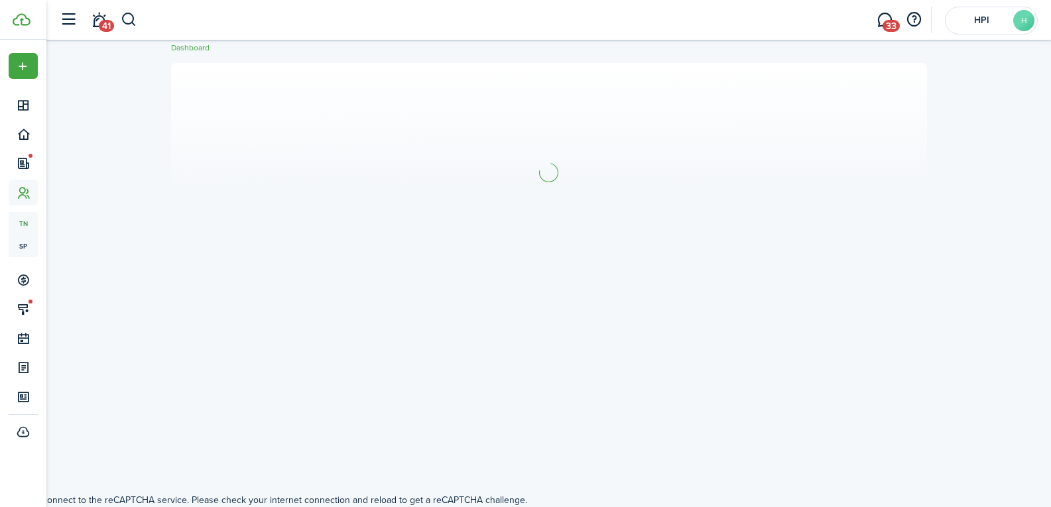
scroll to position [133, 0]
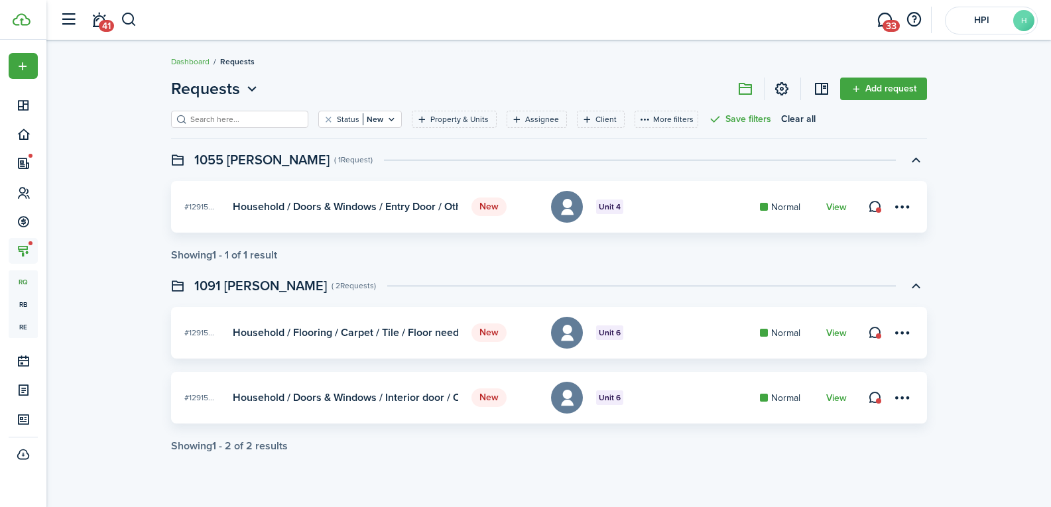
scroll to position [14, 0]
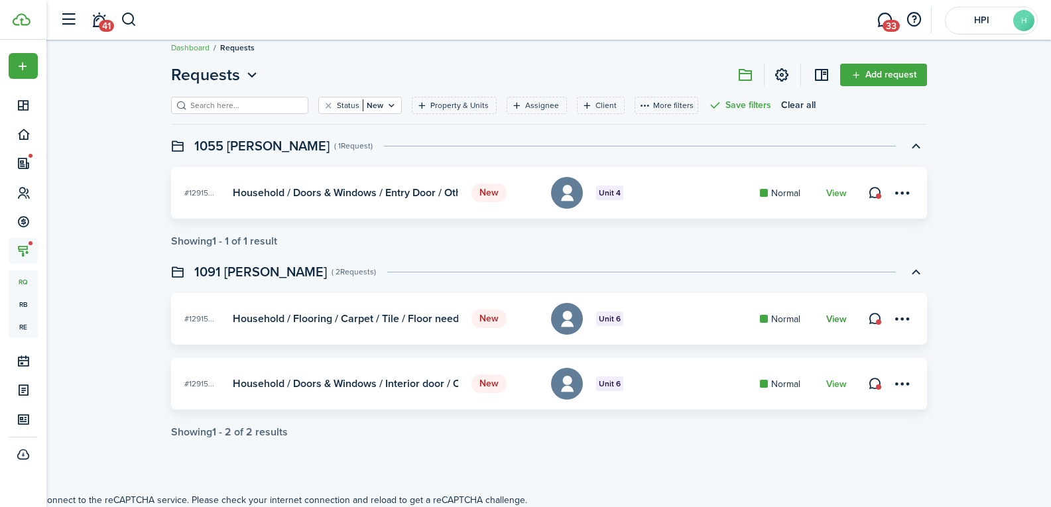
click at [838, 316] on link "View" at bounding box center [836, 319] width 21 height 11
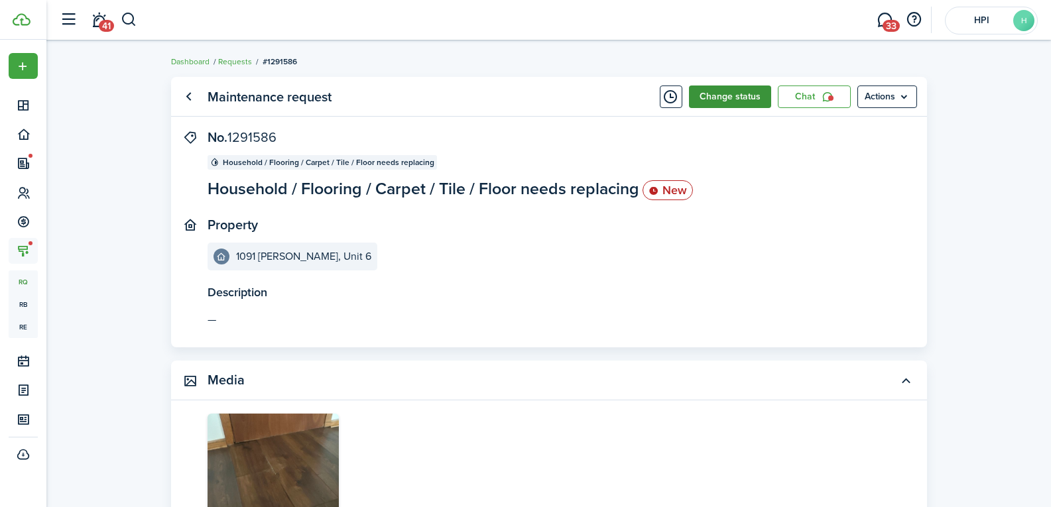
click at [717, 101] on button "Change status" at bounding box center [730, 97] width 82 height 23
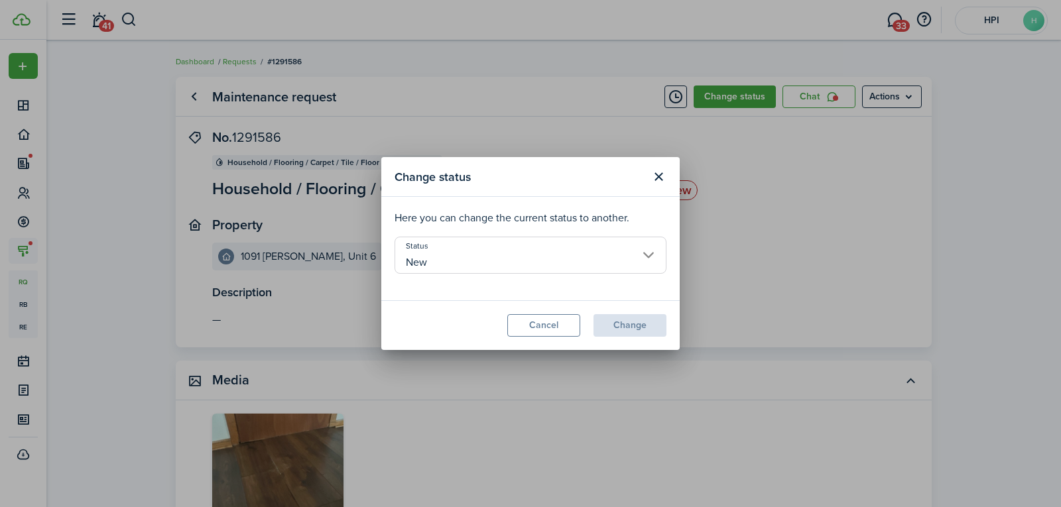
click at [456, 260] on input "New" at bounding box center [530, 255] width 272 height 37
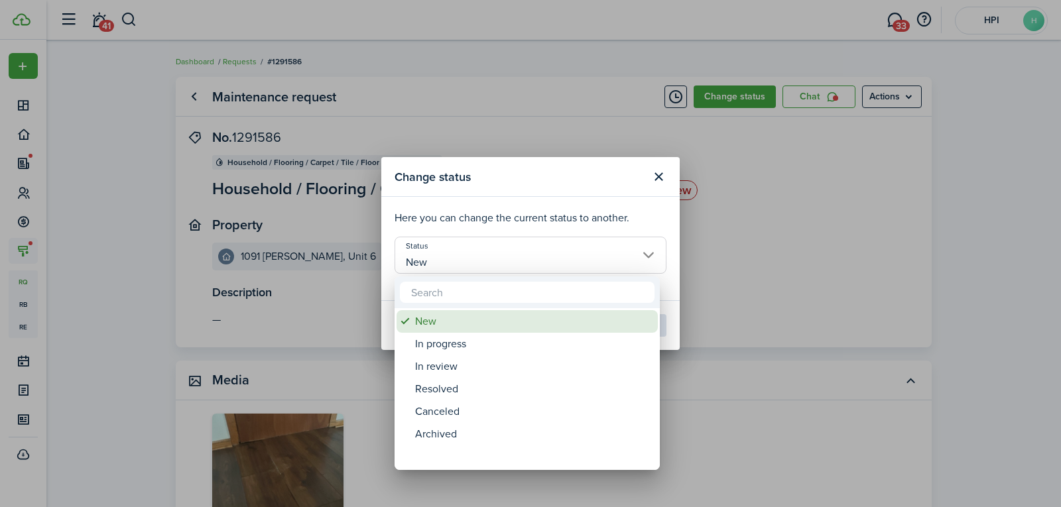
click at [450, 318] on div "New" at bounding box center [532, 321] width 235 height 23
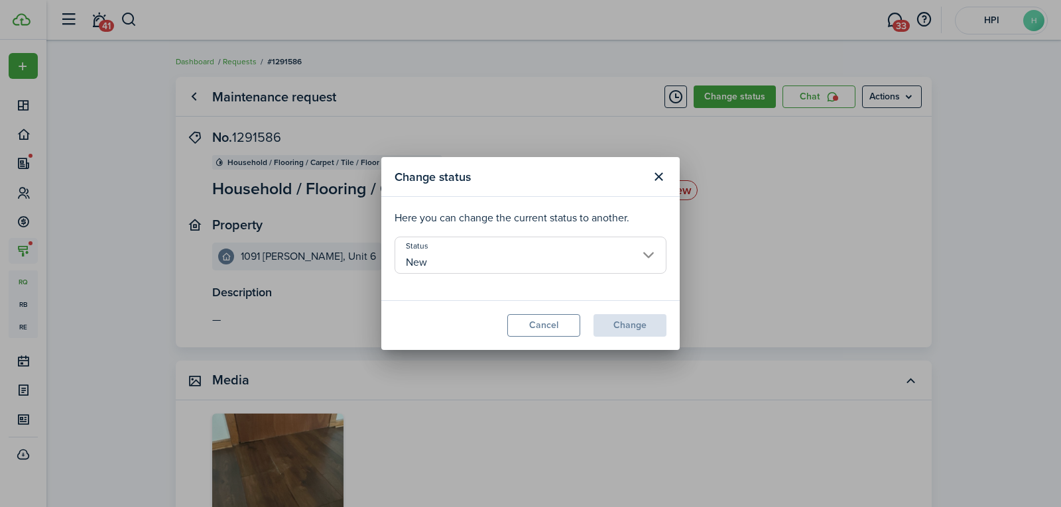
click at [452, 255] on input "New" at bounding box center [530, 255] width 272 height 37
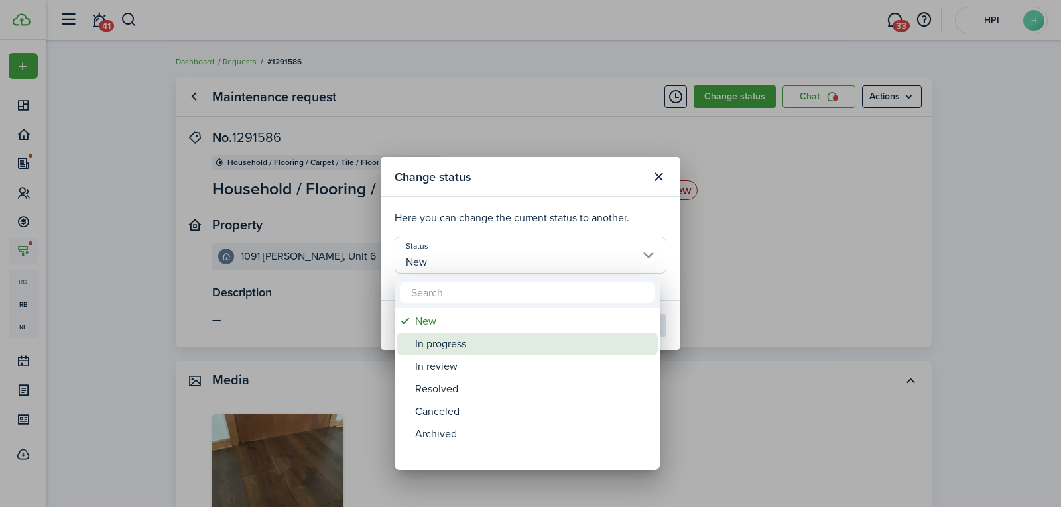
click at [473, 350] on div "In progress" at bounding box center [532, 344] width 235 height 23
type input "In progress"
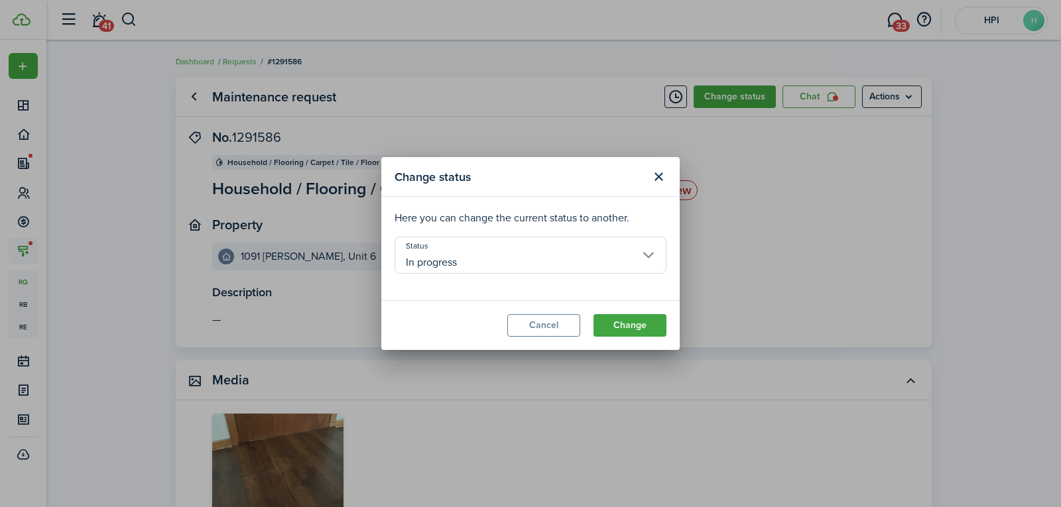
click at [639, 340] on modal-footer "Cancel Change" at bounding box center [530, 325] width 298 height 50
click at [642, 335] on button "Change" at bounding box center [629, 325] width 73 height 23
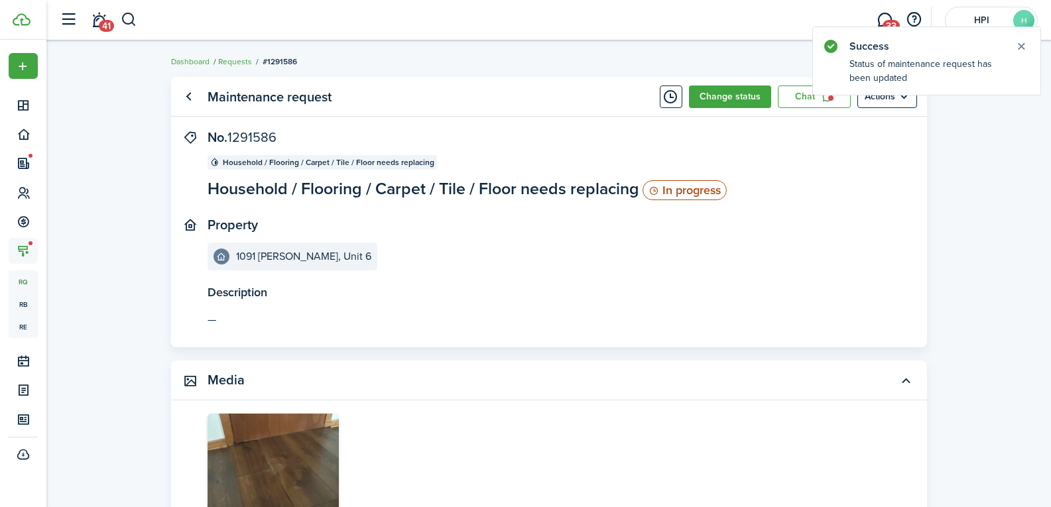
scroll to position [14, 0]
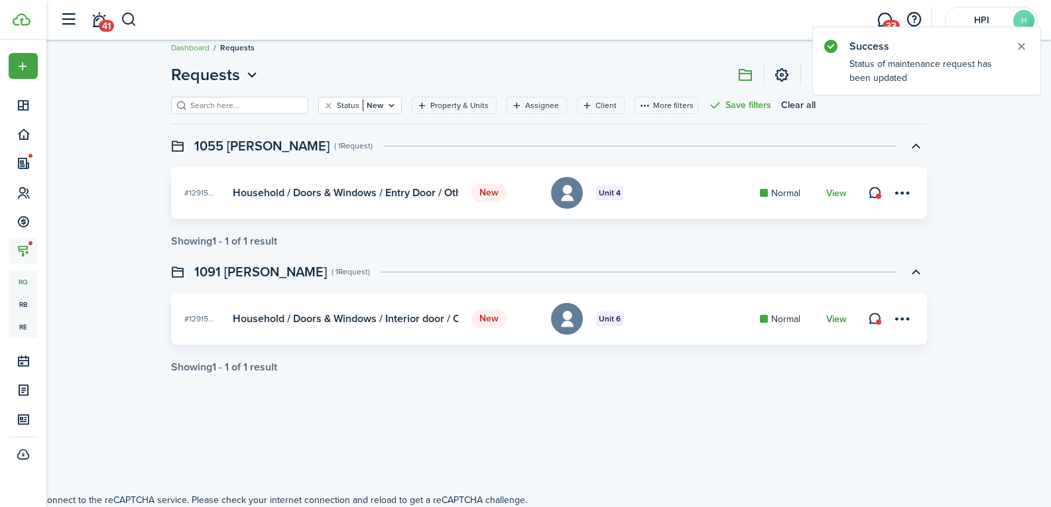
click at [837, 316] on link "View" at bounding box center [836, 319] width 21 height 11
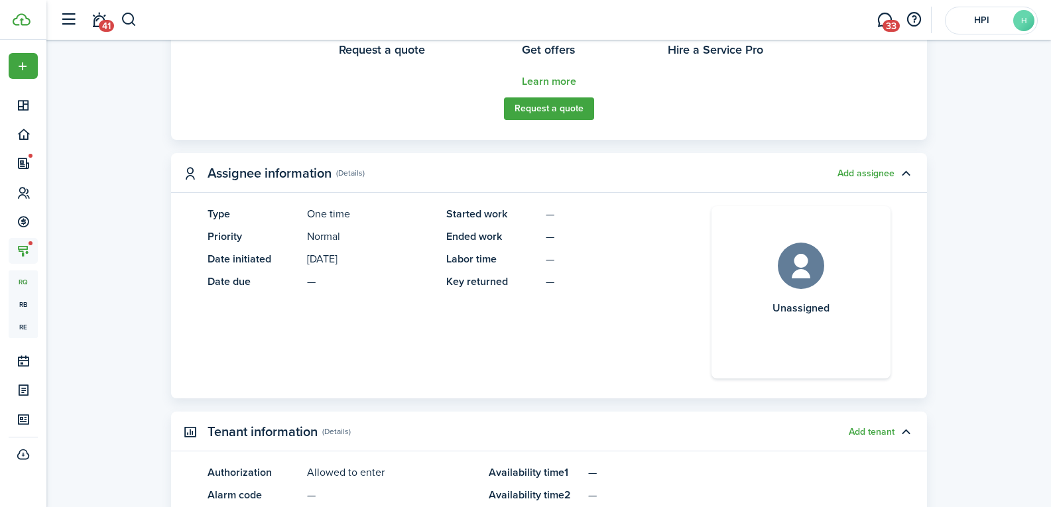
scroll to position [928, 0]
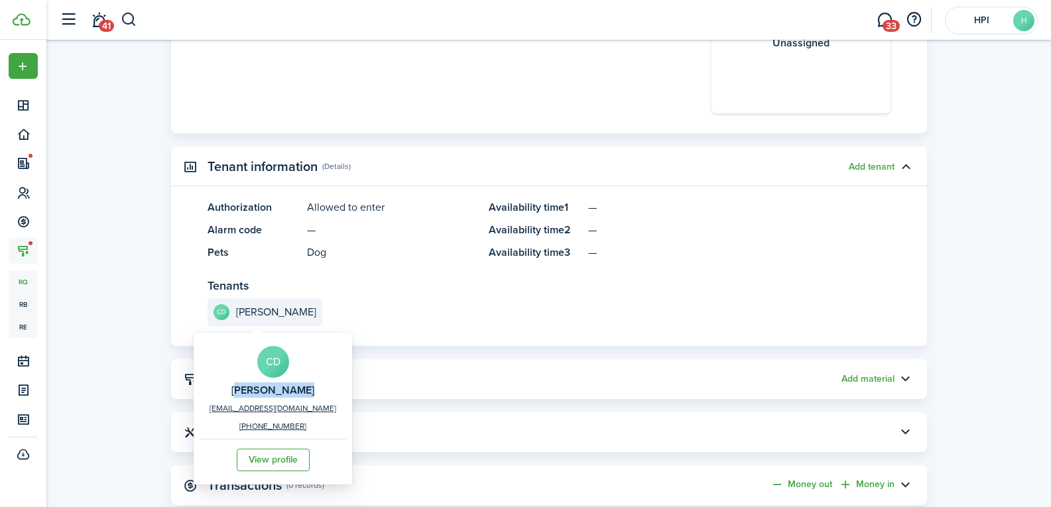
drag, startPoint x: 221, startPoint y: 377, endPoint x: 308, endPoint y: 390, distance: 88.5
click at [308, 390] on div "CD [PERSON_NAME] [EMAIL_ADDRESS][DOMAIN_NAME] [PHONE_NUMBER] View profile" at bounding box center [273, 408] width 146 height 145
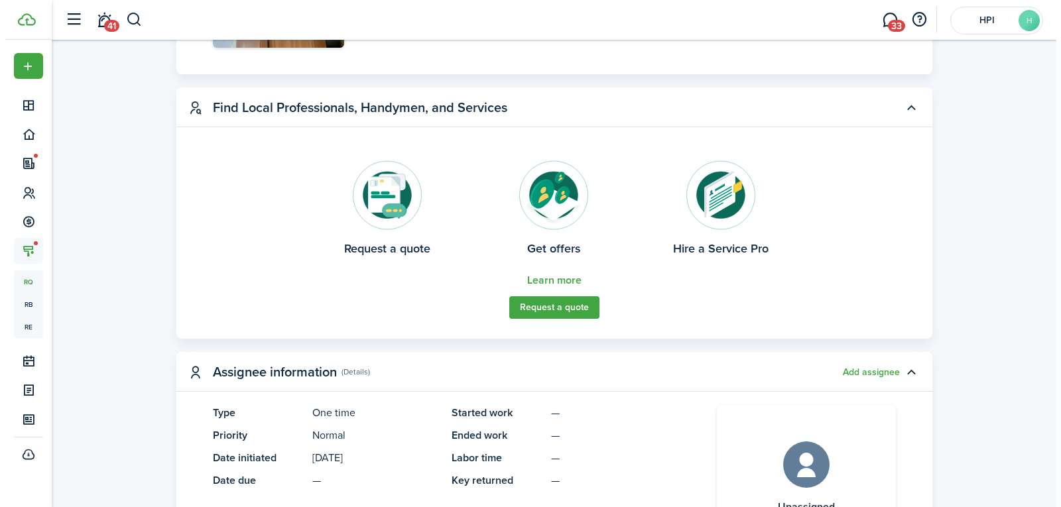
scroll to position [0, 0]
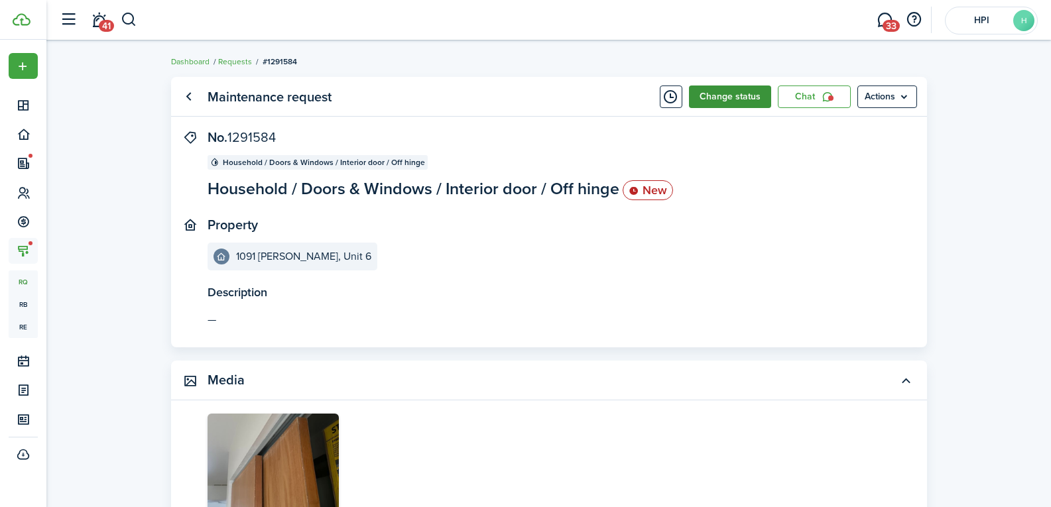
click at [706, 99] on button "Change status" at bounding box center [730, 97] width 82 height 23
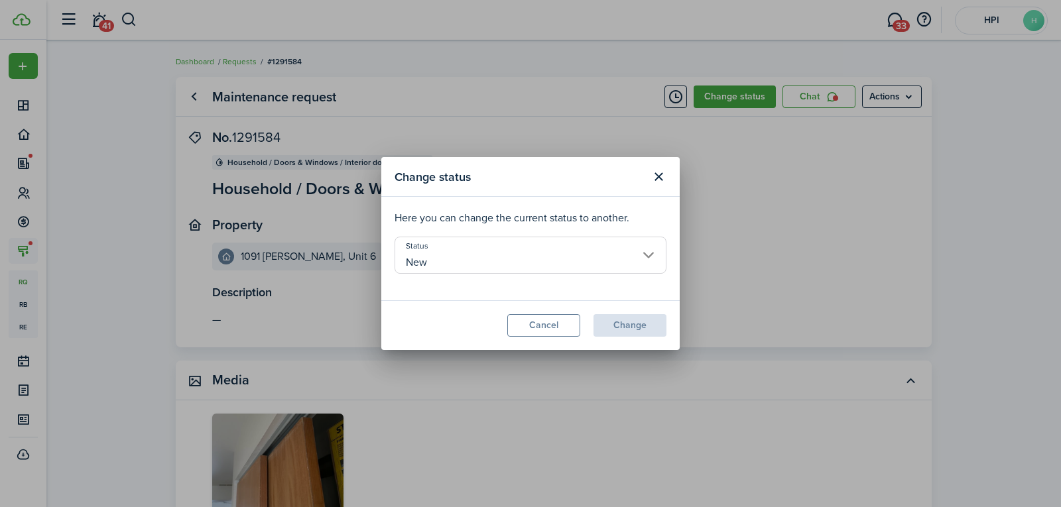
click at [465, 241] on input "New" at bounding box center [530, 255] width 272 height 37
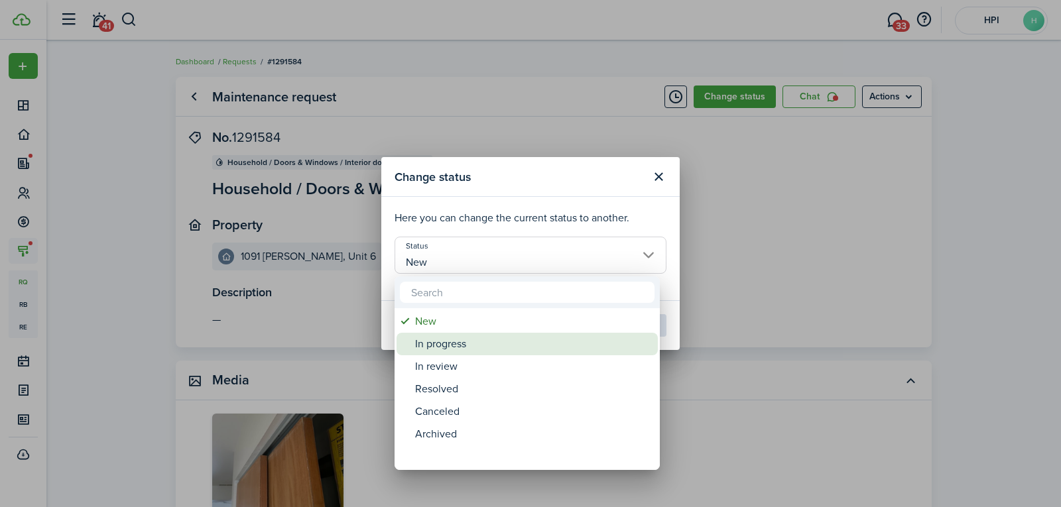
click at [493, 334] on div "In progress" at bounding box center [532, 344] width 235 height 23
type input "In progress"
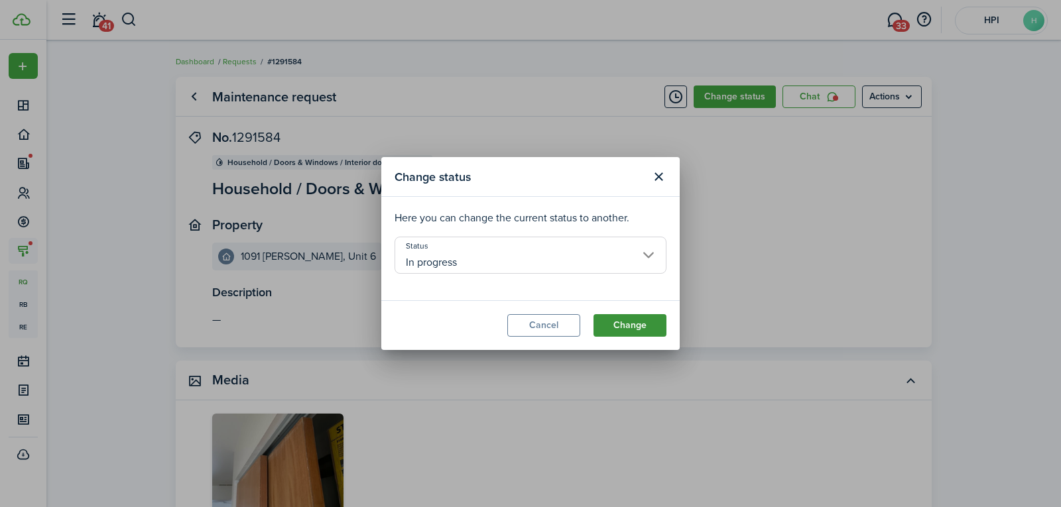
click at [652, 331] on button "Change" at bounding box center [629, 325] width 73 height 23
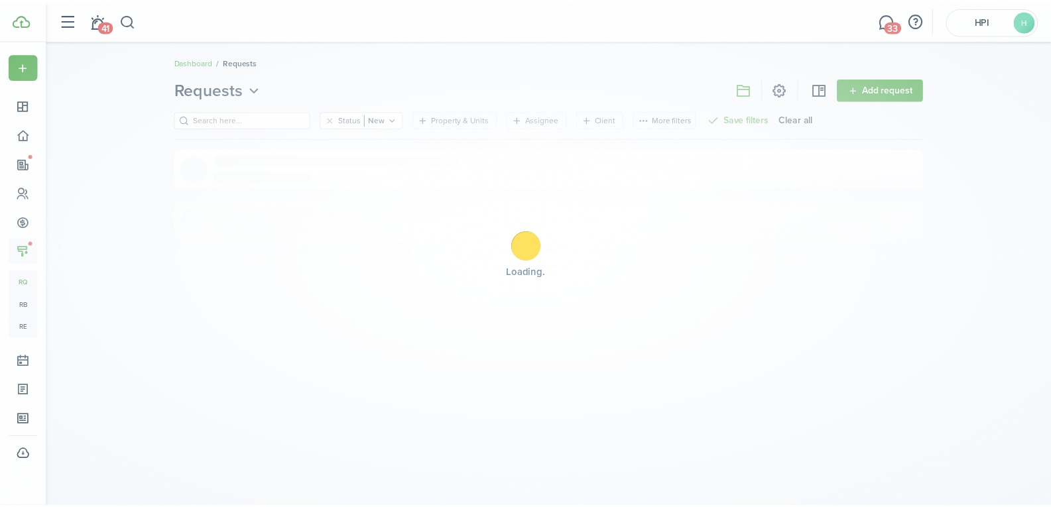
scroll to position [14, 0]
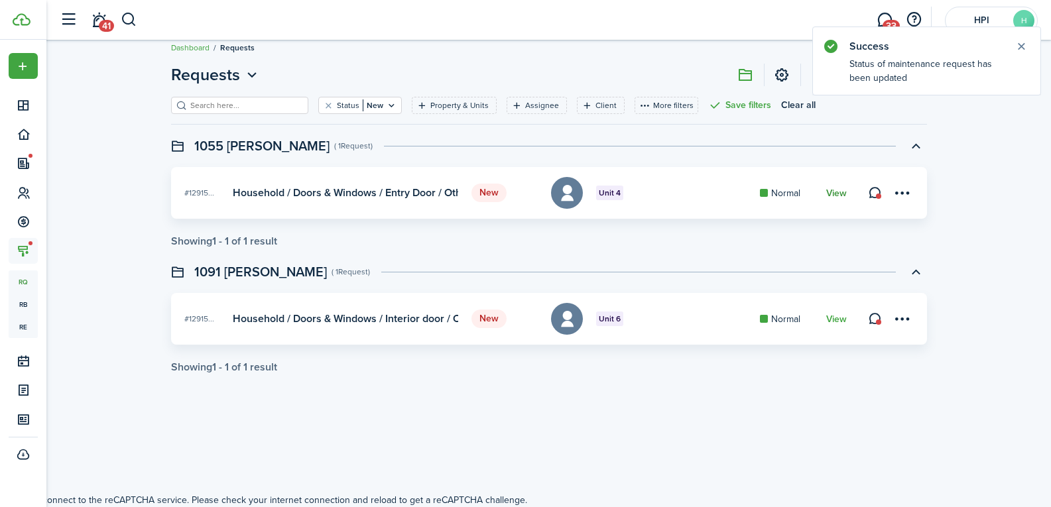
click at [836, 190] on link "View" at bounding box center [836, 193] width 21 height 11
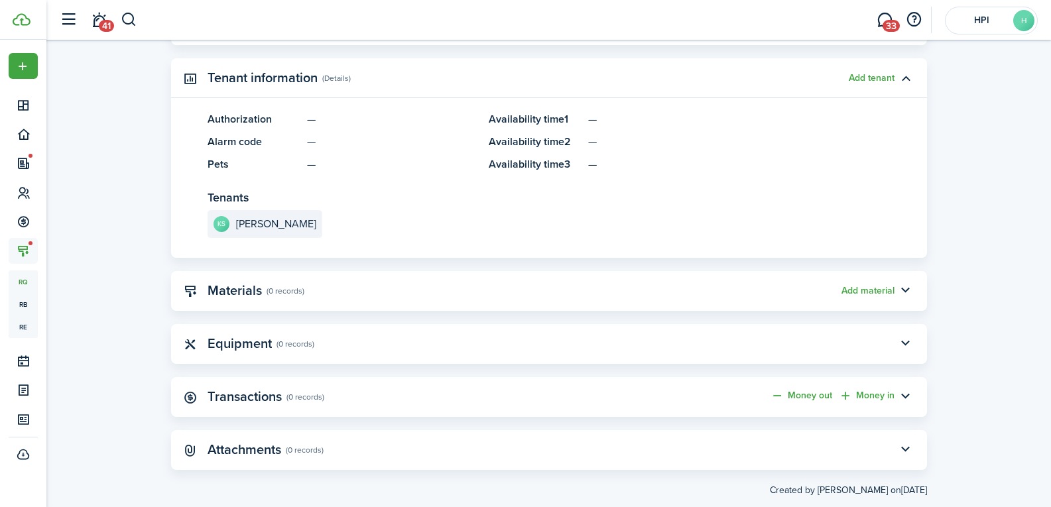
scroll to position [905, 0]
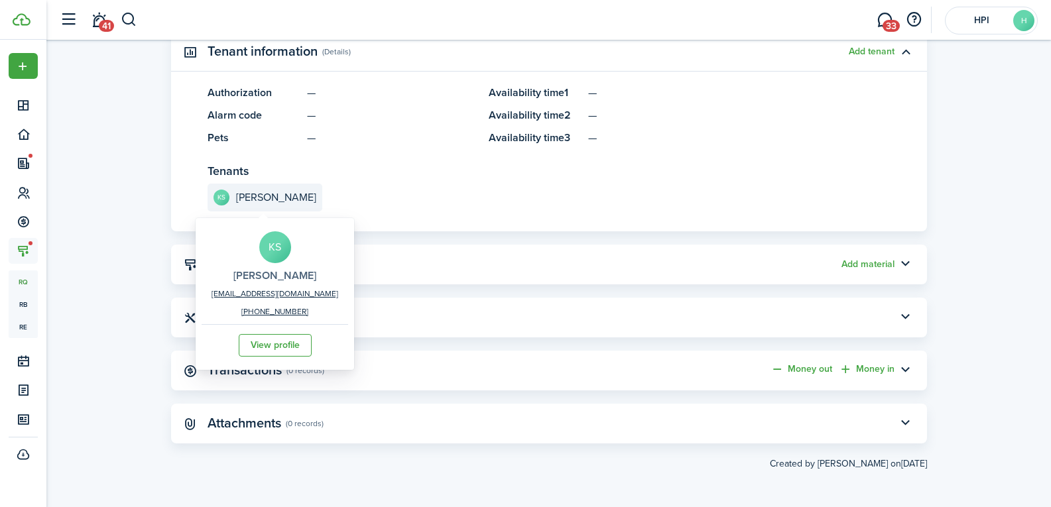
drag, startPoint x: 219, startPoint y: 262, endPoint x: 304, endPoint y: 272, distance: 84.9
click at [304, 272] on div "KS [PERSON_NAME] [EMAIL_ADDRESS][DOMAIN_NAME] [PHONE_NUMBER] View profile" at bounding box center [275, 293] width 146 height 145
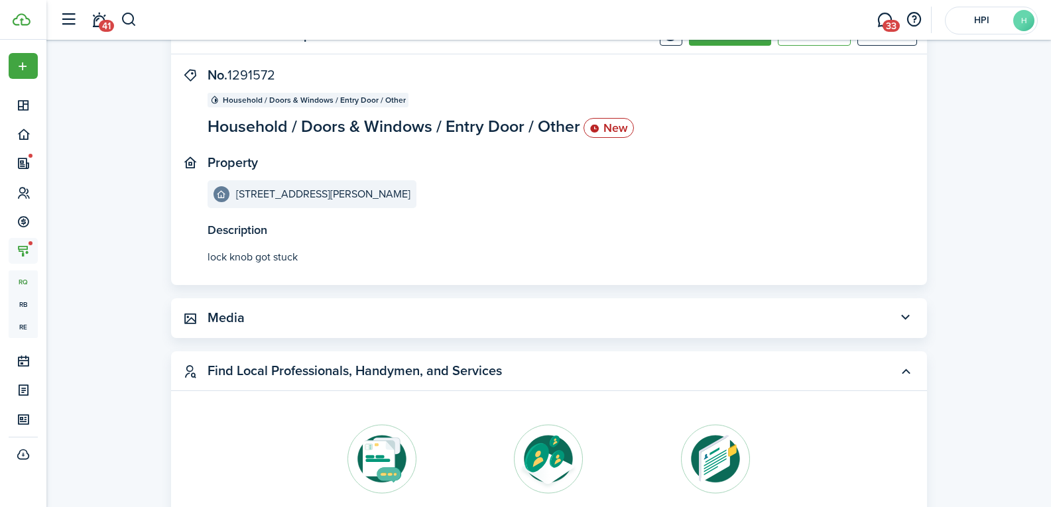
scroll to position [43, 0]
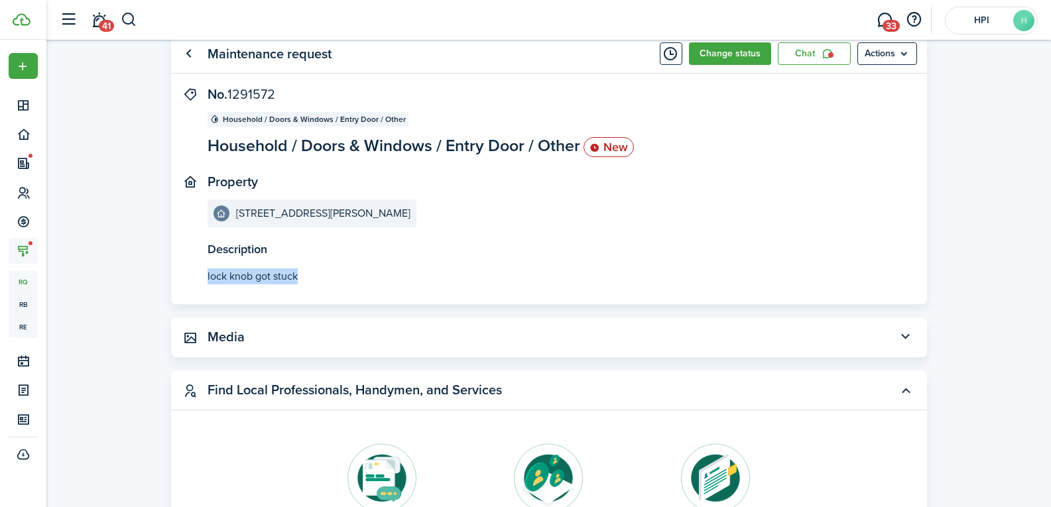
drag, startPoint x: 302, startPoint y: 273, endPoint x: 203, endPoint y: 270, distance: 98.8
click at [203, 270] on panel-main-body "Description lock knob got stuck No. 1291572 Household / Doors & Windows / Entry…" at bounding box center [549, 195] width 756 height 217
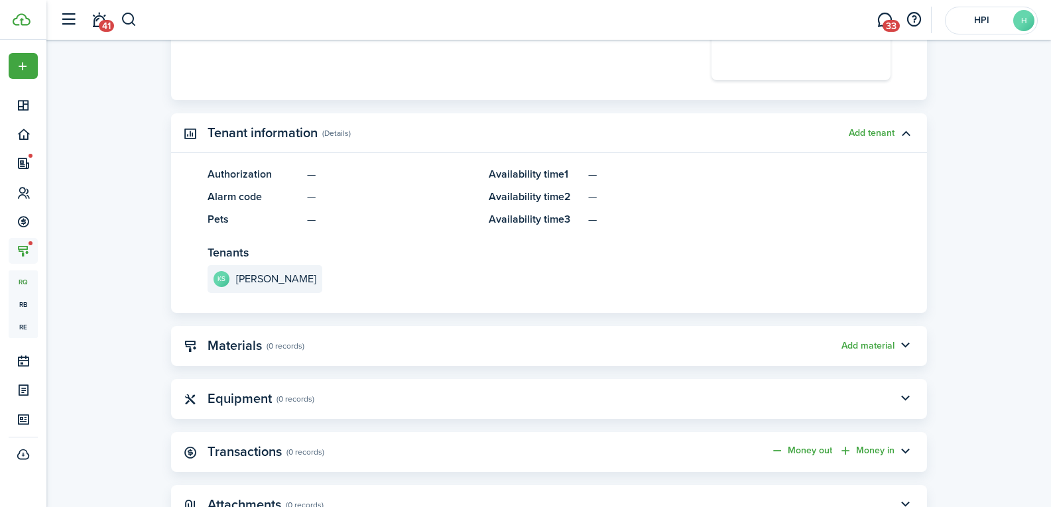
scroll to position [839, 0]
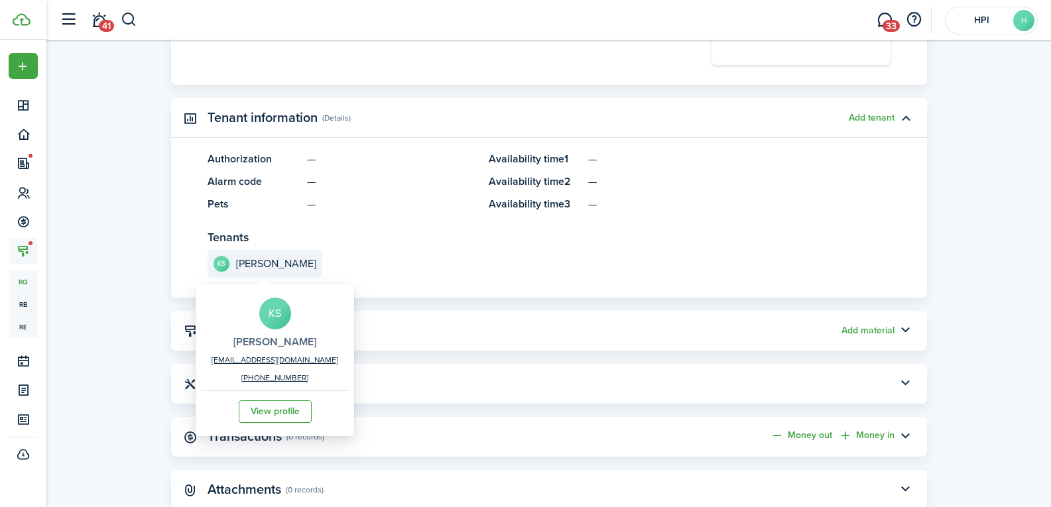
drag, startPoint x: 223, startPoint y: 315, endPoint x: 302, endPoint y: 342, distance: 83.4
click at [302, 342] on div "KS [PERSON_NAME] [EMAIL_ADDRESS][DOMAIN_NAME] [PHONE_NUMBER] View profile" at bounding box center [275, 360] width 146 height 145
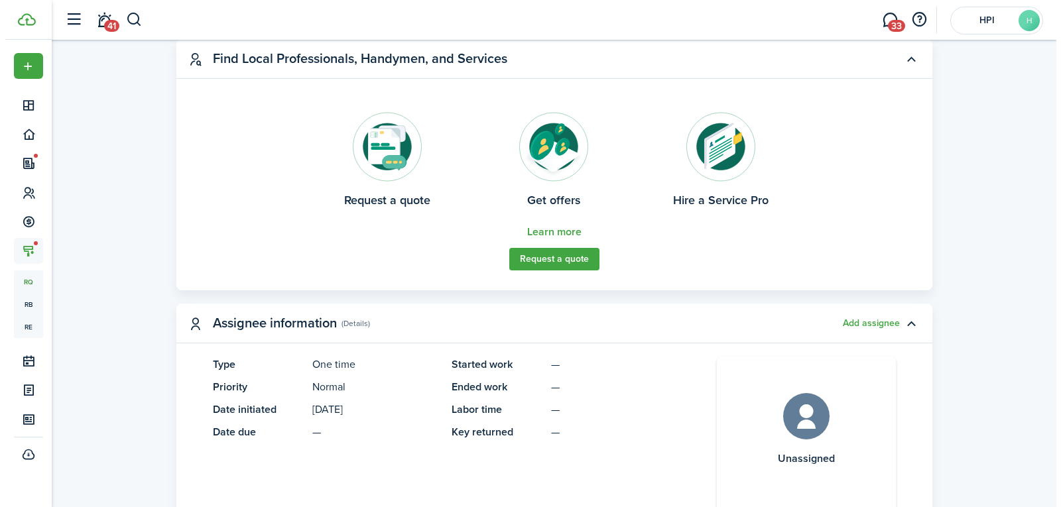
scroll to position [0, 0]
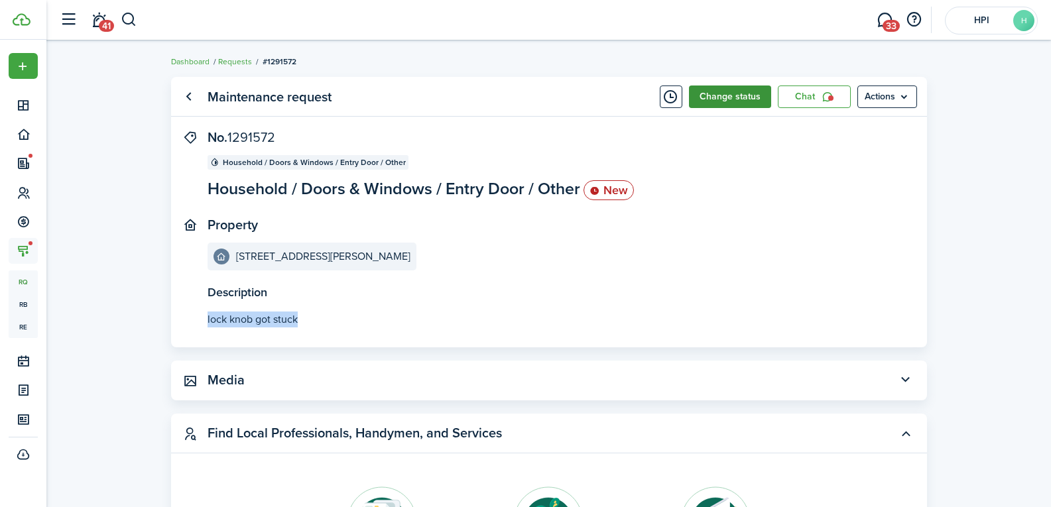
click at [723, 88] on button "Change status" at bounding box center [730, 97] width 82 height 23
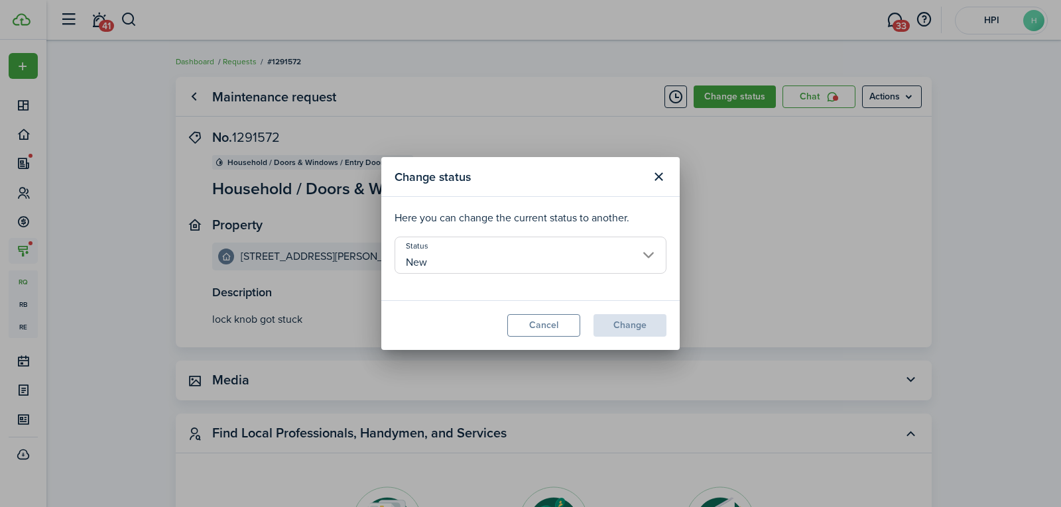
click at [488, 259] on input "New" at bounding box center [530, 255] width 272 height 37
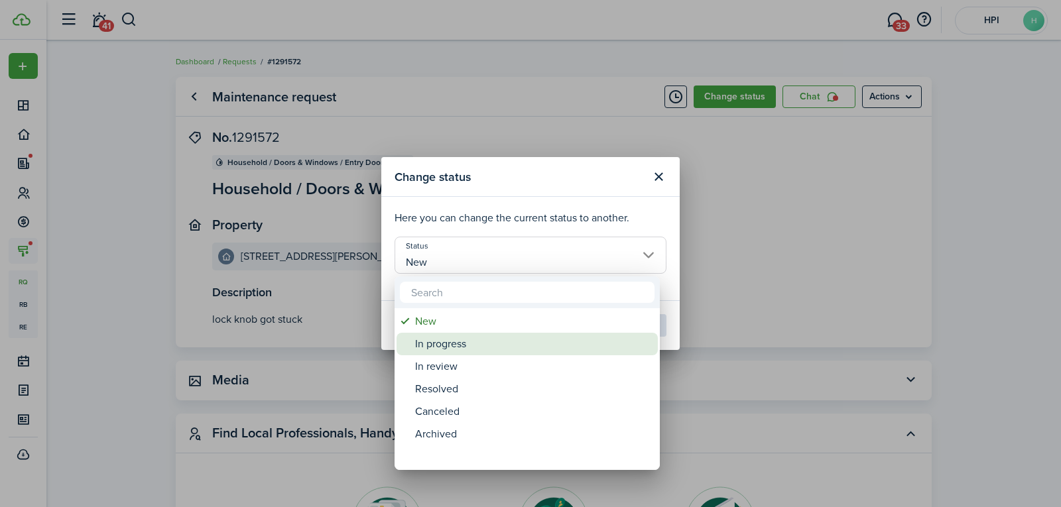
click at [468, 345] on div "In progress" at bounding box center [532, 344] width 235 height 23
type input "In progress"
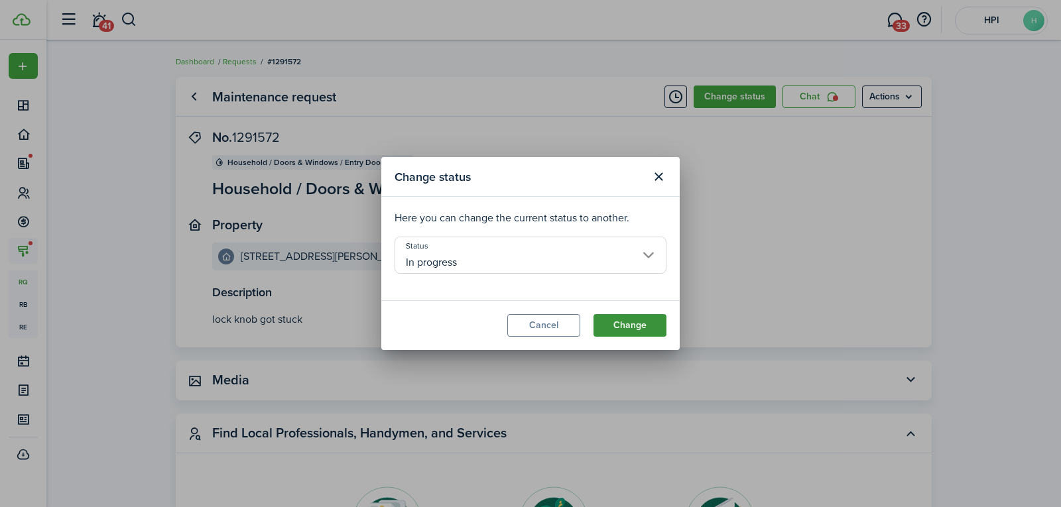
click at [666, 336] on modal-footer "Cancel Change" at bounding box center [530, 325] width 298 height 50
click at [657, 330] on button "Change" at bounding box center [629, 325] width 73 height 23
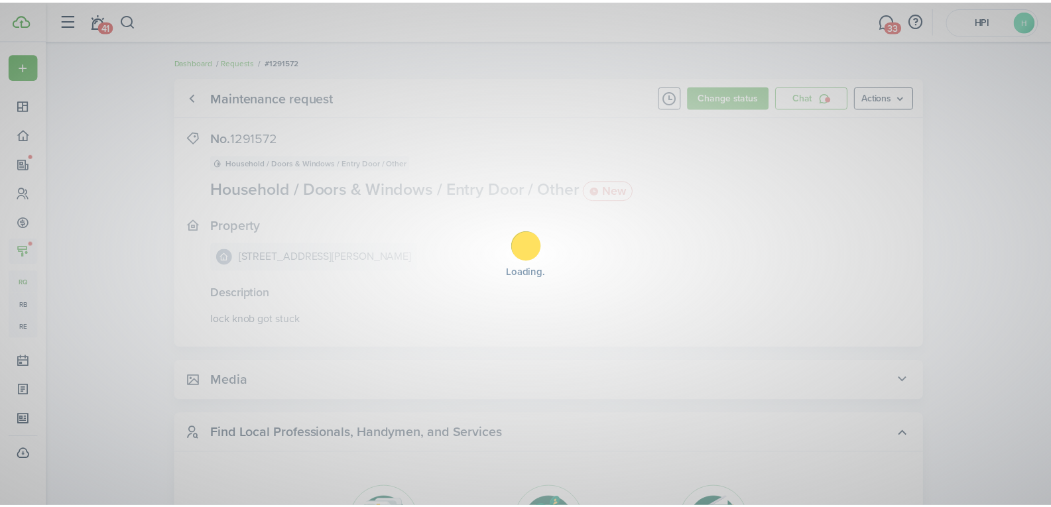
scroll to position [14, 0]
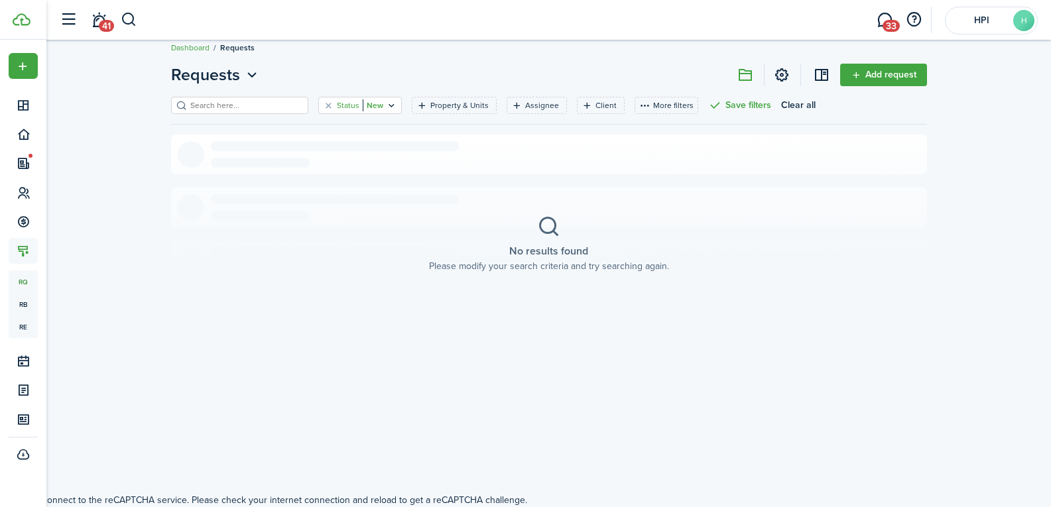
click at [365, 106] on filter-tag-value "New" at bounding box center [373, 105] width 21 height 12
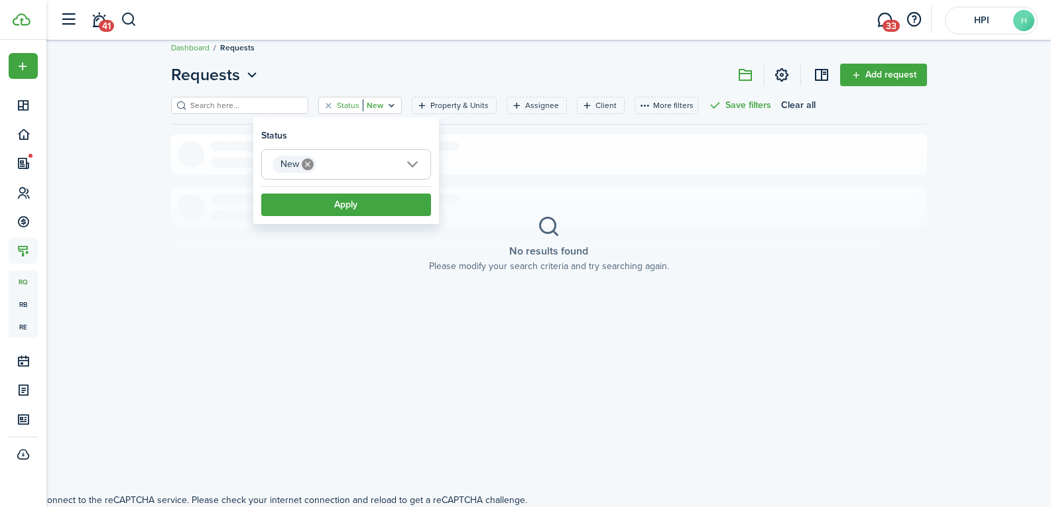
click at [316, 172] on span "New" at bounding box center [346, 164] width 168 height 29
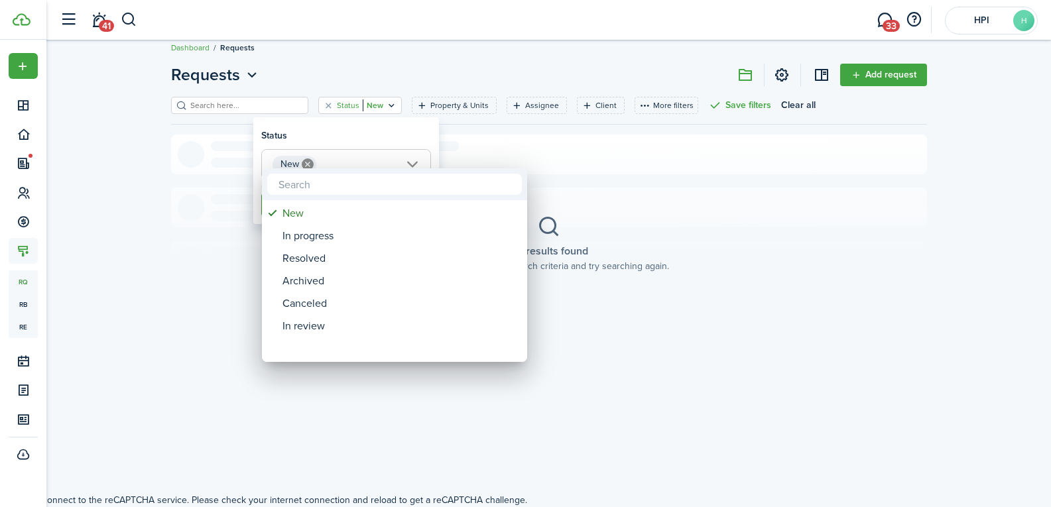
click at [309, 164] on div at bounding box center [525, 253] width 1263 height 719
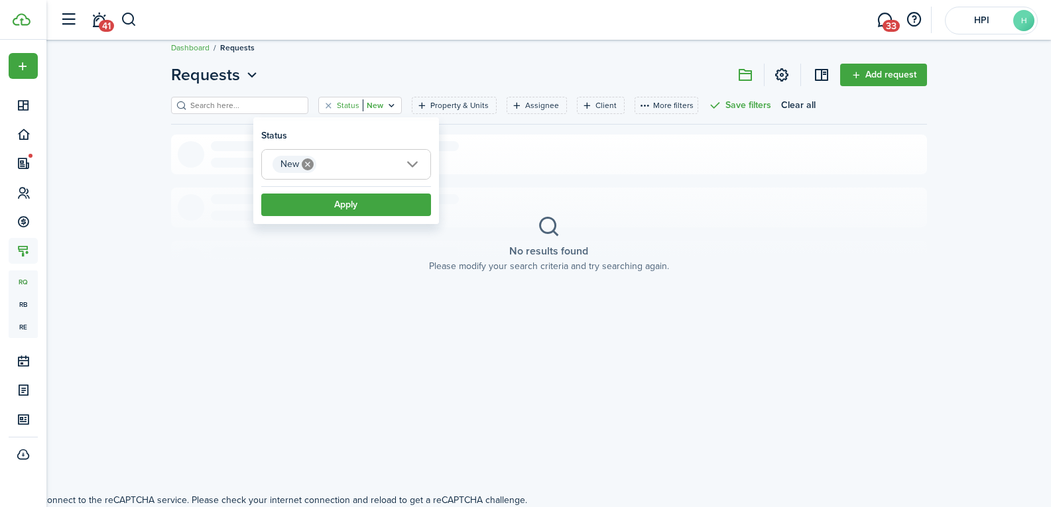
click at [308, 164] on icon at bounding box center [308, 164] width 12 height 12
click at [307, 164] on span "Status" at bounding box center [346, 164] width 168 height 29
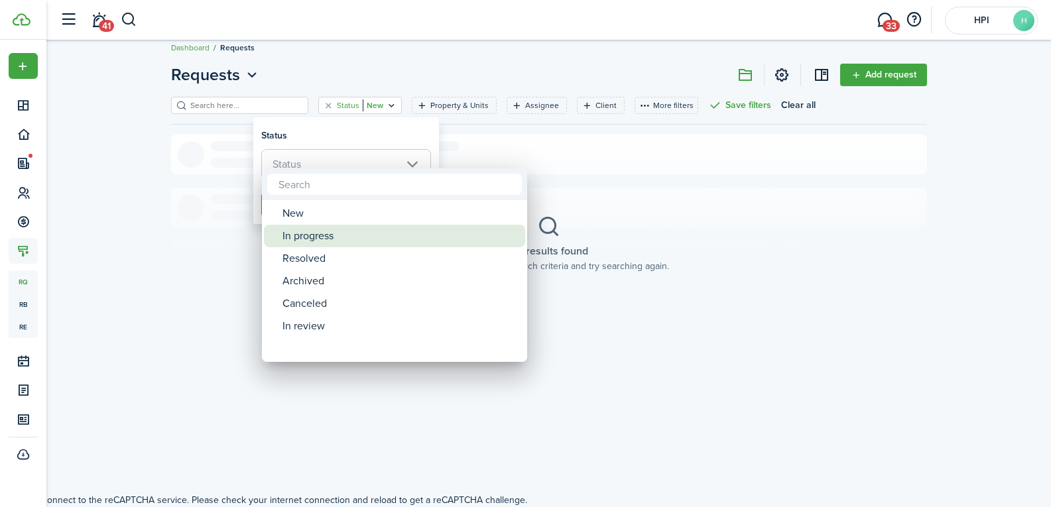
click at [319, 234] on div "In progress" at bounding box center [399, 236] width 235 height 23
type input "In progress"
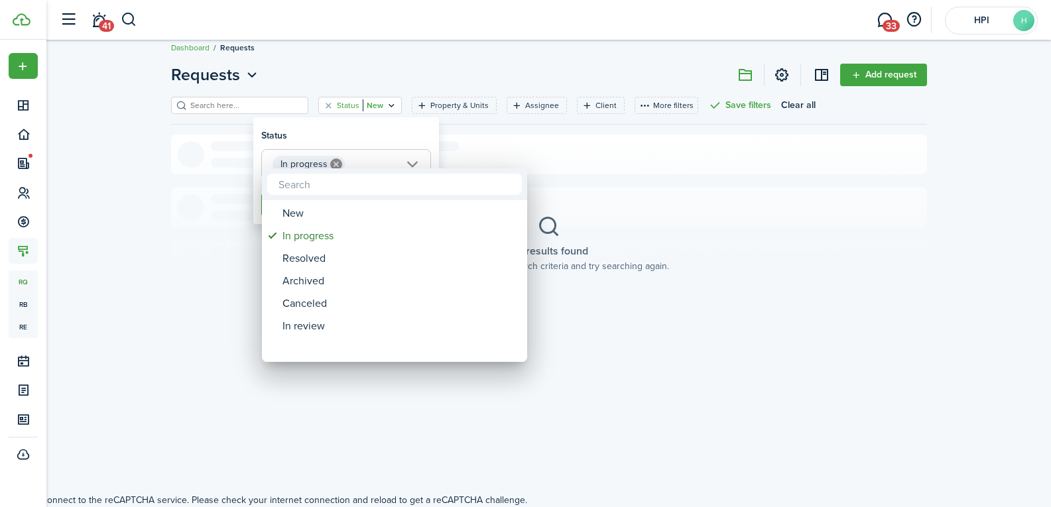
click at [221, 218] on div at bounding box center [525, 253] width 1263 height 719
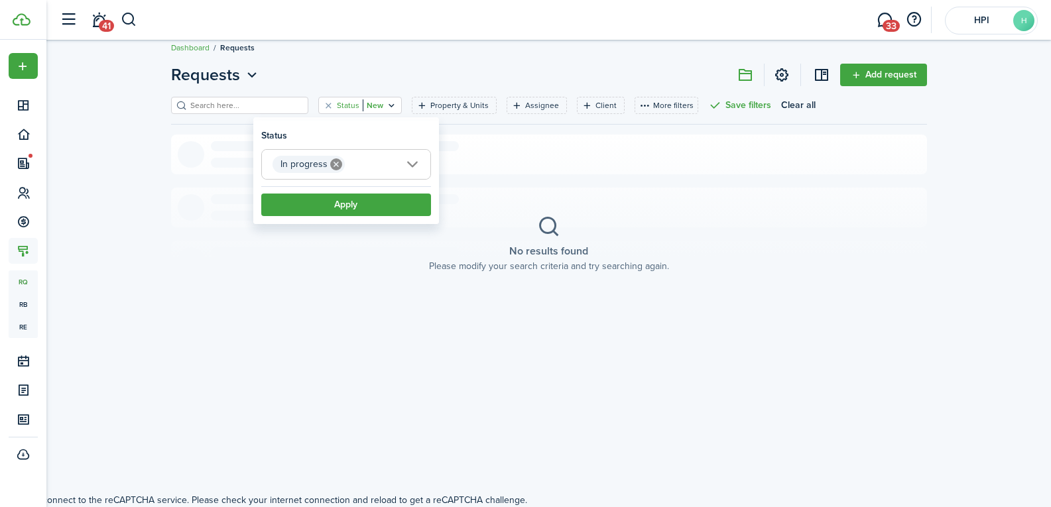
click at [284, 219] on filter-item-popup "Status In progress In progress Apply" at bounding box center [346, 172] width 186 height 103
click at [294, 207] on button "Apply" at bounding box center [346, 205] width 170 height 23
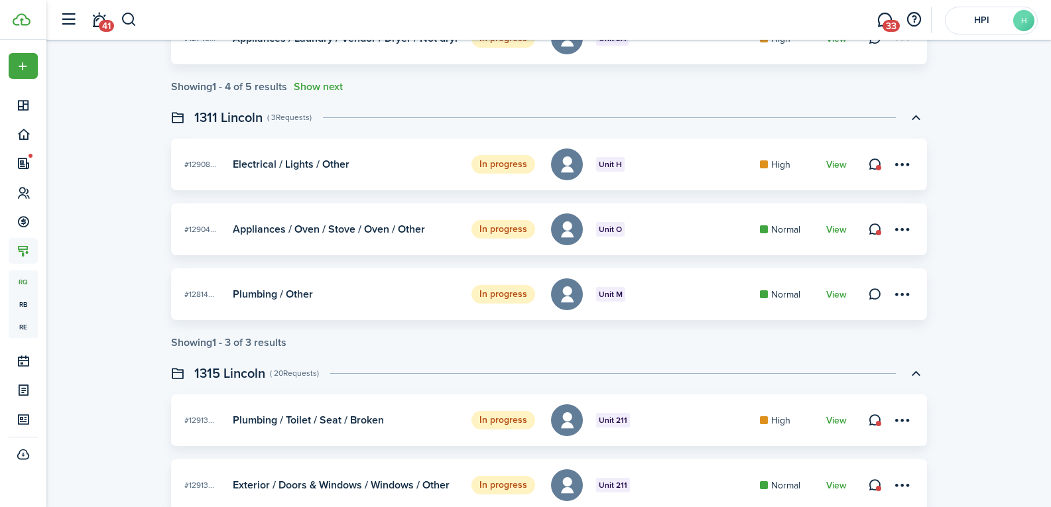
scroll to position [1989, 0]
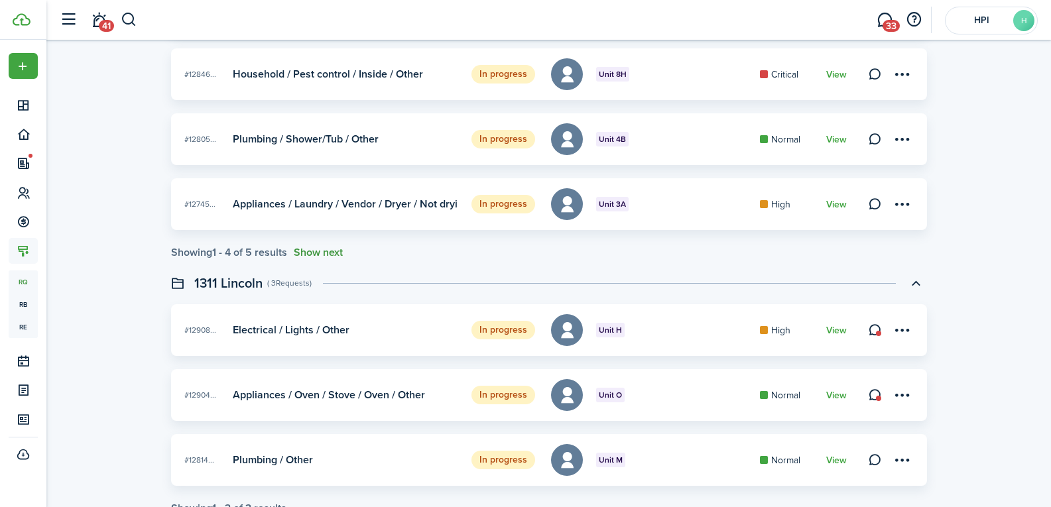
click at [334, 251] on button "Show next" at bounding box center [318, 253] width 49 height 12
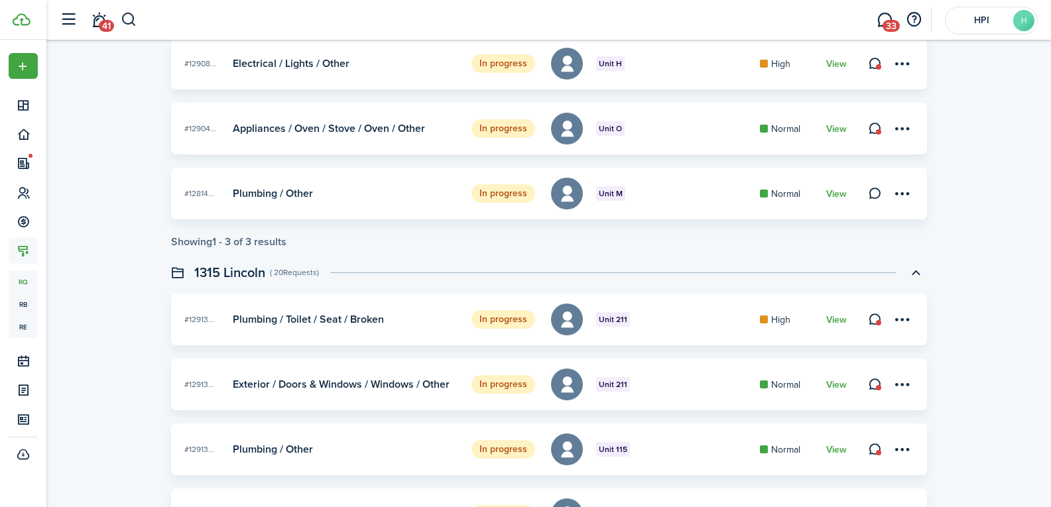
scroll to position [2418, 0]
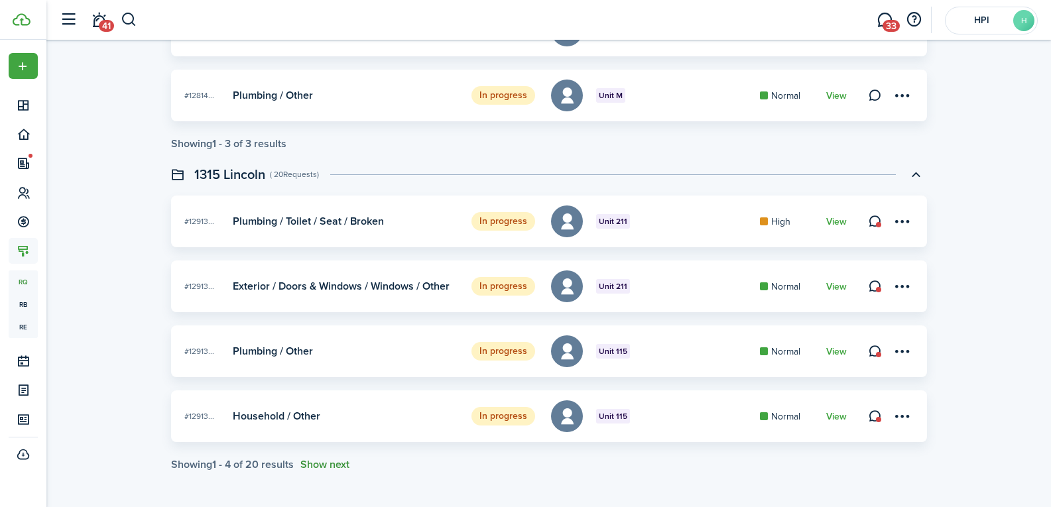
click at [322, 463] on button "Show next" at bounding box center [324, 465] width 49 height 12
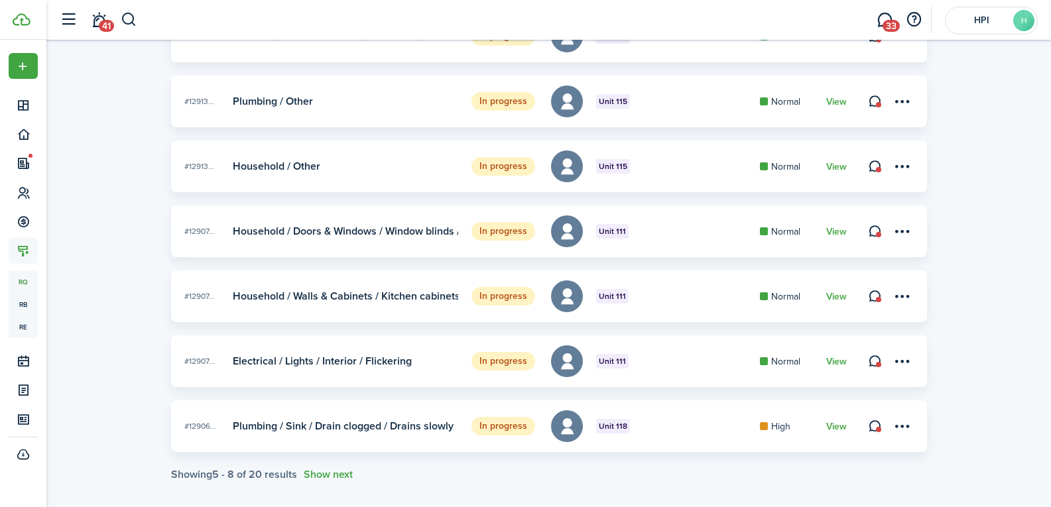
scroll to position [2678, 0]
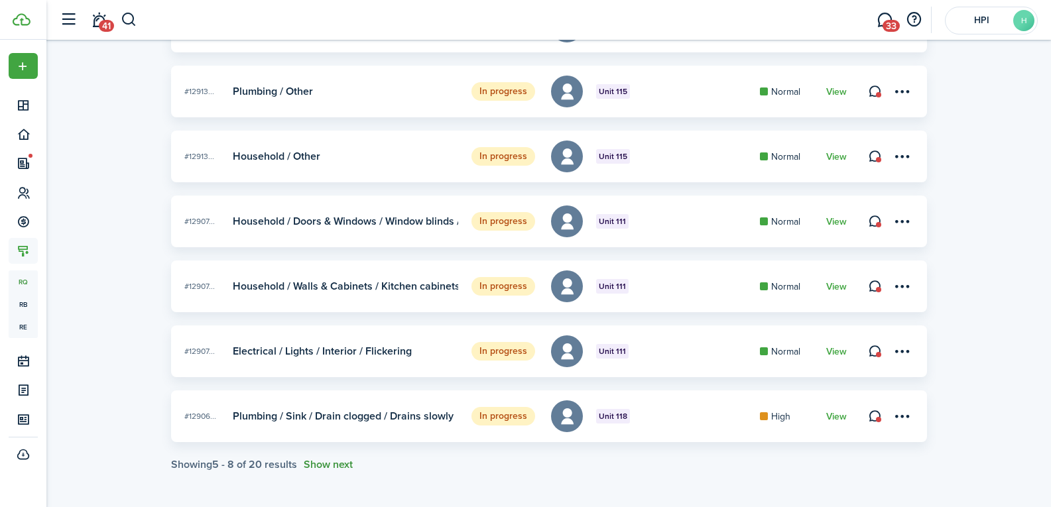
click at [341, 461] on button "Show next" at bounding box center [328, 465] width 49 height 12
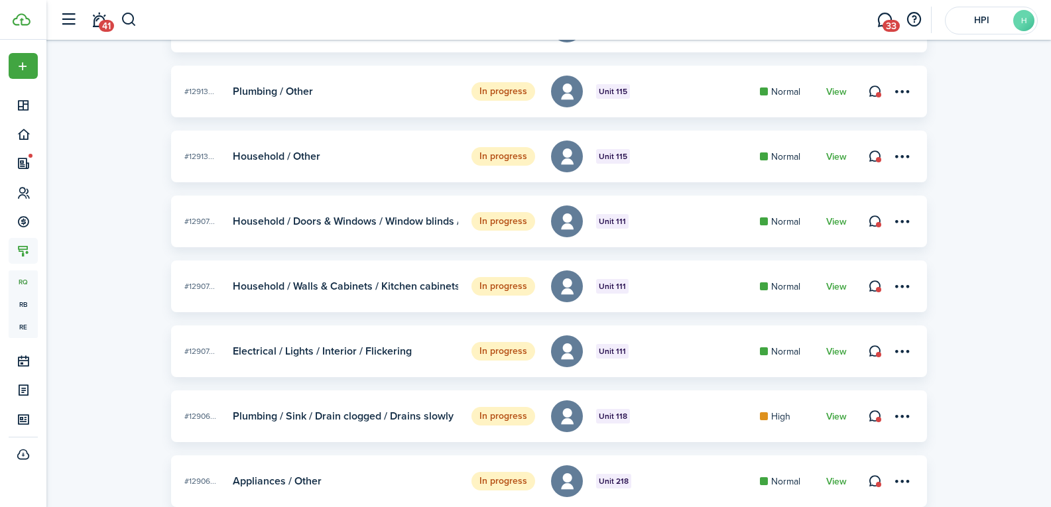
scroll to position [2938, 0]
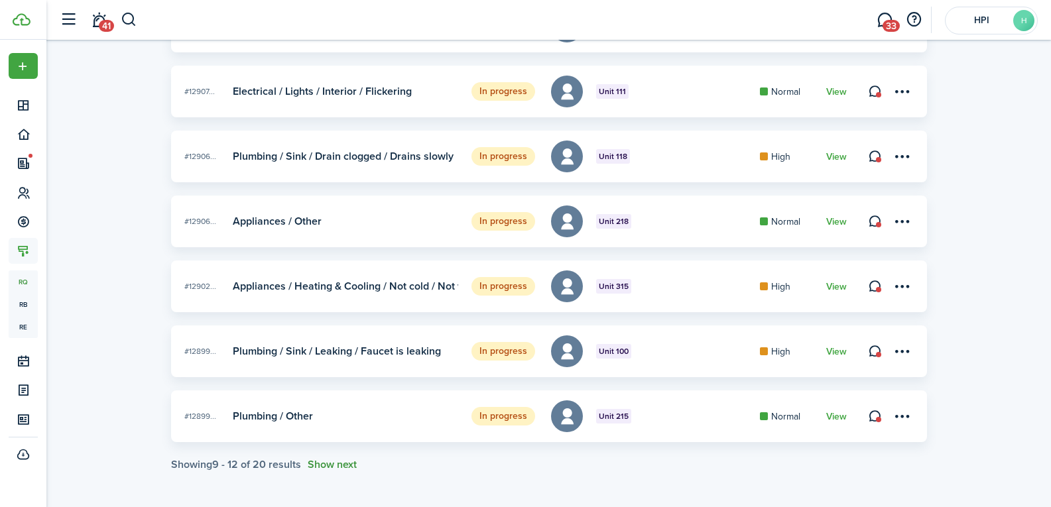
click at [328, 461] on button "Show next" at bounding box center [332, 465] width 49 height 12
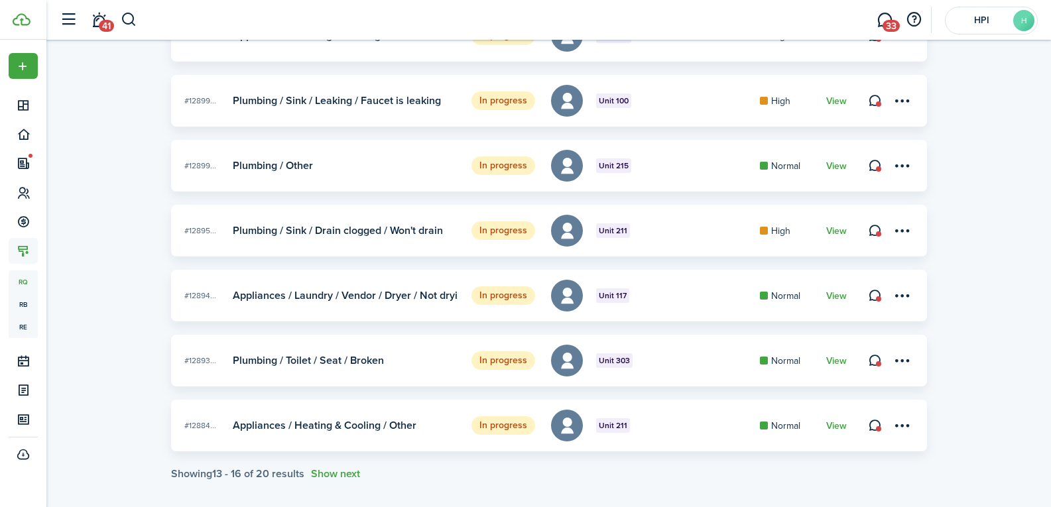
scroll to position [3198, 0]
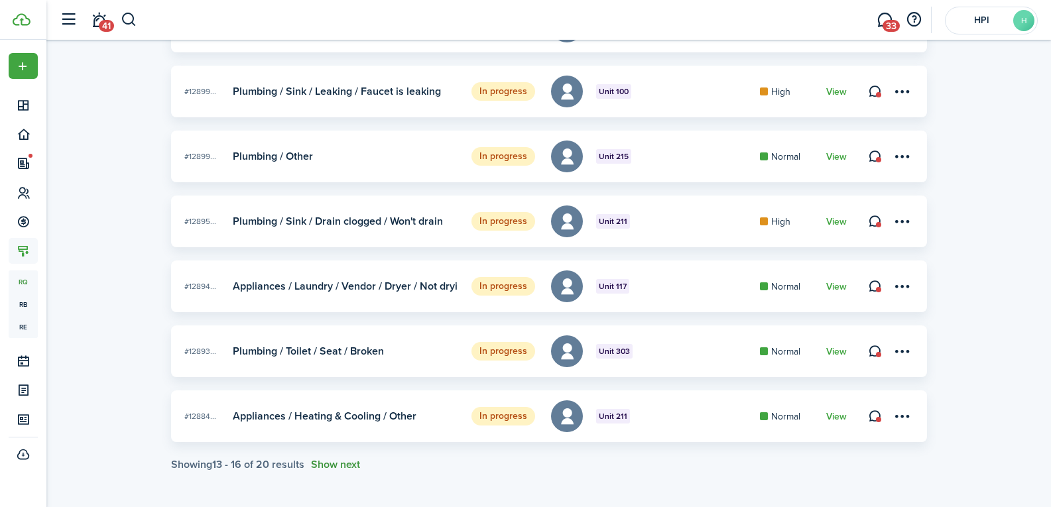
click at [335, 465] on button "Show next" at bounding box center [335, 465] width 49 height 12
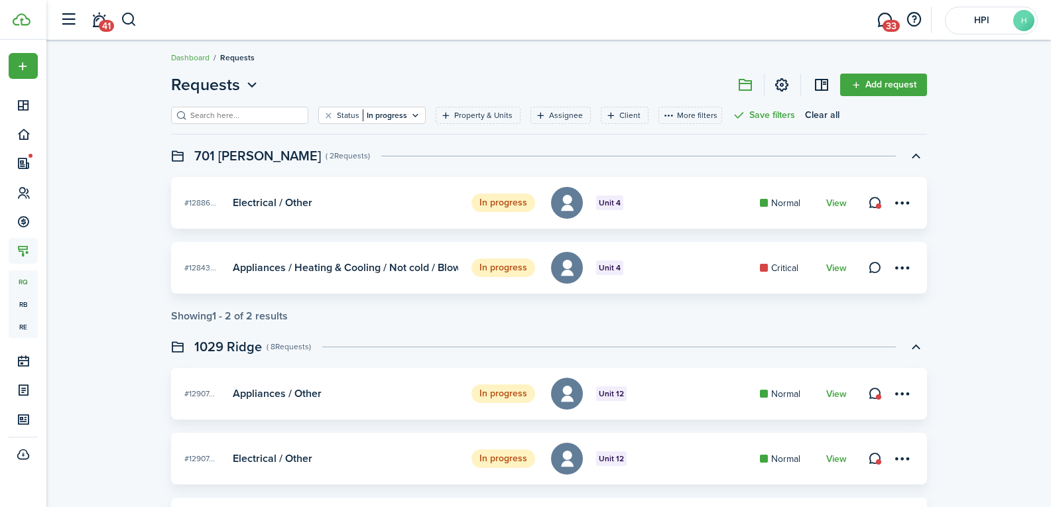
scroll to position [0, 0]
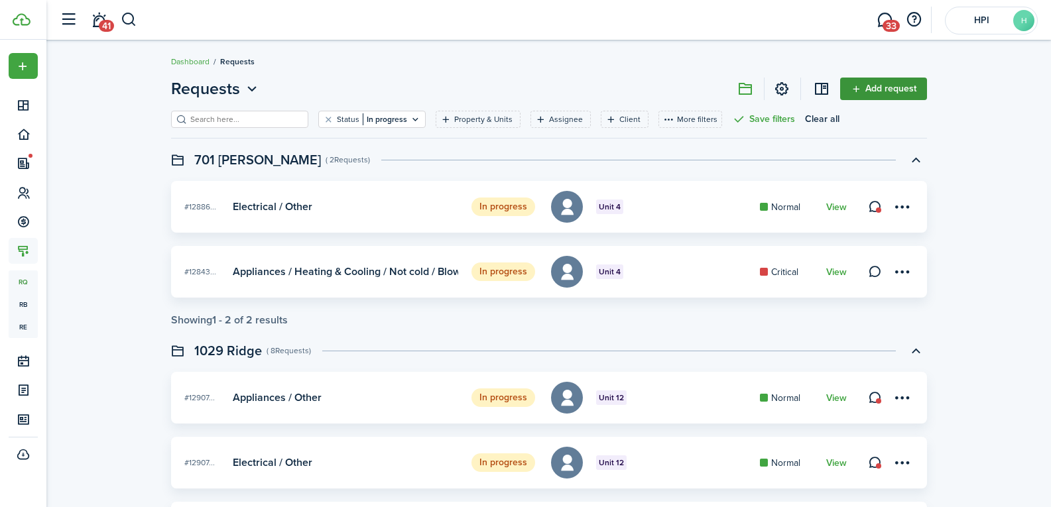
click at [909, 83] on link "Add request" at bounding box center [883, 89] width 87 height 23
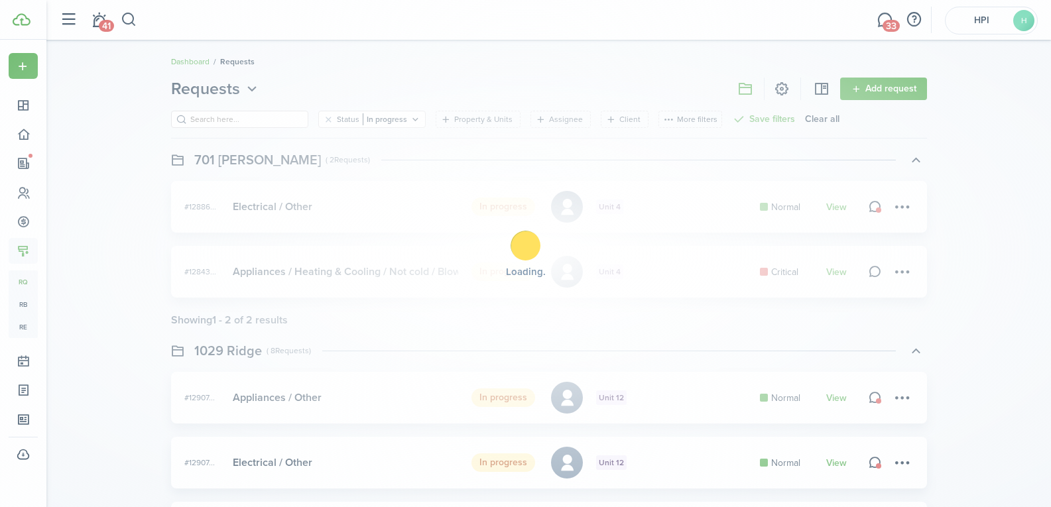
type input "true"
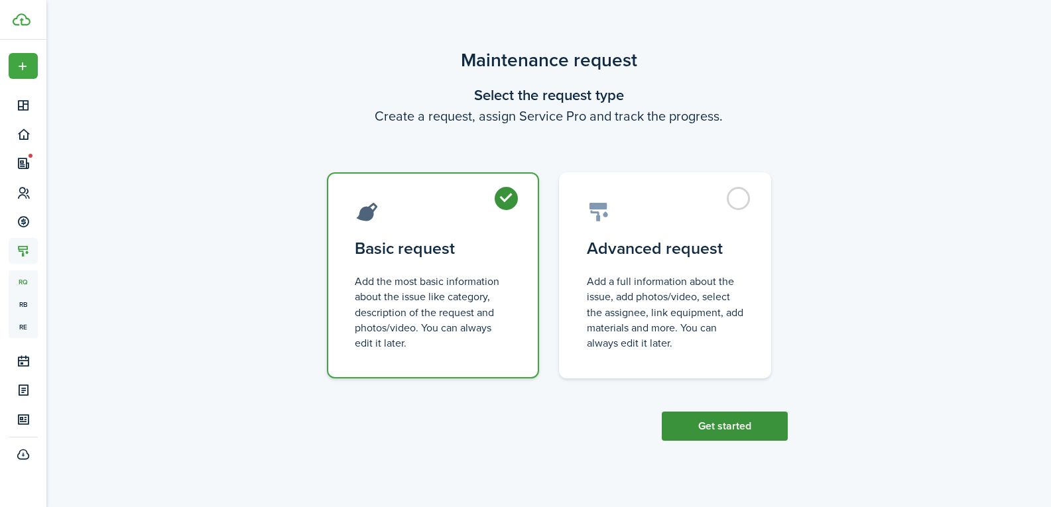
click at [766, 422] on button "Get started" at bounding box center [725, 426] width 126 height 29
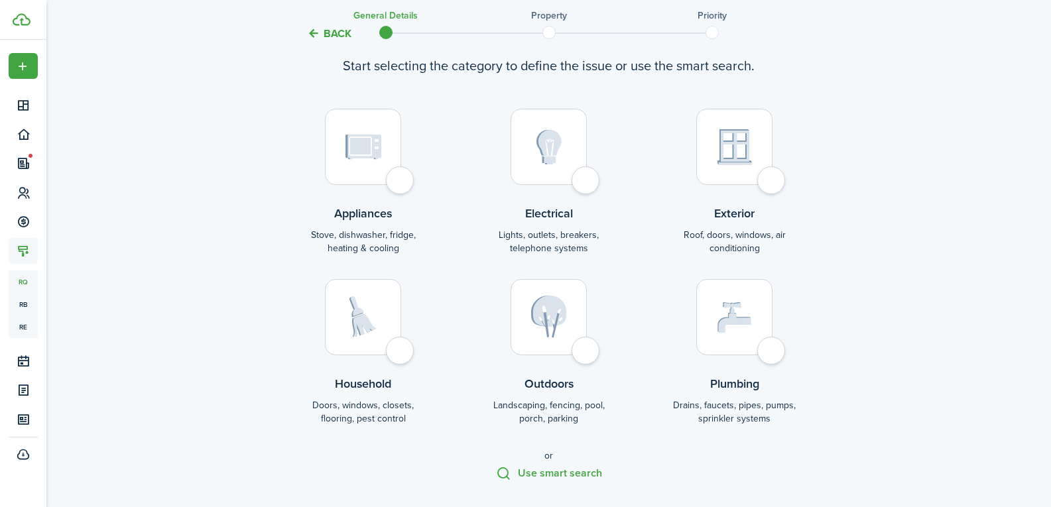
scroll to position [133, 0]
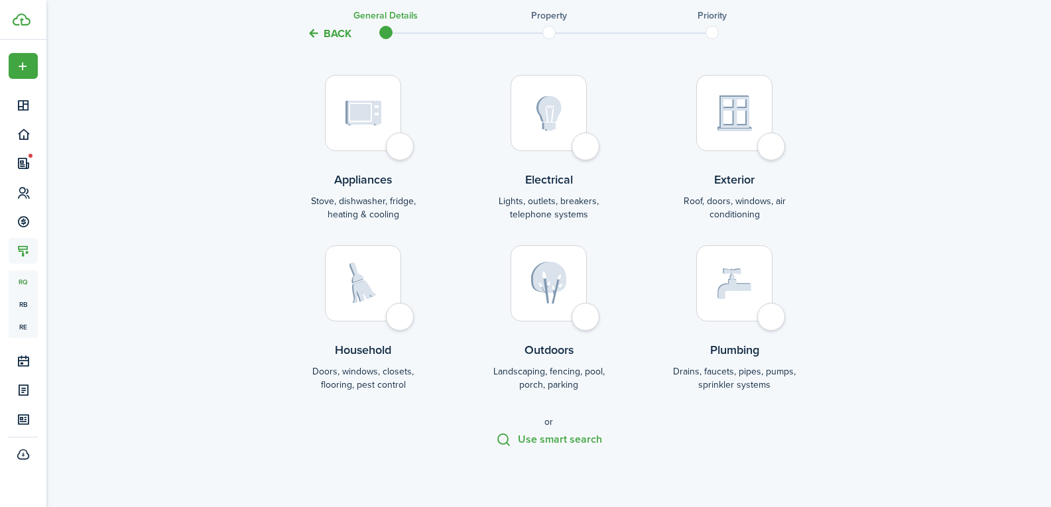
click at [399, 310] on div at bounding box center [363, 283] width 76 height 76
radio input "true"
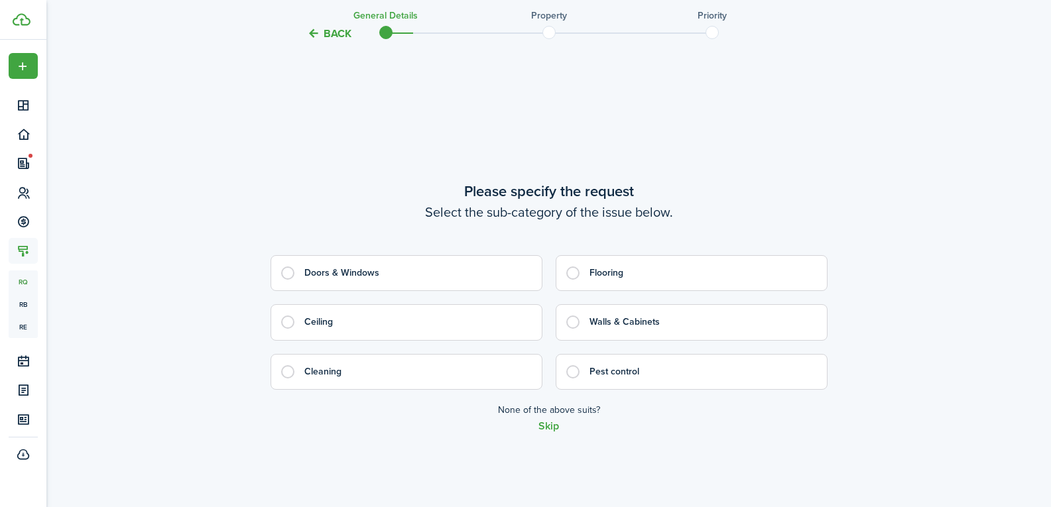
click at [339, 280] on control-radio-card-title "Doors & Windows" at bounding box center [416, 272] width 224 height 13
radio input "true"
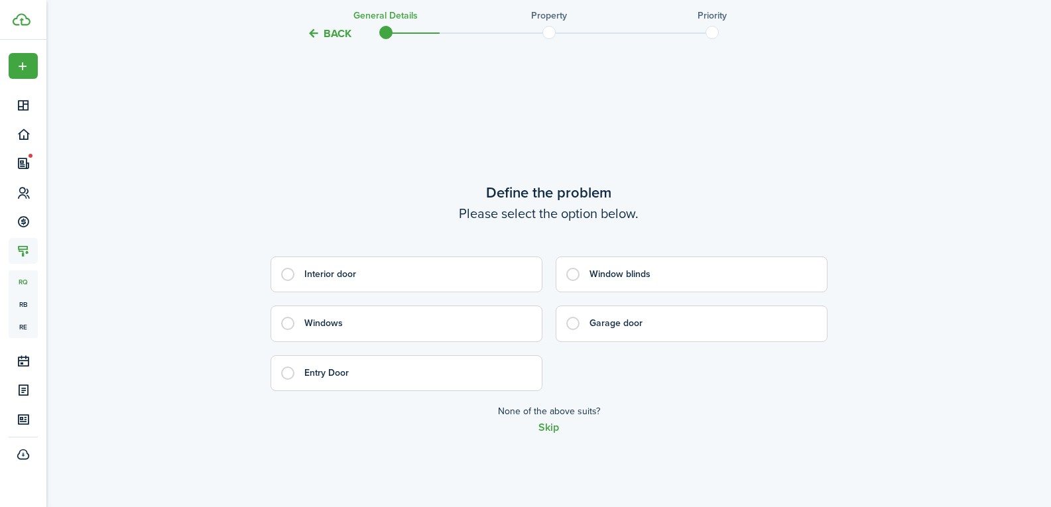
scroll to position [1061, 0]
click at [300, 274] on label "Interior door" at bounding box center [406, 273] width 272 height 36
radio input "true"
click at [281, 276] on label "Off hinge" at bounding box center [406, 273] width 272 height 36
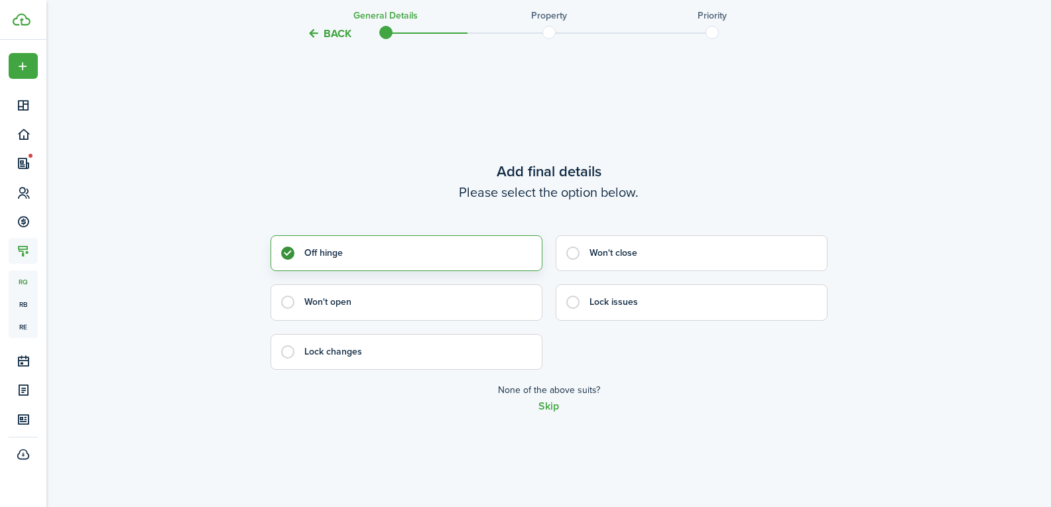
radio input "true"
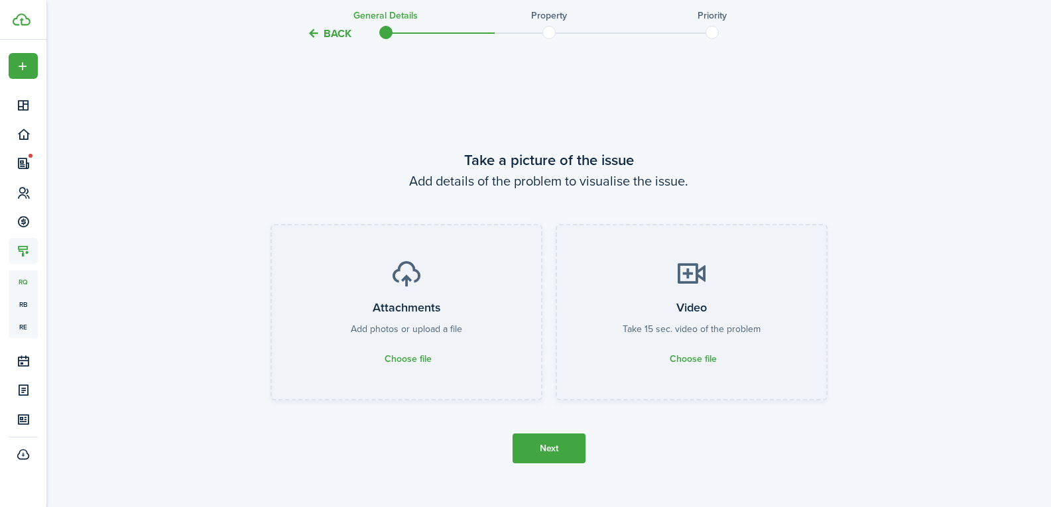
click at [542, 445] on button "Next" at bounding box center [548, 449] width 73 height 30
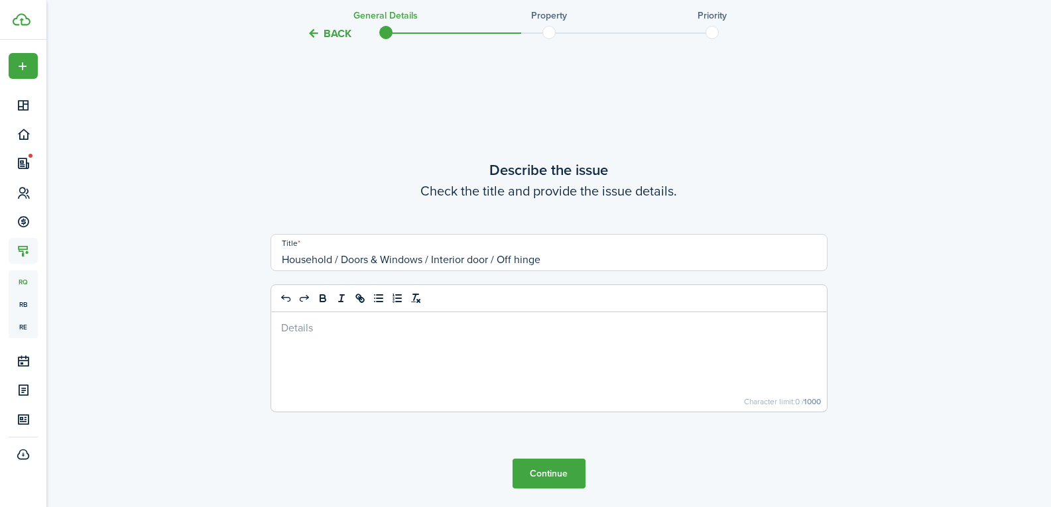
scroll to position [2582, 0]
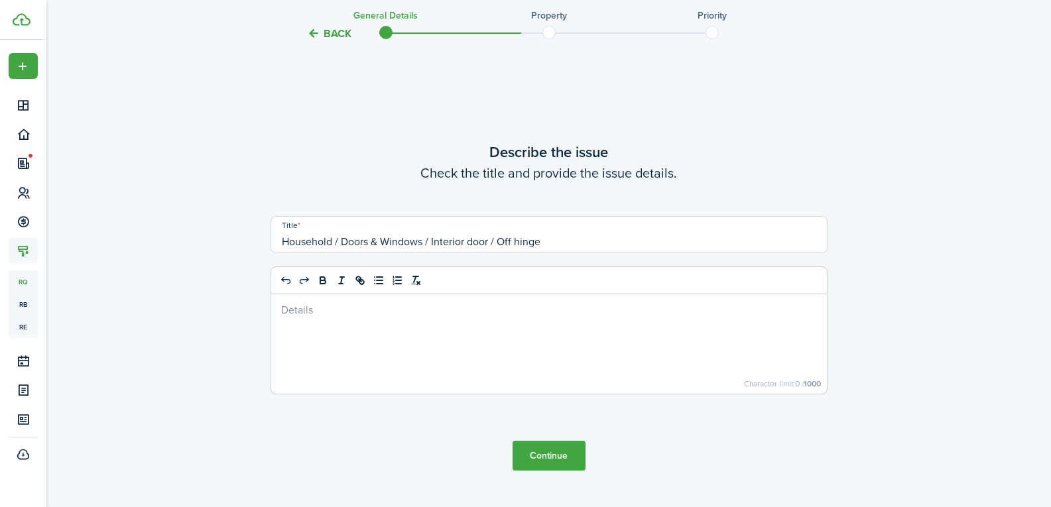
click at [543, 455] on button "Continue" at bounding box center [548, 456] width 73 height 30
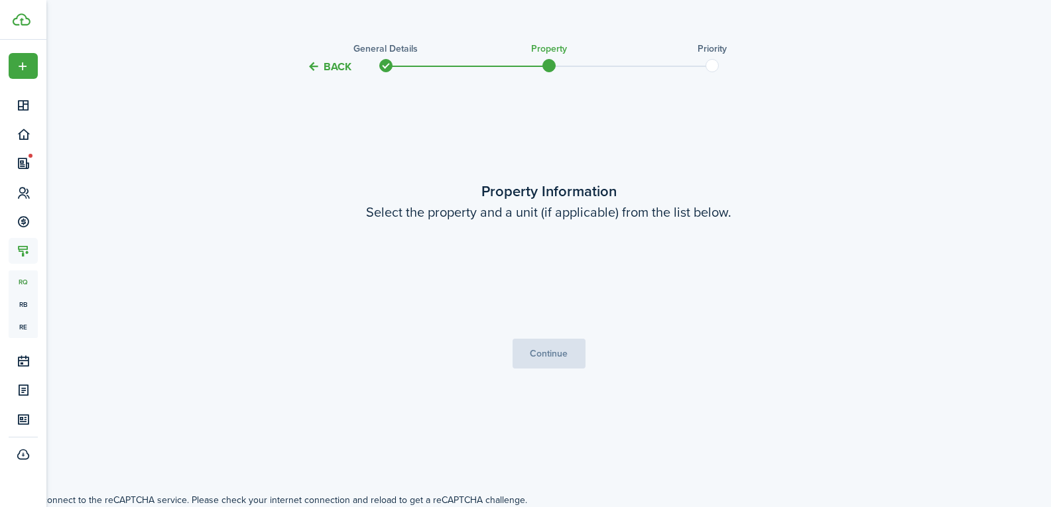
scroll to position [0, 0]
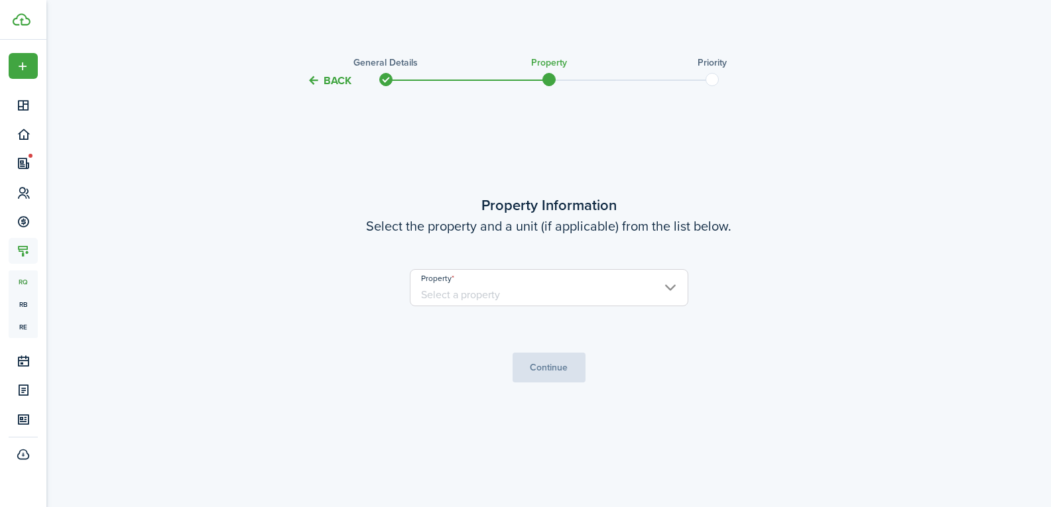
click at [497, 290] on input "Property" at bounding box center [549, 287] width 278 height 37
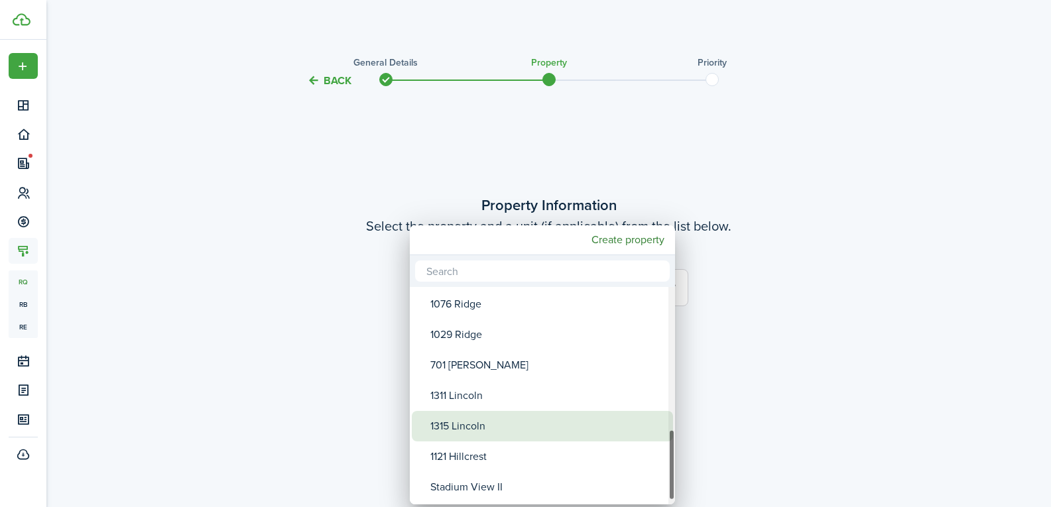
click at [458, 426] on div "1315 Lincoln" at bounding box center [547, 426] width 235 height 30
type input "1315 Lincoln"
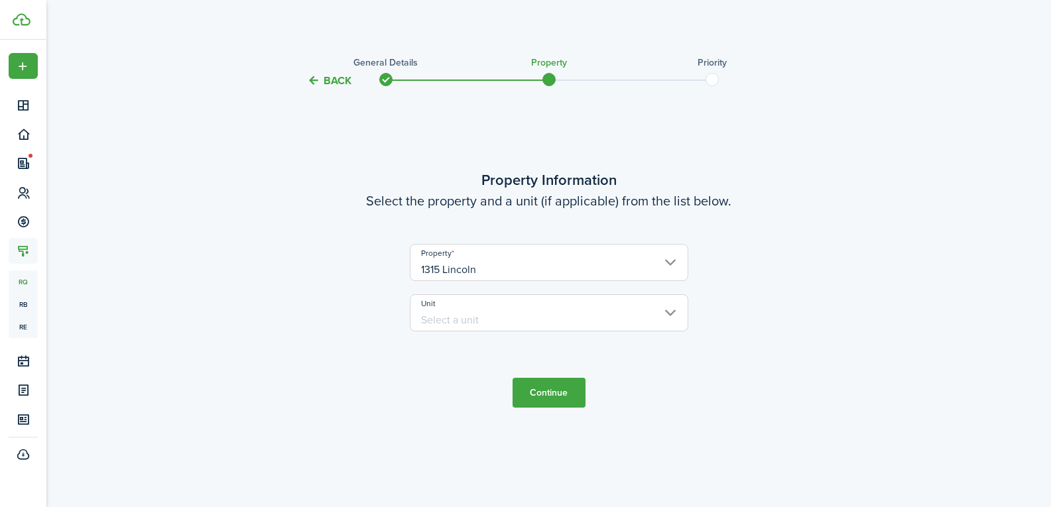
click at [449, 306] on input "Unit" at bounding box center [549, 312] width 278 height 37
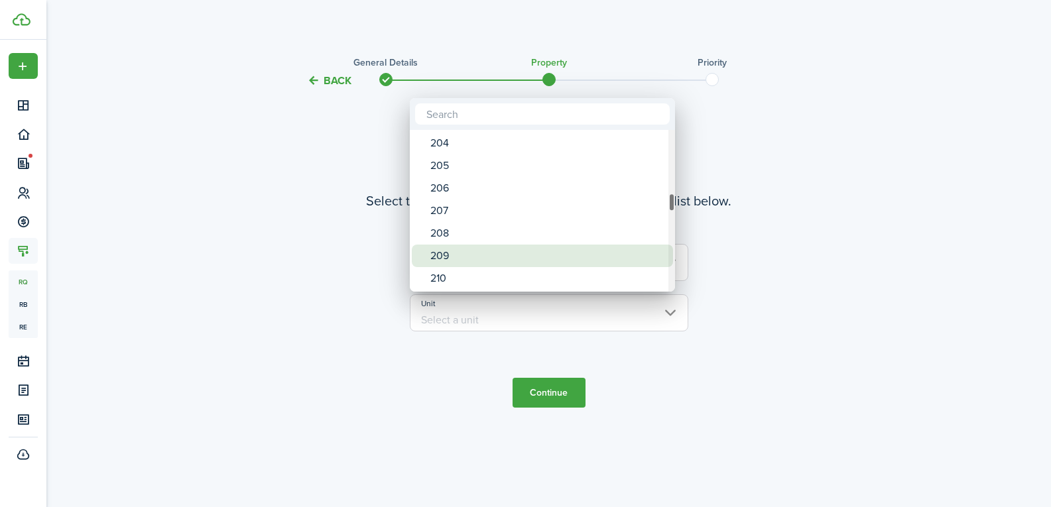
drag, startPoint x: 474, startPoint y: 253, endPoint x: 483, endPoint y: 264, distance: 14.7
click at [474, 253] on div "209" at bounding box center [547, 256] width 235 height 23
type input "209"
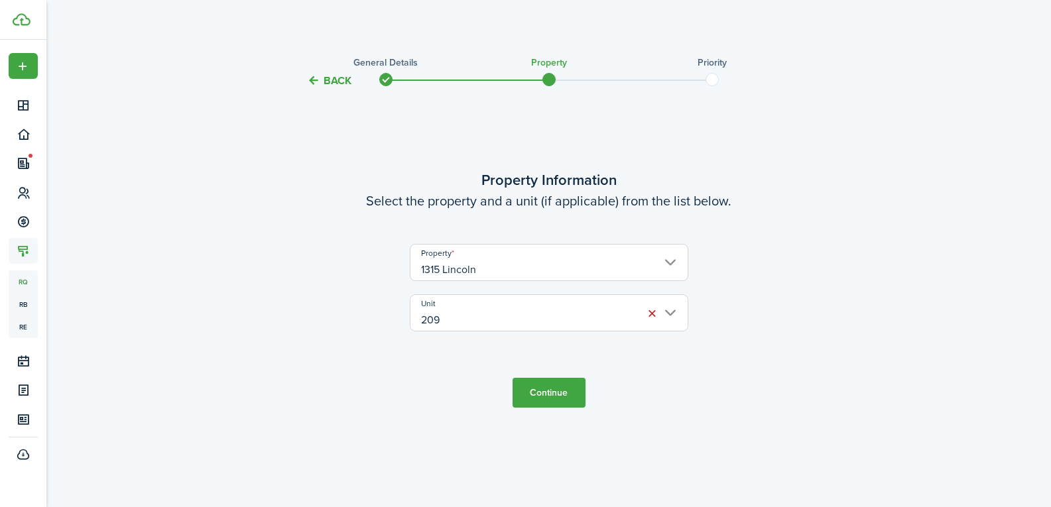
click at [564, 394] on button "Continue" at bounding box center [548, 393] width 73 height 30
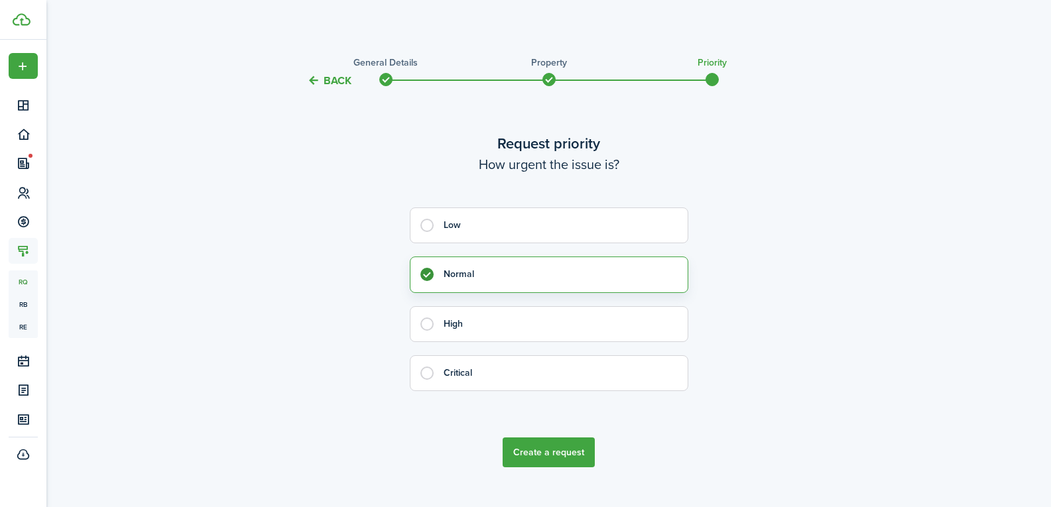
click at [548, 450] on button "Create a request" at bounding box center [548, 453] width 92 height 30
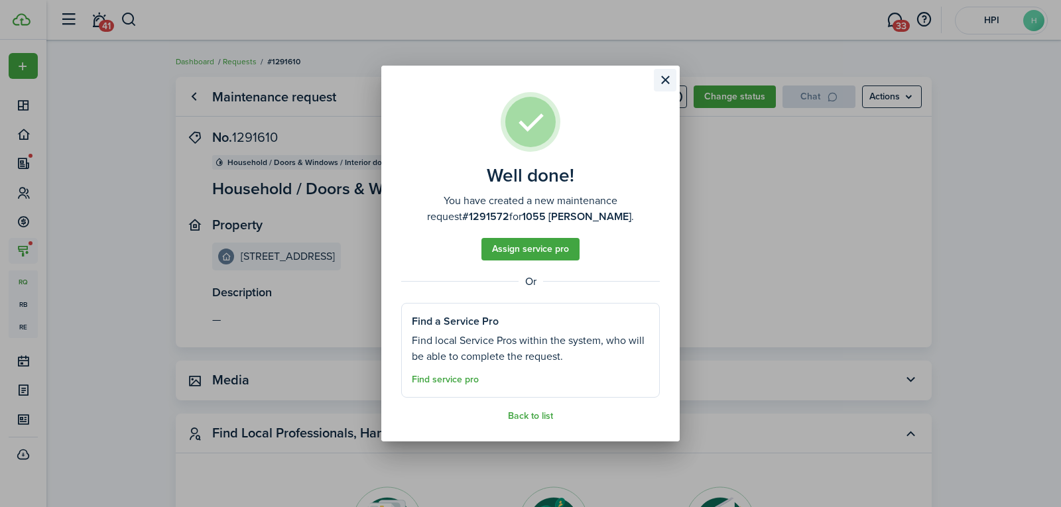
click at [670, 82] on button "Close modal" at bounding box center [665, 80] width 23 height 23
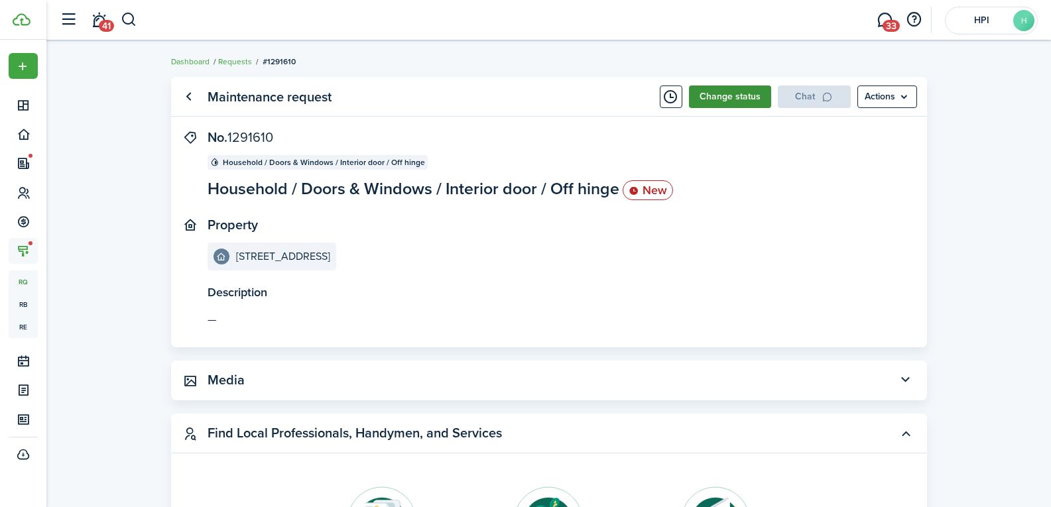
click at [729, 101] on button "Change status" at bounding box center [730, 97] width 82 height 23
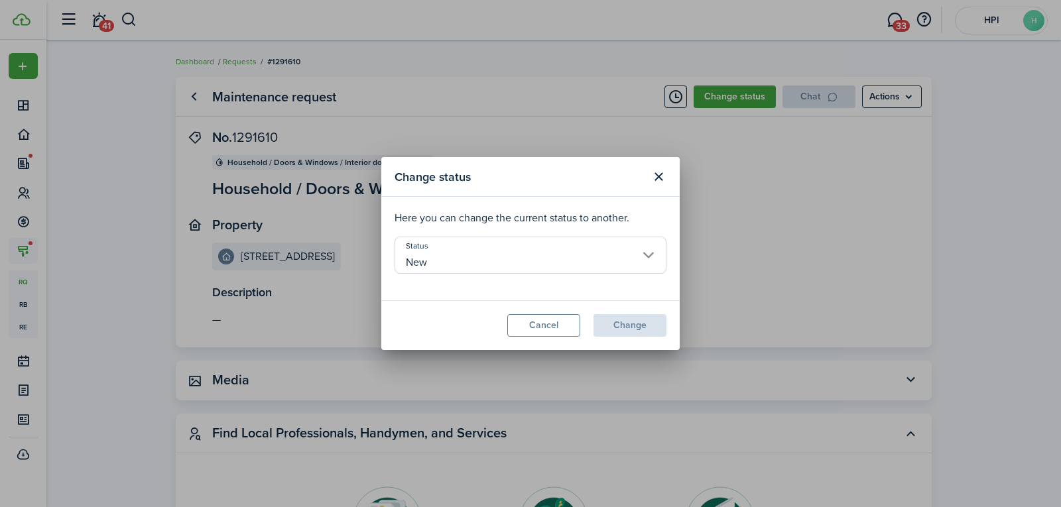
click at [543, 257] on input "New" at bounding box center [530, 255] width 272 height 37
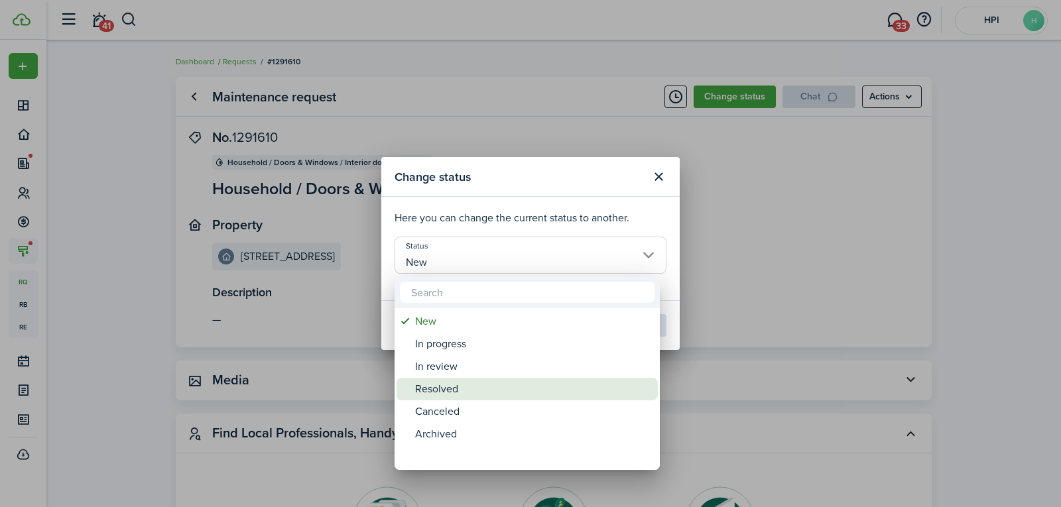
click at [506, 392] on div "Resolved" at bounding box center [532, 389] width 235 height 23
type input "Resolved"
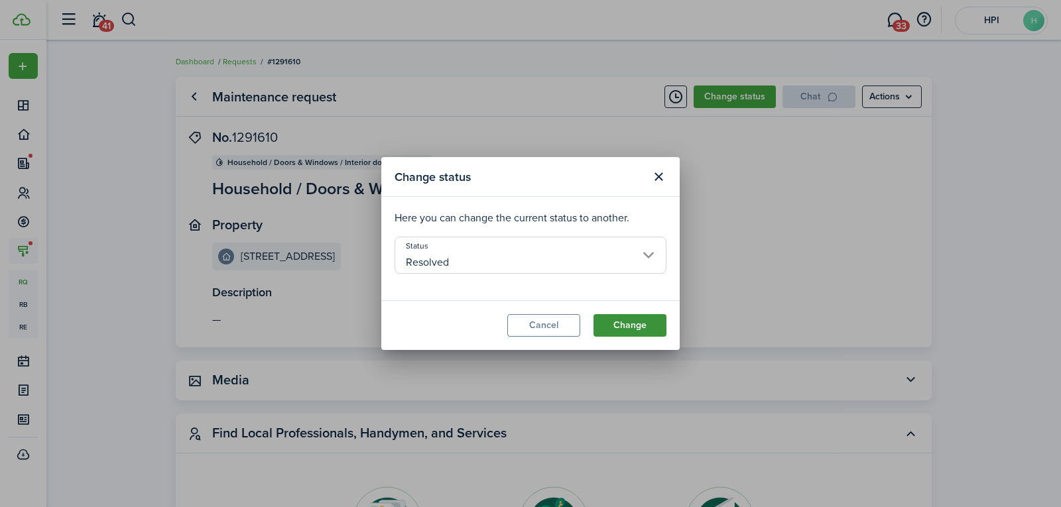
click at [628, 327] on button "Change" at bounding box center [629, 325] width 73 height 23
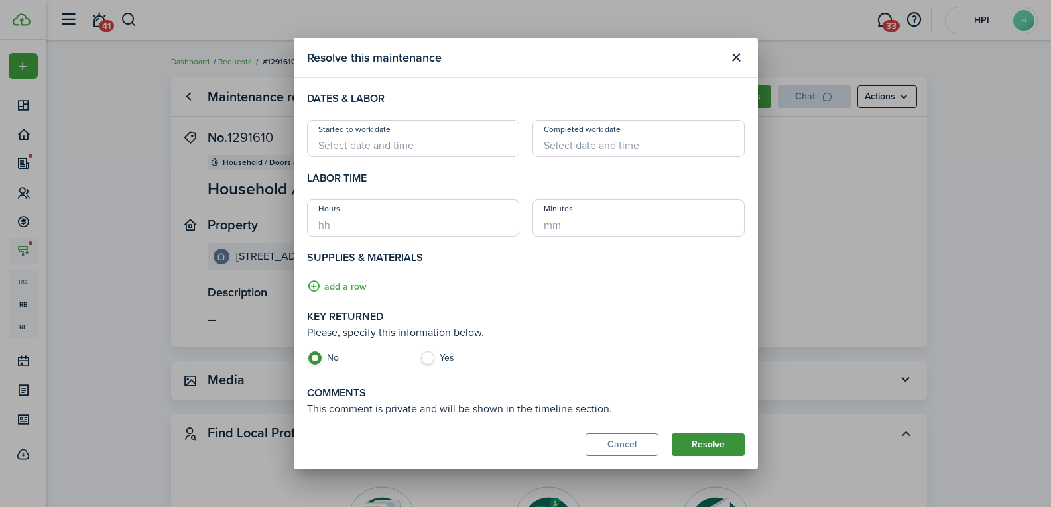
click at [697, 444] on button "Resolve" at bounding box center [708, 445] width 73 height 23
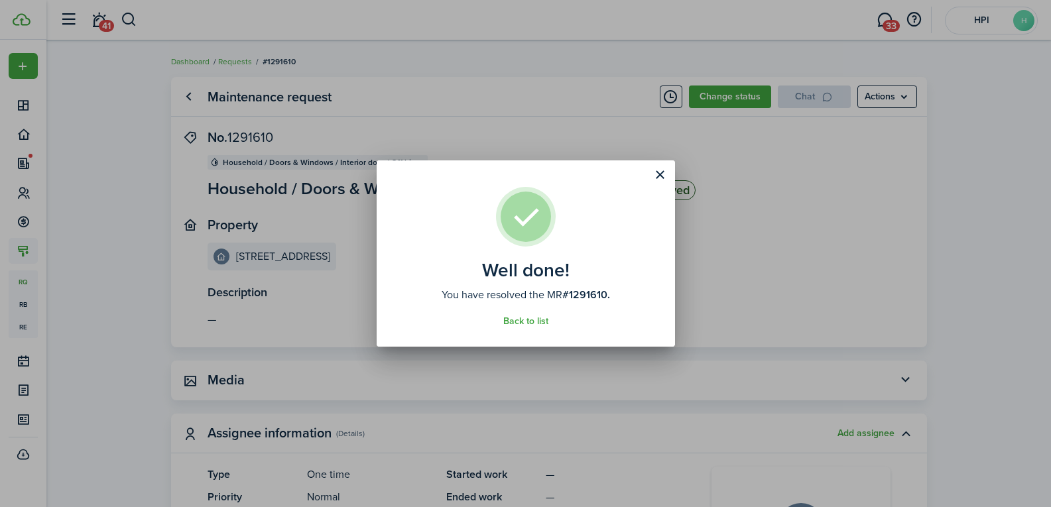
click at [231, 61] on div "Well done! You have resolved the MR #1291610. Back to list" at bounding box center [525, 253] width 1051 height 507
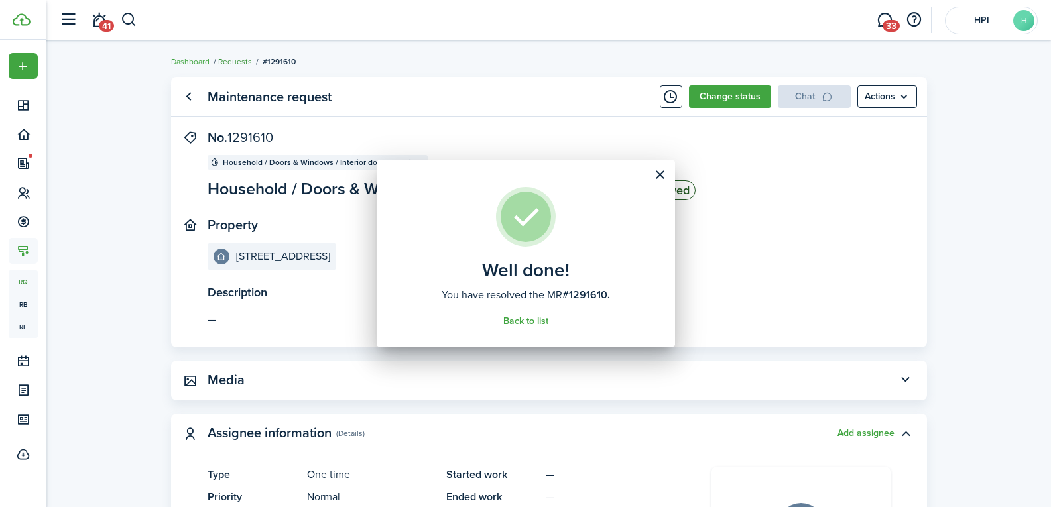
click at [231, 61] on link "Requests" at bounding box center [235, 62] width 34 height 12
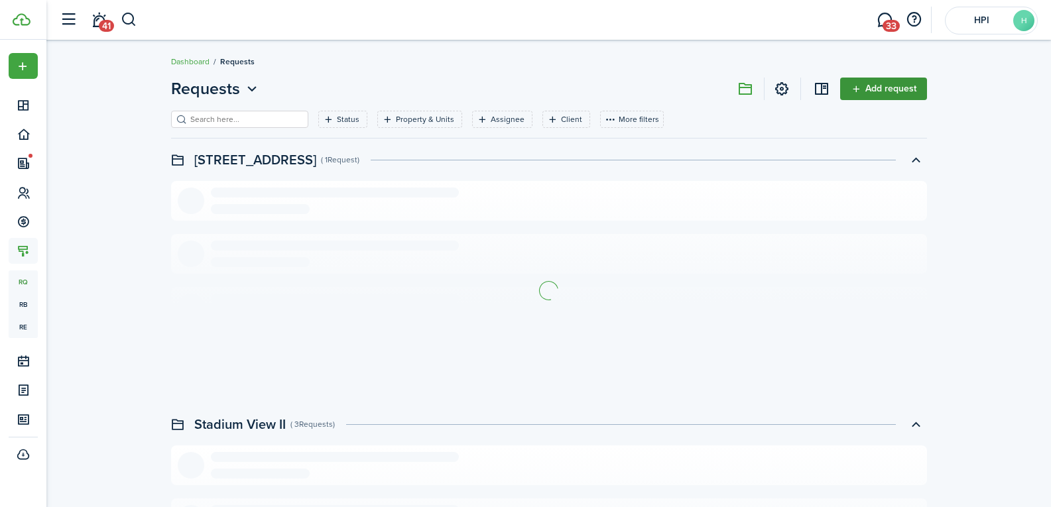
click at [871, 91] on link "Add request" at bounding box center [883, 89] width 87 height 23
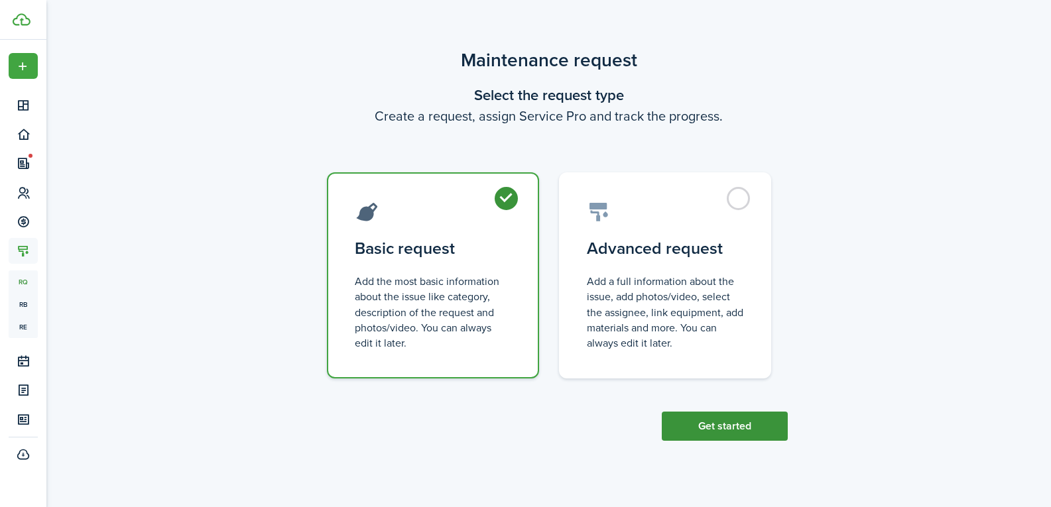
click at [705, 422] on button "Get started" at bounding box center [725, 426] width 126 height 29
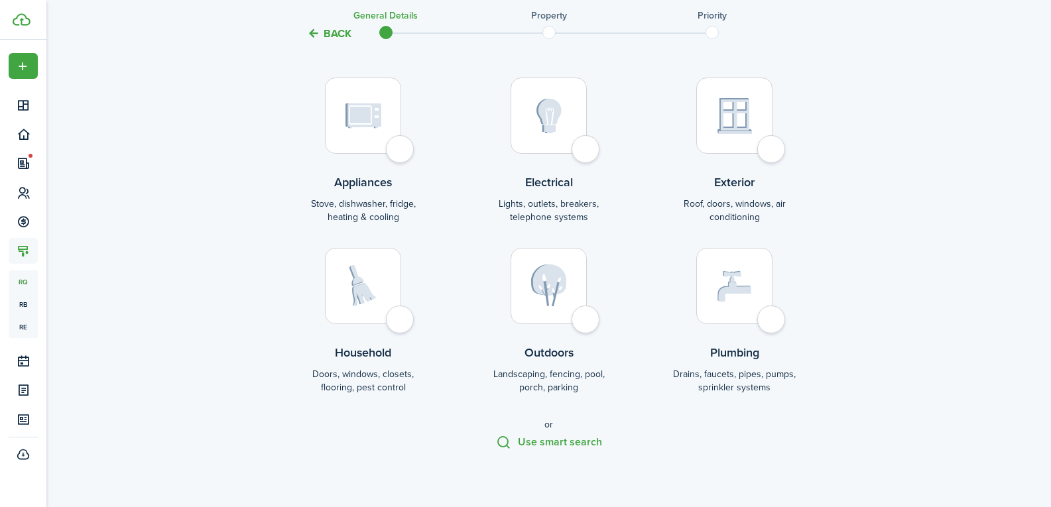
scroll to position [133, 0]
click at [559, 436] on button "Use smart search" at bounding box center [549, 439] width 106 height 15
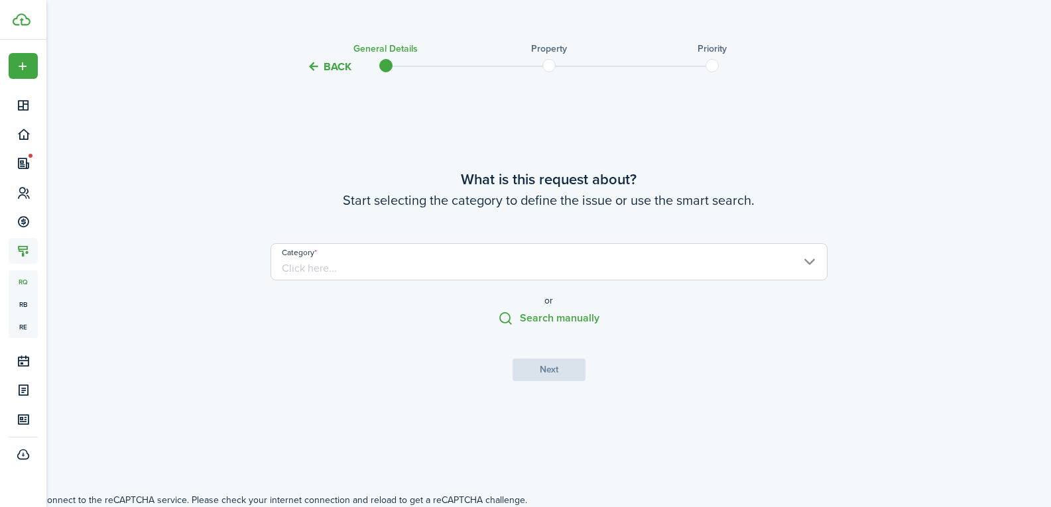
click at [522, 248] on input "Category" at bounding box center [548, 261] width 557 height 37
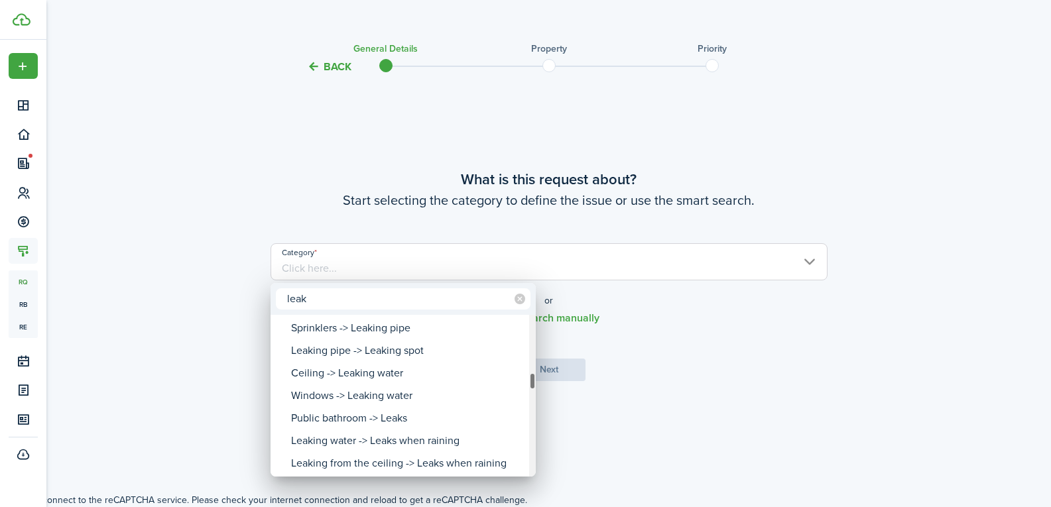
type input "leak"
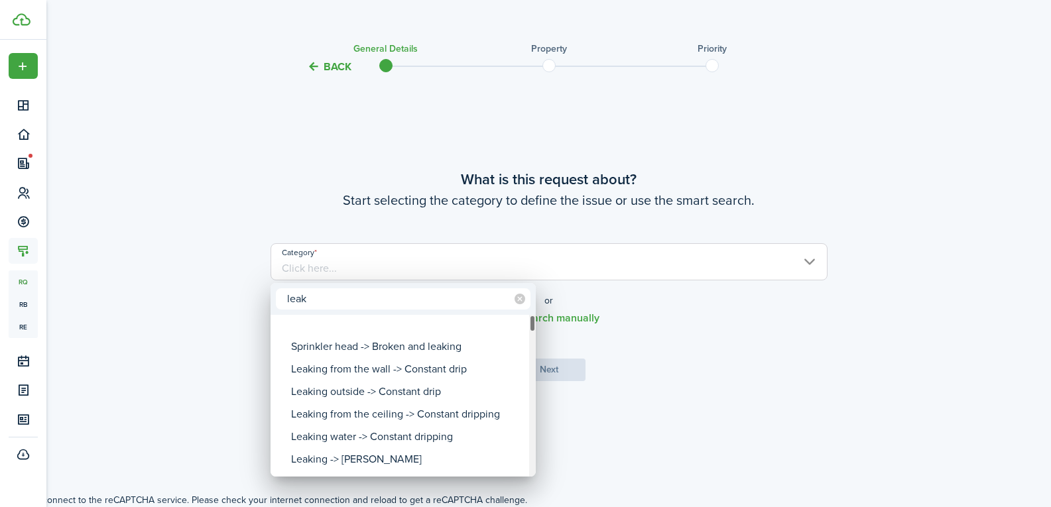
drag, startPoint x: 530, startPoint y: 381, endPoint x: 535, endPoint y: 321, distance: 59.8
click at [535, 321] on div "Category" at bounding box center [532, 323] width 7 height 17
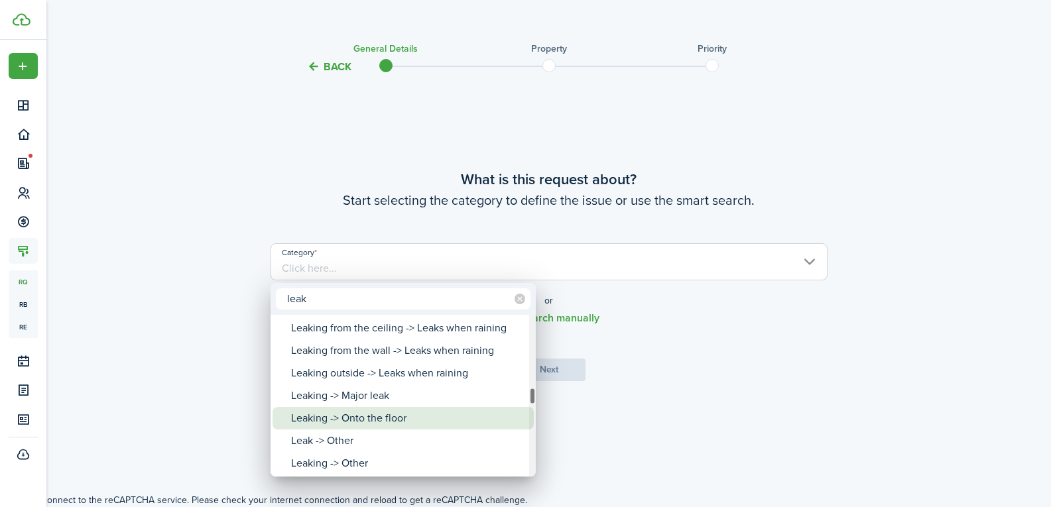
click at [416, 416] on div "Leaking -> Onto the floor" at bounding box center [408, 418] width 235 height 23
type input "Leaking -> Onto the floor"
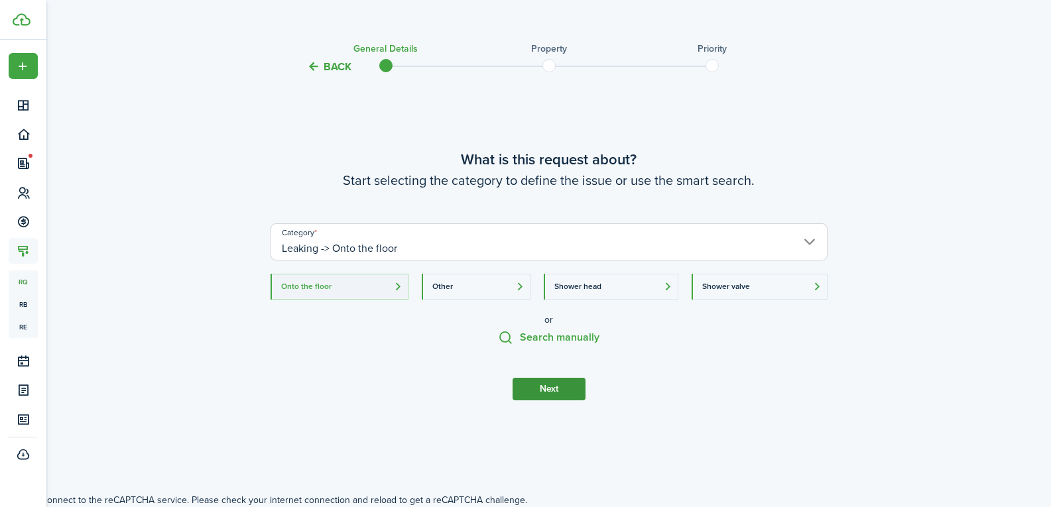
click at [567, 396] on button "Next" at bounding box center [548, 389] width 73 height 23
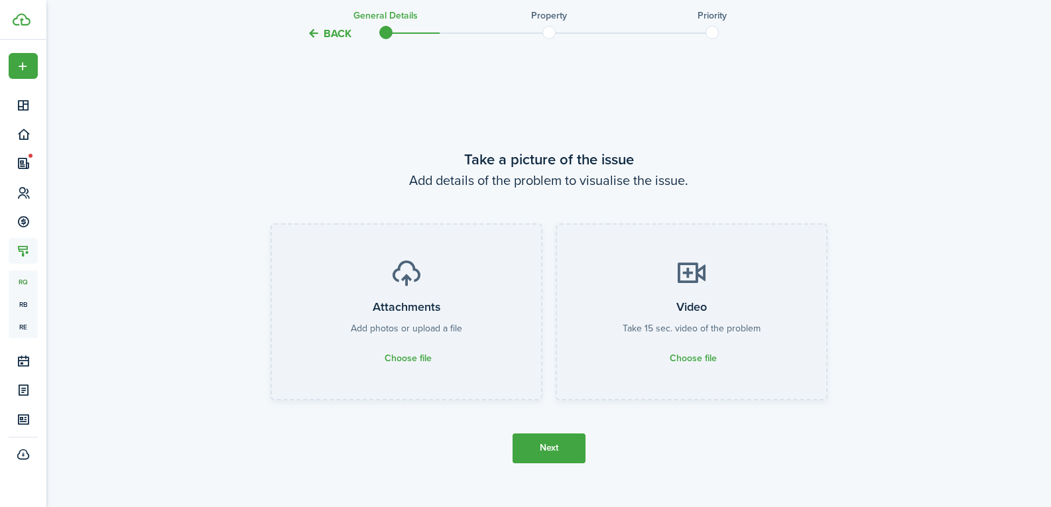
click at [548, 445] on button "Next" at bounding box center [548, 449] width 73 height 30
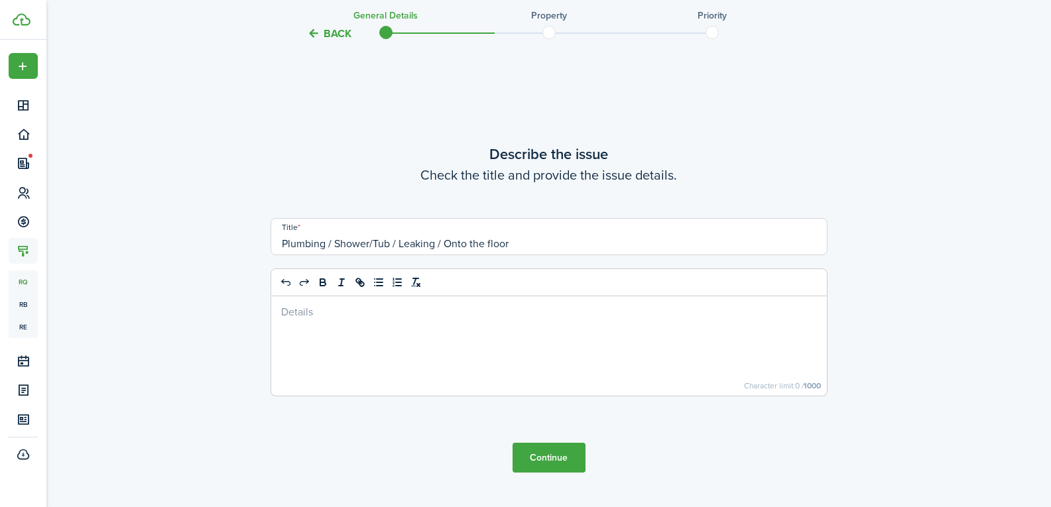
scroll to position [925, 0]
click at [362, 327] on div at bounding box center [549, 343] width 556 height 99
click at [530, 457] on button "Continue" at bounding box center [548, 456] width 73 height 30
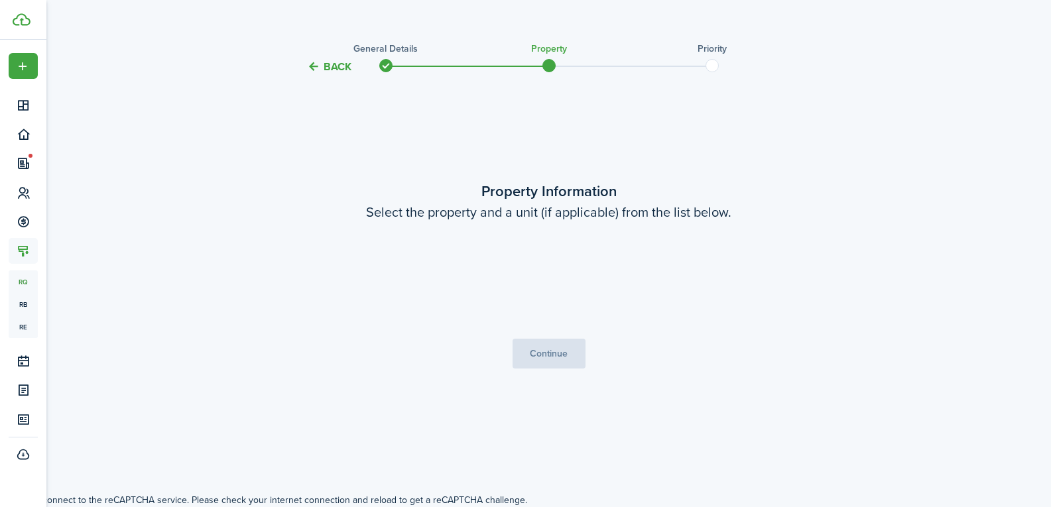
scroll to position [0, 0]
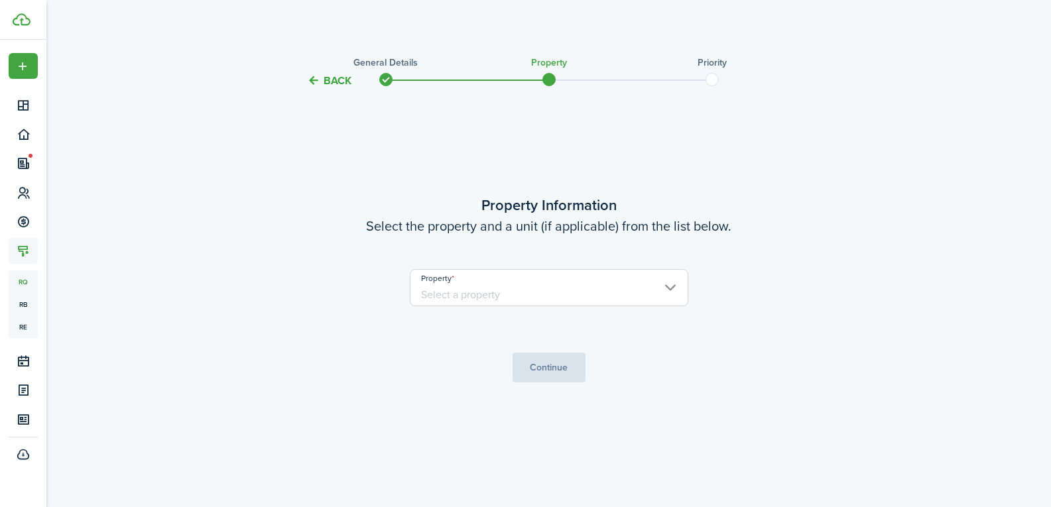
click at [537, 287] on input "Property" at bounding box center [549, 287] width 278 height 37
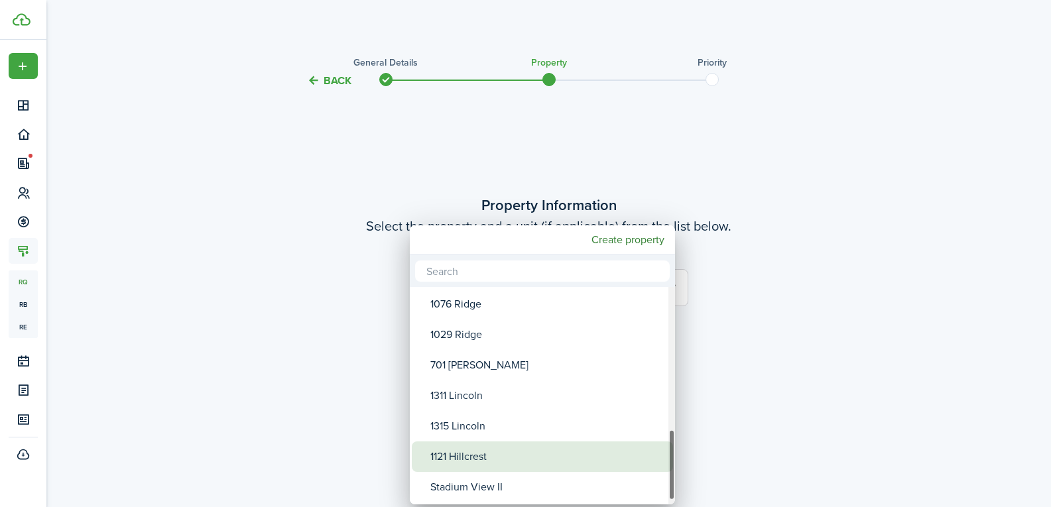
click at [515, 425] on div "1315 Lincoln" at bounding box center [547, 426] width 235 height 30
type input "1315 Lincoln"
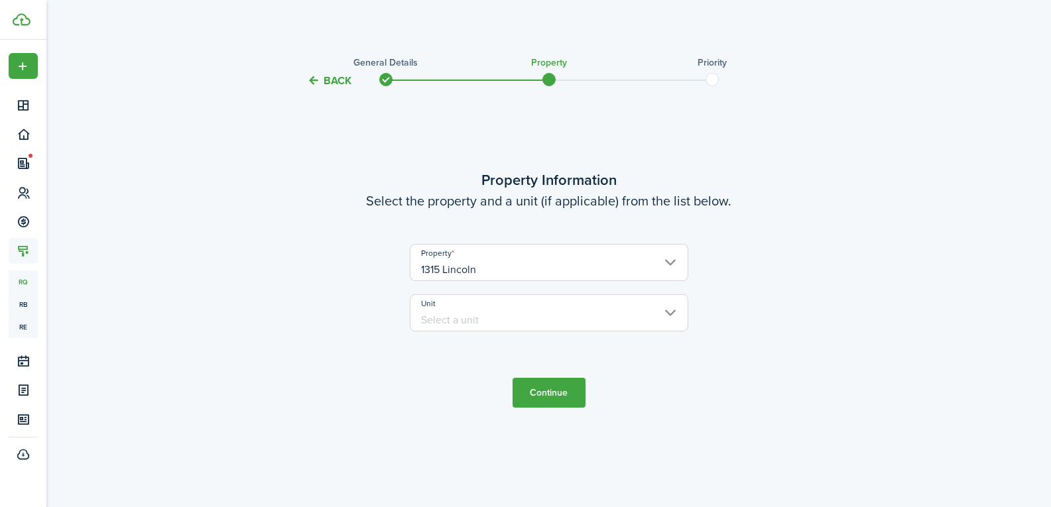
click at [503, 320] on input "Unit" at bounding box center [549, 312] width 278 height 37
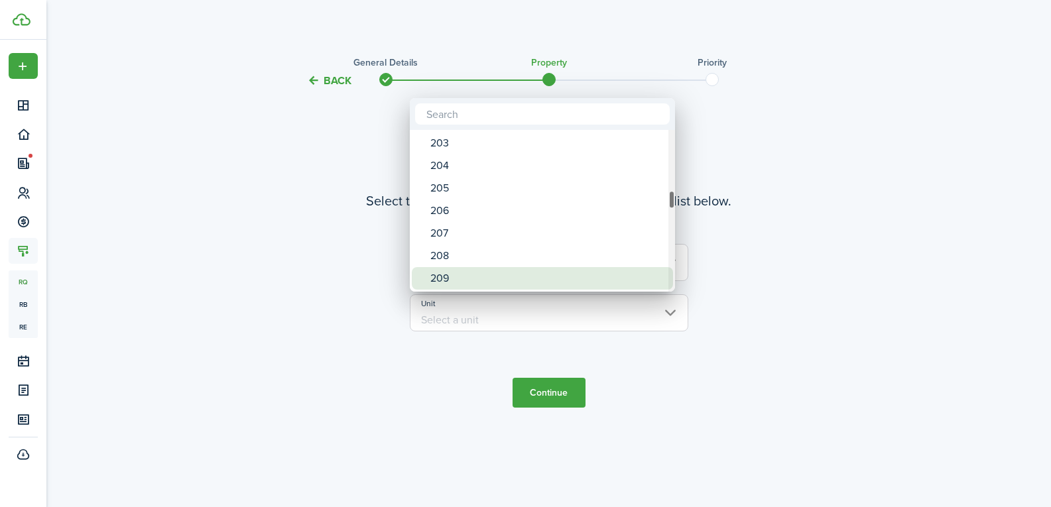
click at [512, 272] on div "209" at bounding box center [547, 278] width 235 height 23
type input "209"
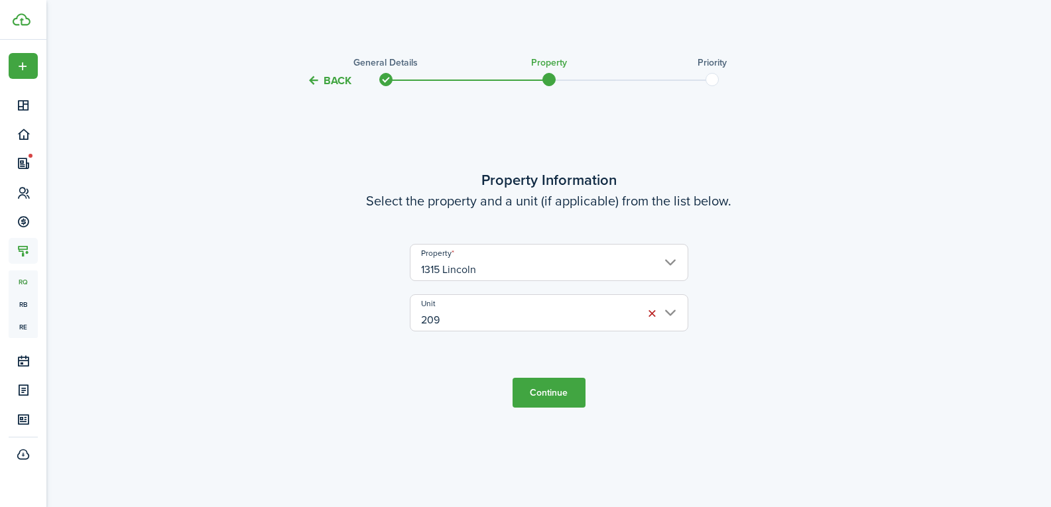
click at [539, 391] on button "Continue" at bounding box center [548, 393] width 73 height 30
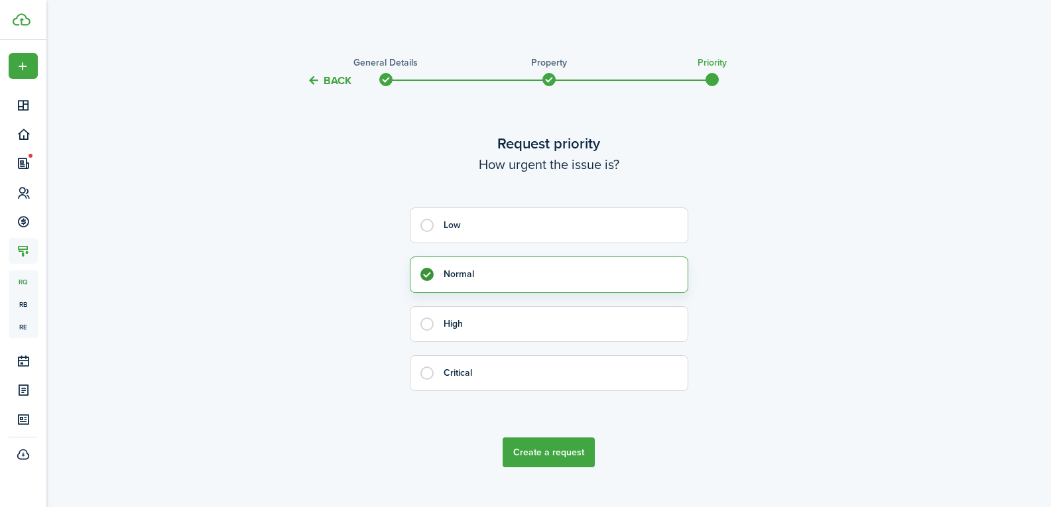
click at [443, 384] on label "Critical" at bounding box center [549, 373] width 278 height 36
radio input "false"
radio input "true"
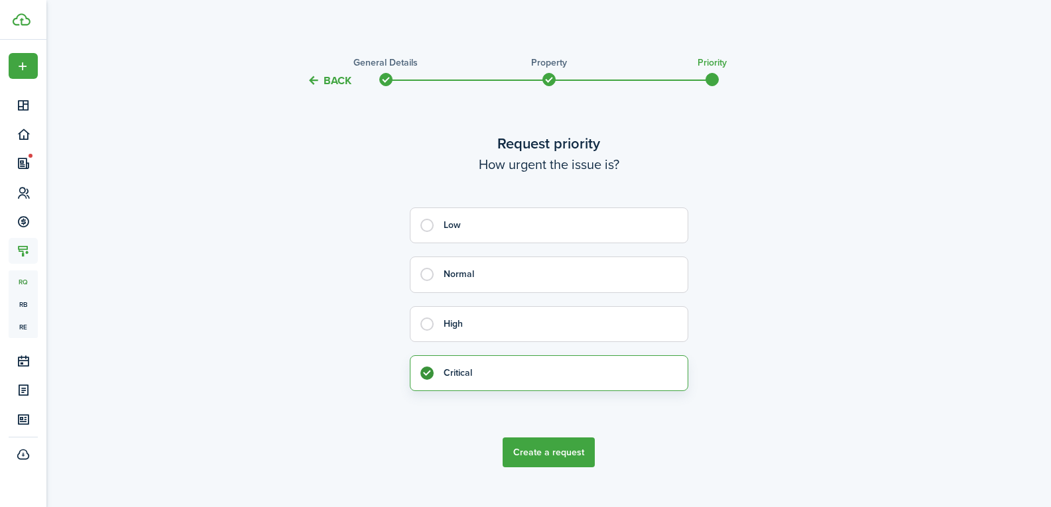
click at [565, 453] on button "Create a request" at bounding box center [548, 453] width 92 height 30
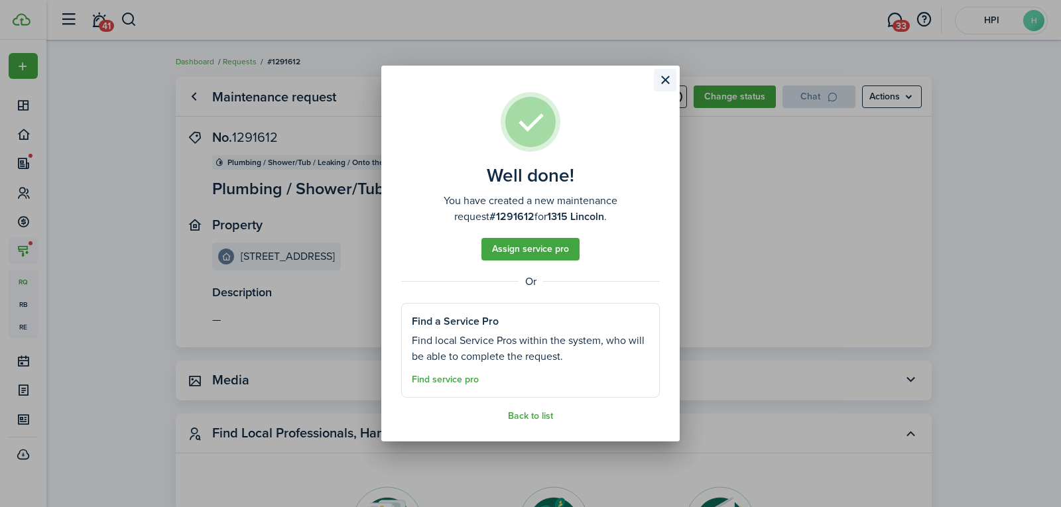
click at [670, 78] on button "Close modal" at bounding box center [665, 80] width 23 height 23
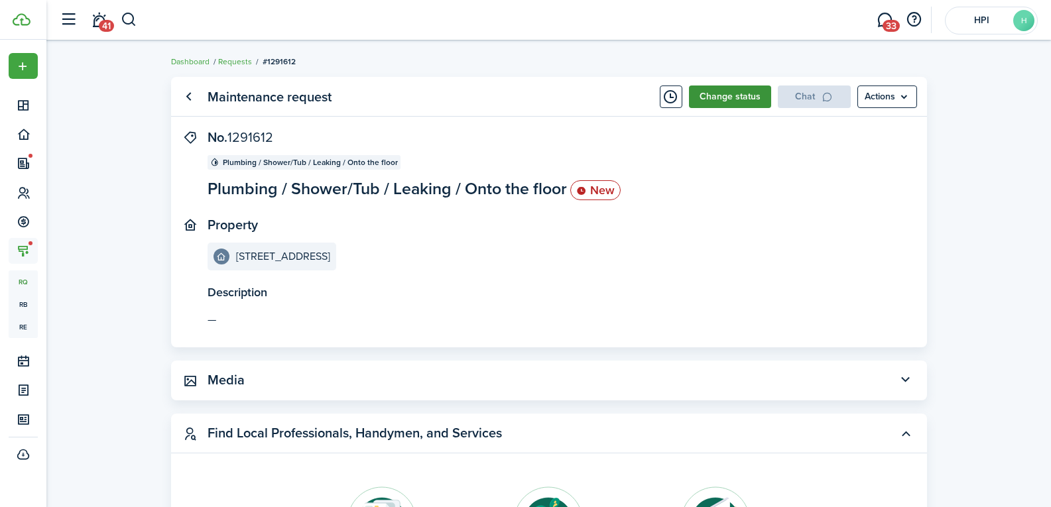
click at [729, 103] on button "Change status" at bounding box center [730, 97] width 82 height 23
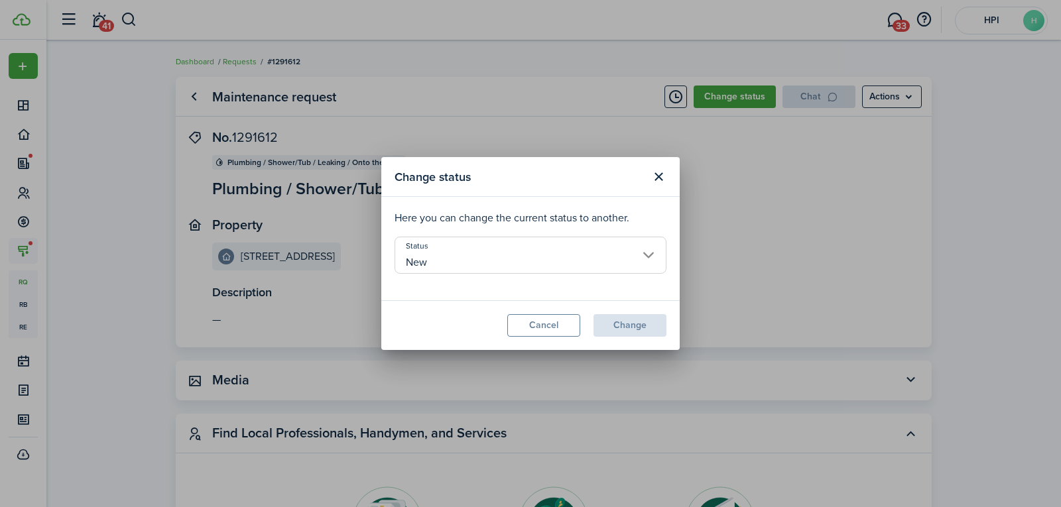
click at [455, 252] on input "New" at bounding box center [530, 255] width 272 height 37
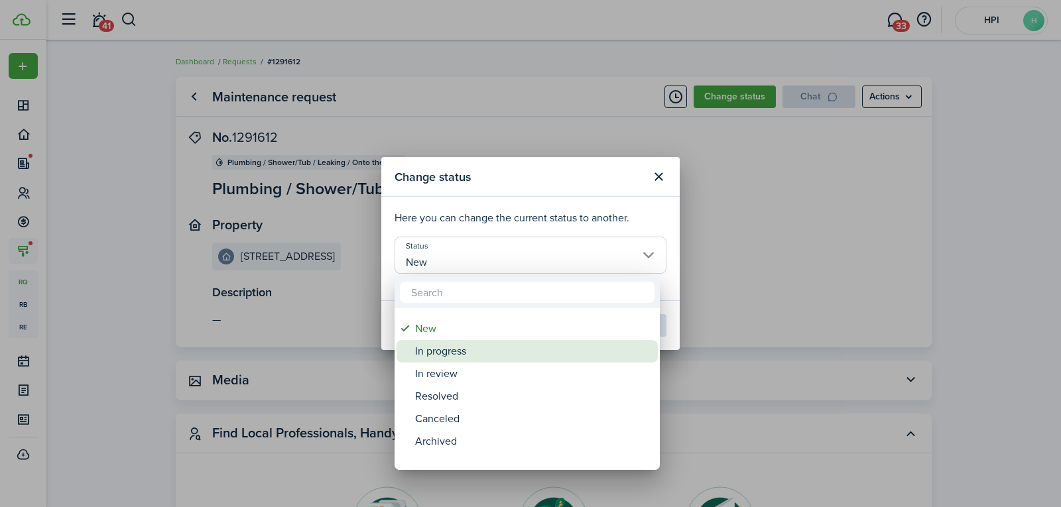
drag, startPoint x: 455, startPoint y: 342, endPoint x: 451, endPoint y: 363, distance: 21.1
click at [452, 363] on div "In progress" at bounding box center [532, 351] width 235 height 23
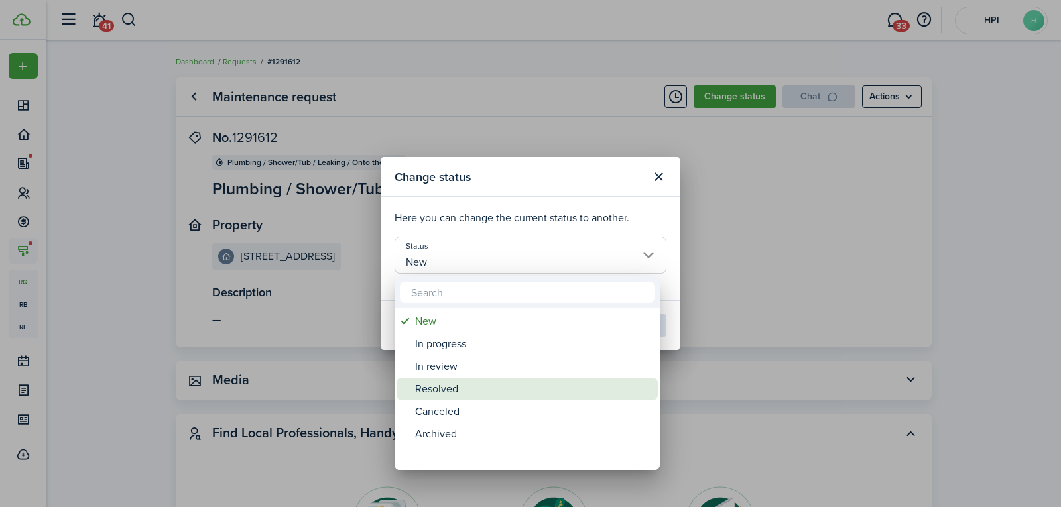
click at [451, 397] on div "Resolved" at bounding box center [532, 389] width 235 height 23
type input "Resolved"
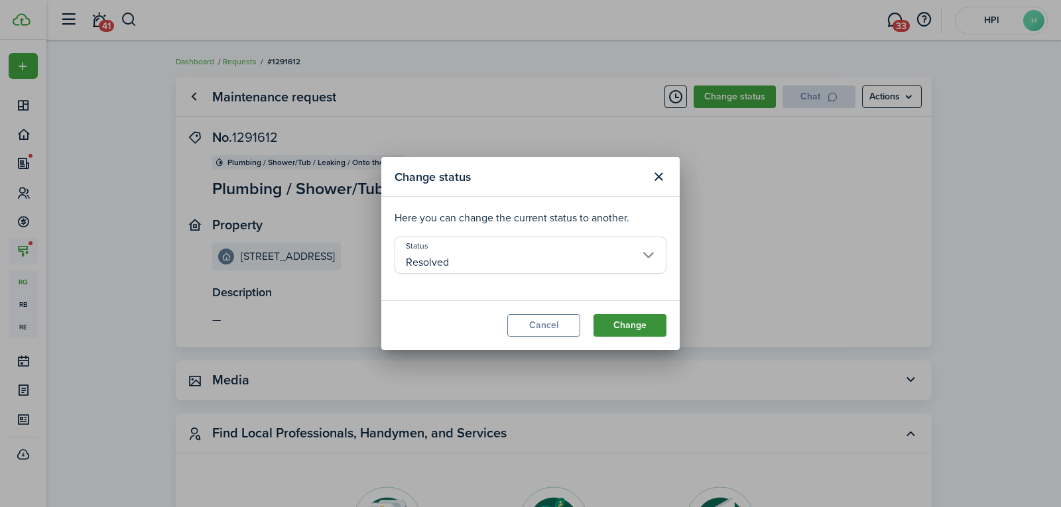
click at [634, 326] on button "Change" at bounding box center [629, 325] width 73 height 23
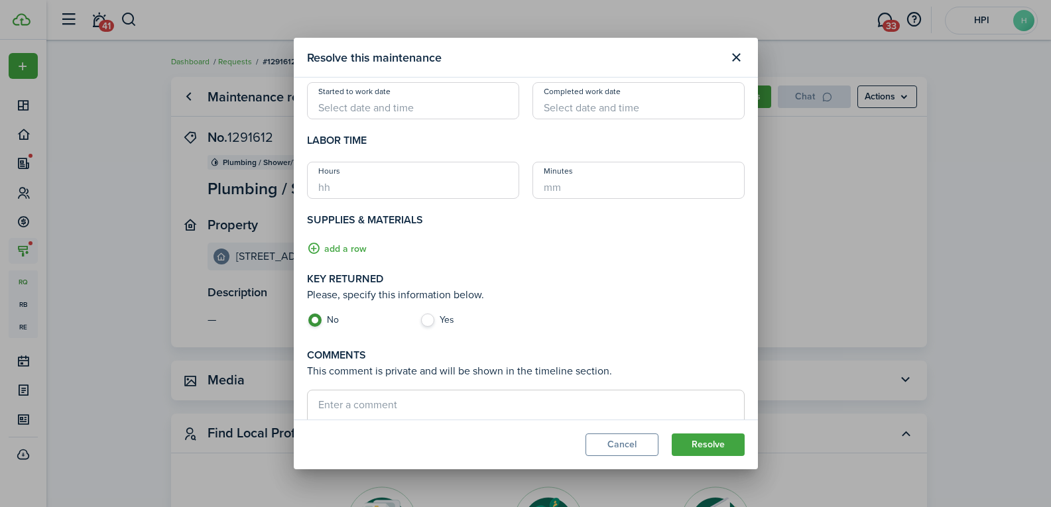
scroll to position [110, 0]
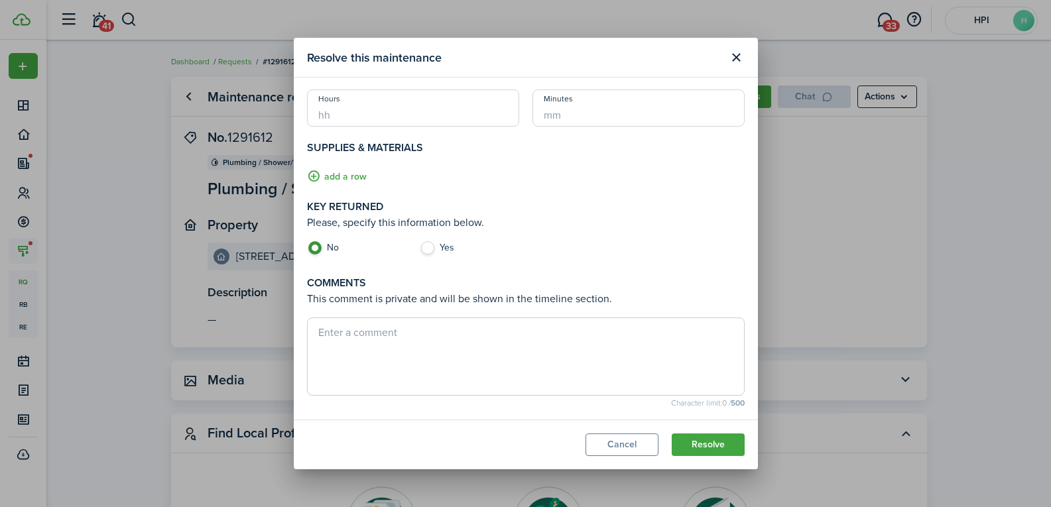
click at [371, 341] on textarea at bounding box center [526, 357] width 436 height 64
type textarea "Replaced water heater"
click at [715, 439] on button "Resolve" at bounding box center [708, 445] width 73 height 23
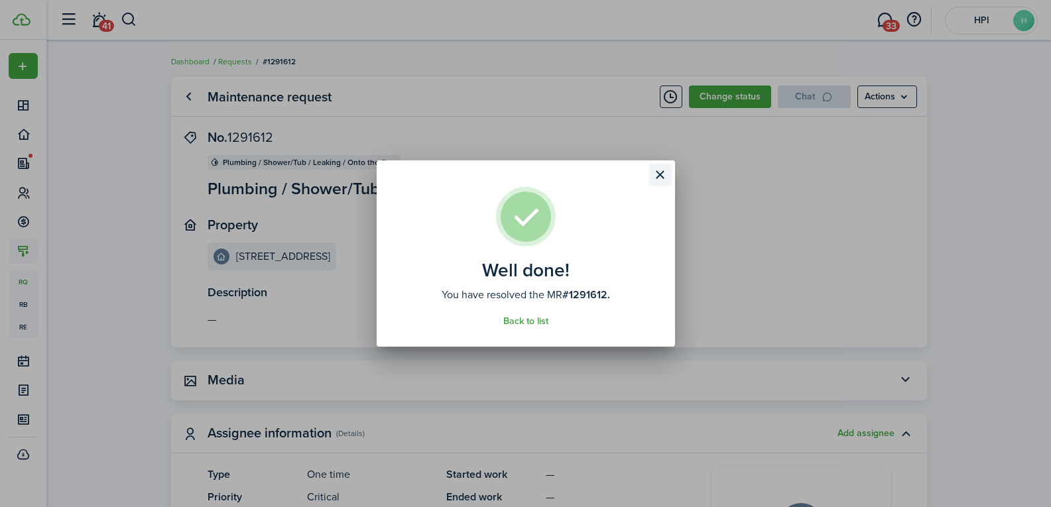
click at [666, 178] on button "Close modal" at bounding box center [660, 175] width 23 height 23
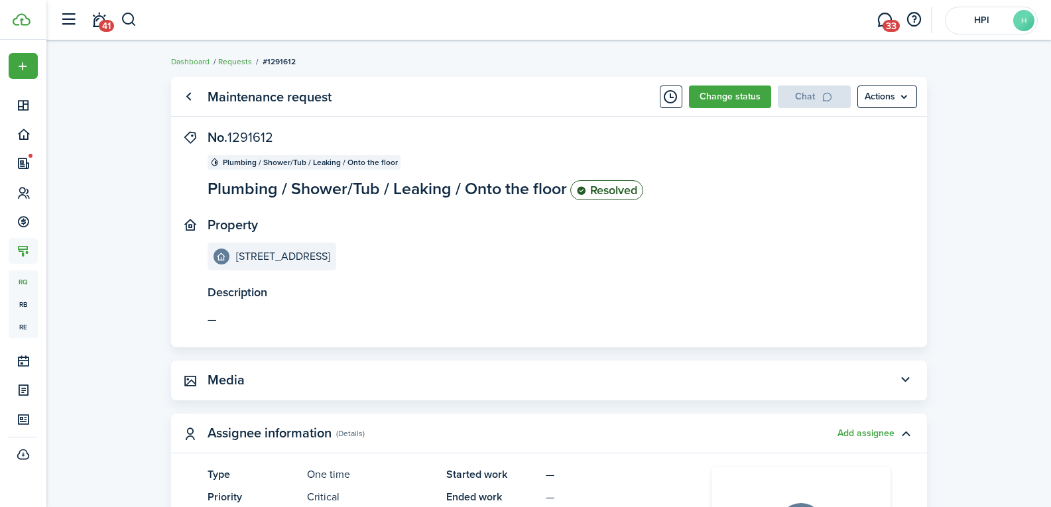
click at [241, 62] on link "Requests" at bounding box center [235, 62] width 34 height 12
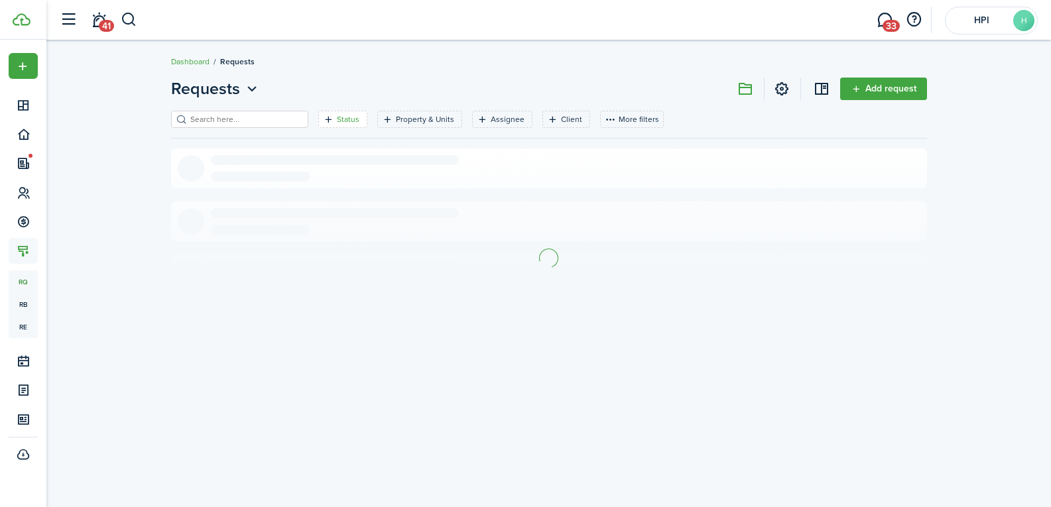
click at [337, 121] on filter-tag-label "Status" at bounding box center [348, 119] width 23 height 12
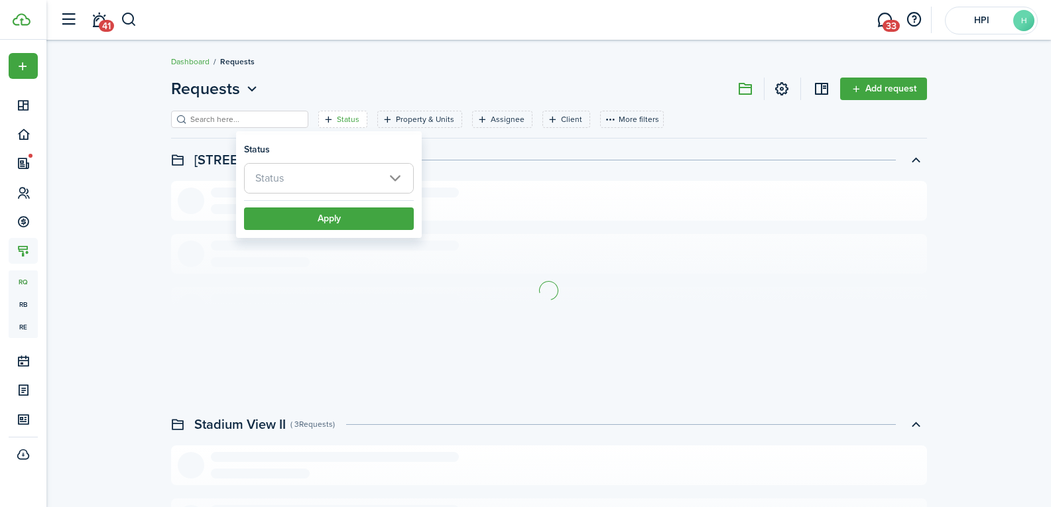
click at [336, 174] on span "Status" at bounding box center [329, 178] width 168 height 29
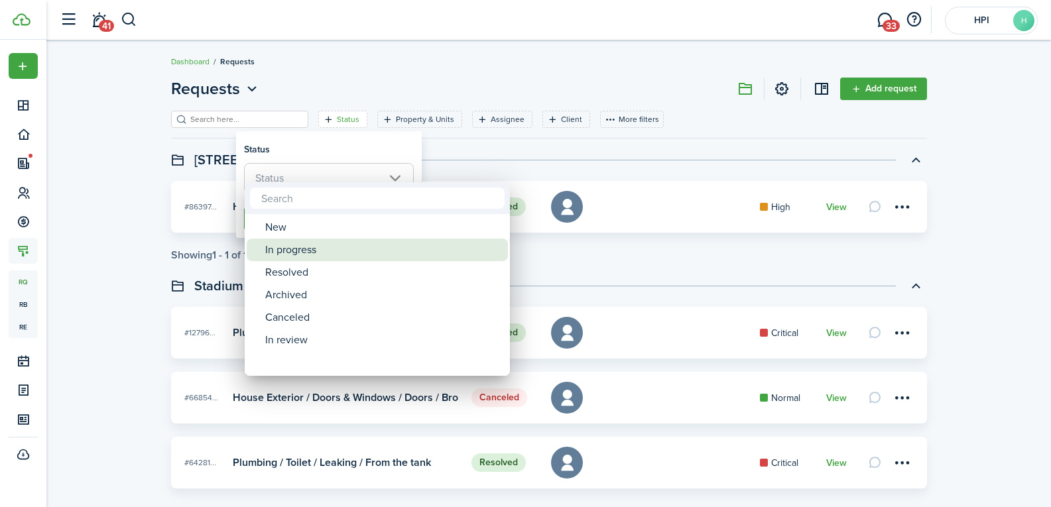
click at [328, 259] on div "In progress" at bounding box center [382, 250] width 235 height 23
type input "In progress"
click at [176, 251] on div at bounding box center [525, 253] width 1263 height 719
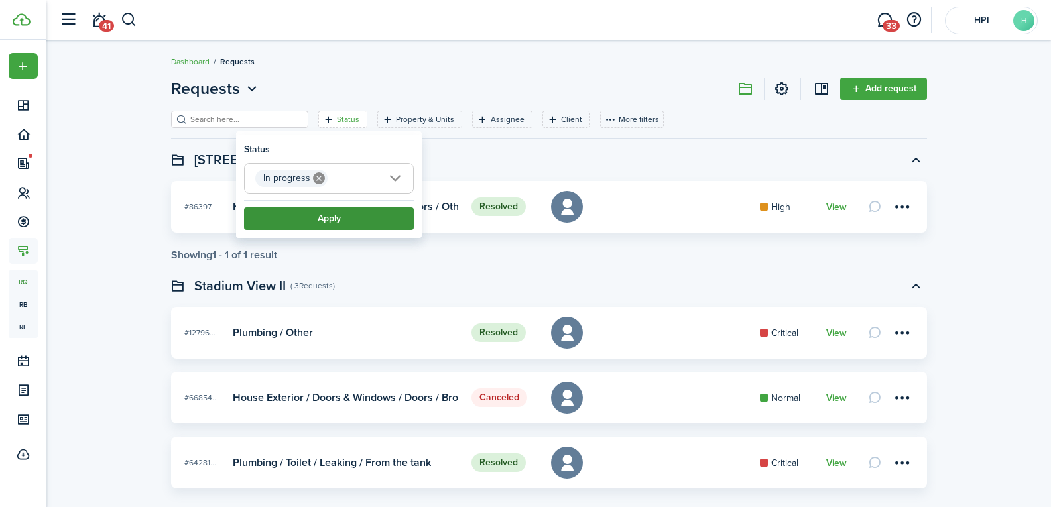
click at [276, 222] on button "Apply" at bounding box center [329, 218] width 170 height 23
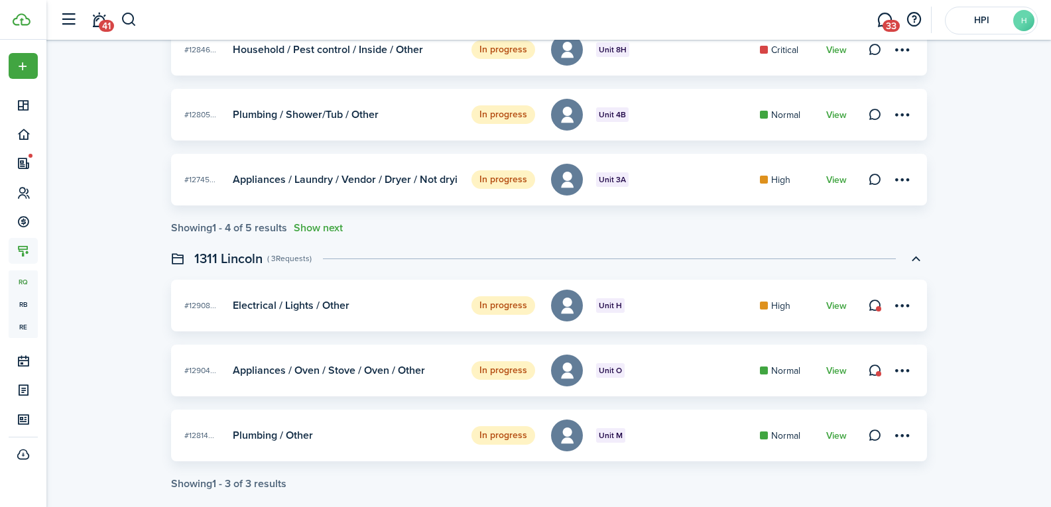
scroll to position [1981, 0]
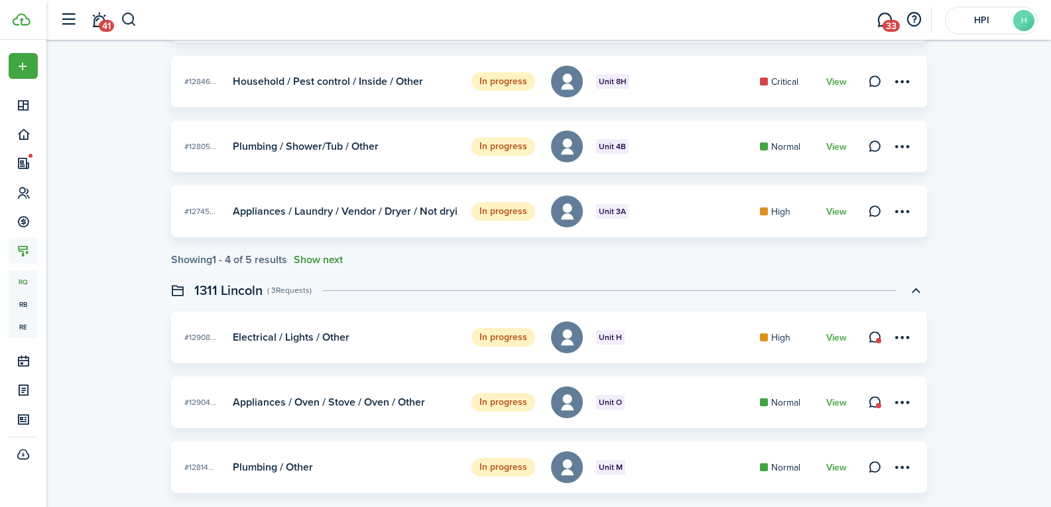
click at [327, 261] on button "Show next" at bounding box center [318, 260] width 49 height 12
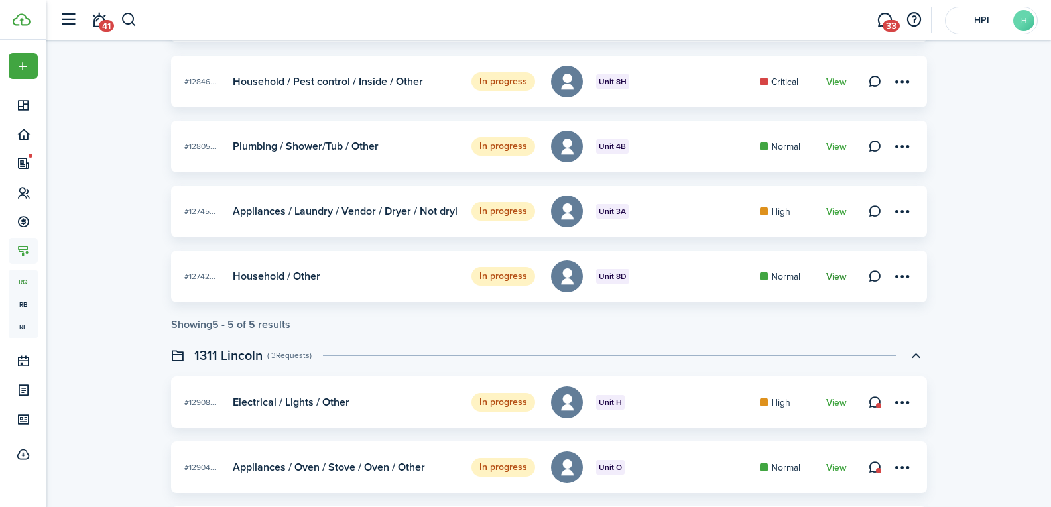
click at [842, 280] on link "View" at bounding box center [836, 277] width 21 height 11
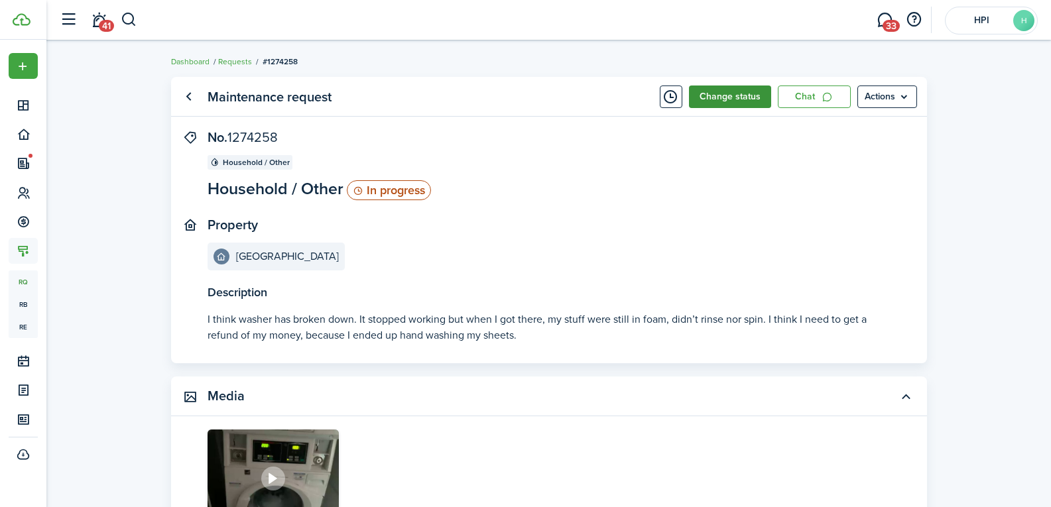
click at [710, 99] on button "Change status" at bounding box center [730, 97] width 82 height 23
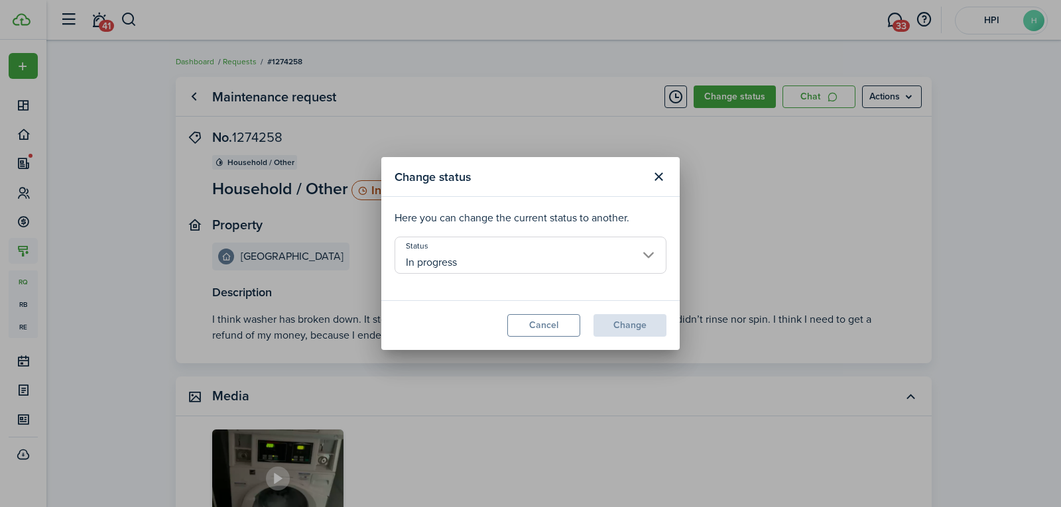
click at [536, 251] on input "In progress" at bounding box center [530, 255] width 272 height 37
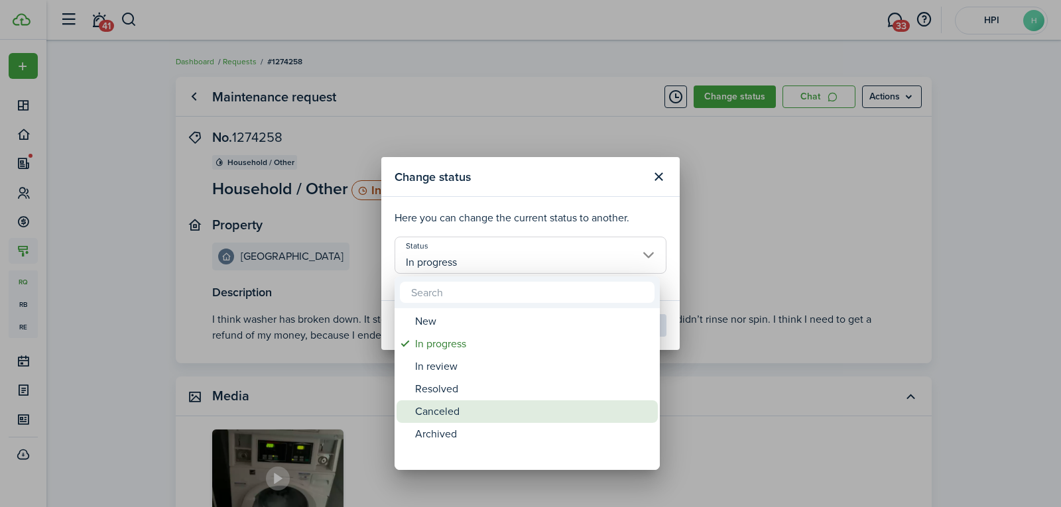
click at [458, 410] on div "Canceled" at bounding box center [532, 411] width 235 height 23
type input "Canceled"
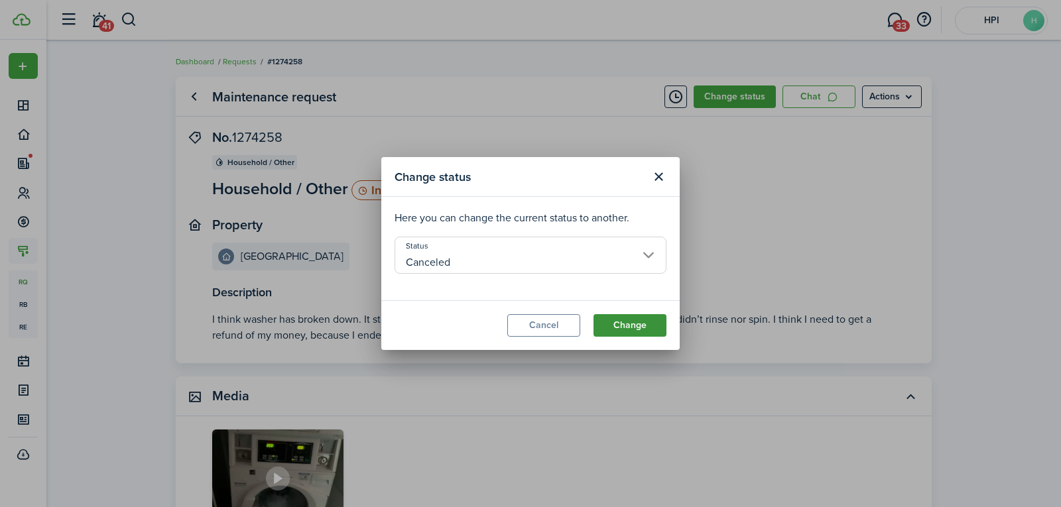
click at [638, 325] on button "Change" at bounding box center [629, 325] width 73 height 23
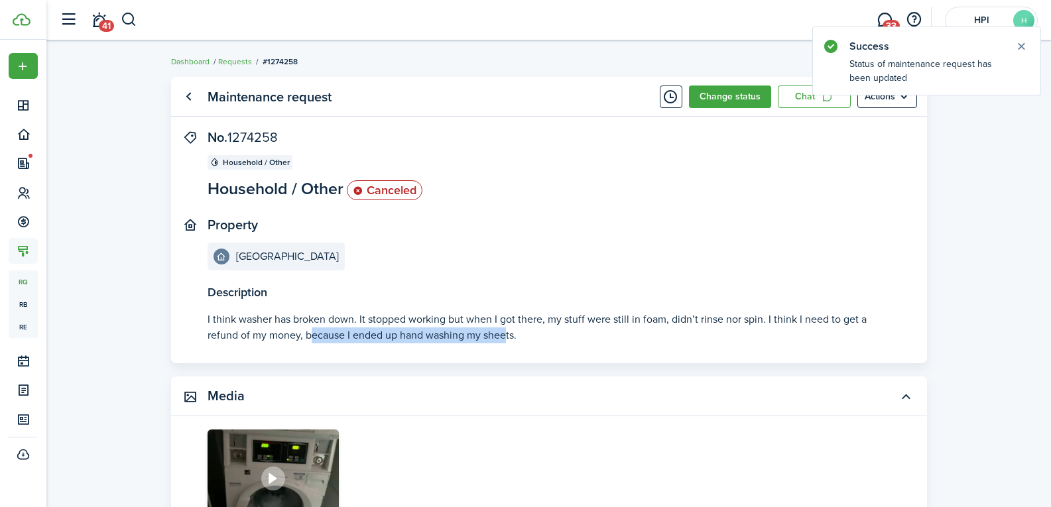
drag, startPoint x: 310, startPoint y: 339, endPoint x: 508, endPoint y: 346, distance: 198.3
click at [508, 346] on panel-main-body "Description I think washer has broken down. It stopped working but when I got t…" at bounding box center [549, 246] width 756 height 233
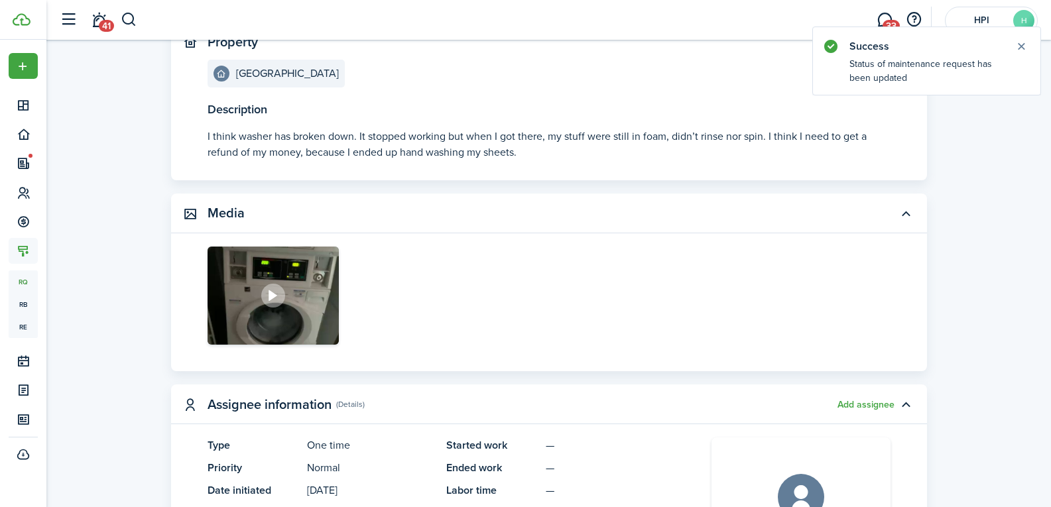
scroll to position [199, 0]
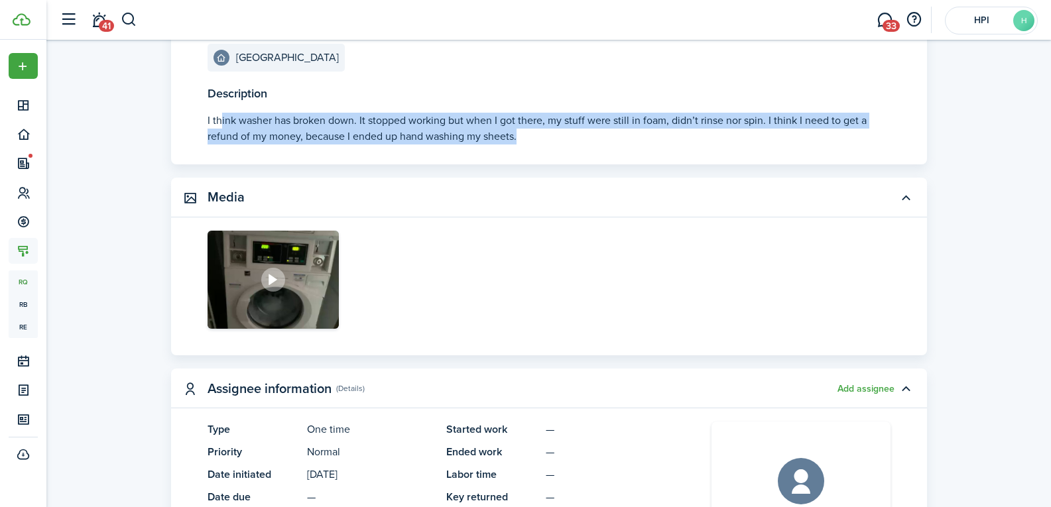
drag, startPoint x: 221, startPoint y: 117, endPoint x: 548, endPoint y: 132, distance: 326.5
click at [548, 132] on see-more "I think washer has broken down. It stopped working but when I got there, my stu…" at bounding box center [548, 129] width 683 height 32
click at [547, 145] on panel-main-body "Description I think washer has broken down. It stopped working but when I got t…" at bounding box center [549, 47] width 756 height 233
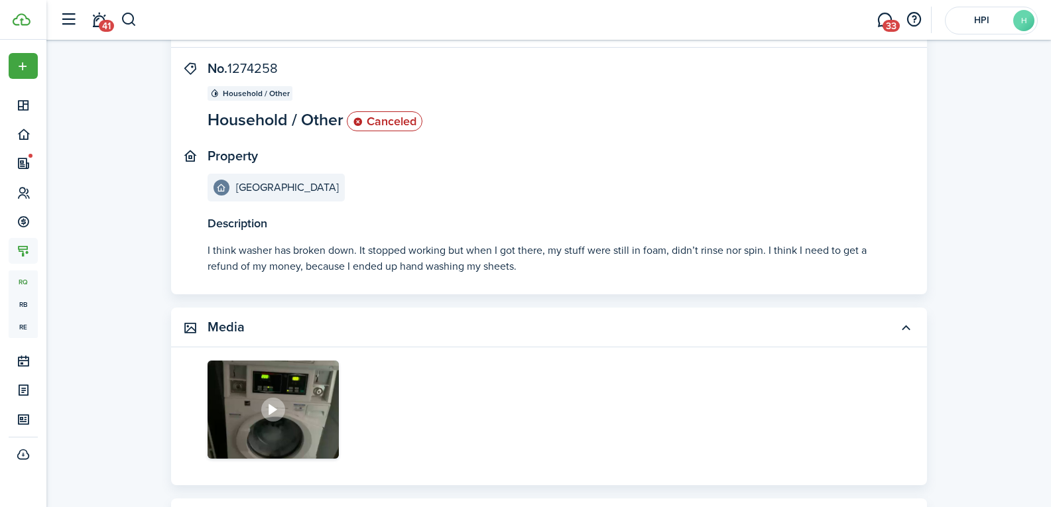
scroll to position [0, 0]
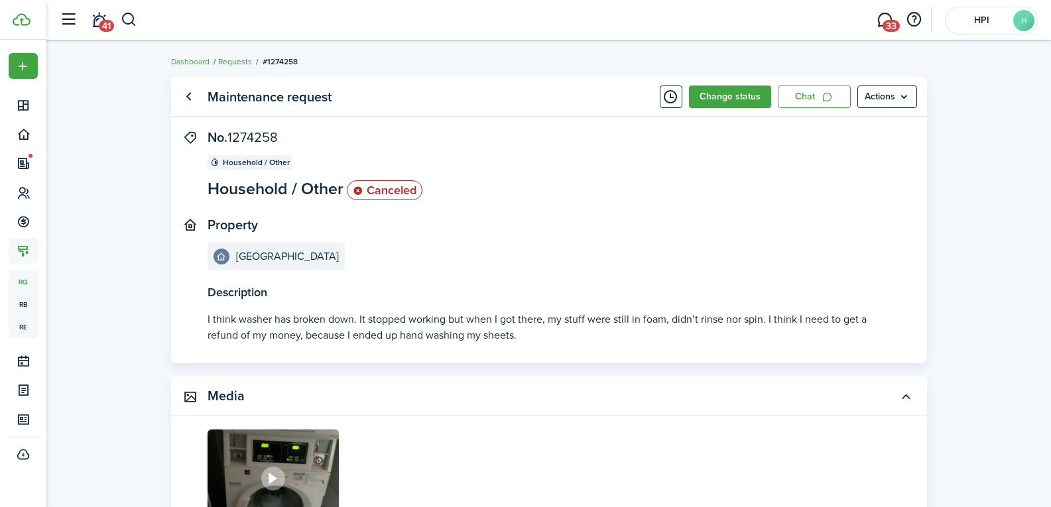
click at [241, 62] on link "Requests" at bounding box center [235, 62] width 34 height 12
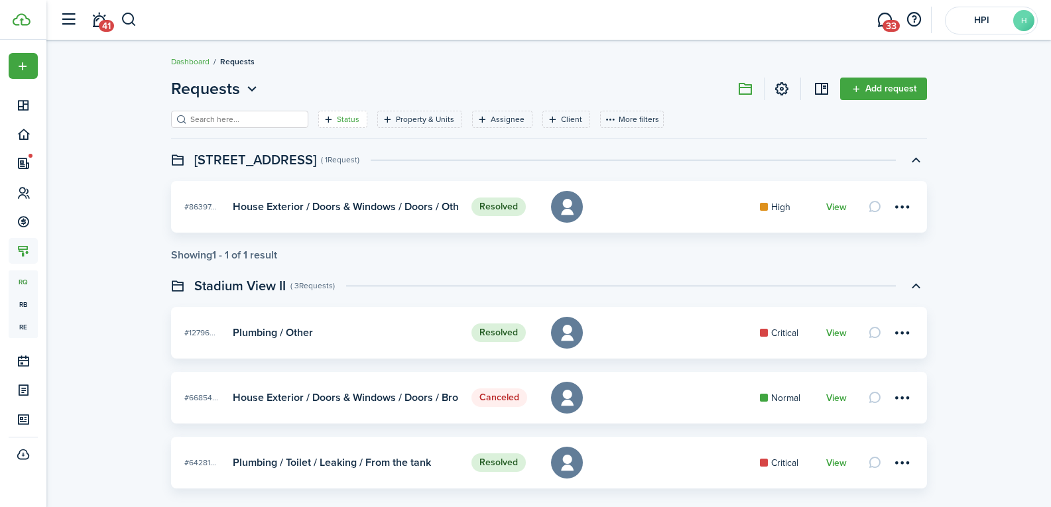
click at [338, 122] on filter-tag-label "Status" at bounding box center [348, 119] width 23 height 12
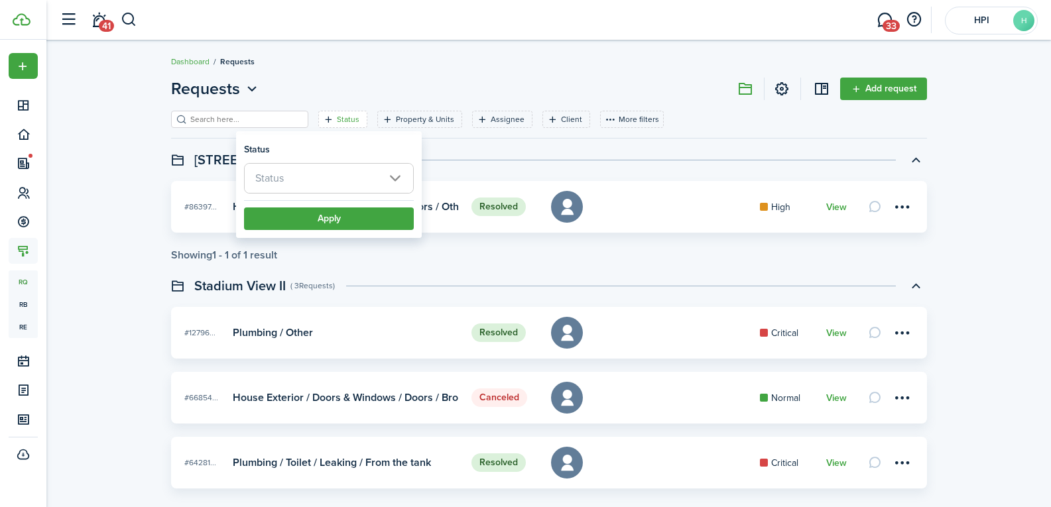
click at [286, 174] on span "Status" at bounding box center [329, 178] width 168 height 29
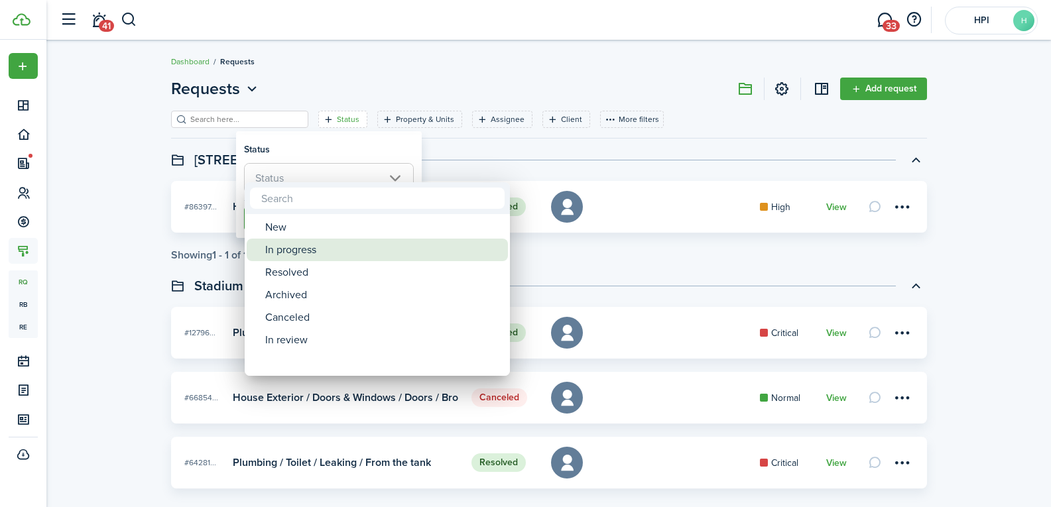
click at [327, 251] on div "In progress" at bounding box center [382, 250] width 235 height 23
type input "In progress"
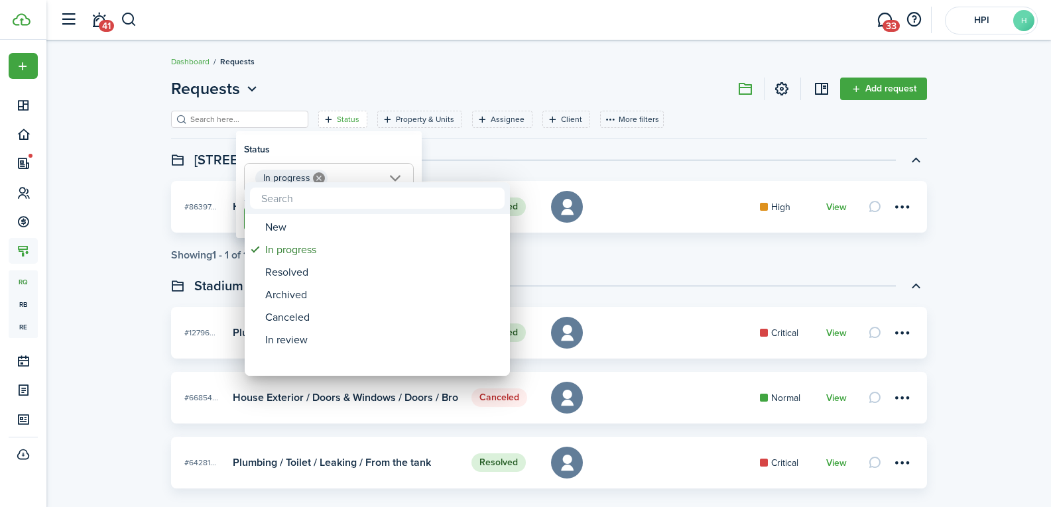
click at [218, 233] on div at bounding box center [525, 253] width 1263 height 719
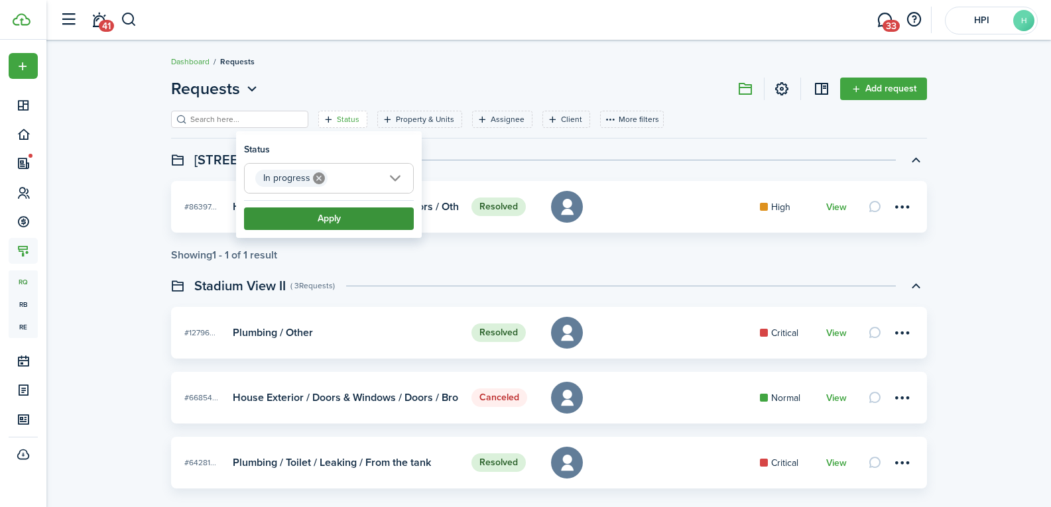
click at [285, 219] on button "Apply" at bounding box center [329, 218] width 170 height 23
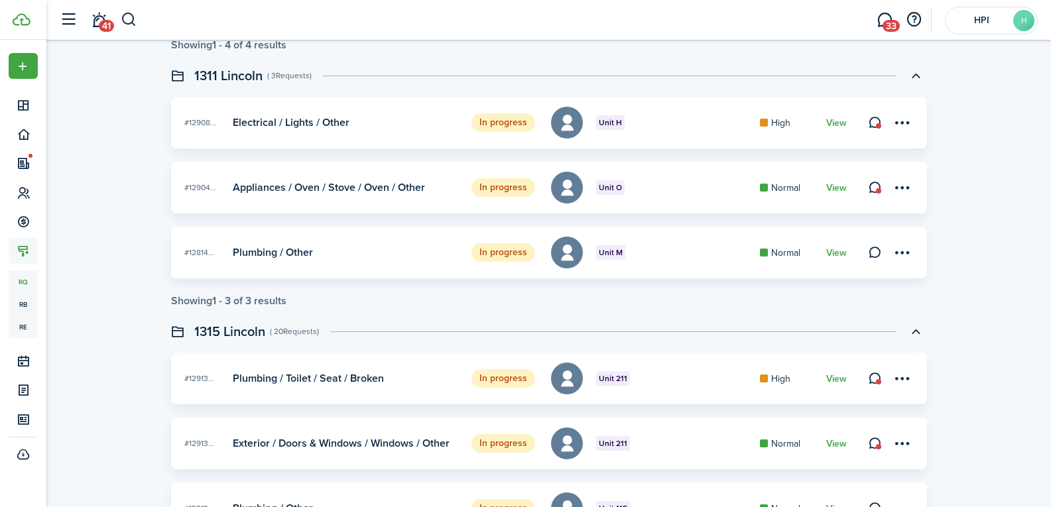
scroll to position [2353, 0]
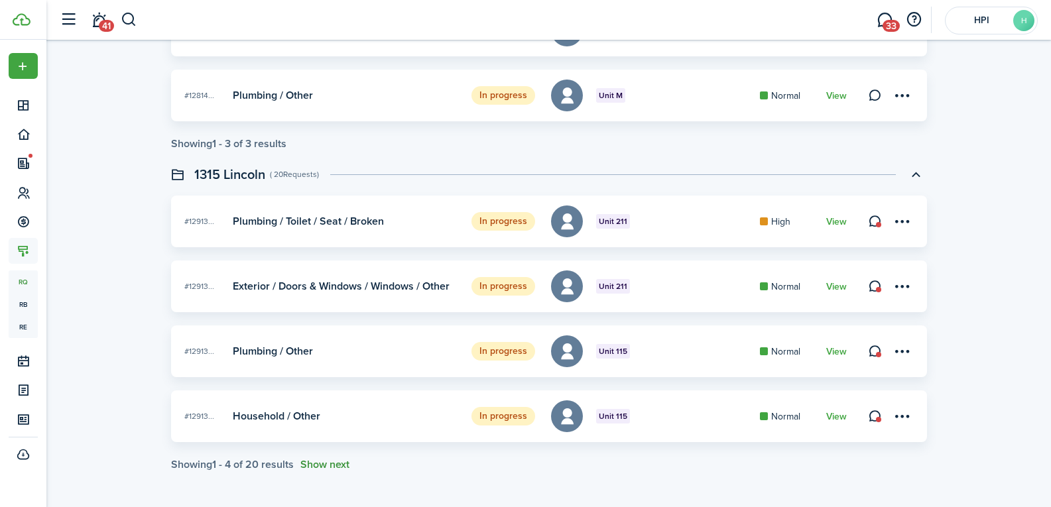
click at [341, 463] on button "Show next" at bounding box center [324, 465] width 49 height 12
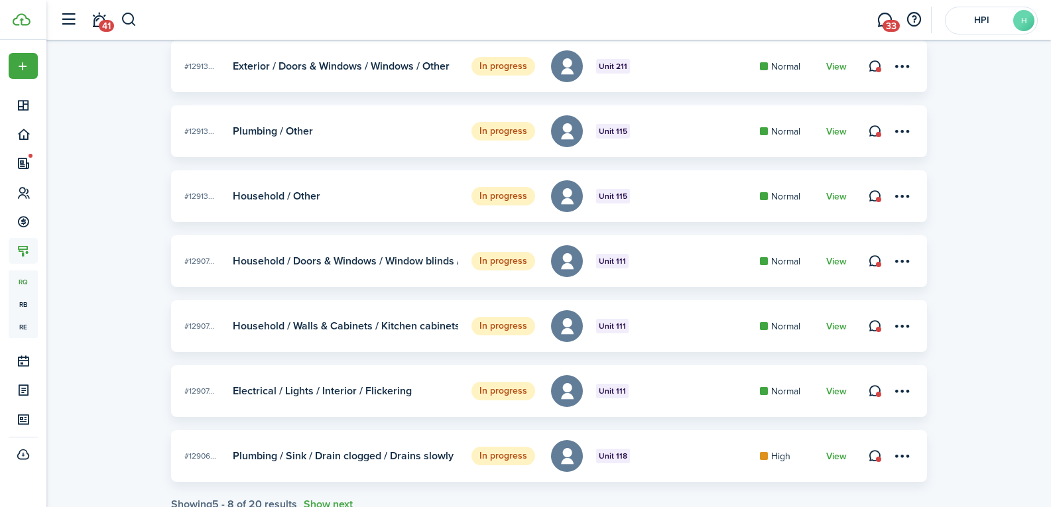
scroll to position [2613, 0]
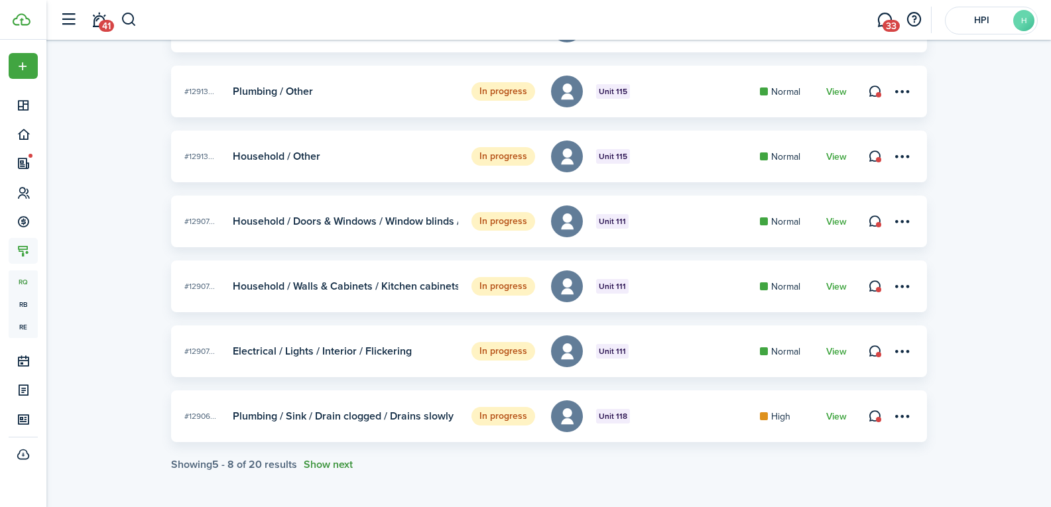
click at [326, 461] on button "Show next" at bounding box center [328, 465] width 49 height 12
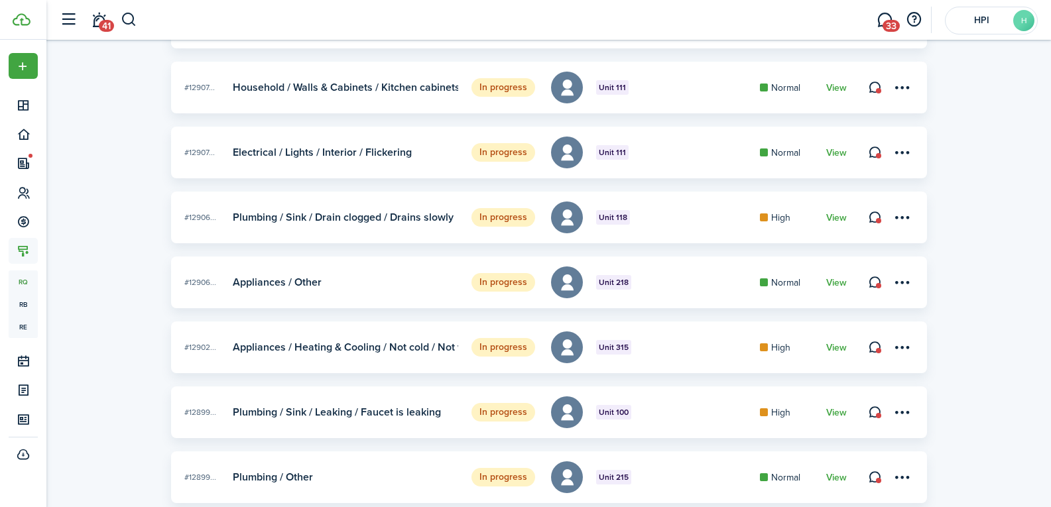
scroll to position [2873, 0]
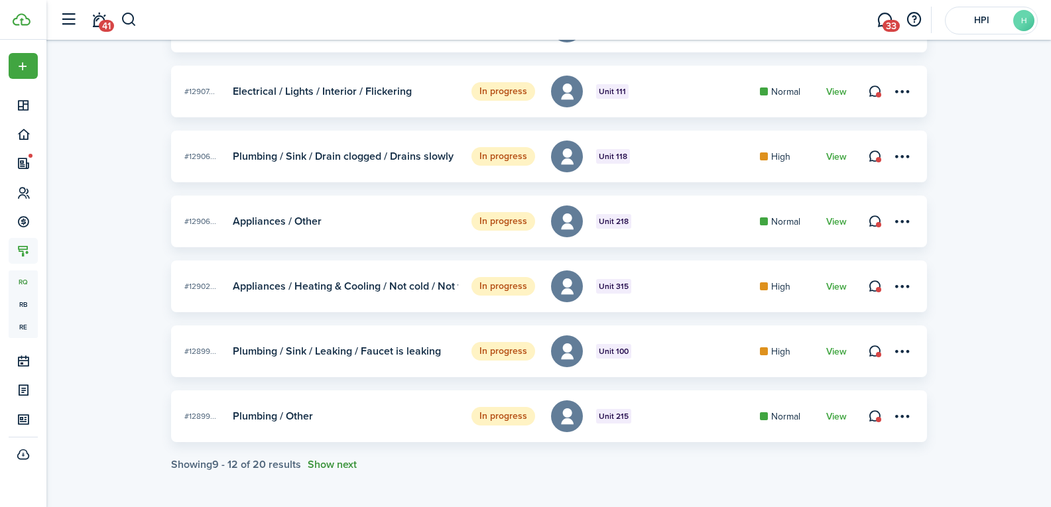
click at [337, 460] on button "Show next" at bounding box center [332, 465] width 49 height 12
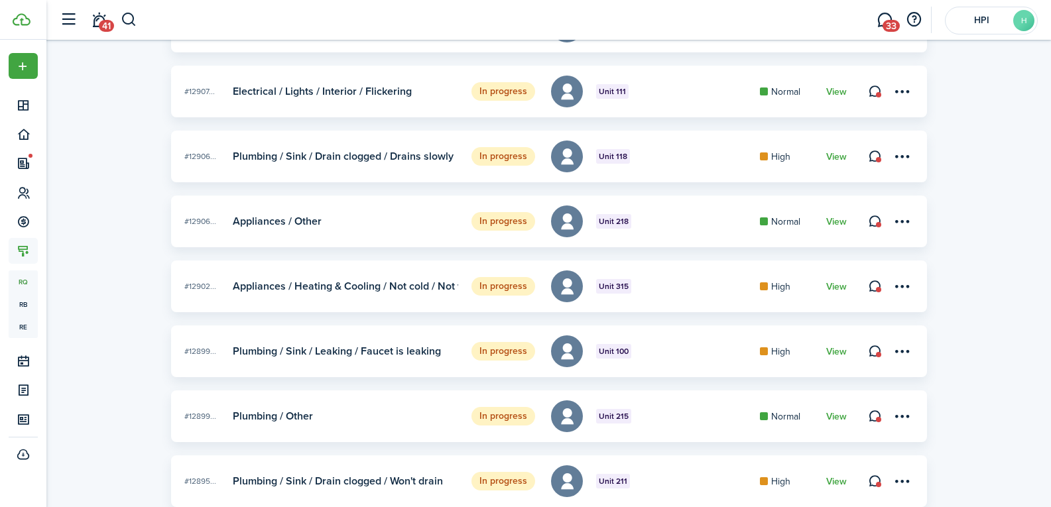
scroll to position [3133, 0]
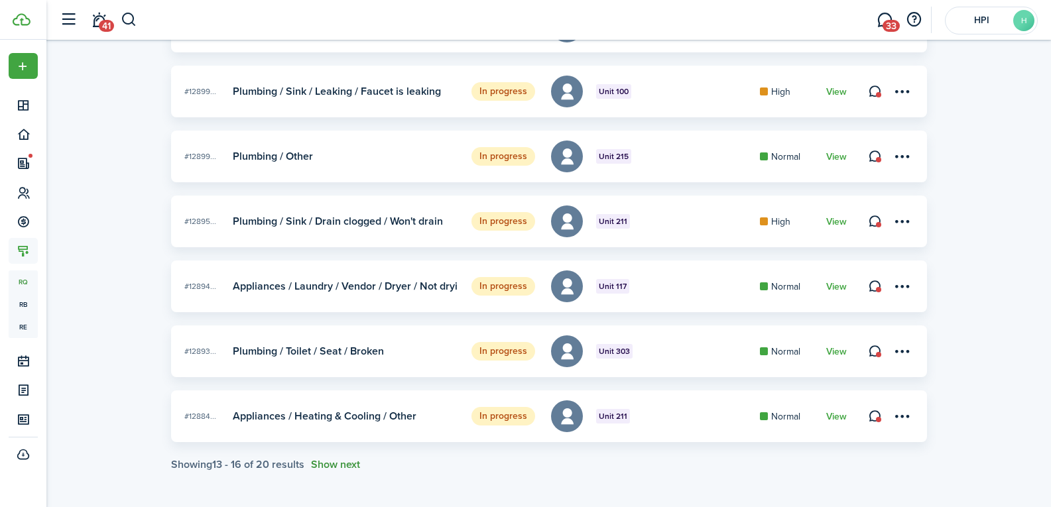
click at [350, 464] on button "Show next" at bounding box center [335, 465] width 49 height 12
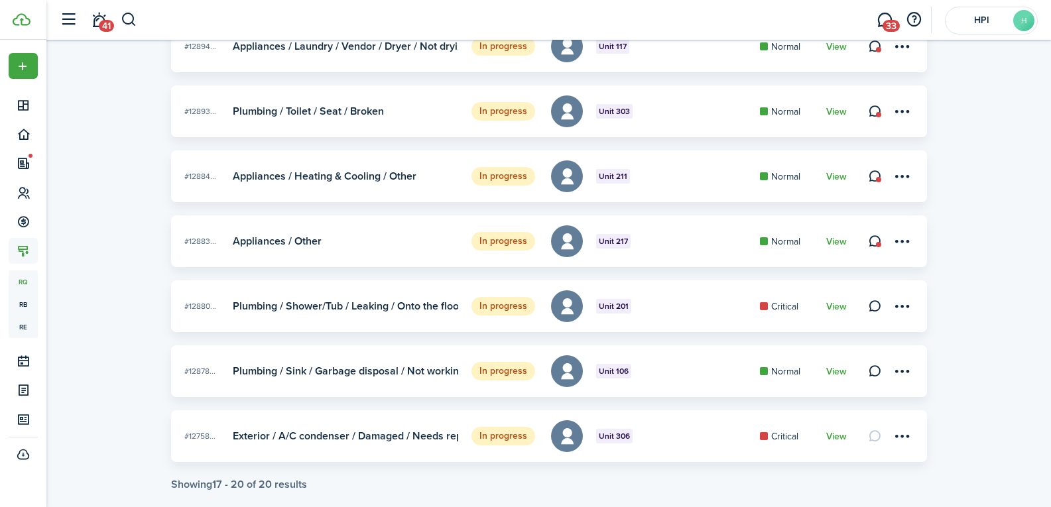
scroll to position [3393, 0]
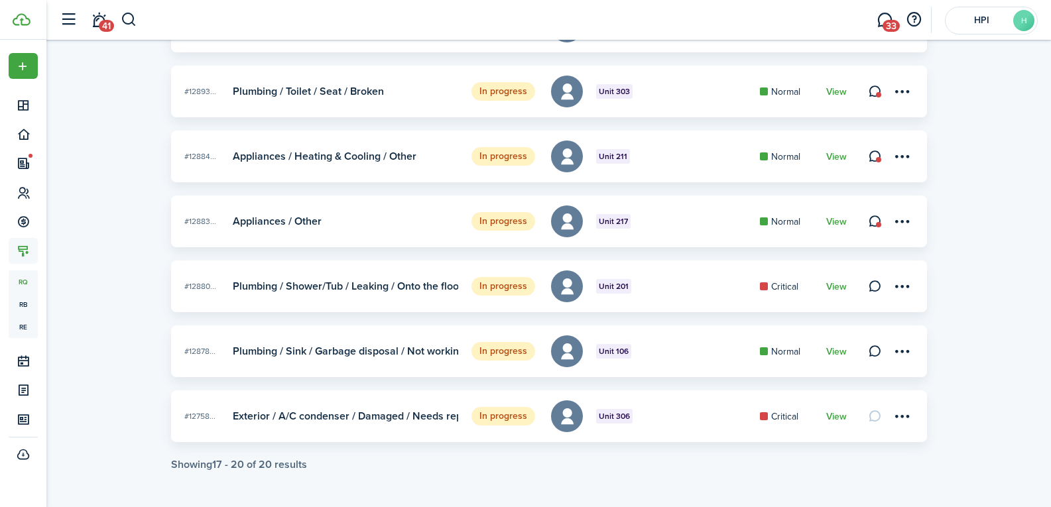
click at [284, 463] on div "Showing 17 - 20 of 20 results" at bounding box center [239, 465] width 136 height 12
click at [842, 219] on link "View" at bounding box center [836, 222] width 21 height 11
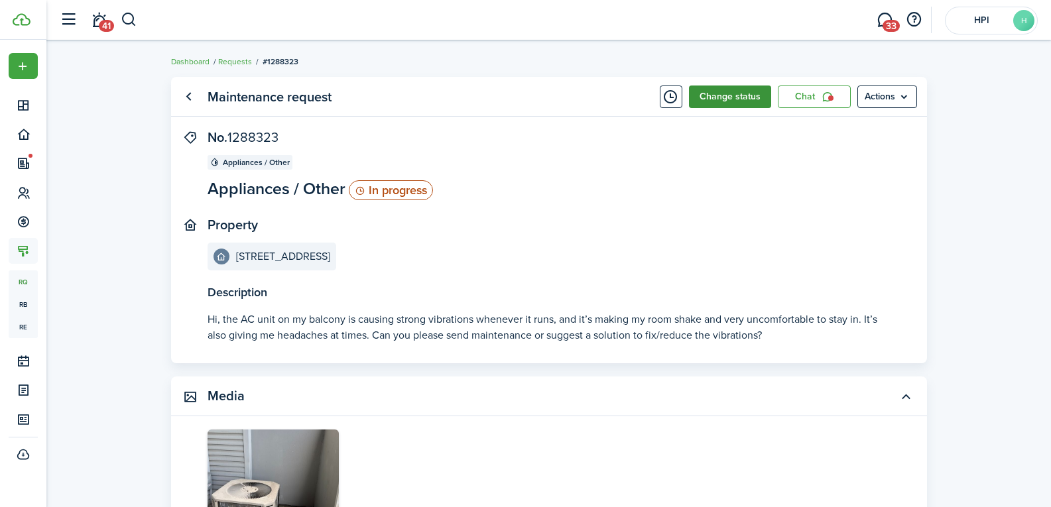
click at [726, 98] on button "Change status" at bounding box center [730, 97] width 82 height 23
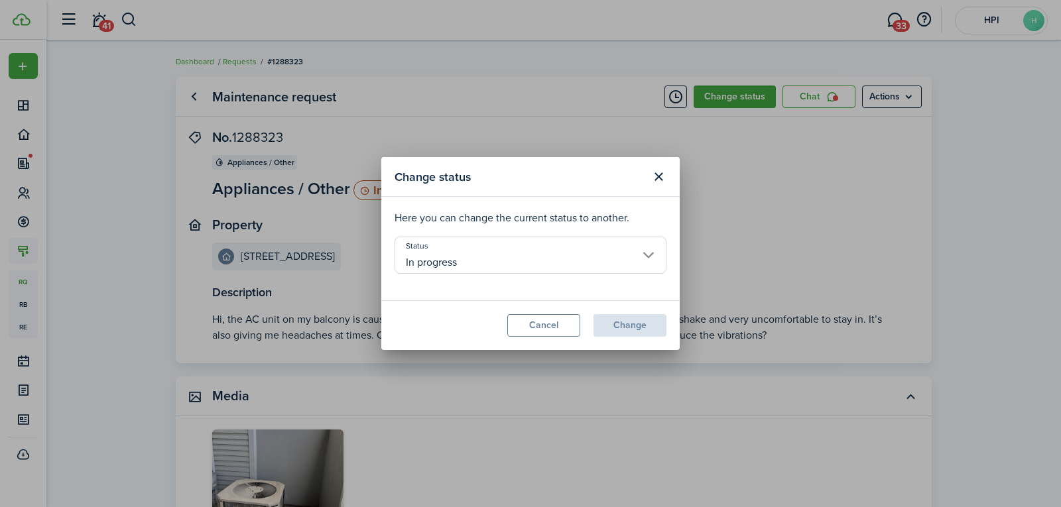
click at [526, 253] on input "In progress" at bounding box center [530, 255] width 272 height 37
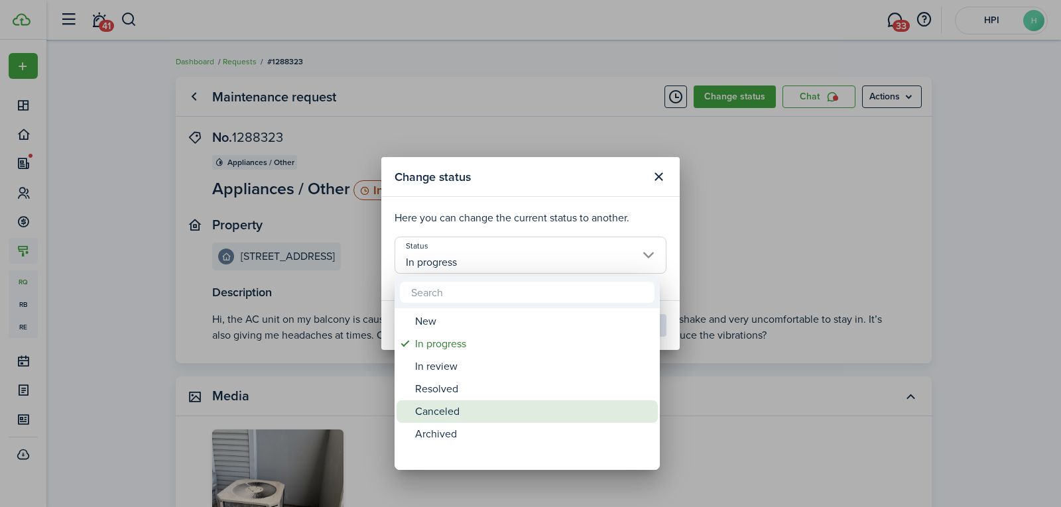
click at [495, 408] on div "Canceled" at bounding box center [532, 411] width 235 height 23
type input "Canceled"
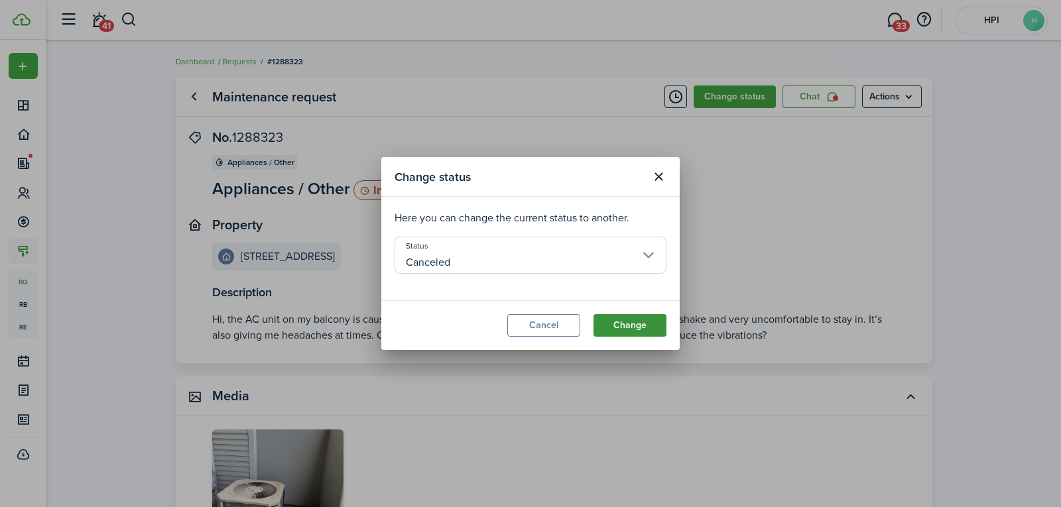
click at [613, 323] on button "Change" at bounding box center [629, 325] width 73 height 23
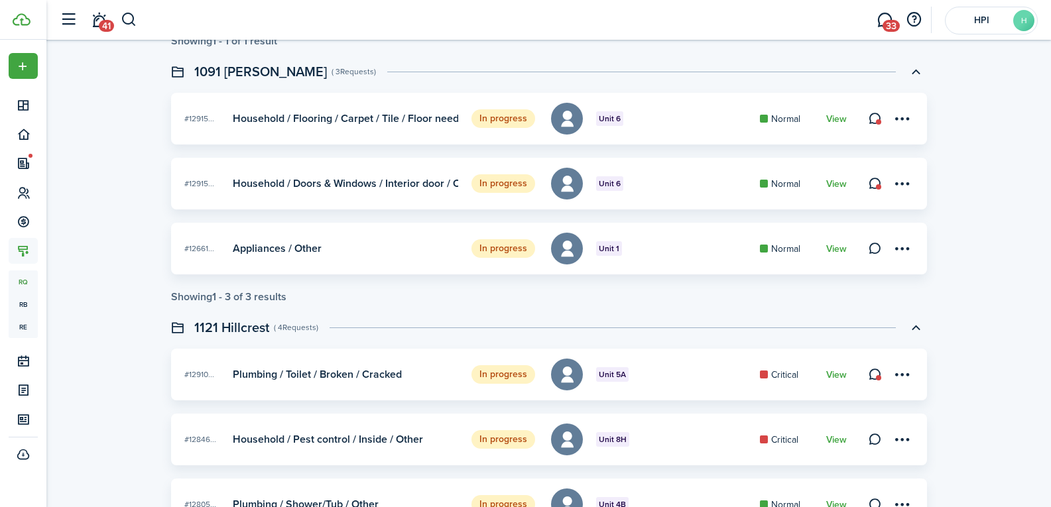
scroll to position [1855, 0]
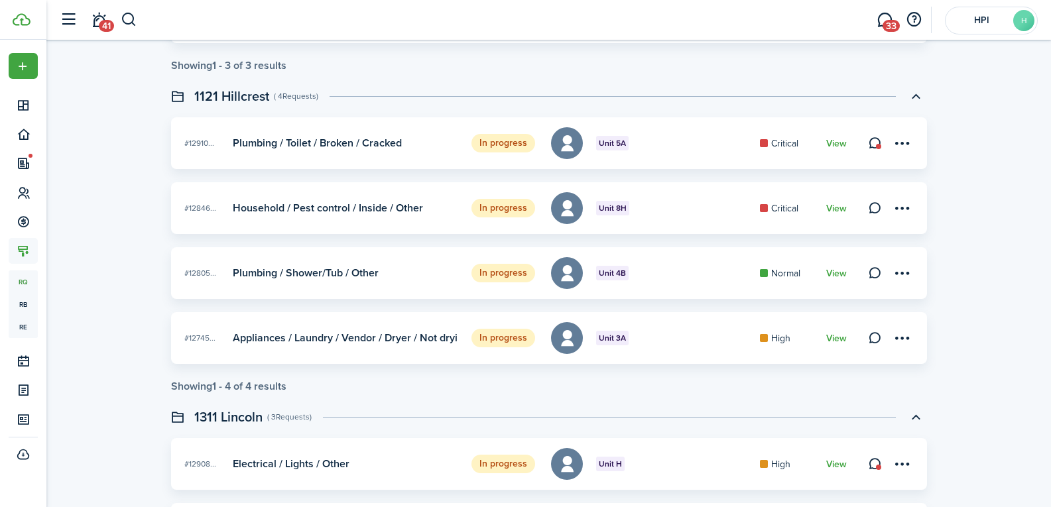
click at [835, 336] on link "View" at bounding box center [836, 338] width 21 height 11
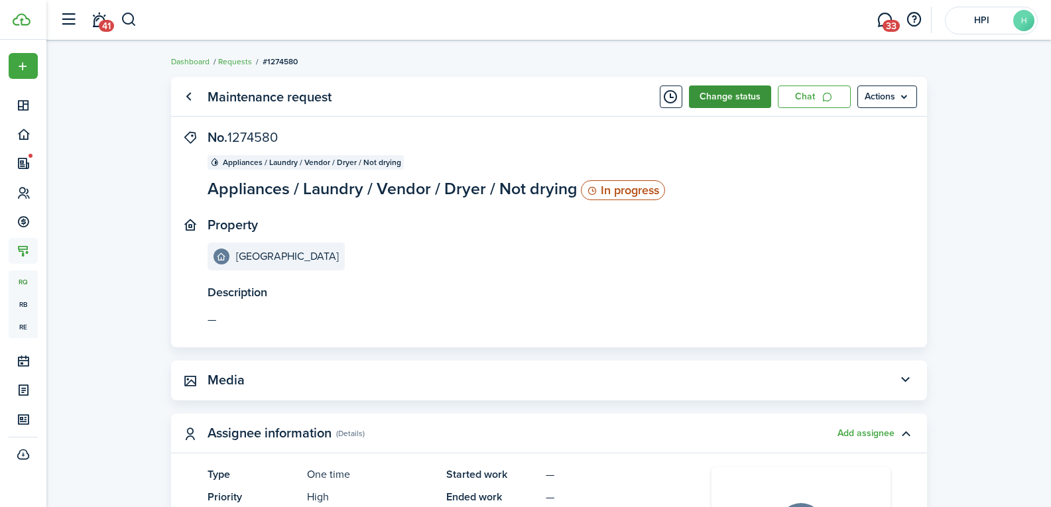
click at [750, 93] on button "Change status" at bounding box center [730, 97] width 82 height 23
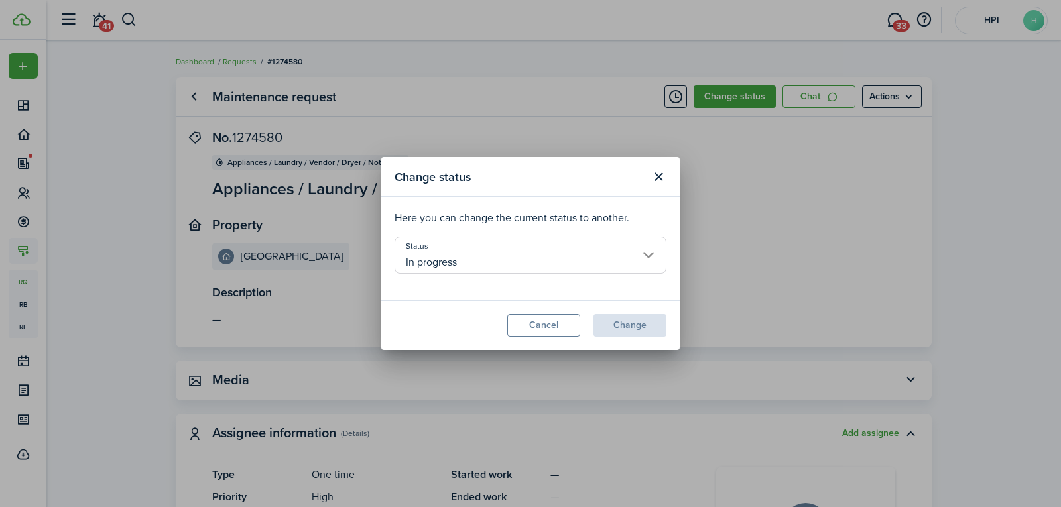
click at [443, 262] on input "In progress" at bounding box center [530, 255] width 272 height 37
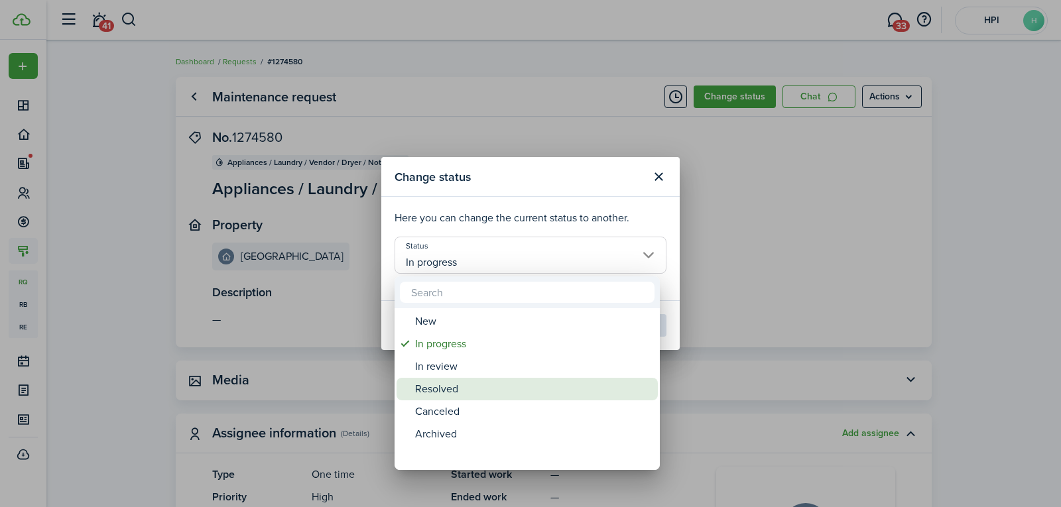
click at [485, 390] on div "Resolved" at bounding box center [532, 389] width 235 height 23
type input "Resolved"
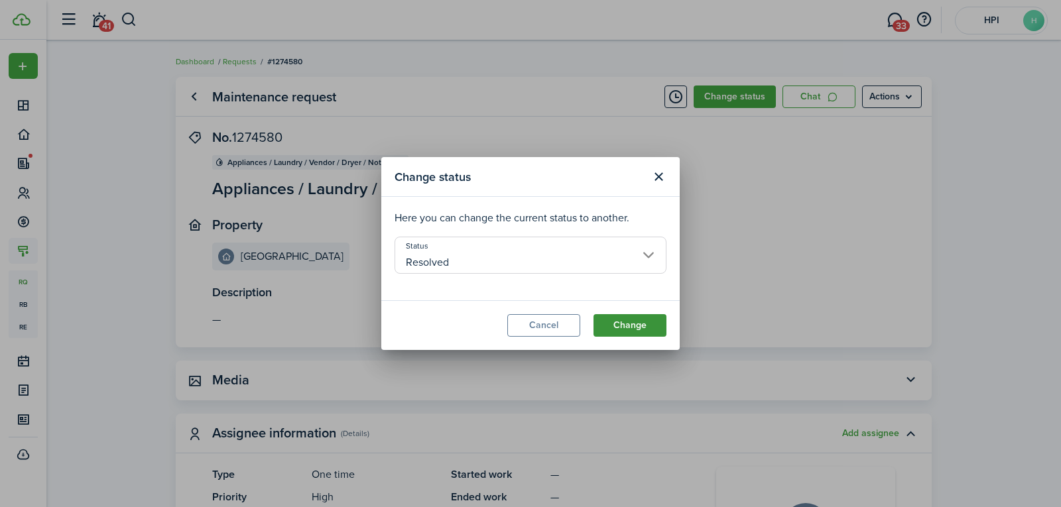
click at [618, 326] on button "Change" at bounding box center [629, 325] width 73 height 23
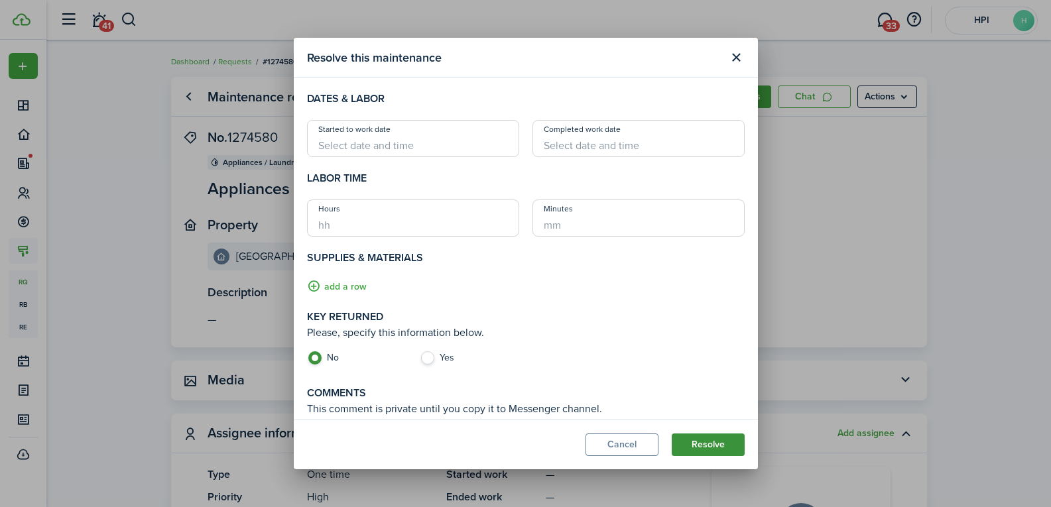
click at [711, 453] on button "Resolve" at bounding box center [708, 445] width 73 height 23
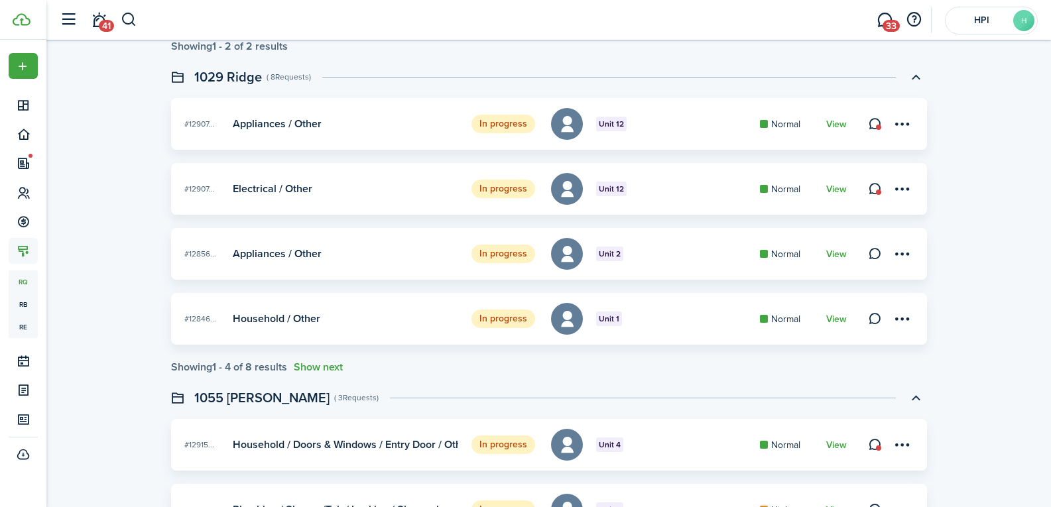
scroll to position [279, 0]
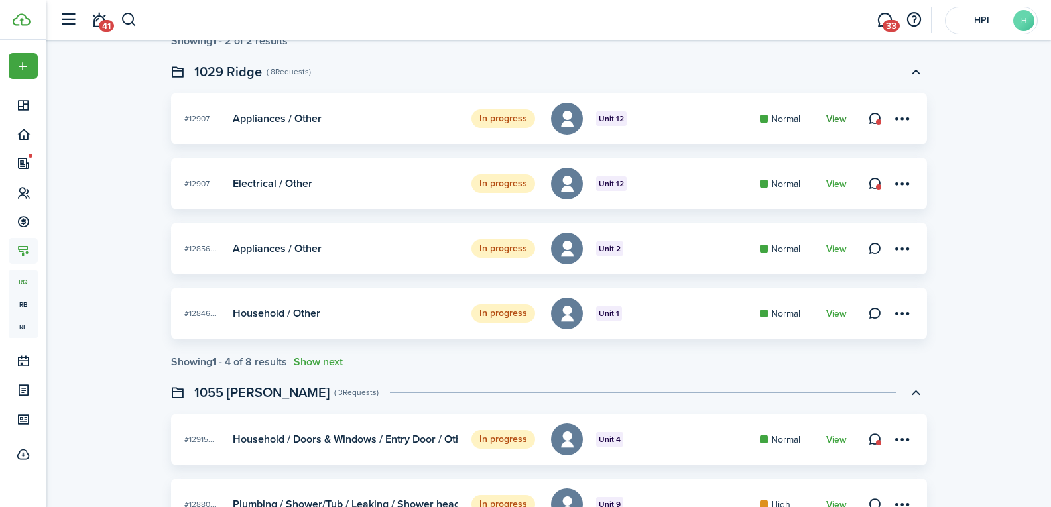
click at [840, 120] on link "View" at bounding box center [836, 119] width 21 height 11
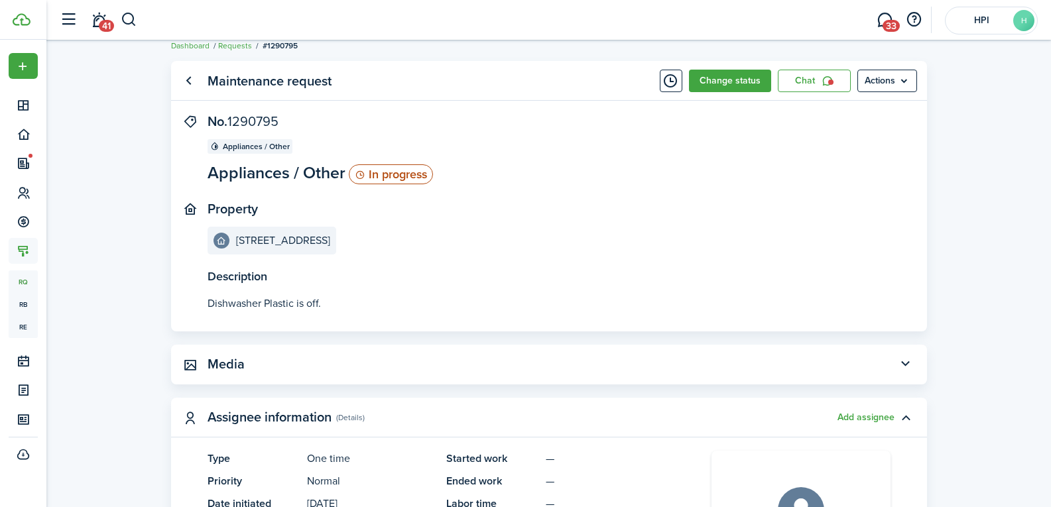
scroll to position [14, 0]
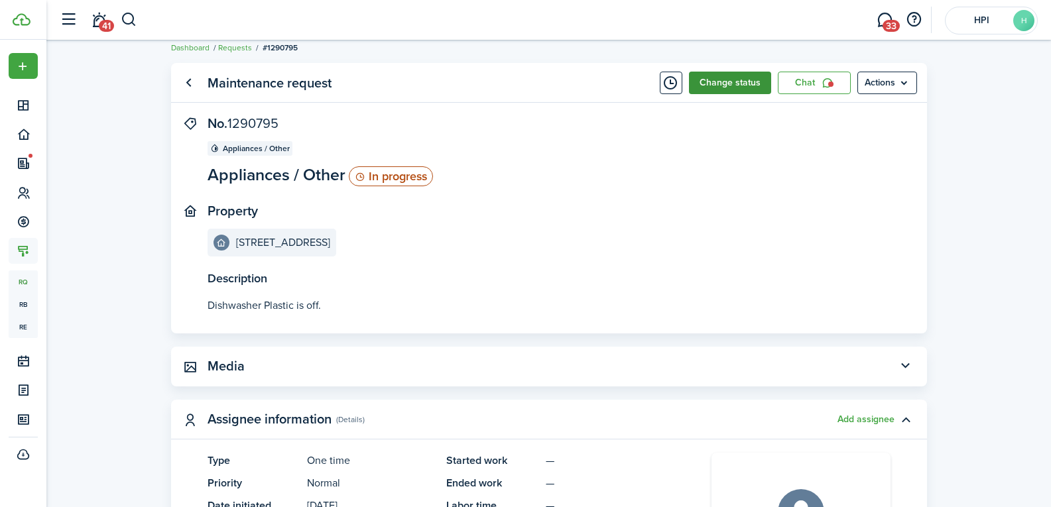
click at [723, 89] on button "Change status" at bounding box center [730, 83] width 82 height 23
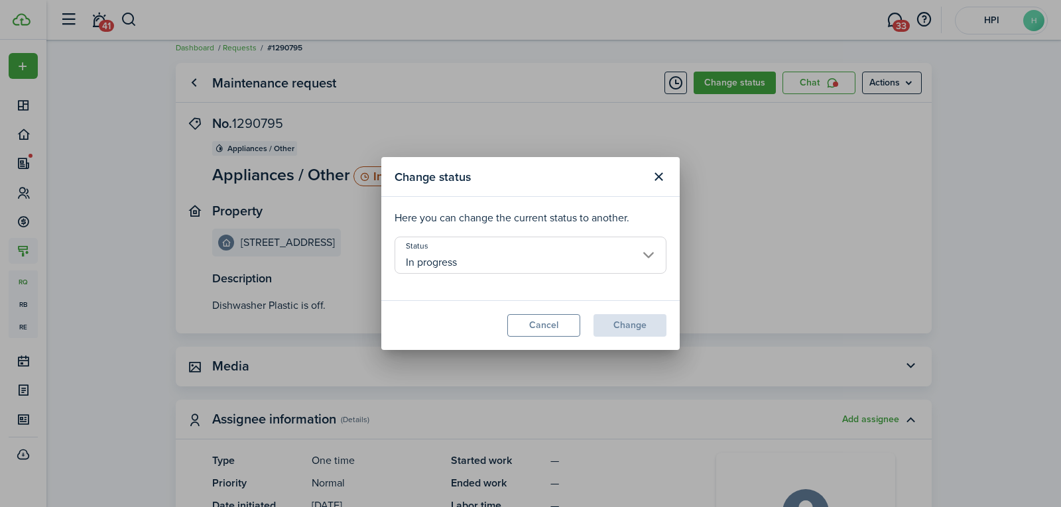
click at [489, 246] on input "In progress" at bounding box center [530, 255] width 272 height 37
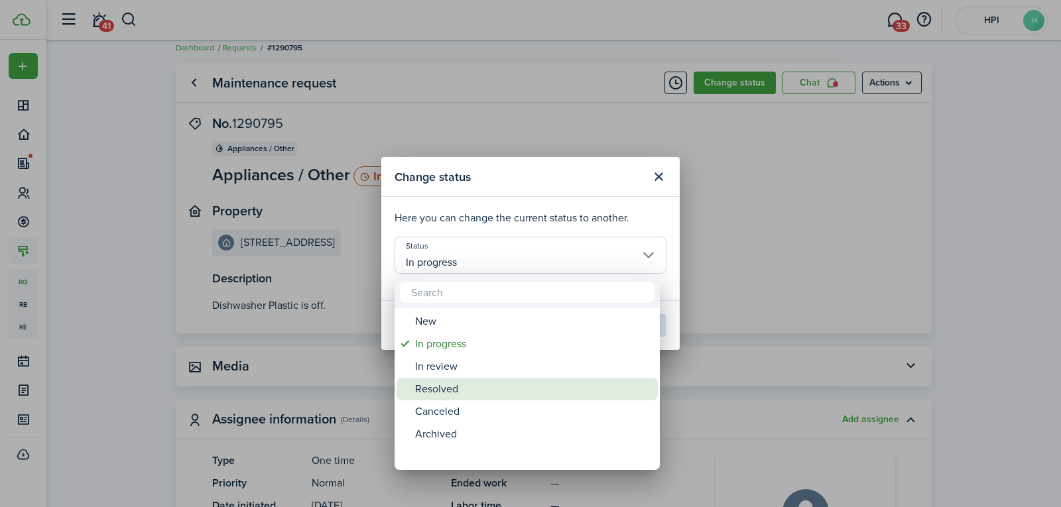
click at [502, 388] on div "Resolved" at bounding box center [532, 389] width 235 height 23
type input "Resolved"
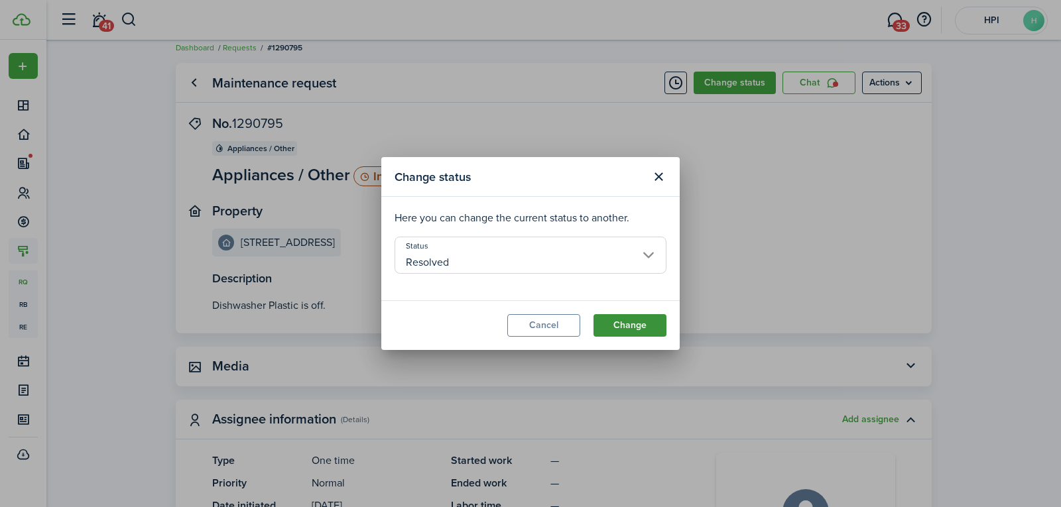
click at [608, 320] on button "Change" at bounding box center [629, 325] width 73 height 23
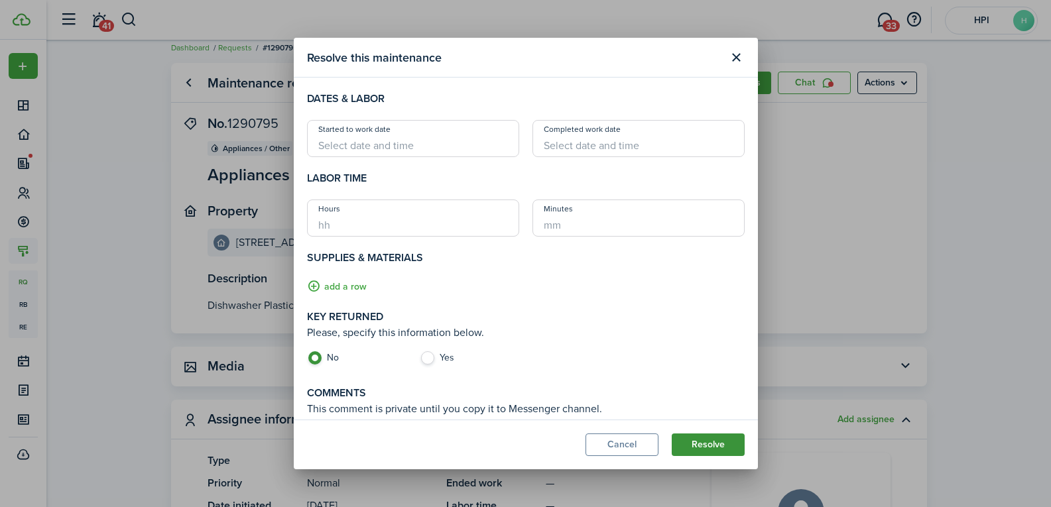
click at [701, 443] on button "Resolve" at bounding box center [708, 445] width 73 height 23
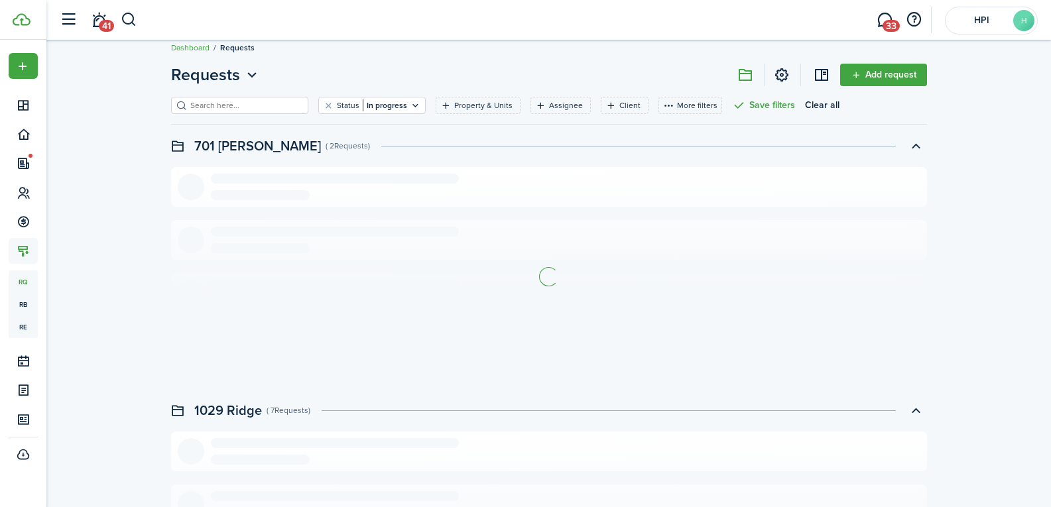
scroll to position [279, 0]
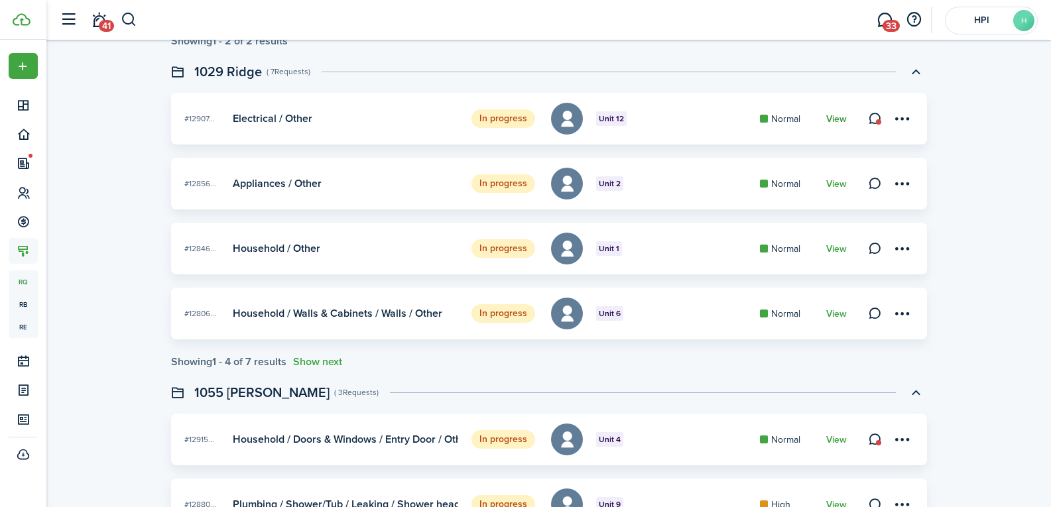
click at [837, 121] on link "View" at bounding box center [836, 119] width 21 height 11
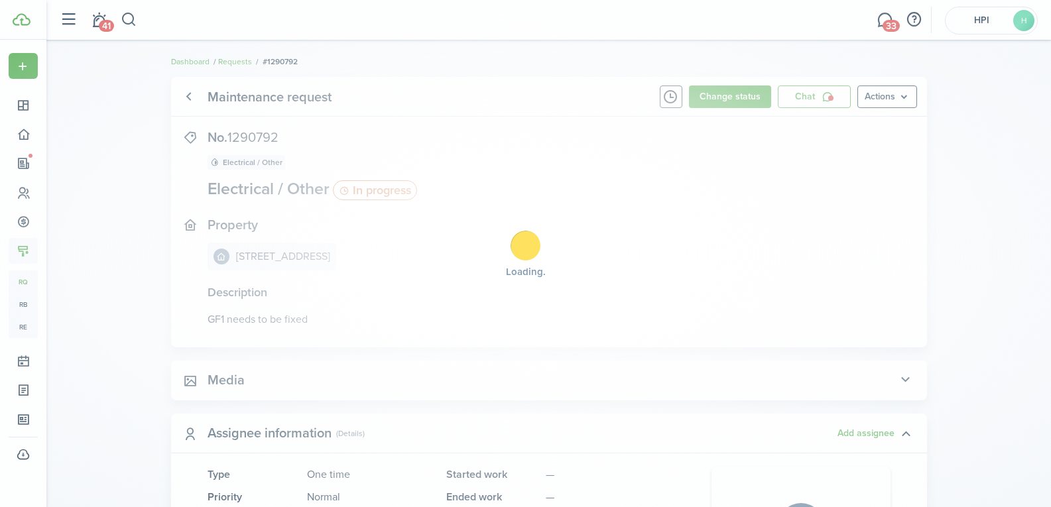
scroll to position [14, 0]
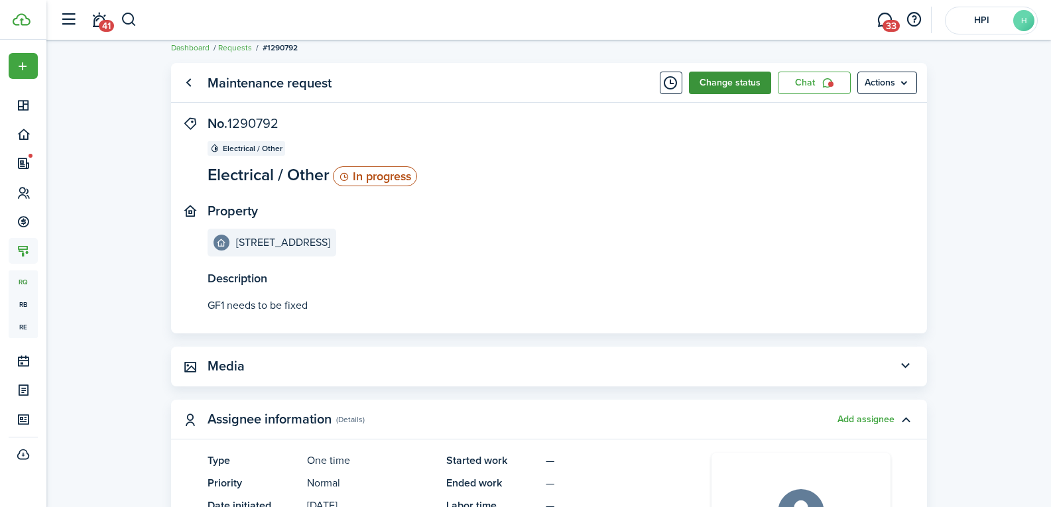
click at [730, 82] on button "Change status" at bounding box center [730, 83] width 82 height 23
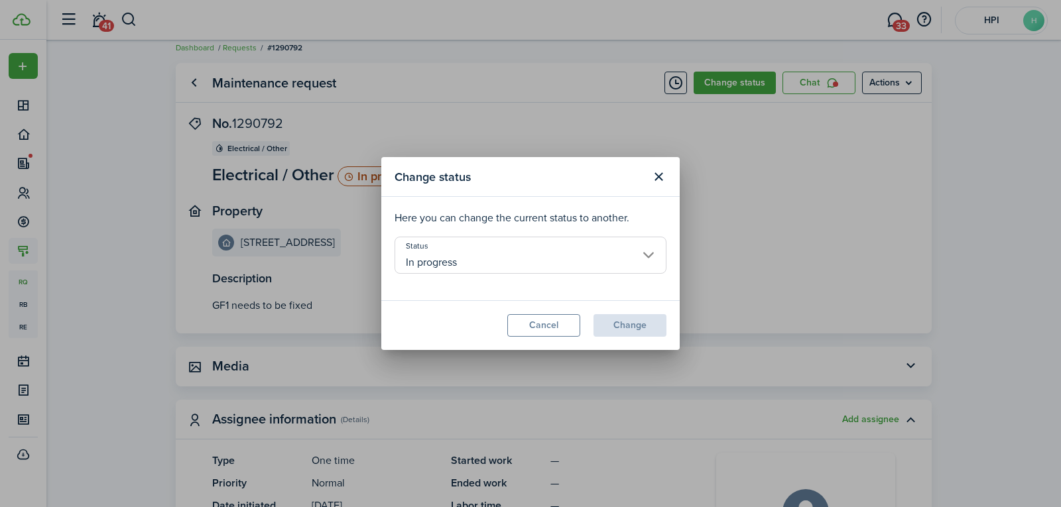
click at [489, 260] on input "In progress" at bounding box center [530, 255] width 272 height 37
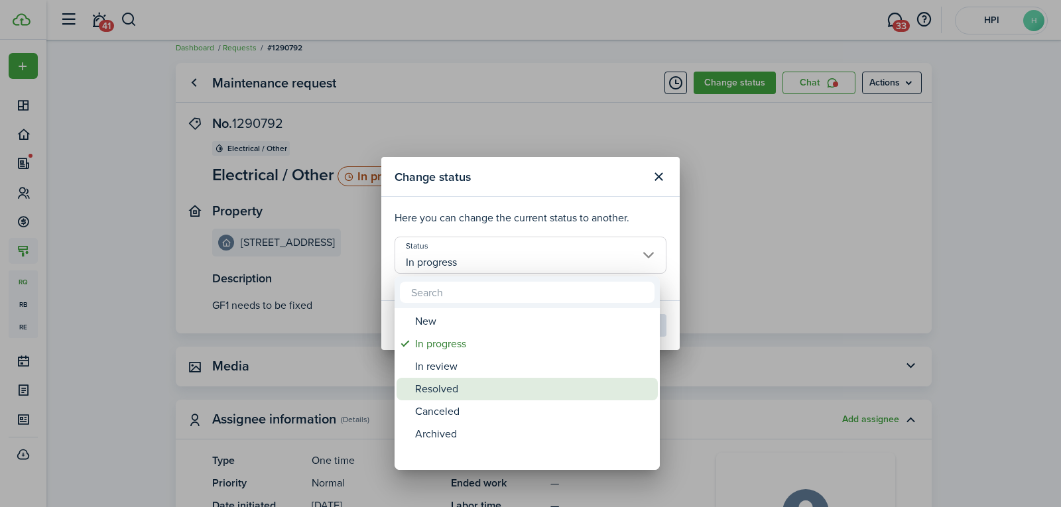
drag, startPoint x: 465, startPoint y: 393, endPoint x: 541, endPoint y: 353, distance: 85.7
click at [465, 392] on div "Resolved" at bounding box center [532, 389] width 235 height 23
type input "Resolved"
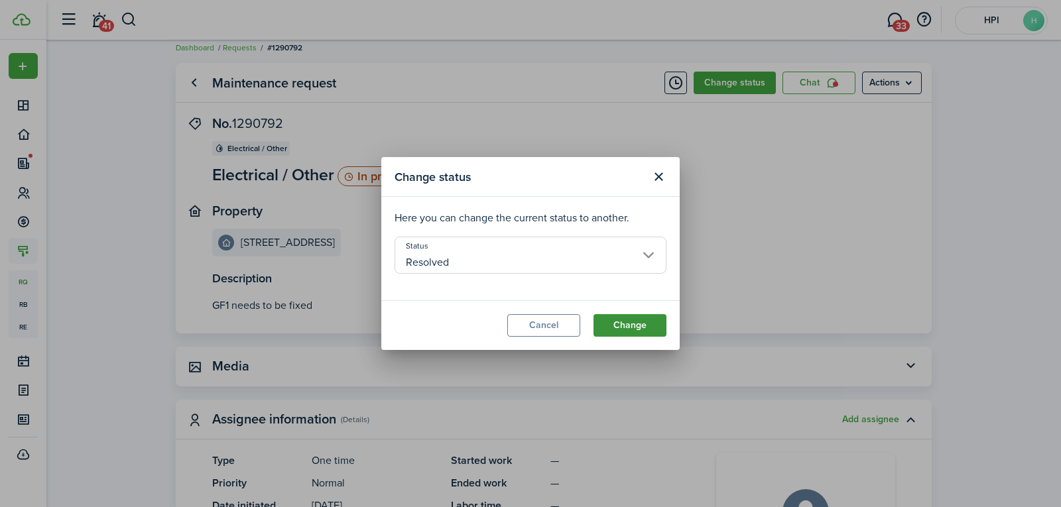
click at [608, 336] on button "Change" at bounding box center [629, 325] width 73 height 23
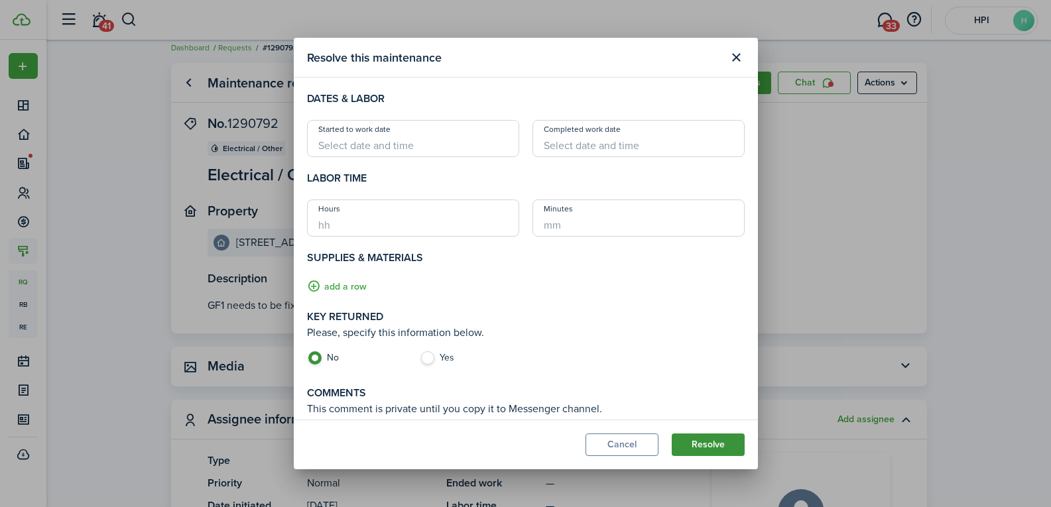
click at [696, 453] on button "Resolve" at bounding box center [708, 445] width 73 height 23
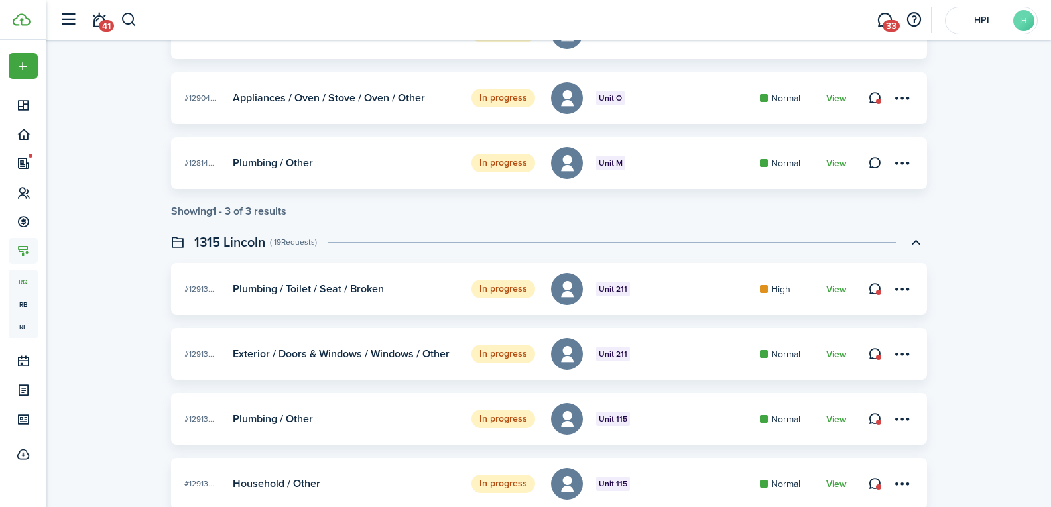
scroll to position [2288, 0]
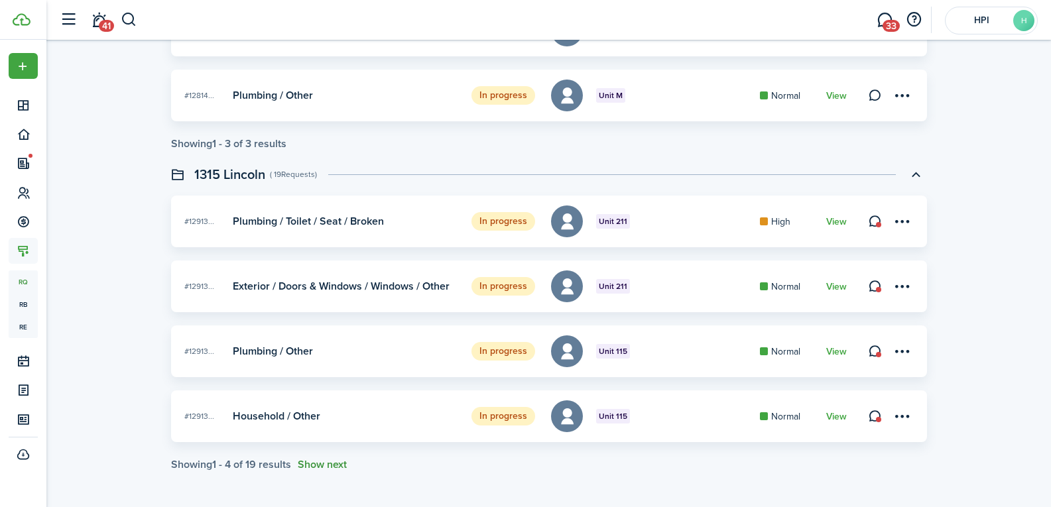
click at [335, 467] on button "Show next" at bounding box center [322, 465] width 49 height 12
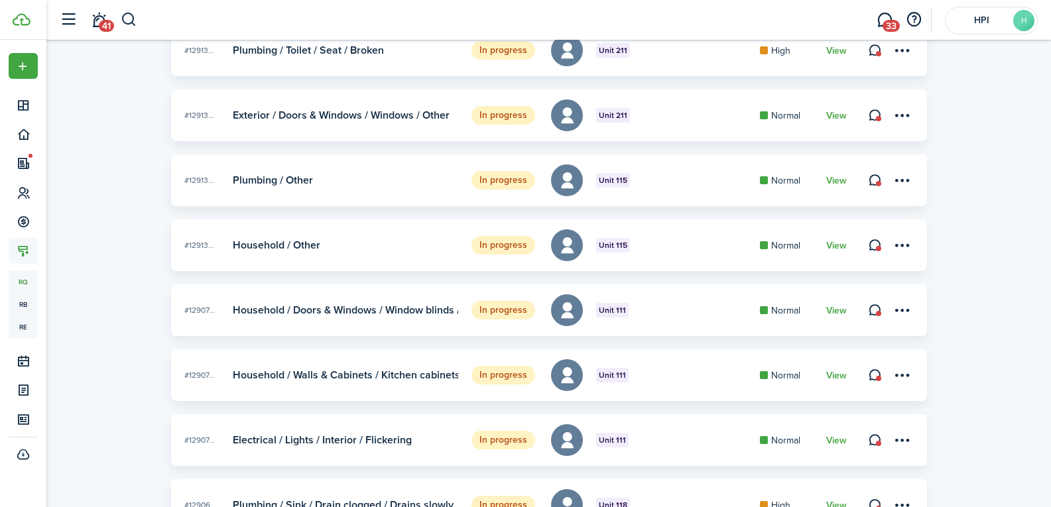
scroll to position [2548, 0]
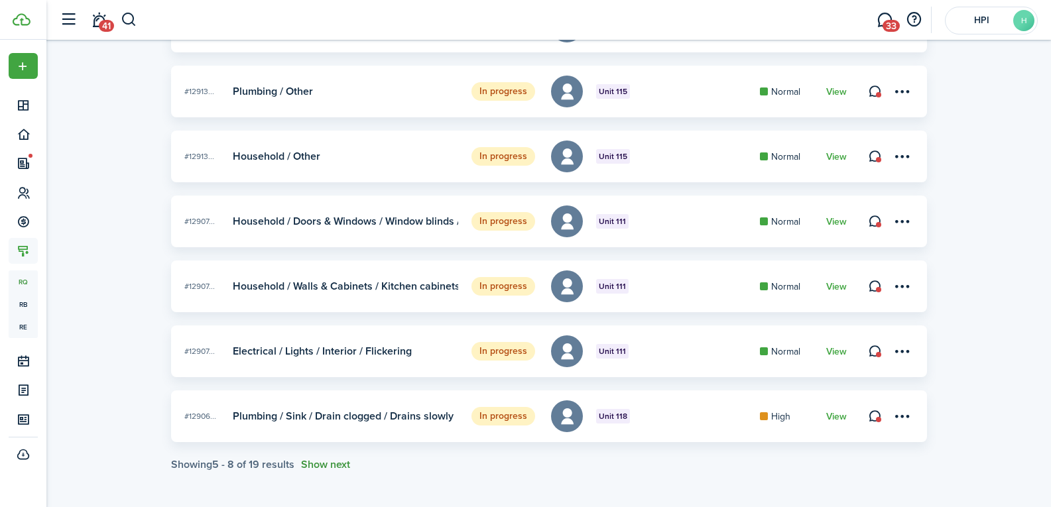
click at [349, 463] on button "Show next" at bounding box center [325, 465] width 49 height 12
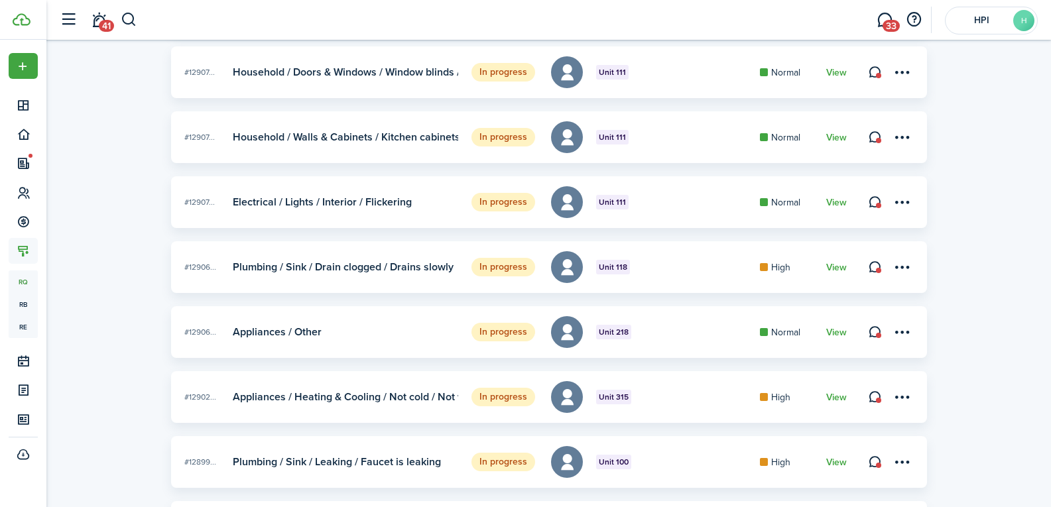
scroll to position [2808, 0]
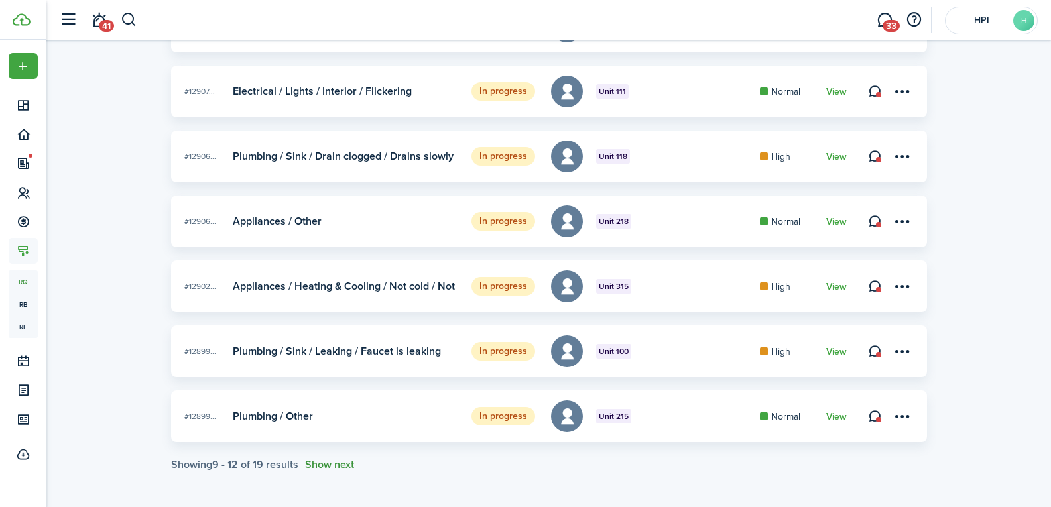
click at [334, 461] on button "Show next" at bounding box center [329, 465] width 49 height 12
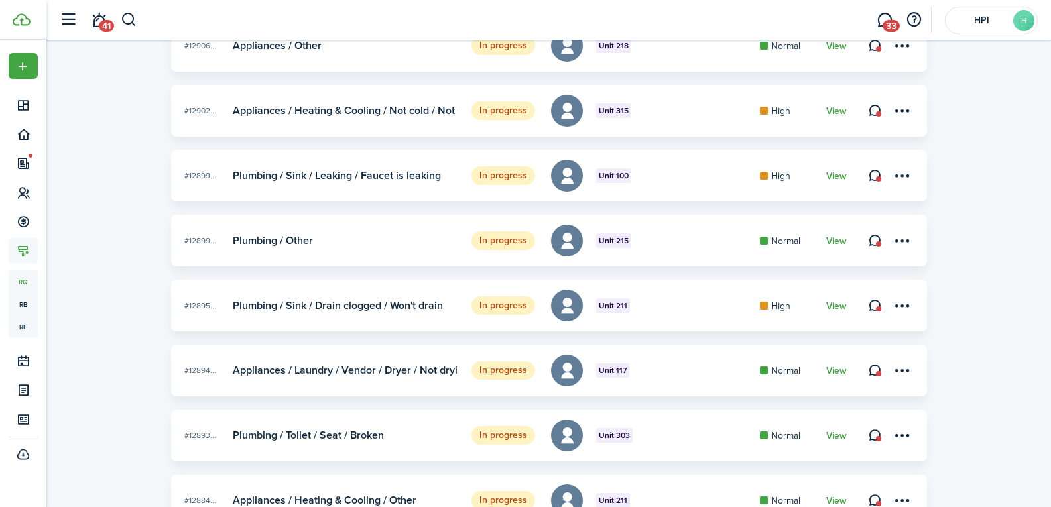
scroll to position [3068, 0]
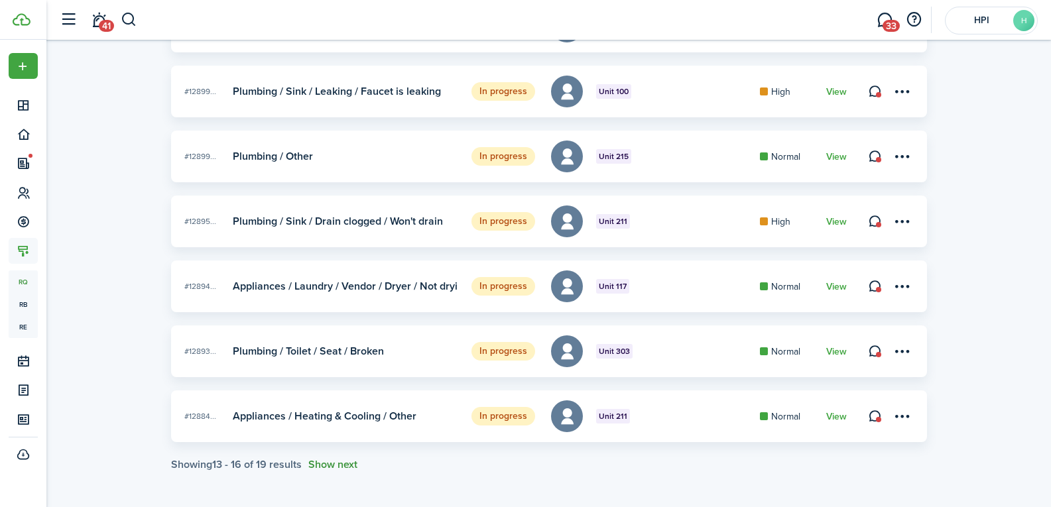
click at [337, 470] on button "Show next" at bounding box center [332, 465] width 49 height 12
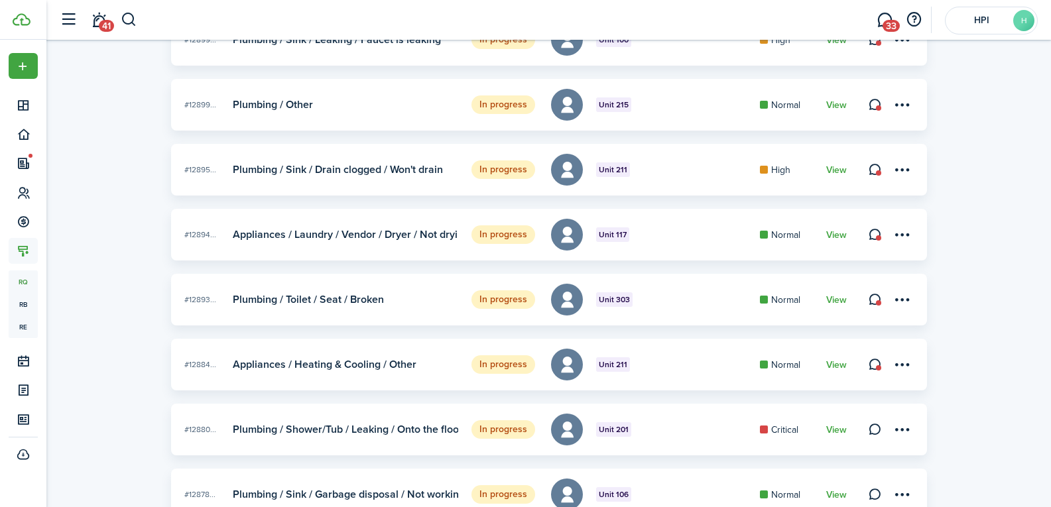
scroll to position [3263, 0]
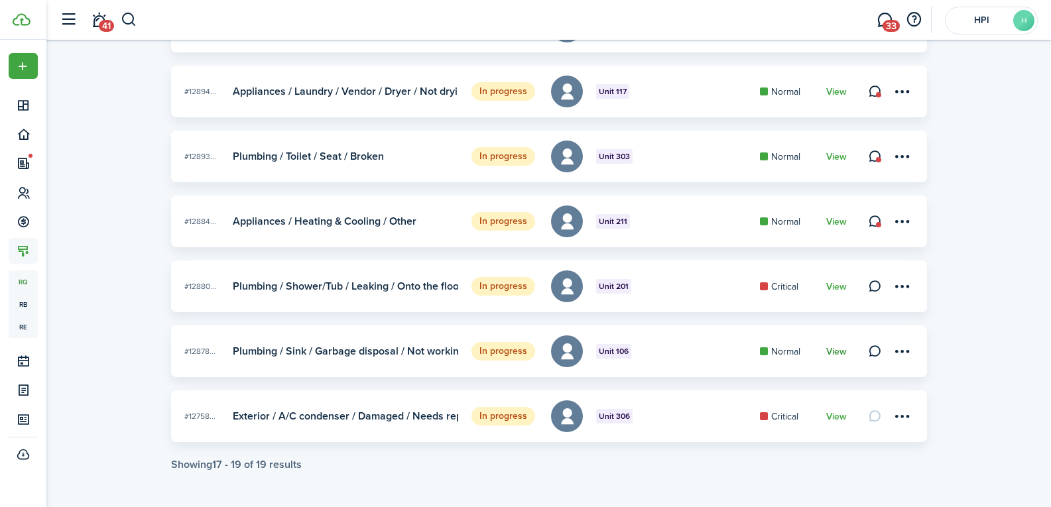
click at [831, 348] on link "View" at bounding box center [836, 352] width 21 height 11
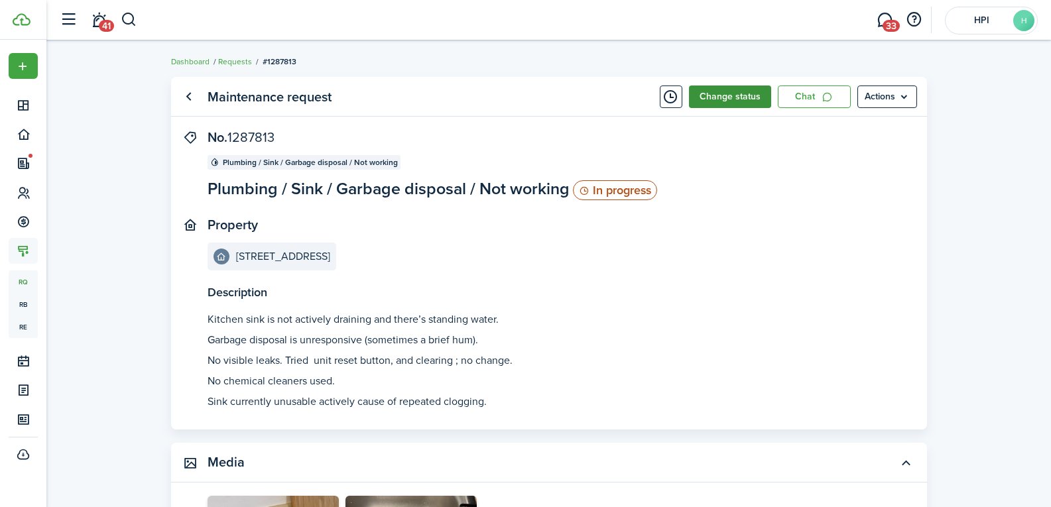
click at [715, 99] on button "Change status" at bounding box center [730, 97] width 82 height 23
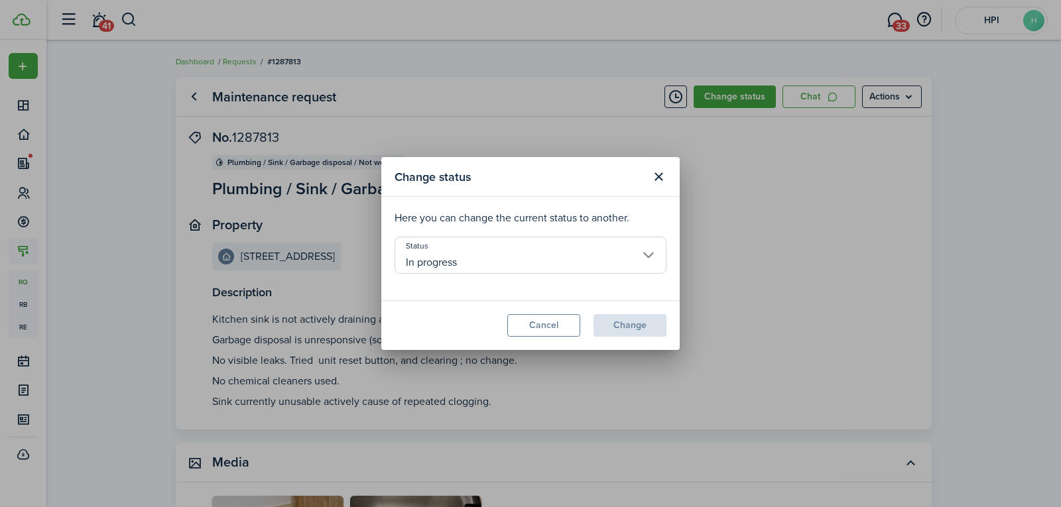
click at [497, 262] on input "In progress" at bounding box center [530, 255] width 272 height 37
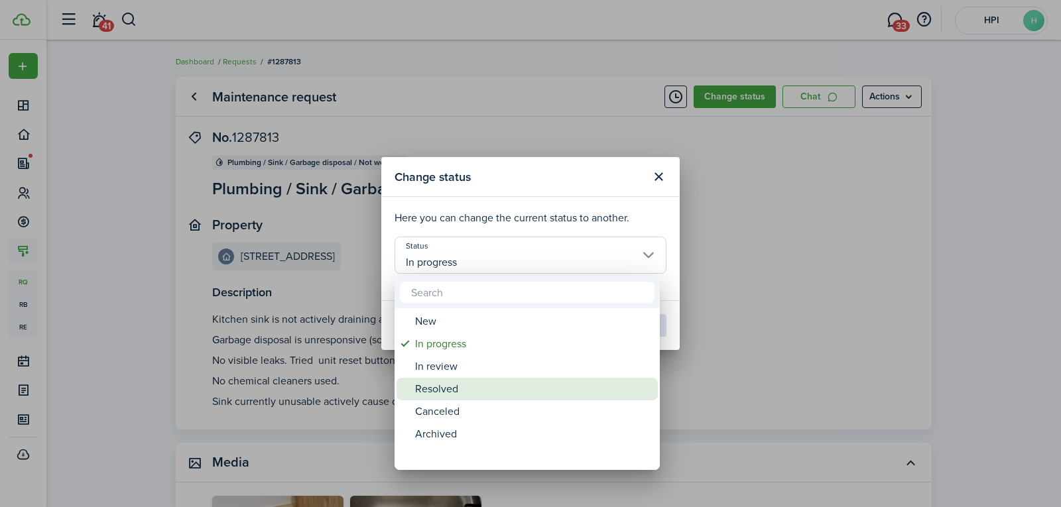
click at [455, 392] on div "Resolved" at bounding box center [532, 389] width 235 height 23
type input "Resolved"
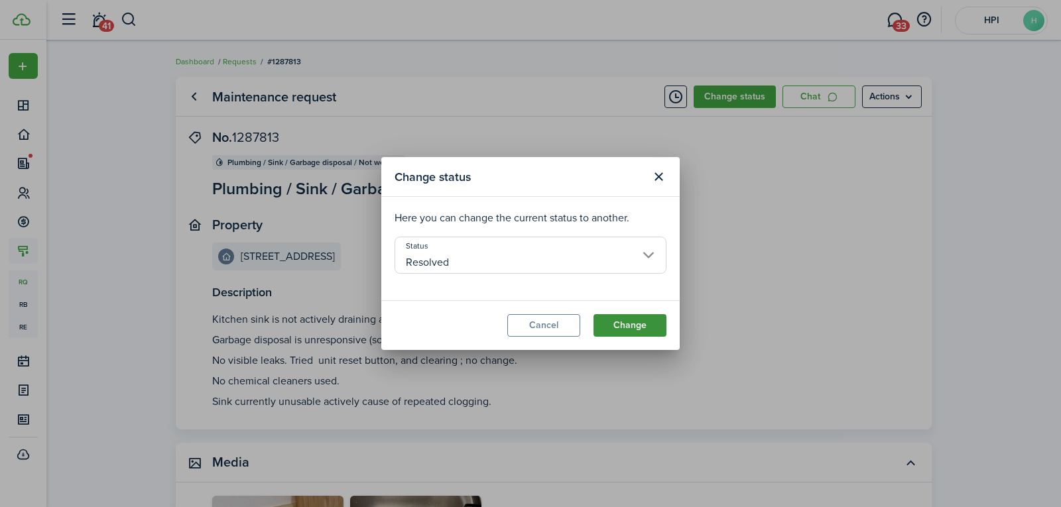
click at [610, 324] on button "Change" at bounding box center [629, 325] width 73 height 23
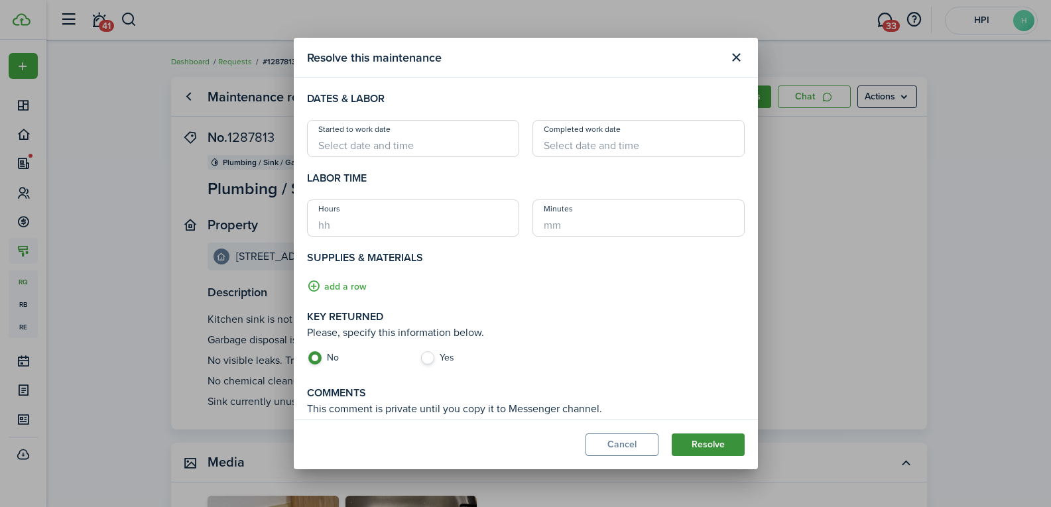
click at [694, 446] on button "Resolve" at bounding box center [708, 445] width 73 height 23
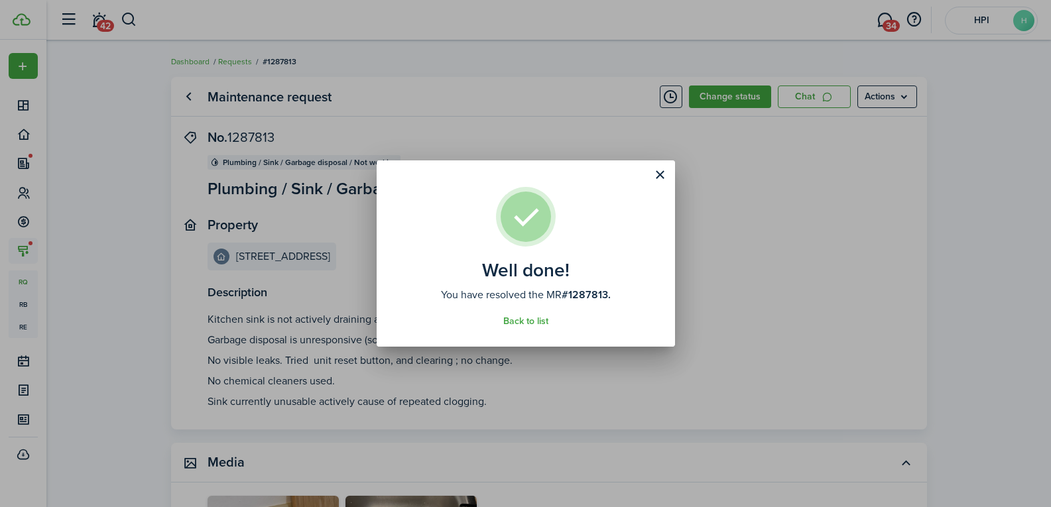
drag, startPoint x: 664, startPoint y: 173, endPoint x: 633, endPoint y: 159, distance: 34.1
click at [665, 173] on button "Close modal" at bounding box center [660, 175] width 23 height 23
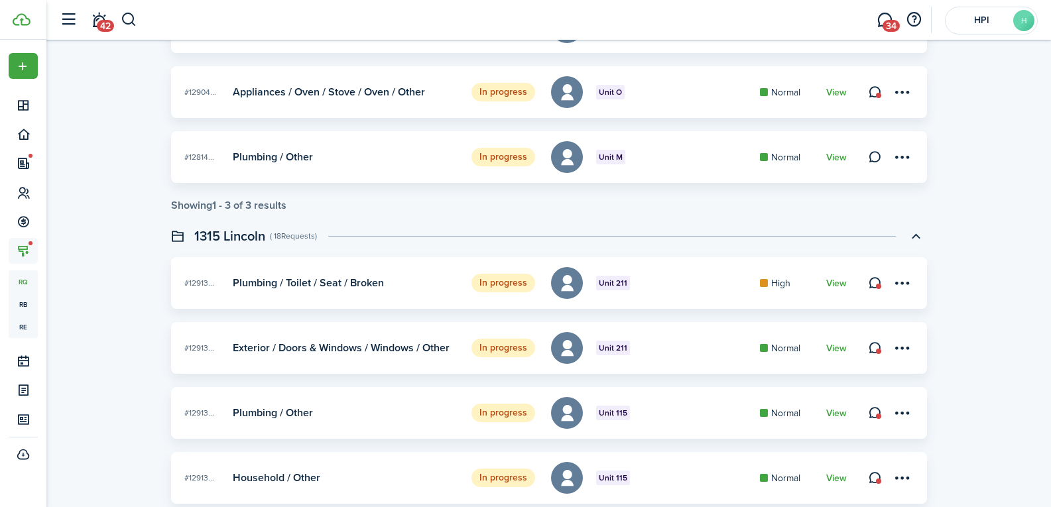
scroll to position [2288, 0]
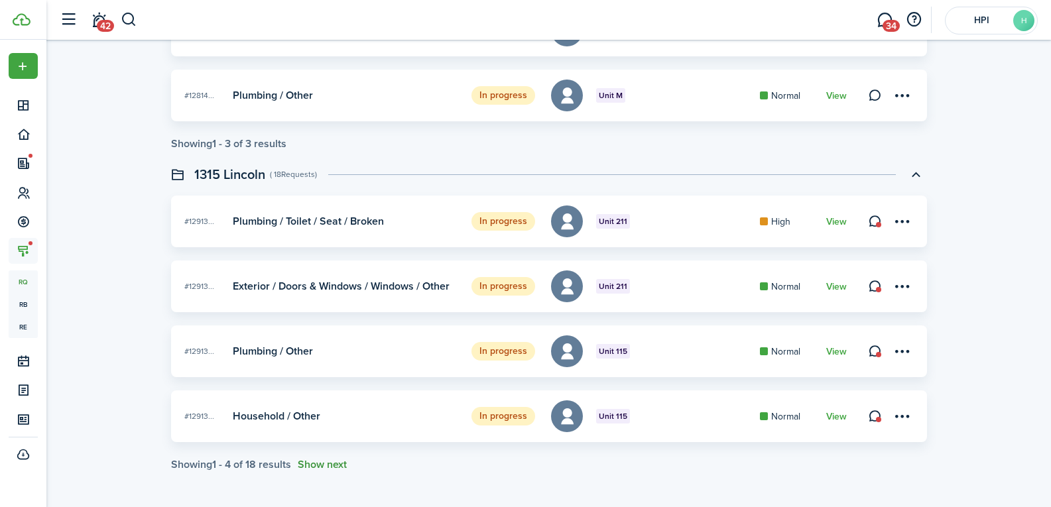
click at [339, 465] on button "Show next" at bounding box center [322, 465] width 49 height 12
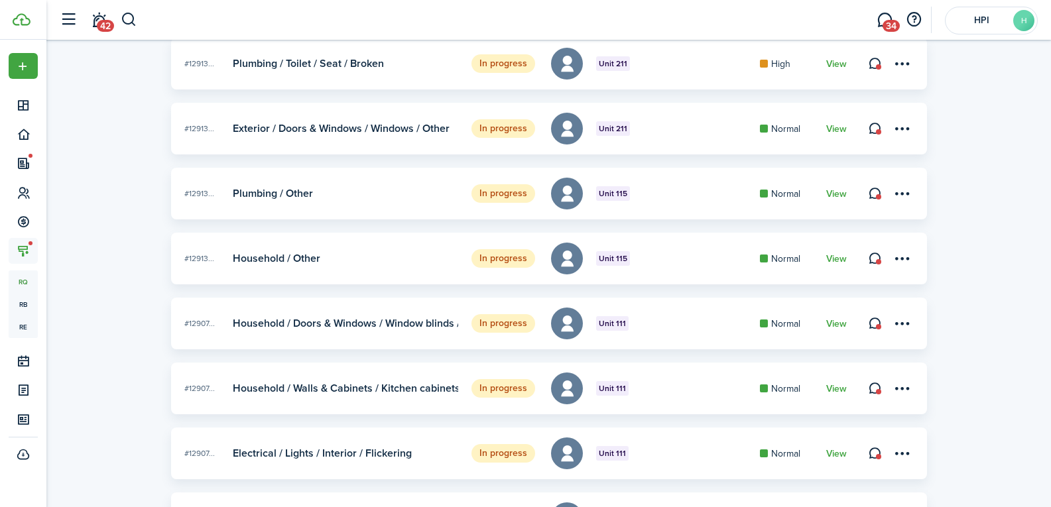
scroll to position [2548, 0]
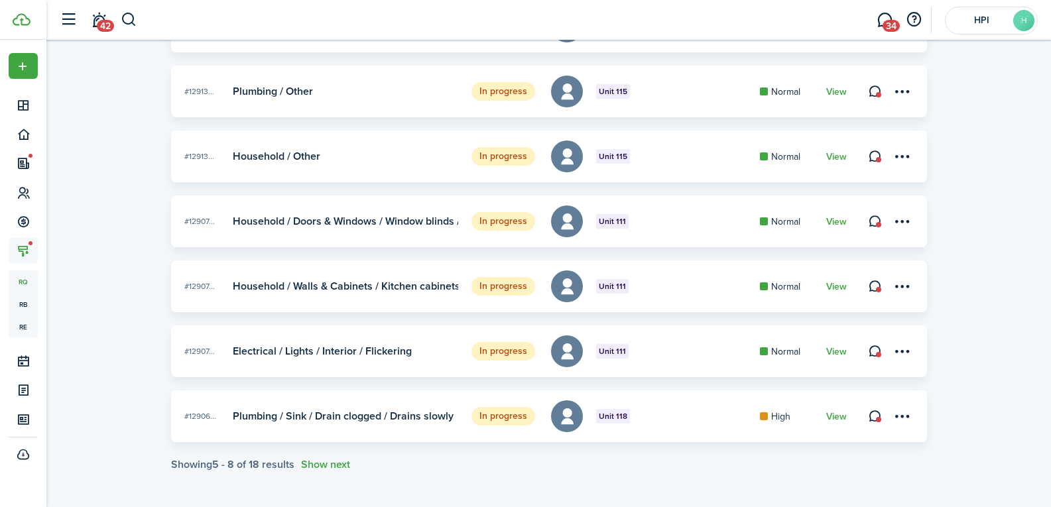
click at [322, 457] on maintenance-list-swimlane-item "In progress #12913... Unit 211 Plumbing / Toilet / Seat / Broken High View In p…" at bounding box center [549, 203] width 756 height 535
click at [320, 465] on button "Show next" at bounding box center [325, 465] width 49 height 12
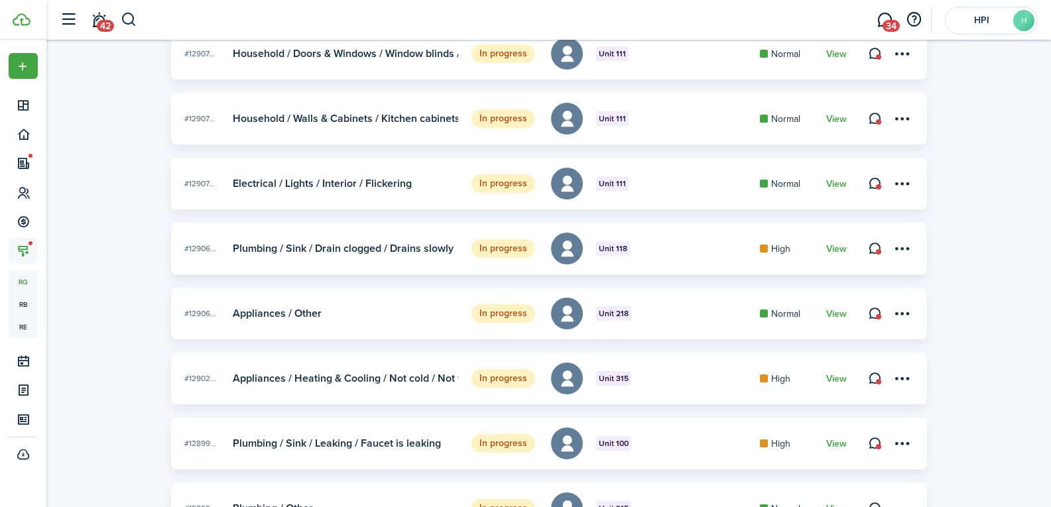
scroll to position [2808, 0]
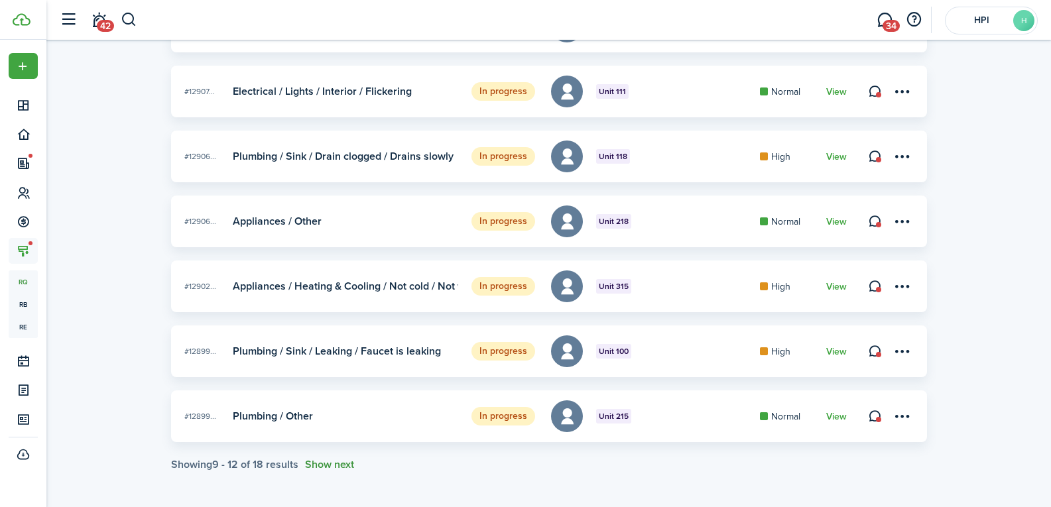
click at [325, 471] on button "Show next" at bounding box center [329, 465] width 49 height 12
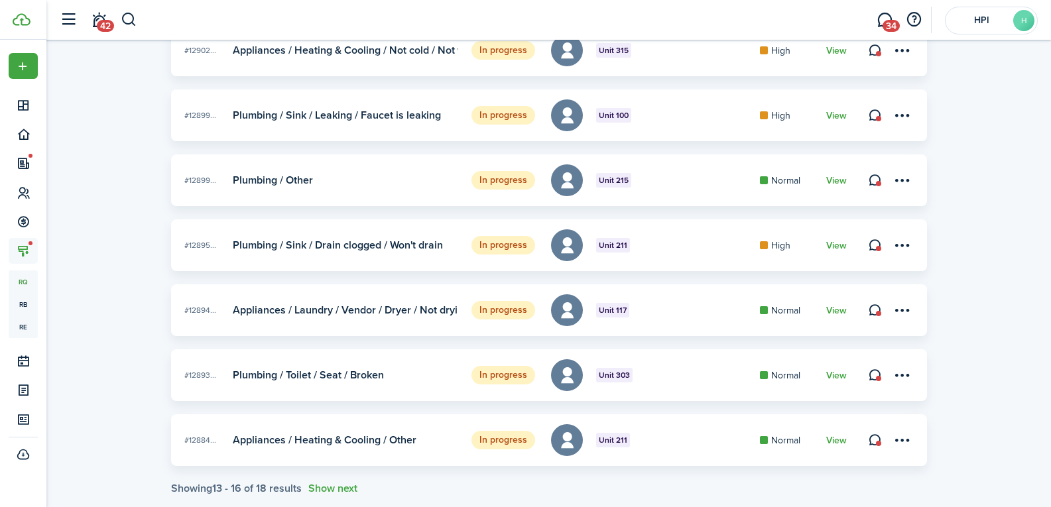
scroll to position [3068, 0]
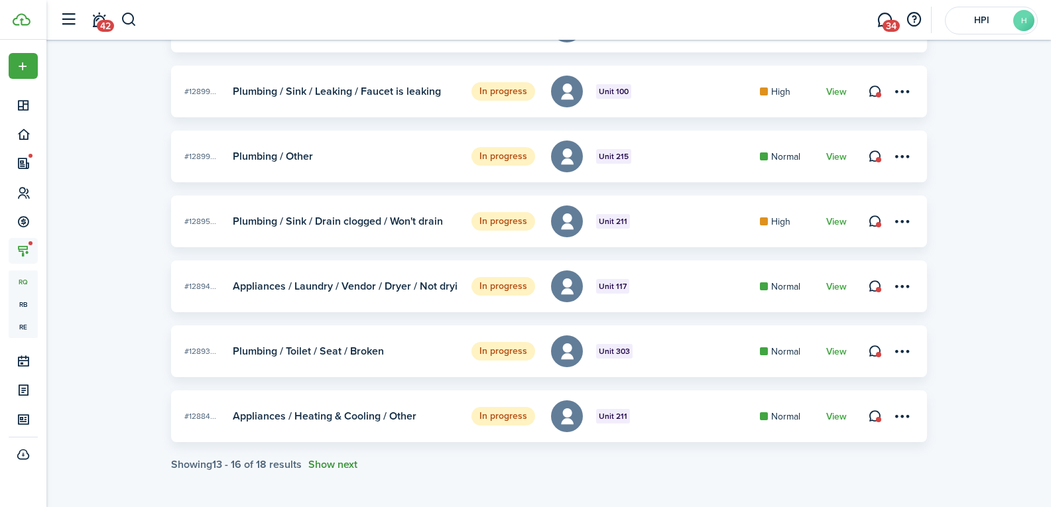
click at [343, 461] on button "Show next" at bounding box center [332, 465] width 49 height 12
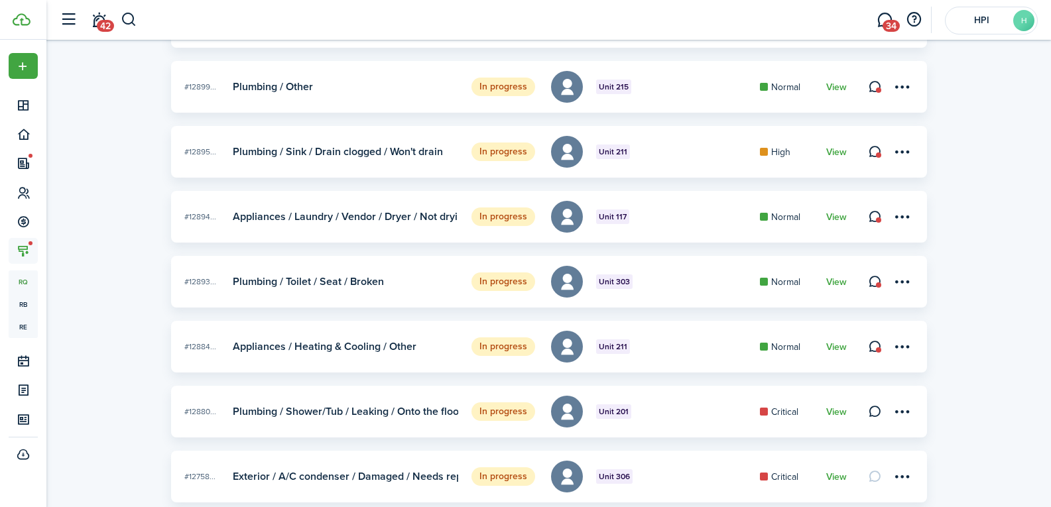
scroll to position [3198, 0]
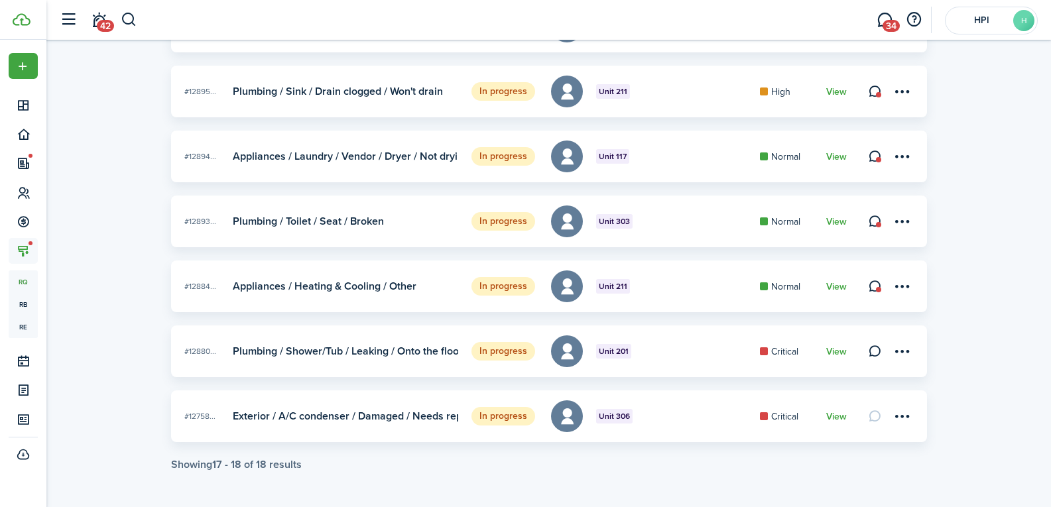
click at [837, 349] on link "View" at bounding box center [836, 352] width 21 height 11
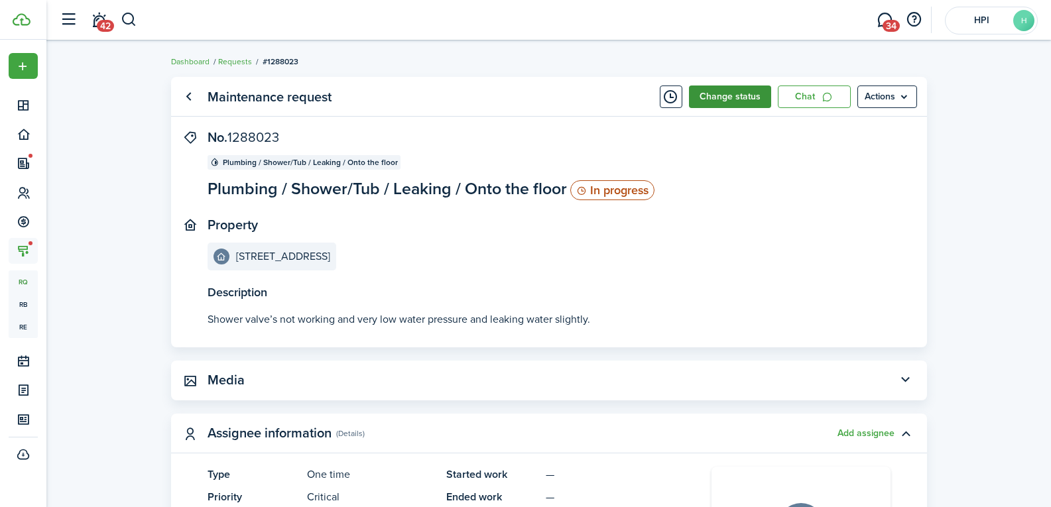
click at [717, 99] on button "Change status" at bounding box center [730, 97] width 82 height 23
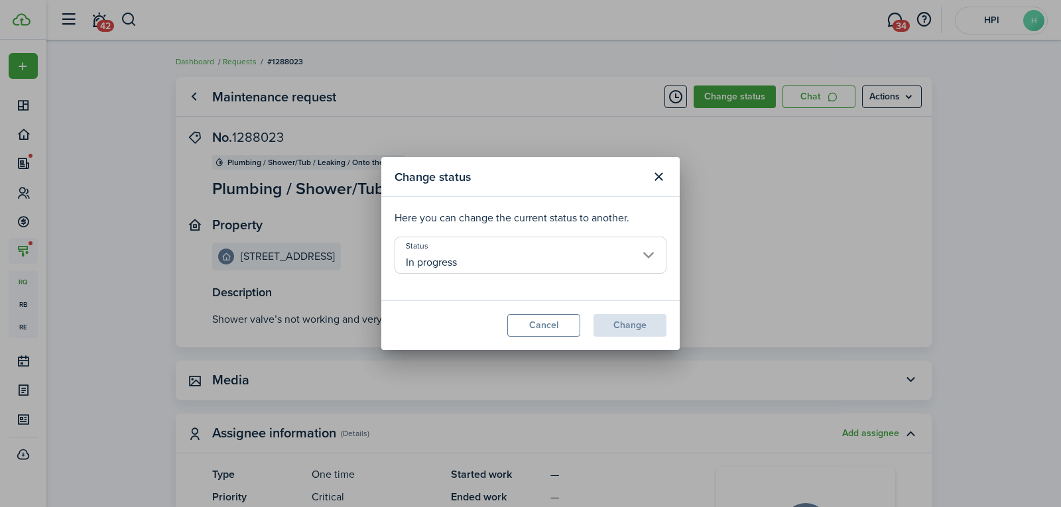
click at [544, 272] on input "In progress" at bounding box center [530, 255] width 272 height 37
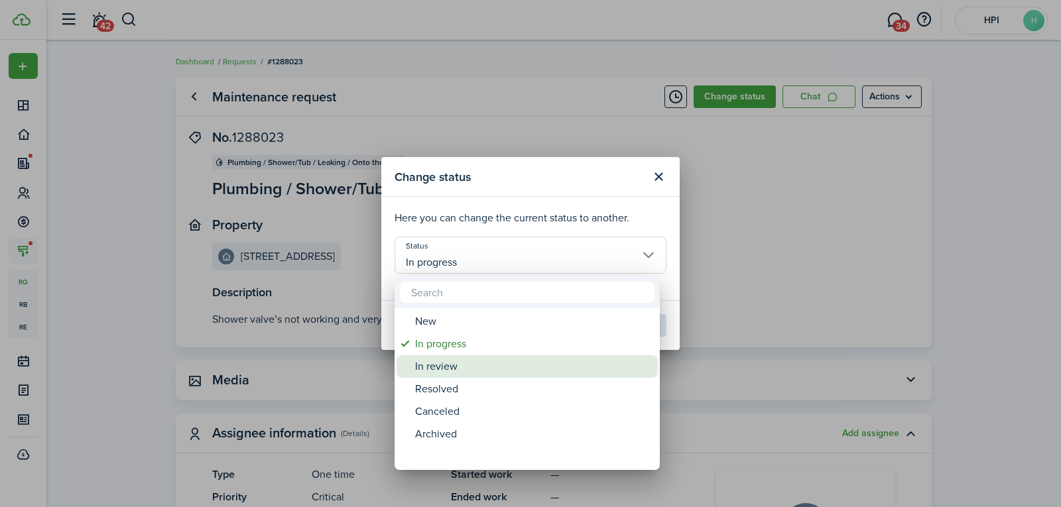
click at [521, 369] on div "In review" at bounding box center [532, 366] width 235 height 23
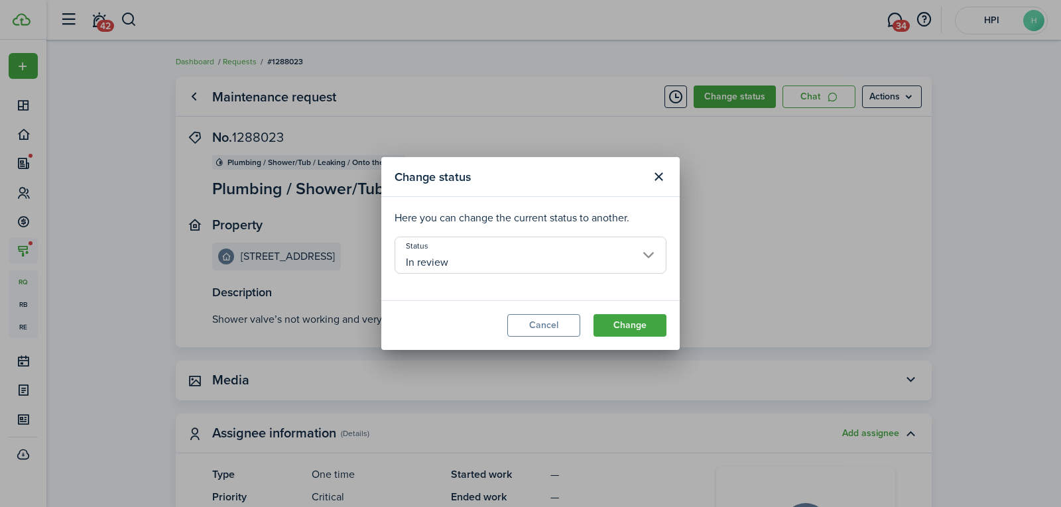
click at [516, 262] on input "In review" at bounding box center [530, 255] width 272 height 37
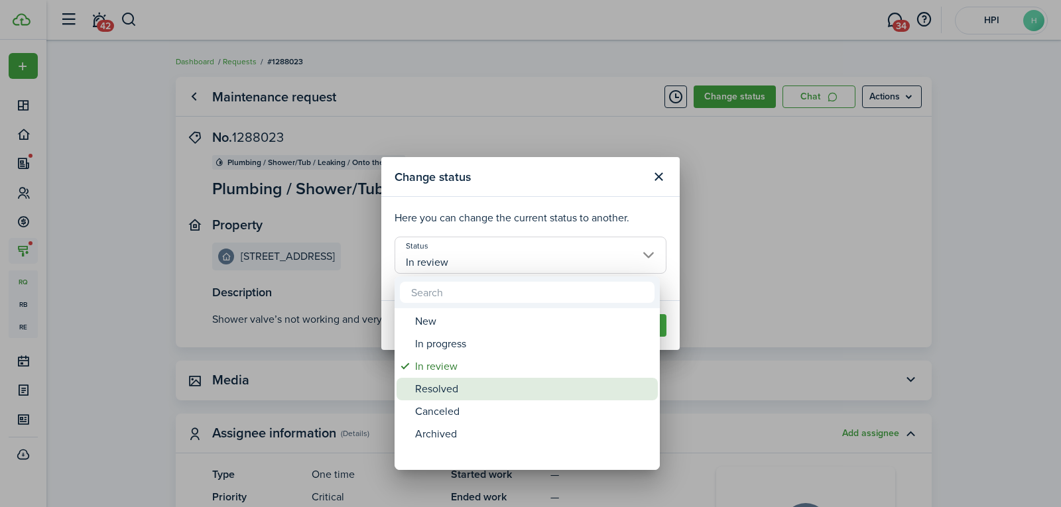
click at [475, 392] on div "Resolved" at bounding box center [532, 389] width 235 height 23
type input "Resolved"
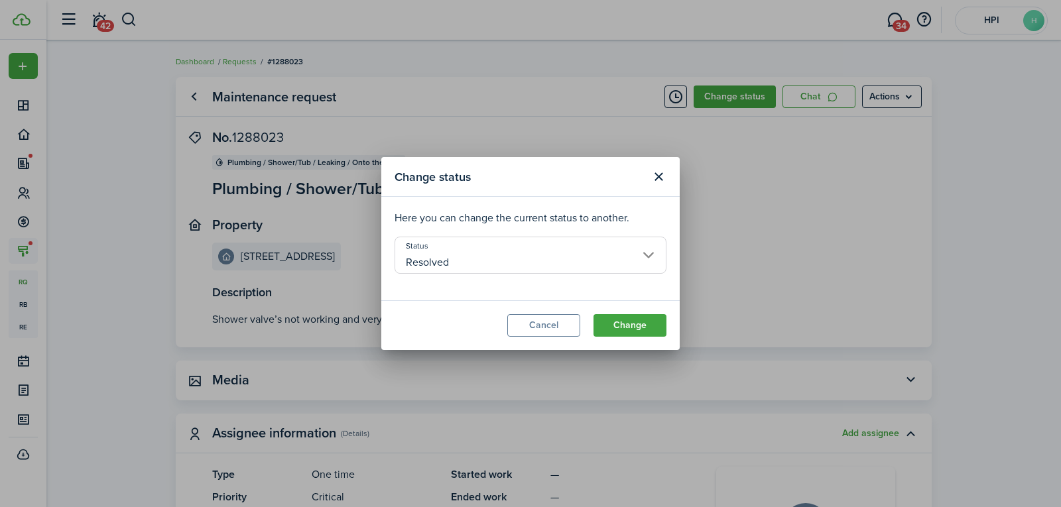
click at [634, 312] on modal-footer "Cancel Change" at bounding box center [530, 325] width 298 height 50
click at [633, 333] on button "Change" at bounding box center [629, 325] width 73 height 23
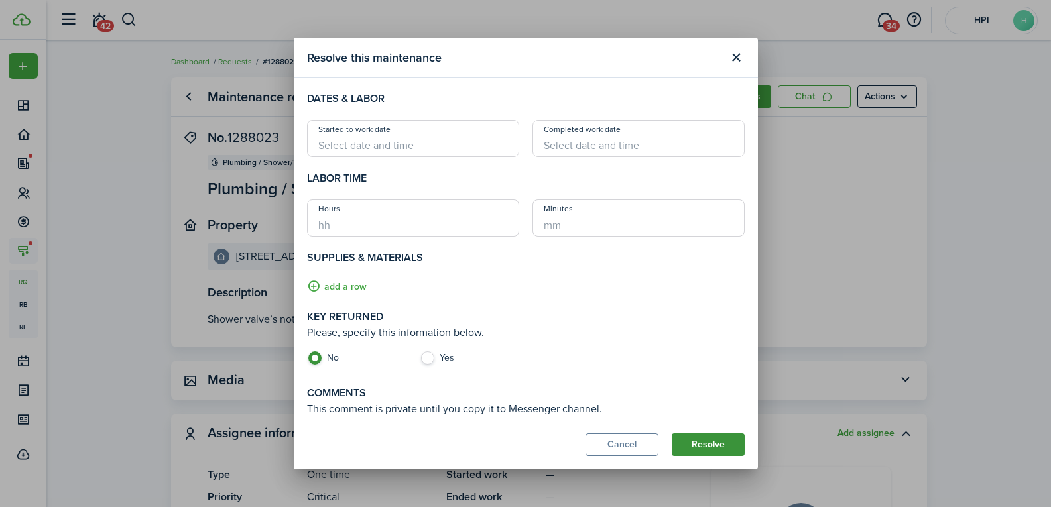
click at [719, 441] on button "Resolve" at bounding box center [708, 445] width 73 height 23
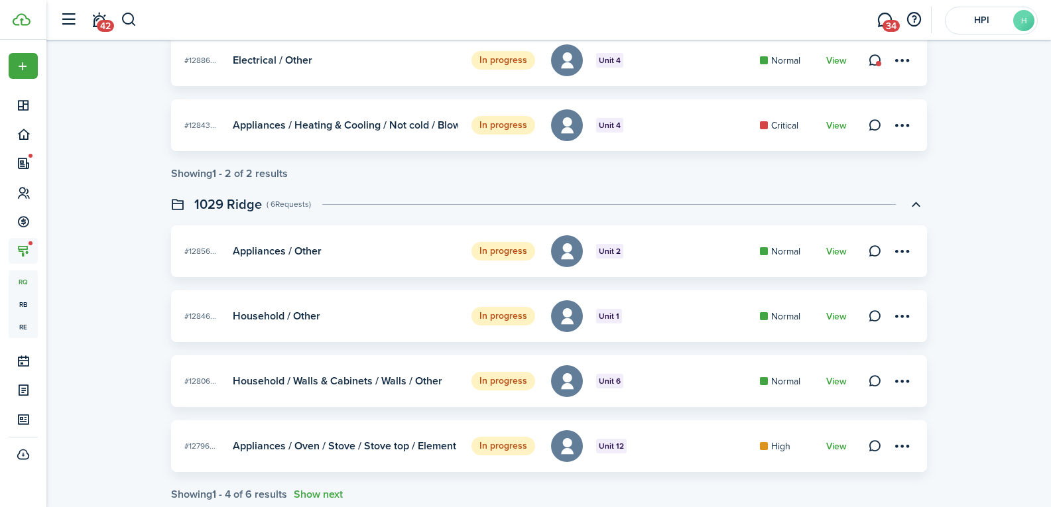
scroll to position [213, 0]
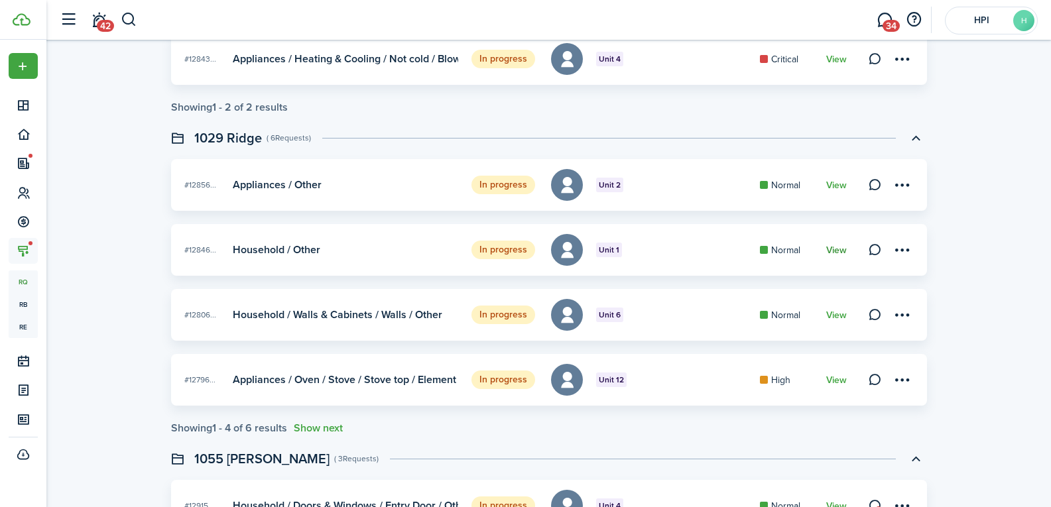
click at [835, 253] on link "View" at bounding box center [836, 250] width 21 height 11
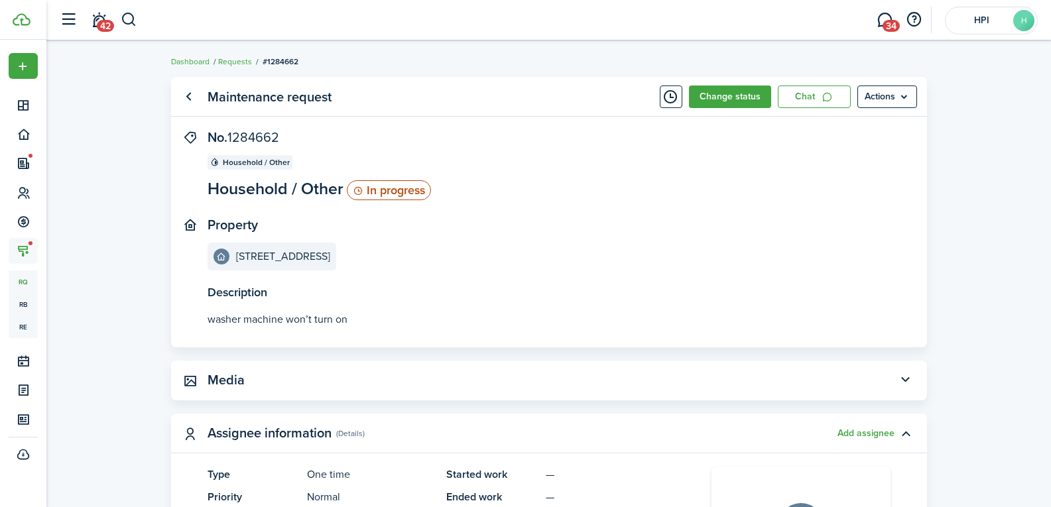
click at [732, 111] on panel-main-header "Maintenance request Change status Chat Actions" at bounding box center [549, 97] width 756 height 40
click at [710, 102] on button "Change status" at bounding box center [730, 97] width 82 height 23
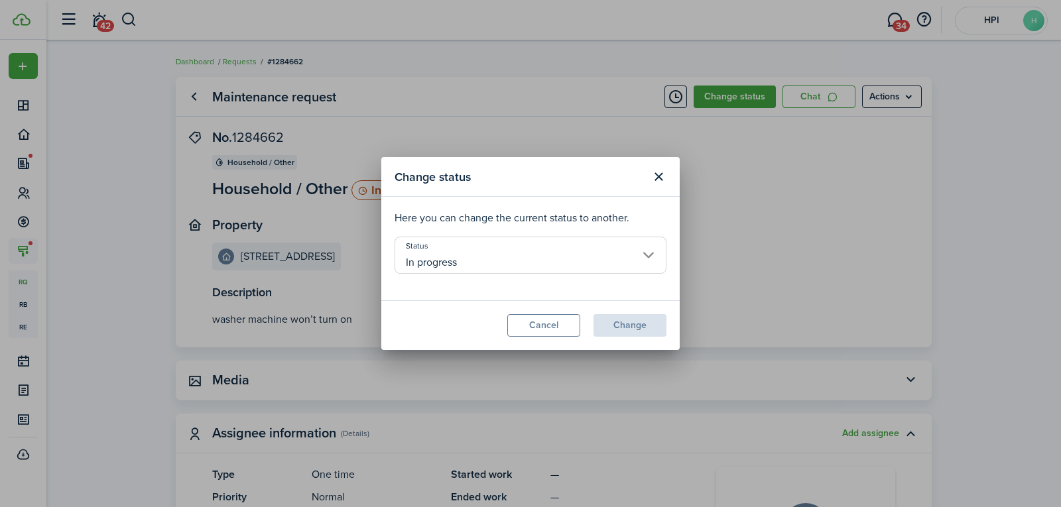
click at [591, 255] on input "In progress" at bounding box center [530, 255] width 272 height 37
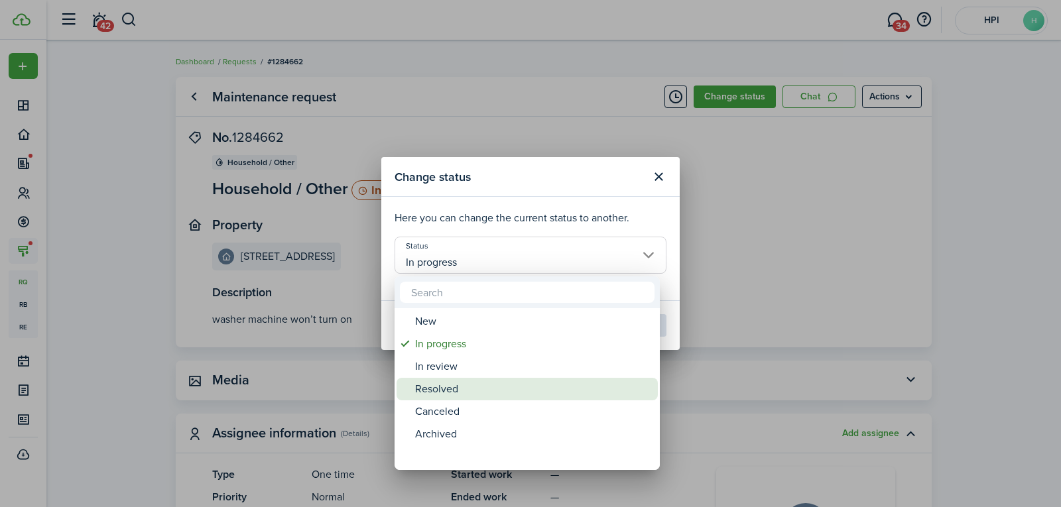
click at [528, 378] on div "Resolved" at bounding box center [532, 389] width 235 height 23
type input "Resolved"
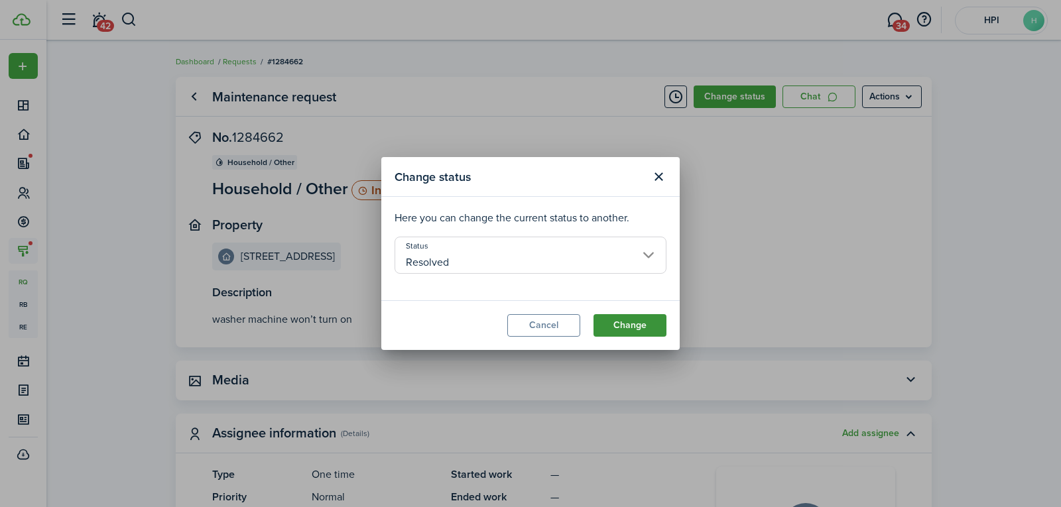
click at [619, 320] on button "Change" at bounding box center [629, 325] width 73 height 23
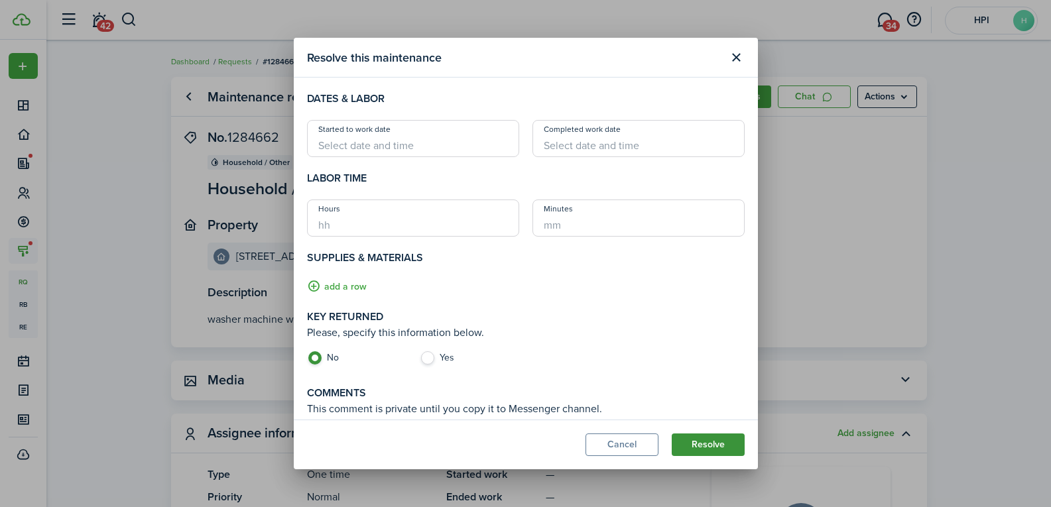
click at [713, 449] on button "Resolve" at bounding box center [708, 445] width 73 height 23
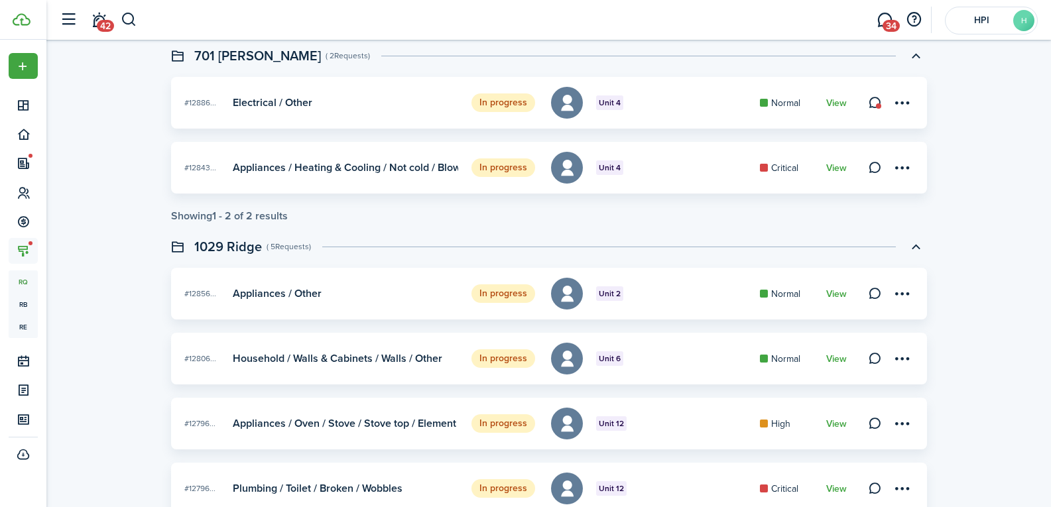
scroll to position [279, 0]
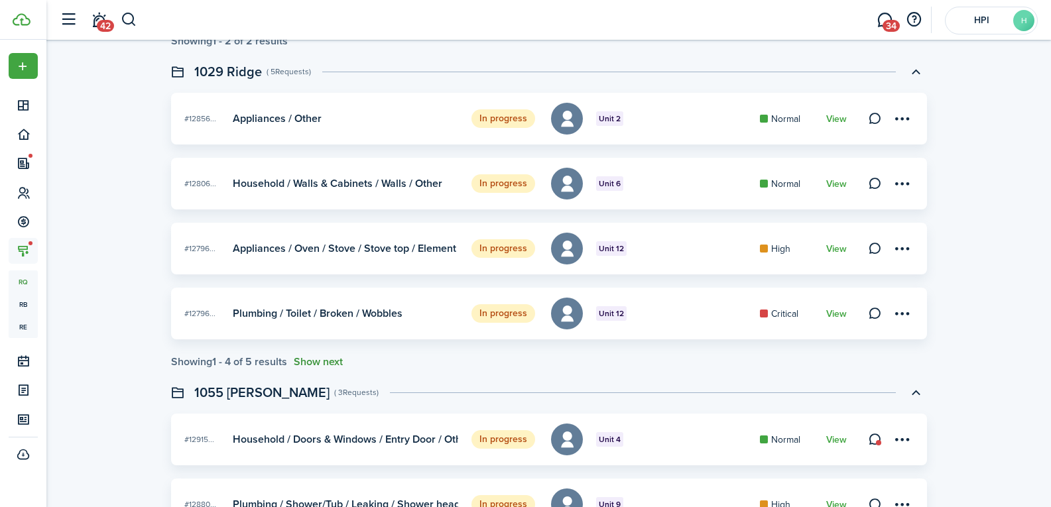
click at [333, 365] on button "Show next" at bounding box center [318, 362] width 49 height 12
